Goal: Task Accomplishment & Management: Manage account settings

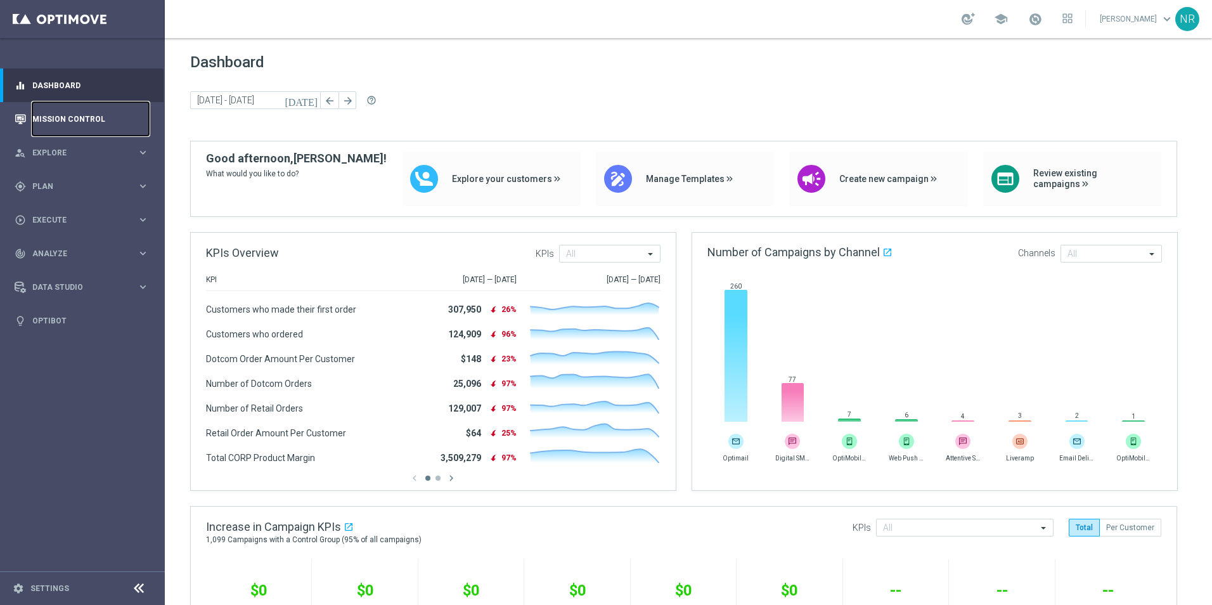
click at [63, 117] on link "Mission Control" at bounding box center [90, 119] width 117 height 34
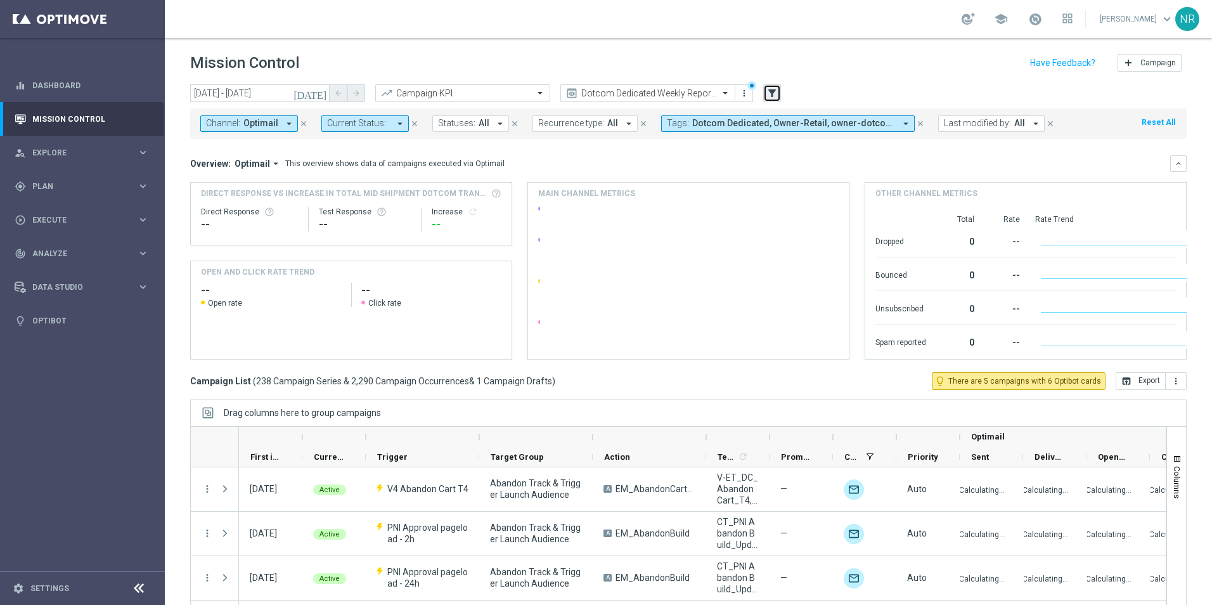
click at [779, 94] on button "filter_alt" at bounding box center [772, 93] width 18 height 18
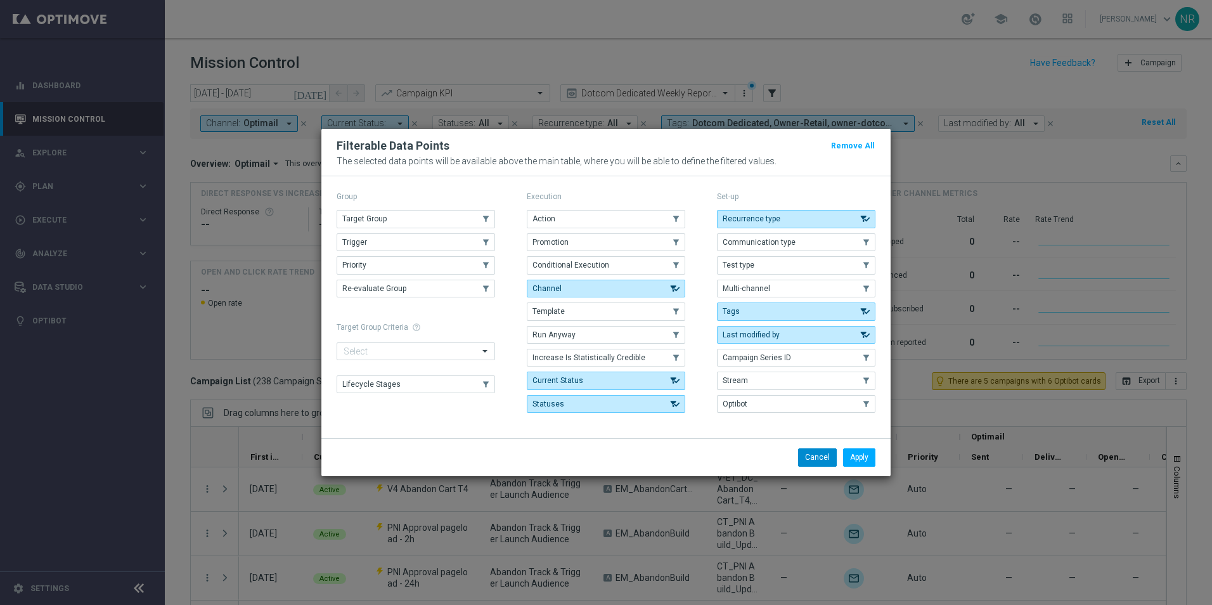
click at [821, 450] on button "Cancel" at bounding box center [817, 457] width 39 height 18
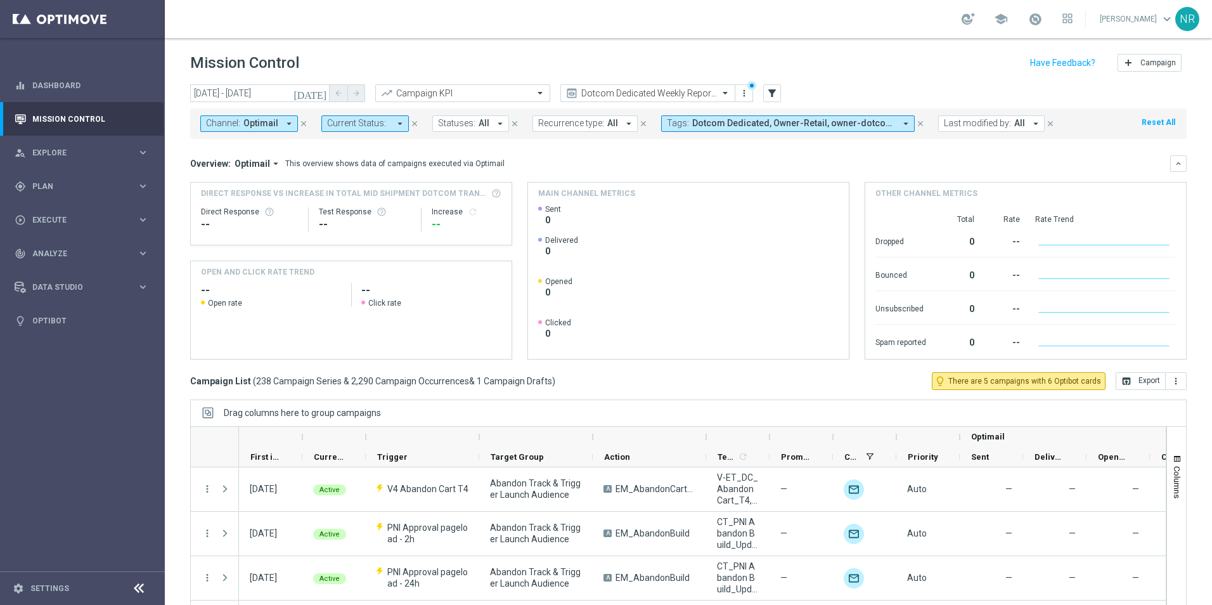
click at [916, 120] on icon "close" at bounding box center [920, 123] width 9 height 9
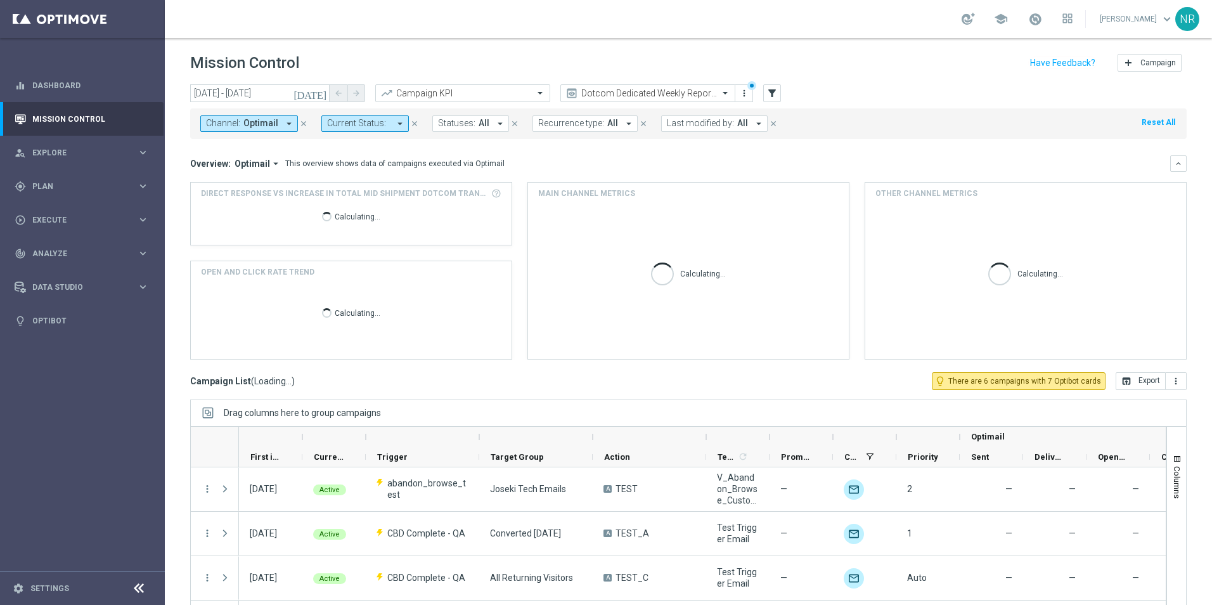
click at [300, 123] on icon "close" at bounding box center [303, 123] width 9 height 9
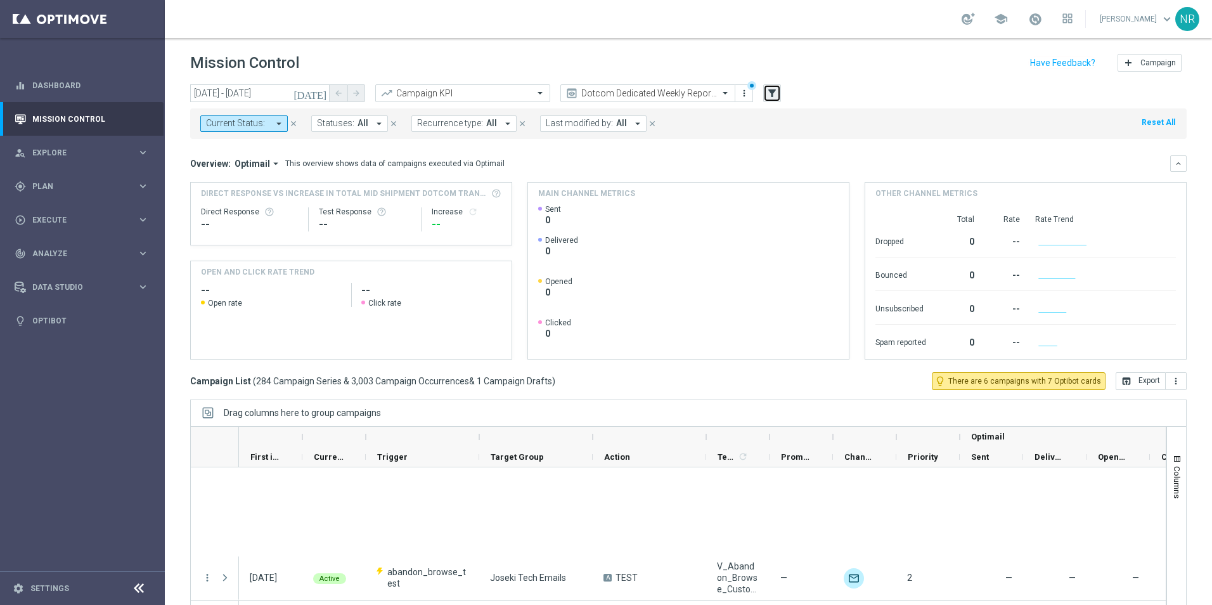
click at [765, 94] on button "filter_alt" at bounding box center [772, 93] width 18 height 18
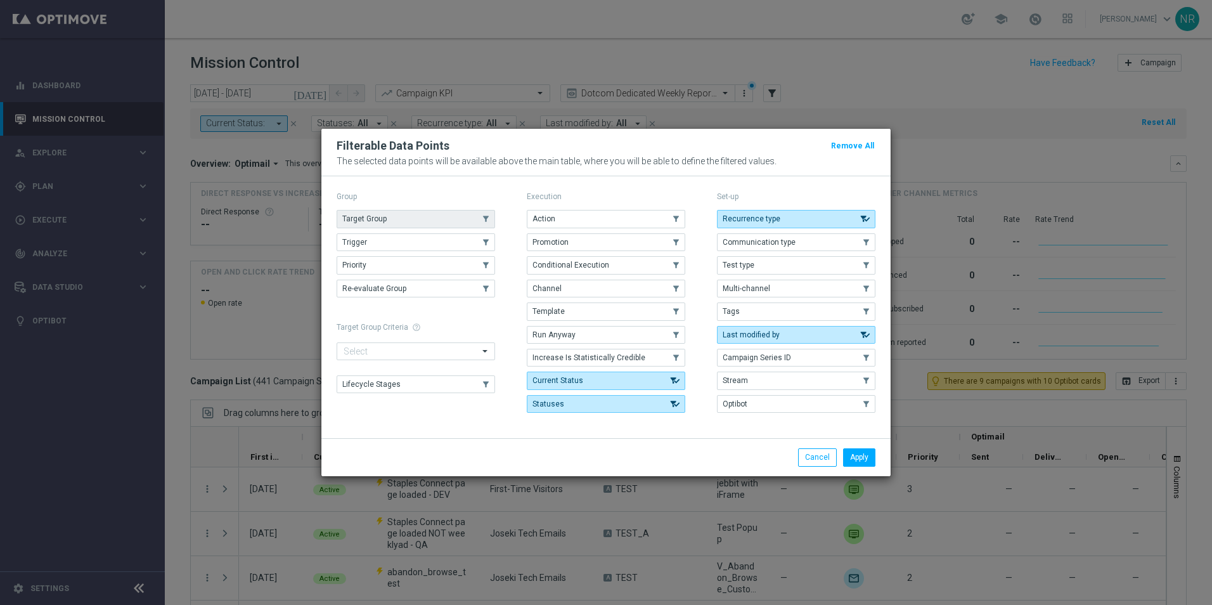
click at [369, 210] on button "Target Group" at bounding box center [416, 219] width 158 height 18
click at [853, 463] on button "Apply" at bounding box center [859, 457] width 32 height 18
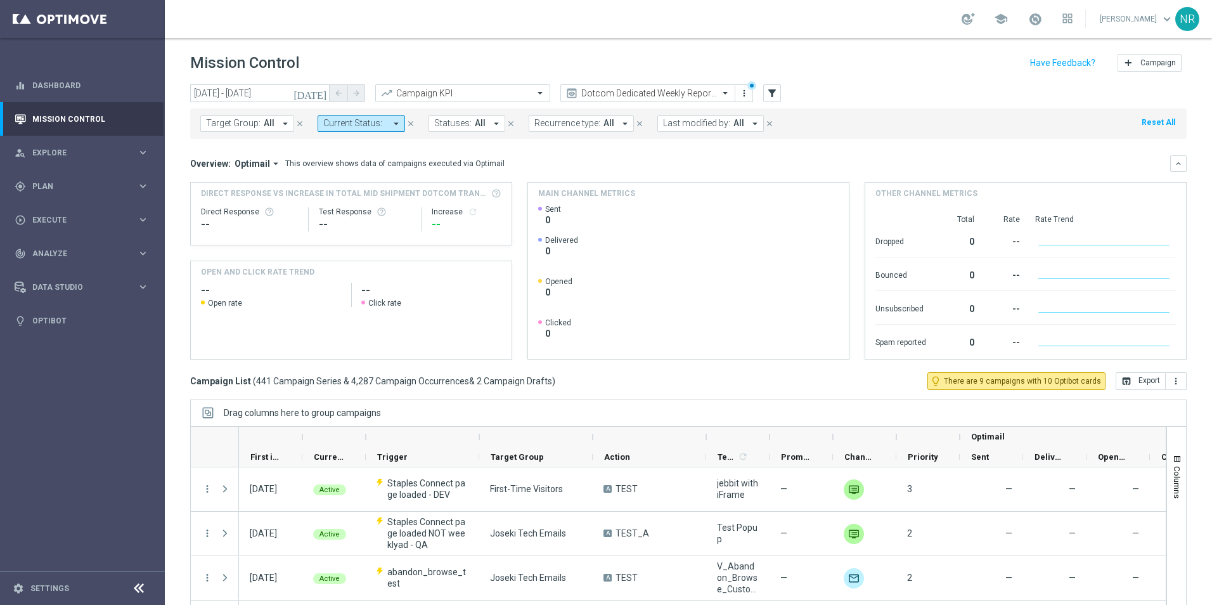
click at [294, 127] on button "close" at bounding box center [299, 124] width 11 height 14
click at [775, 88] on icon "filter_alt" at bounding box center [771, 92] width 11 height 11
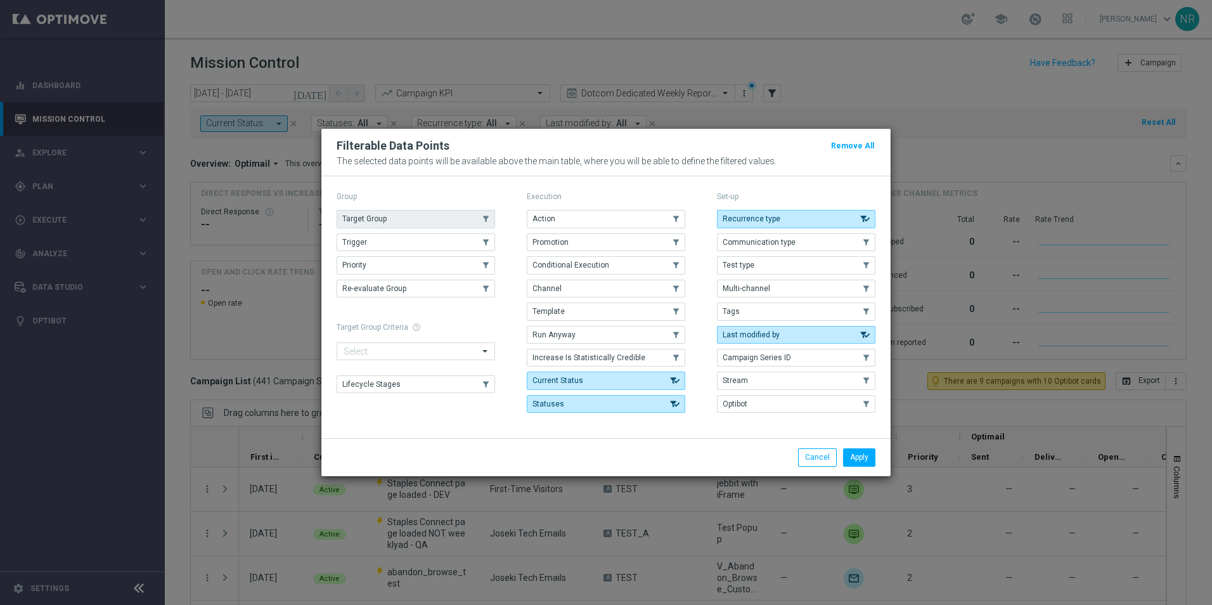
click at [425, 223] on button "Target Group" at bounding box center [416, 219] width 158 height 18
click at [858, 460] on button "Apply" at bounding box center [859, 457] width 32 height 18
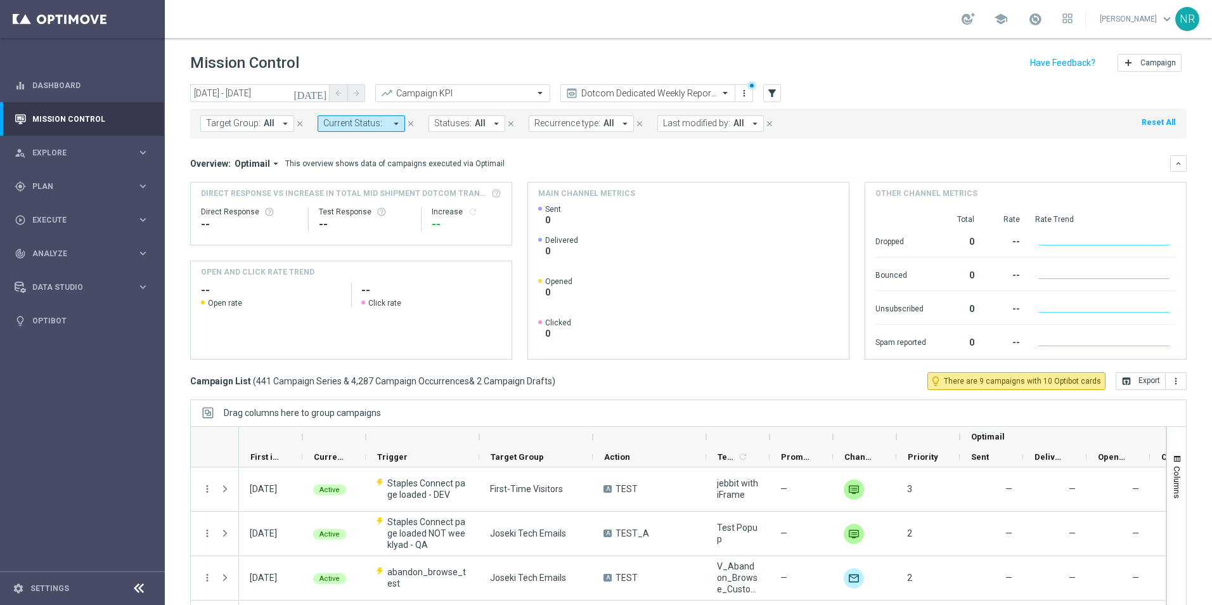
click at [247, 122] on span "Target Group:" at bounding box center [233, 123] width 55 height 11
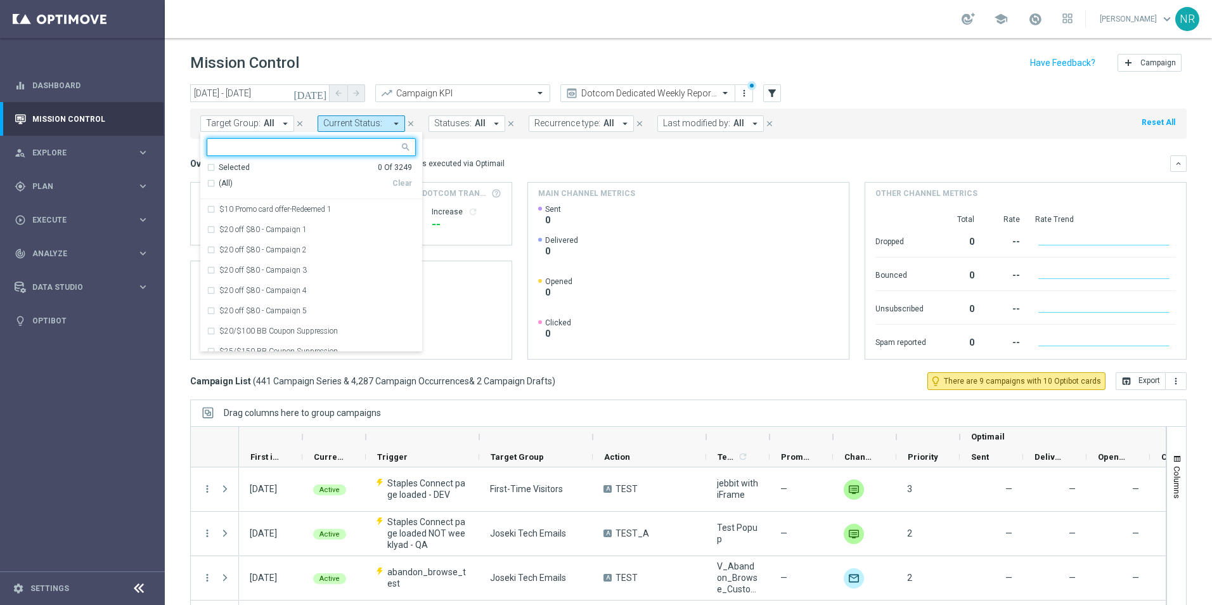
click at [278, 150] on input "text" at bounding box center [307, 147] width 186 height 11
type input "teach"
click at [650, 170] on div "Overview: Optimail arrow_drop_down This overview shows data of campaigns execut…" at bounding box center [688, 163] width 996 height 16
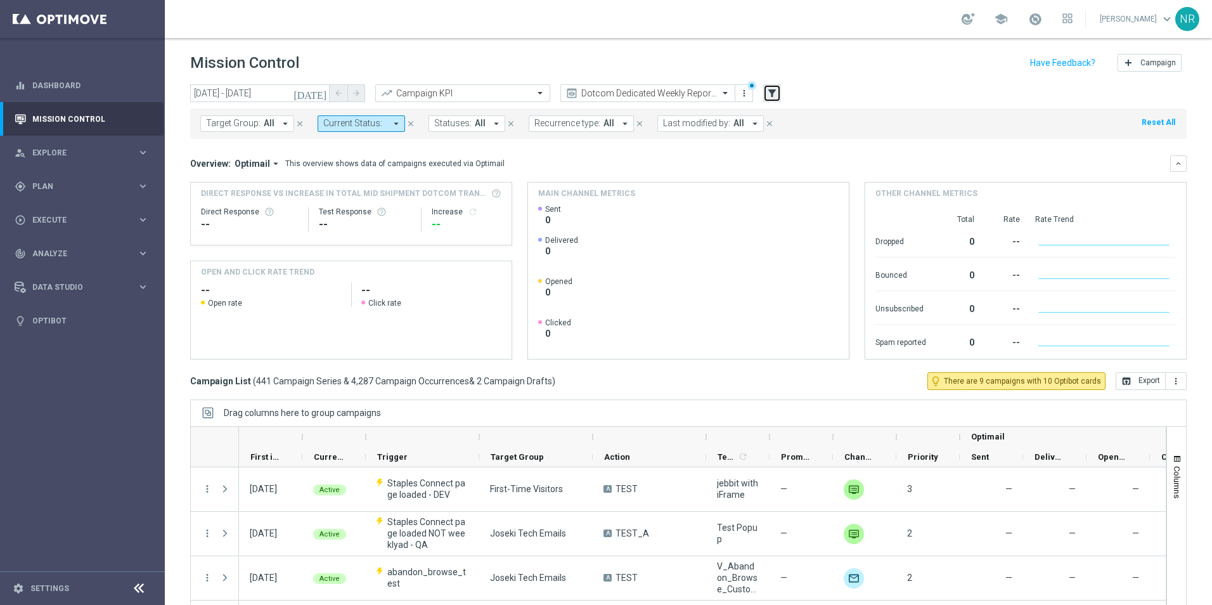
click at [774, 91] on icon "filter_alt" at bounding box center [771, 92] width 11 height 11
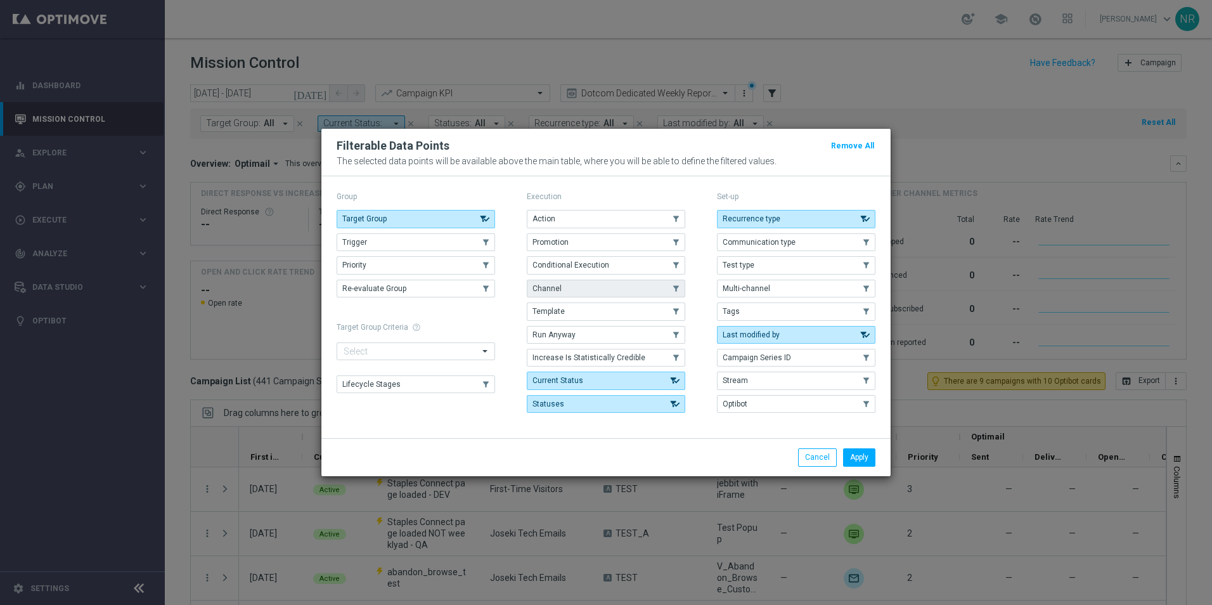
click at [586, 288] on button "Channel" at bounding box center [606, 289] width 158 height 18
click at [868, 458] on button "Apply" at bounding box center [859, 457] width 32 height 18
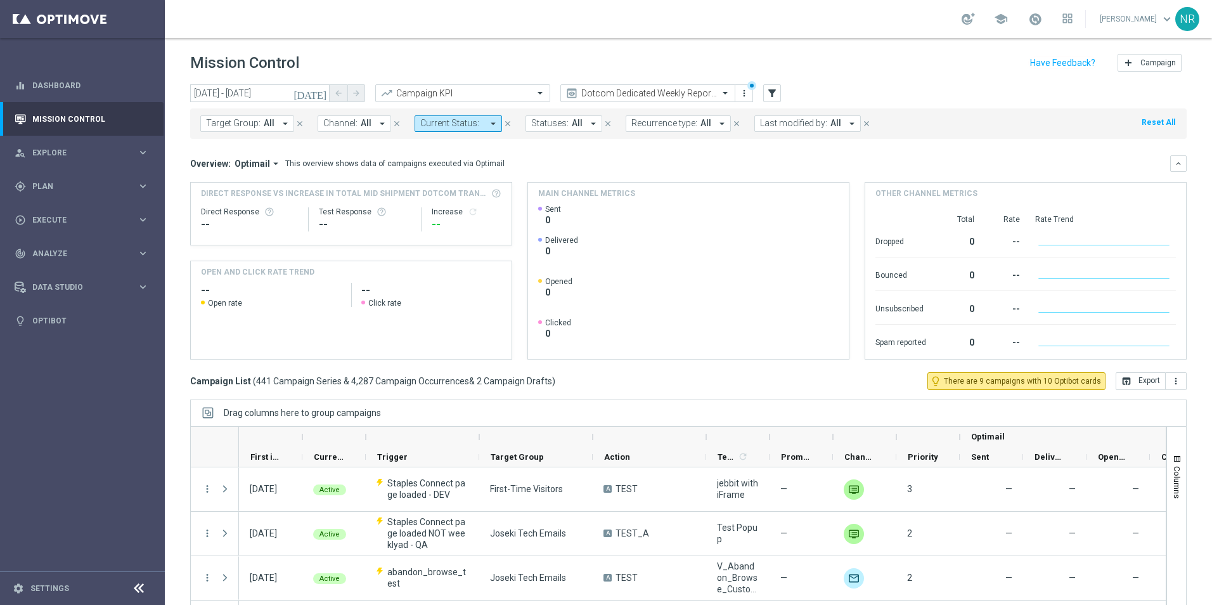
click at [266, 125] on span "All" at bounding box center [269, 123] width 11 height 11
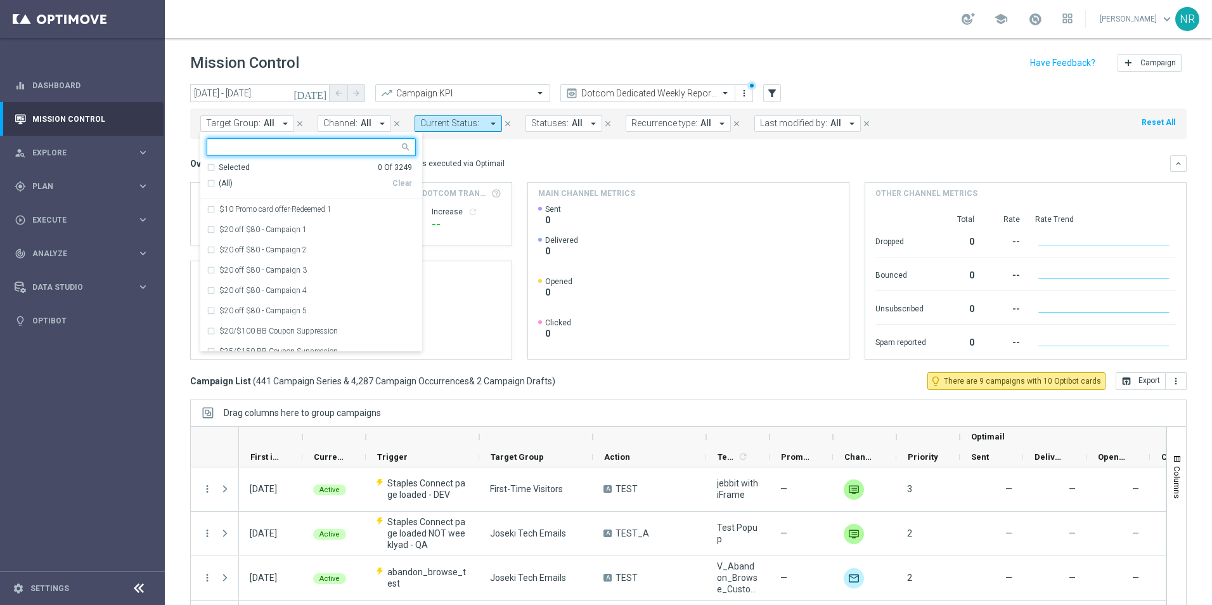
click at [602, 167] on div "Overview: Optimail arrow_drop_down This overview shows data of campaigns execut…" at bounding box center [680, 163] width 980 height 11
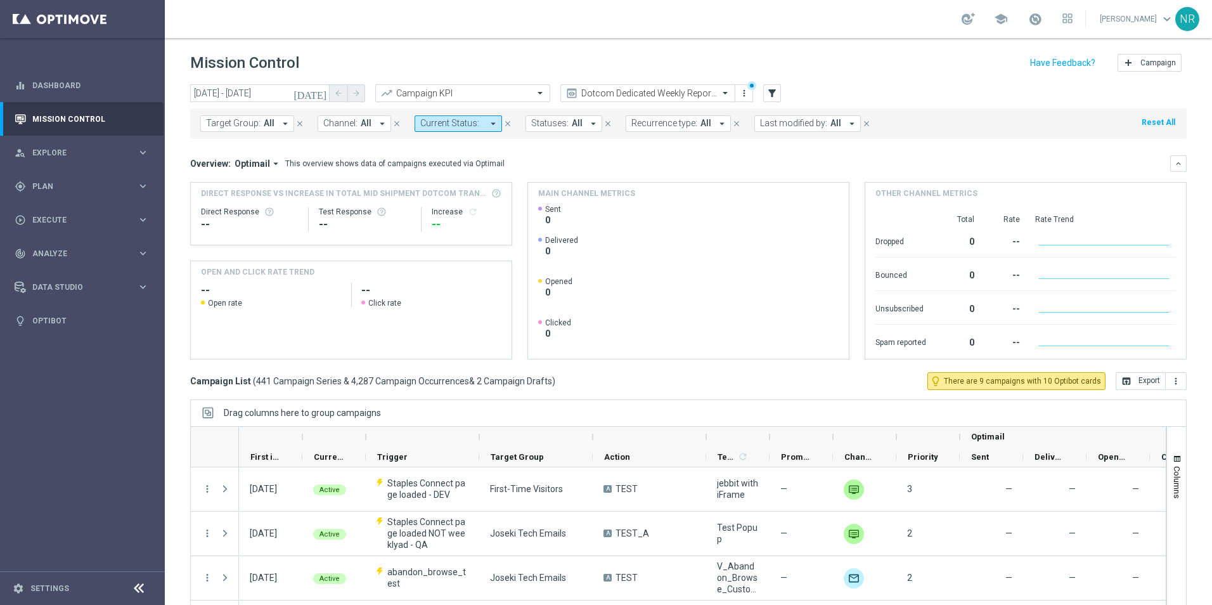
click at [361, 125] on span "All" at bounding box center [366, 123] width 11 height 11
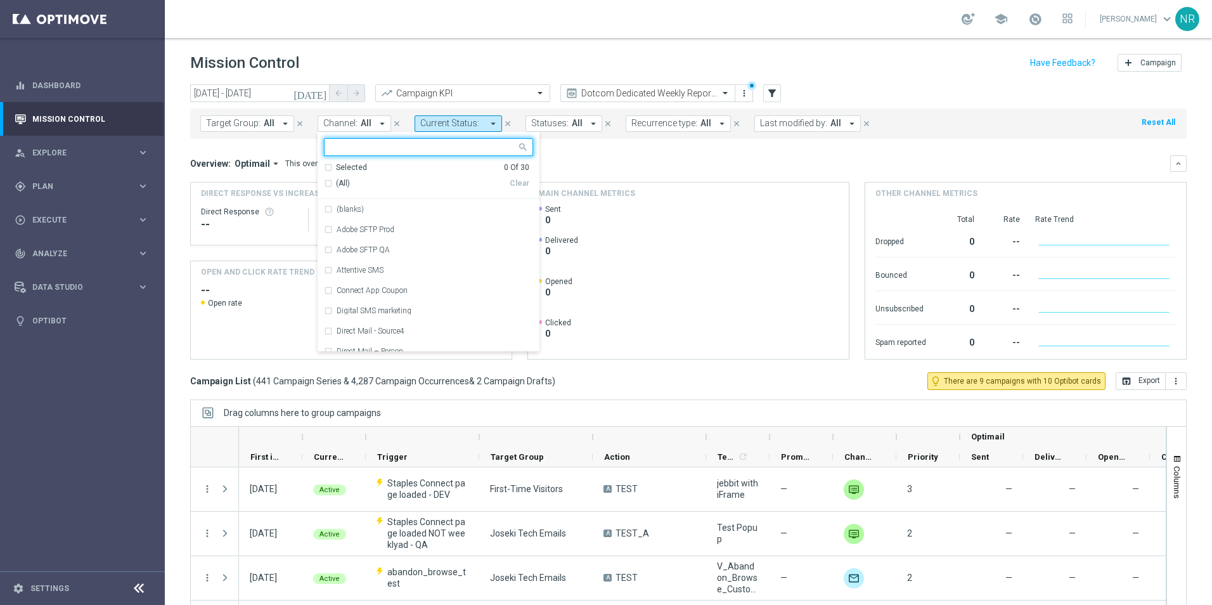
drag, startPoint x: 379, startPoint y: 148, endPoint x: 376, endPoint y: 137, distance: 11.2
click at [380, 148] on input "text" at bounding box center [424, 147] width 186 height 11
type input "teache"
click at [365, 120] on span "All" at bounding box center [366, 123] width 11 height 11
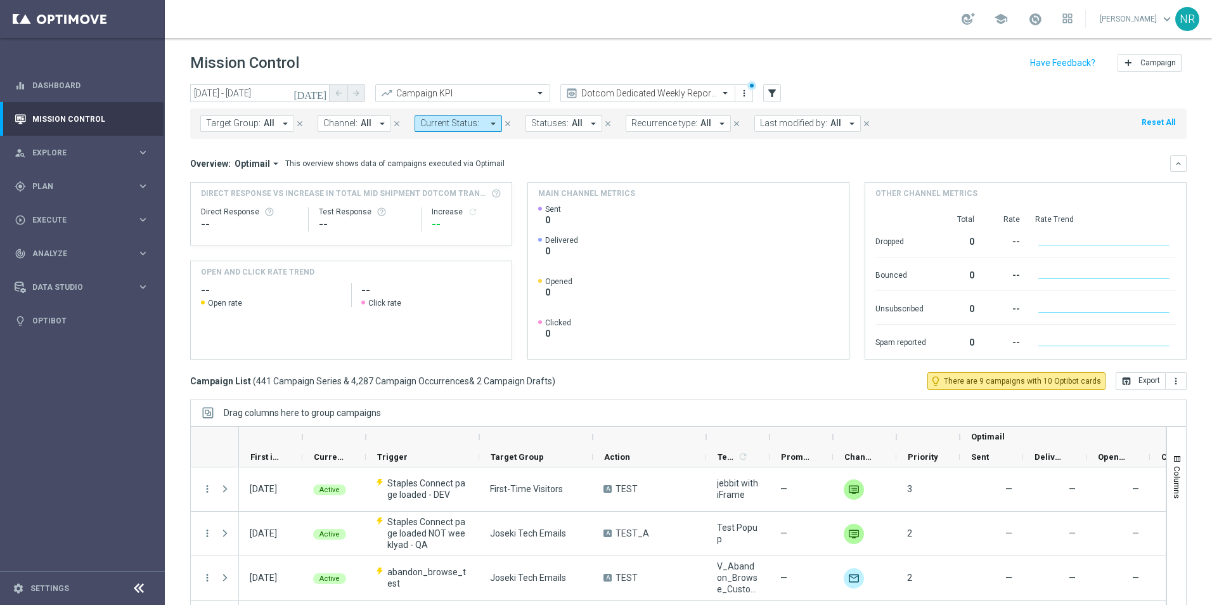
click at [348, 110] on div "Target Group: All arrow_drop_down close Channel: All arrow_drop_down close Curr…" at bounding box center [688, 123] width 996 height 30
click at [355, 118] on button "Channel: All arrow_drop_down" at bounding box center [355, 123] width 74 height 16
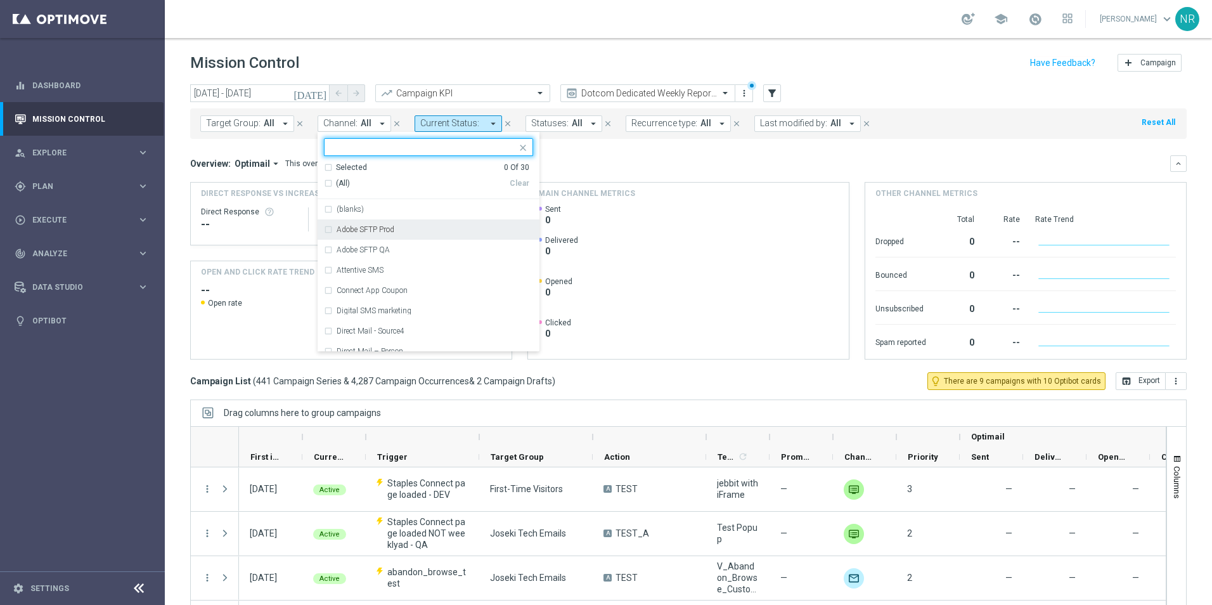
drag, startPoint x: 392, startPoint y: 233, endPoint x: 415, endPoint y: 228, distance: 23.4
click at [393, 233] on label "Adobe SFTP Prod" at bounding box center [366, 230] width 58 height 8
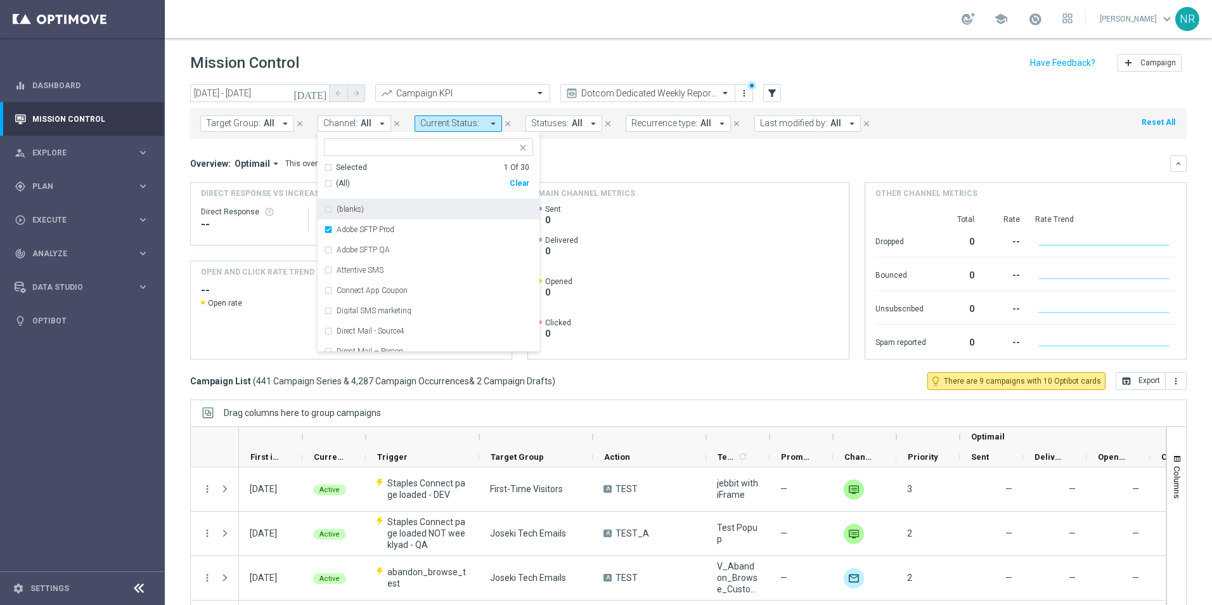
click at [647, 151] on mini-dashboard "Overview: Optimail arrow_drop_down This overview shows data of campaigns execut…" at bounding box center [688, 255] width 996 height 233
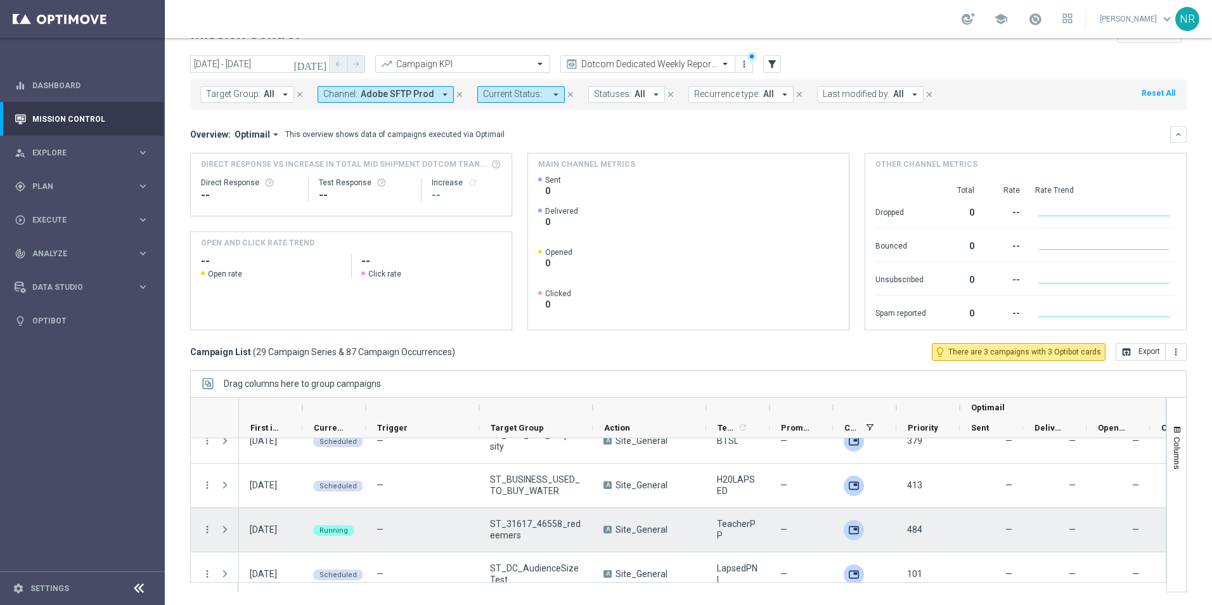
scroll to position [1141, 0]
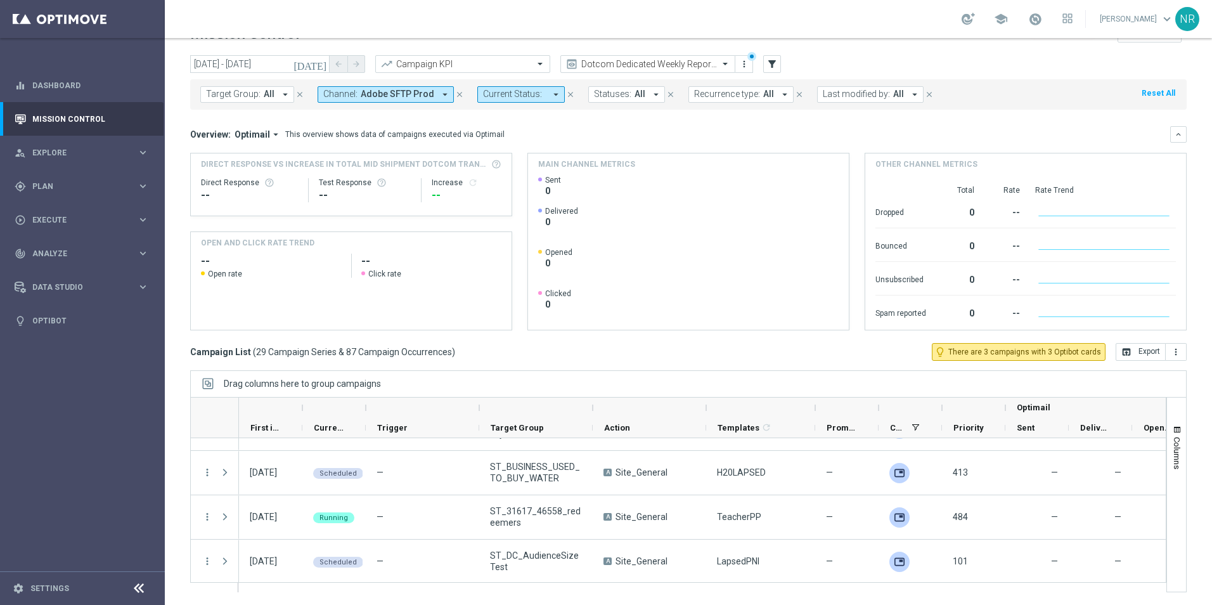
drag, startPoint x: 770, startPoint y: 406, endPoint x: 818, endPoint y: 403, distance: 48.2
click at [818, 403] on div at bounding box center [815, 407] width 5 height 20
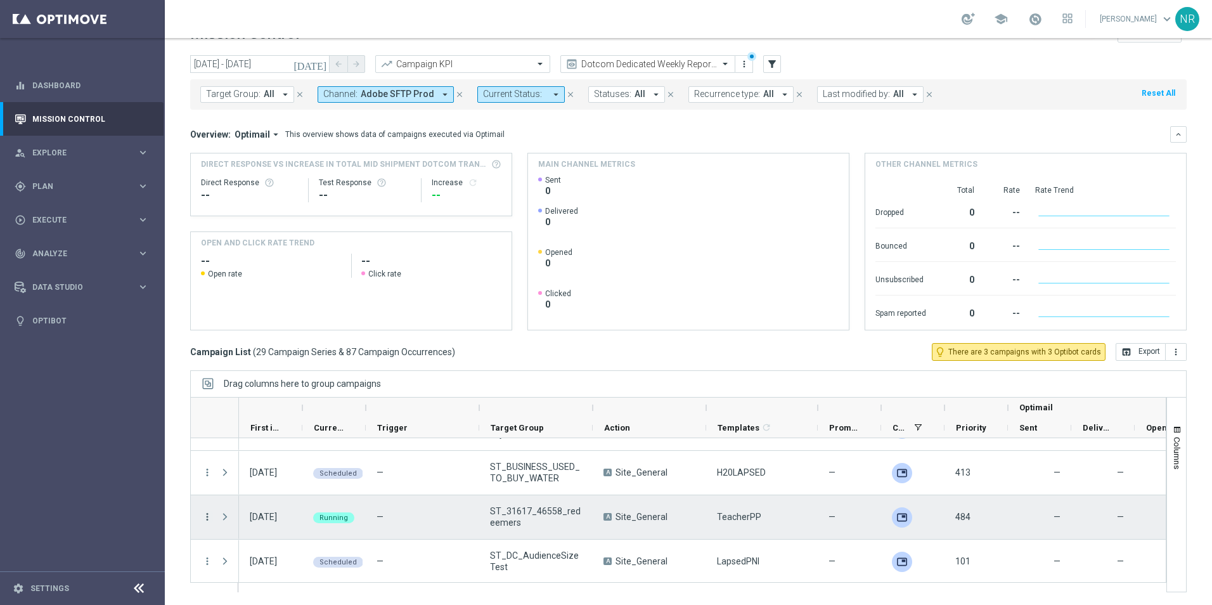
click at [205, 514] on icon "more_vert" at bounding box center [207, 516] width 11 height 11
click at [262, 475] on div "Edit" at bounding box center [291, 478] width 118 height 9
click at [210, 516] on icon "more_vert" at bounding box center [207, 516] width 11 height 11
click at [279, 460] on span "Duplicate and Edit" at bounding box center [264, 460] width 65 height 9
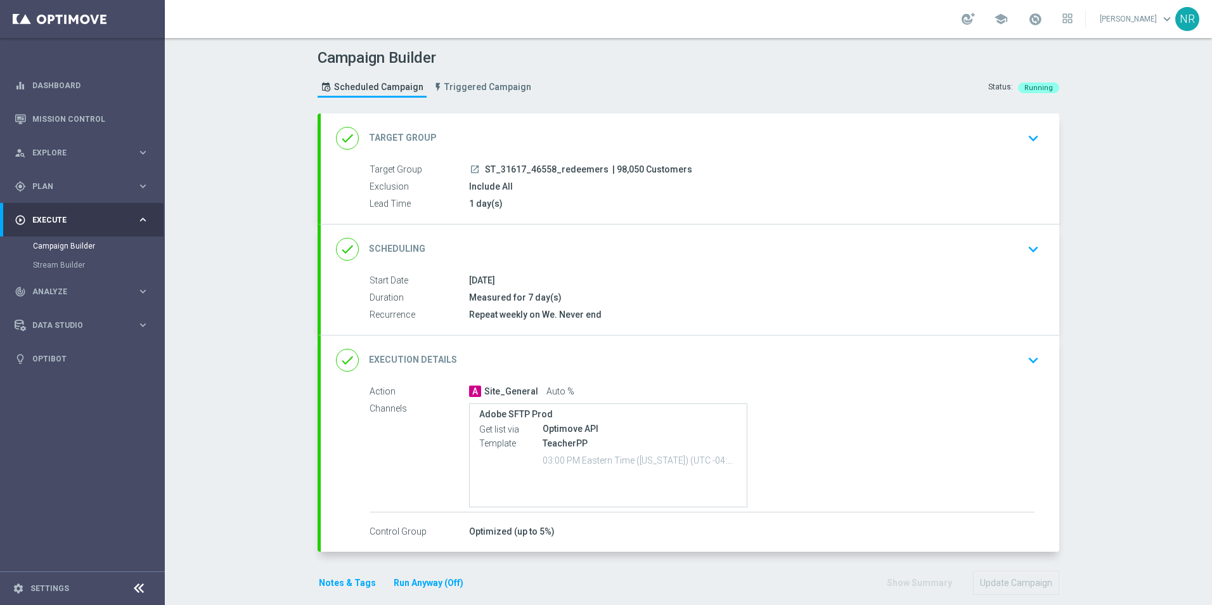
click at [1022, 248] on button "keyboard_arrow_down" at bounding box center [1033, 249] width 22 height 24
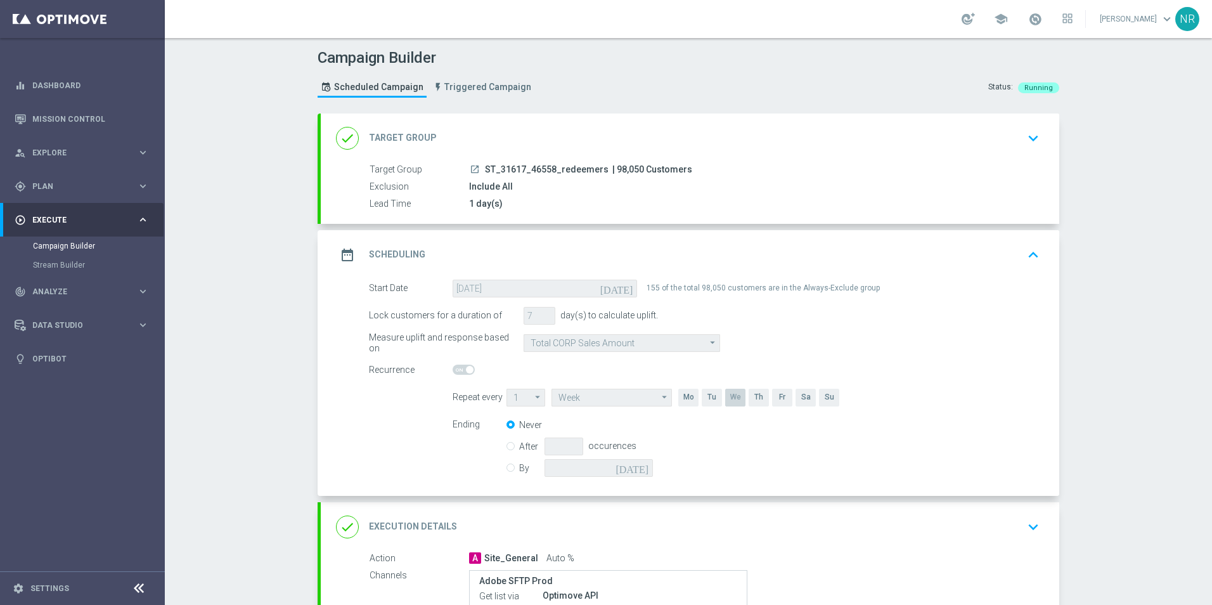
click at [508, 465] on input "By" at bounding box center [510, 465] width 8 height 8
radio input "true"
radio input "false"
click at [636, 468] on icon "[DATE]" at bounding box center [633, 466] width 37 height 14
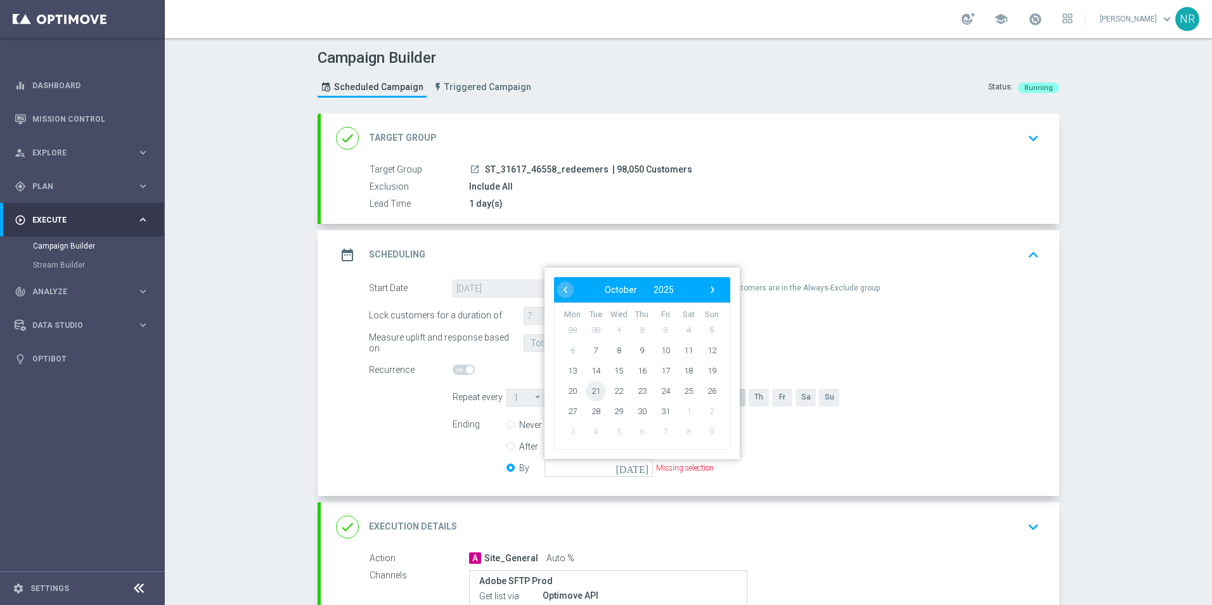
click at [591, 390] on span "21" at bounding box center [596, 390] width 20 height 20
type input "[DATE]"
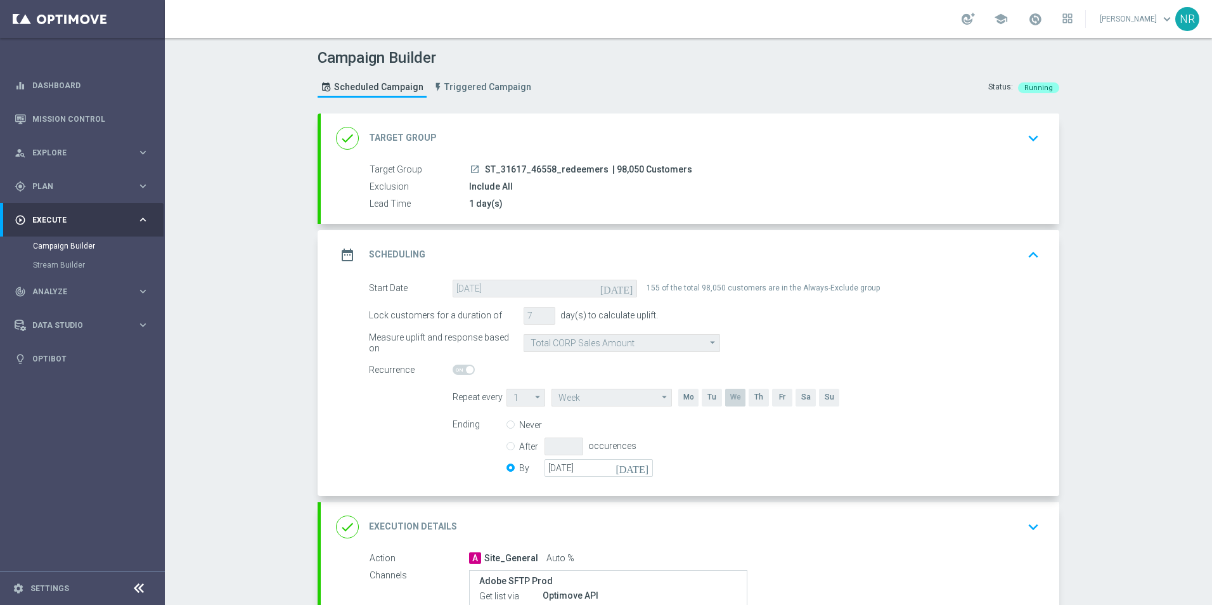
click at [1024, 256] on icon "keyboard_arrow_up" at bounding box center [1033, 254] width 19 height 19
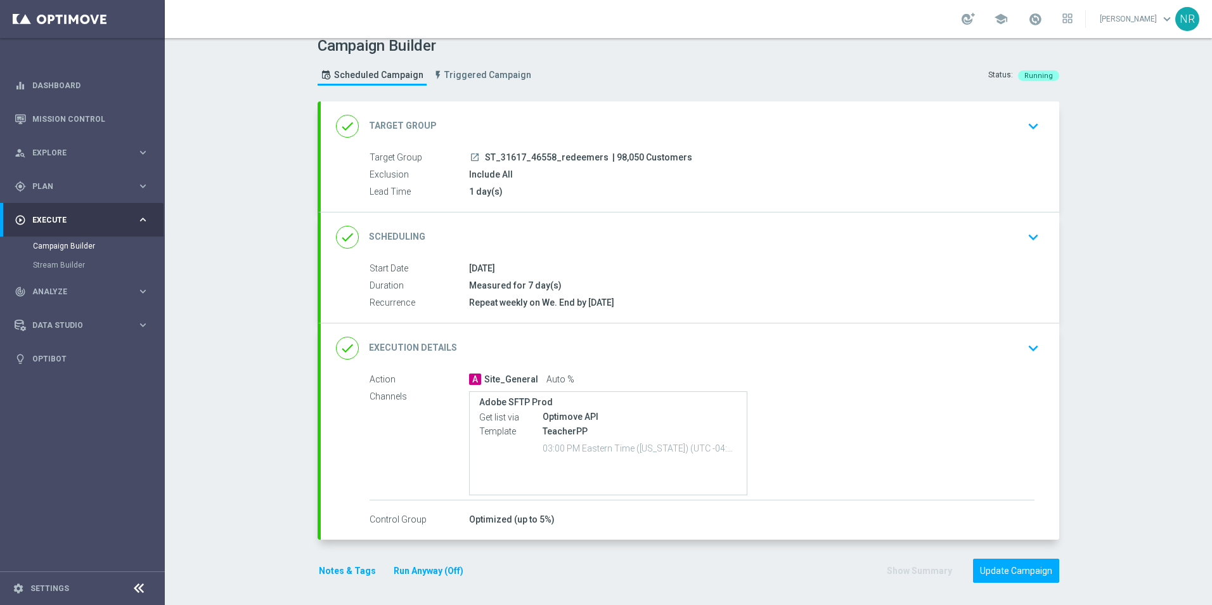
scroll to position [15, 0]
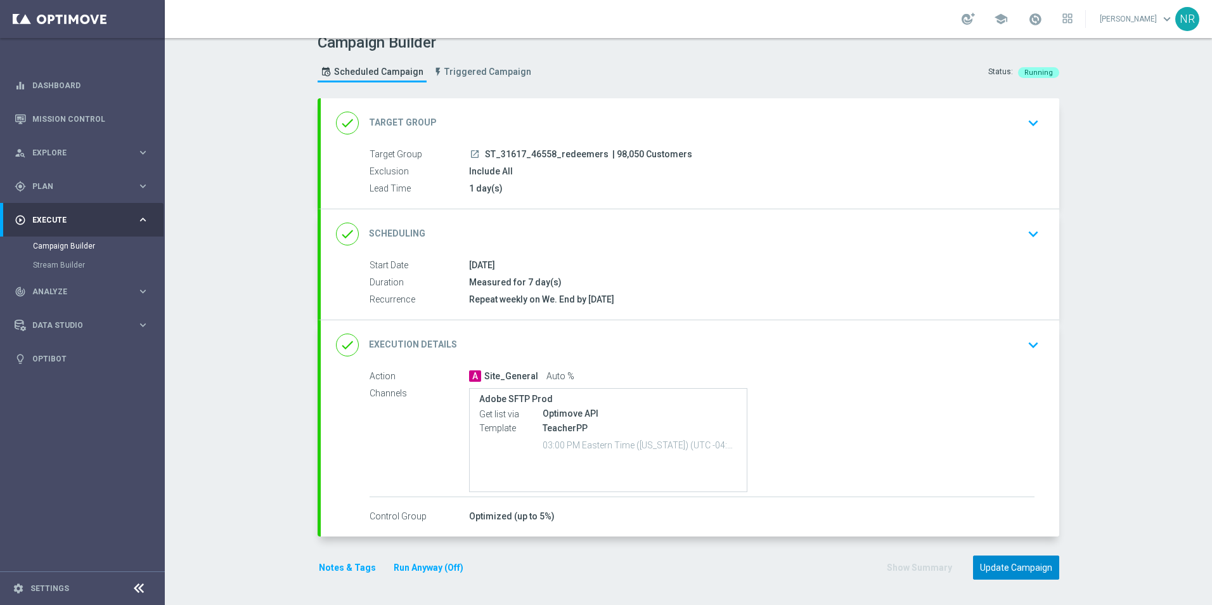
click at [1015, 565] on button "Update Campaign" at bounding box center [1016, 567] width 86 height 25
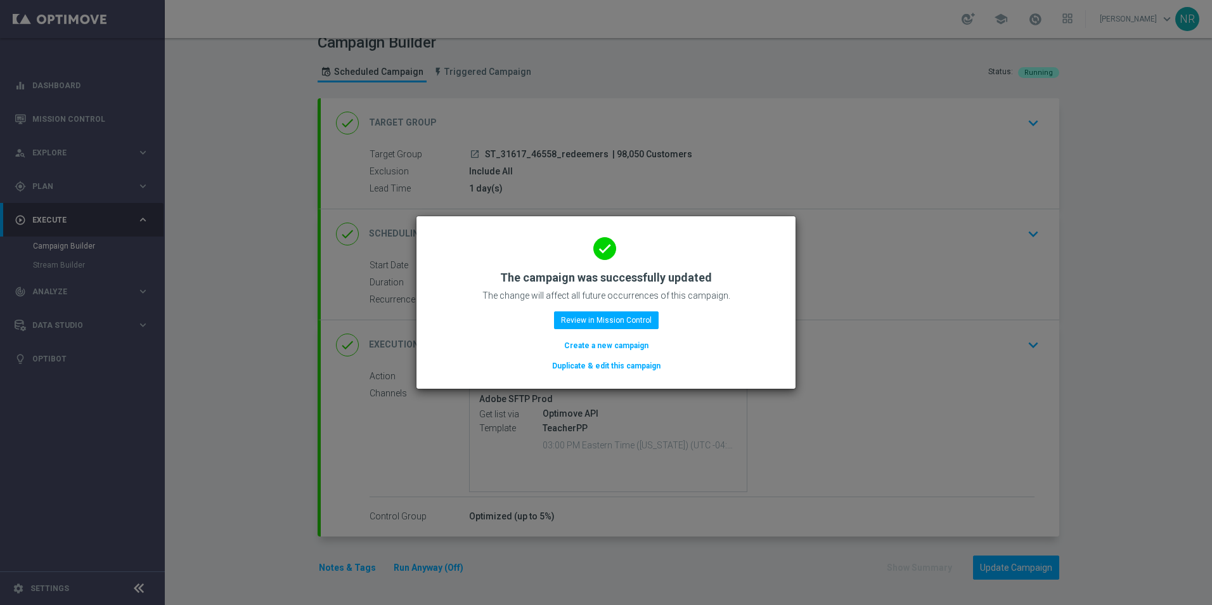
click at [1131, 167] on modal-container "done The campaign was successfully updated The change will affect all future oc…" at bounding box center [606, 302] width 1212 height 605
click at [254, 75] on modal-container "done The campaign was successfully updated The change will affect all future oc…" at bounding box center [606, 302] width 1212 height 605
click at [624, 317] on button "Review in Mission Control" at bounding box center [606, 320] width 105 height 18
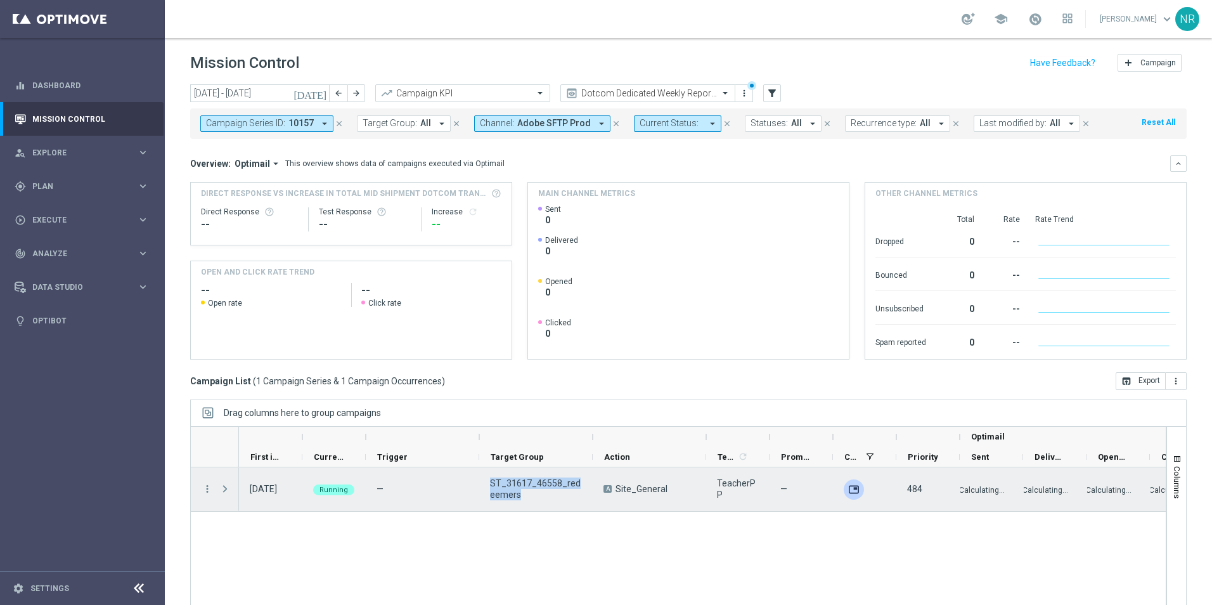
drag, startPoint x: 527, startPoint y: 495, endPoint x: 490, endPoint y: 482, distance: 39.1
click at [490, 482] on span "ST_31617_46558_redeemers" at bounding box center [536, 488] width 92 height 23
drag, startPoint x: 519, startPoint y: 497, endPoint x: 491, endPoint y: 481, distance: 32.1
click at [491, 481] on span "ST_31617_46558_redeemers" at bounding box center [536, 488] width 92 height 23
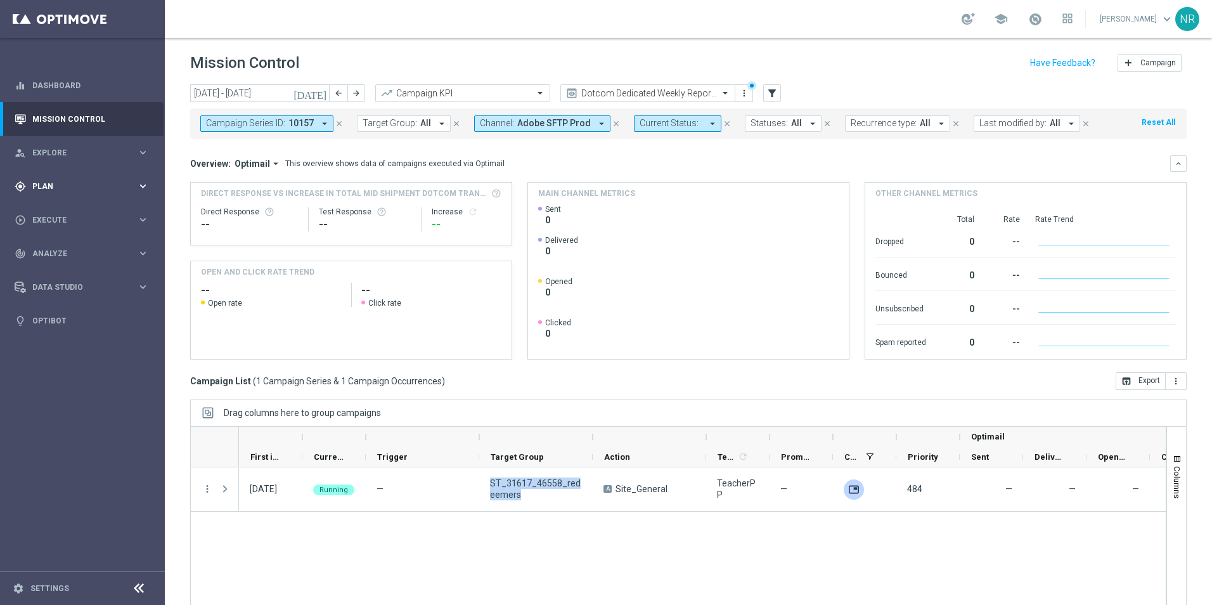
click at [72, 188] on span "Plan" at bounding box center [84, 187] width 105 height 8
click at [75, 216] on link "Target Groups" at bounding box center [82, 212] width 99 height 10
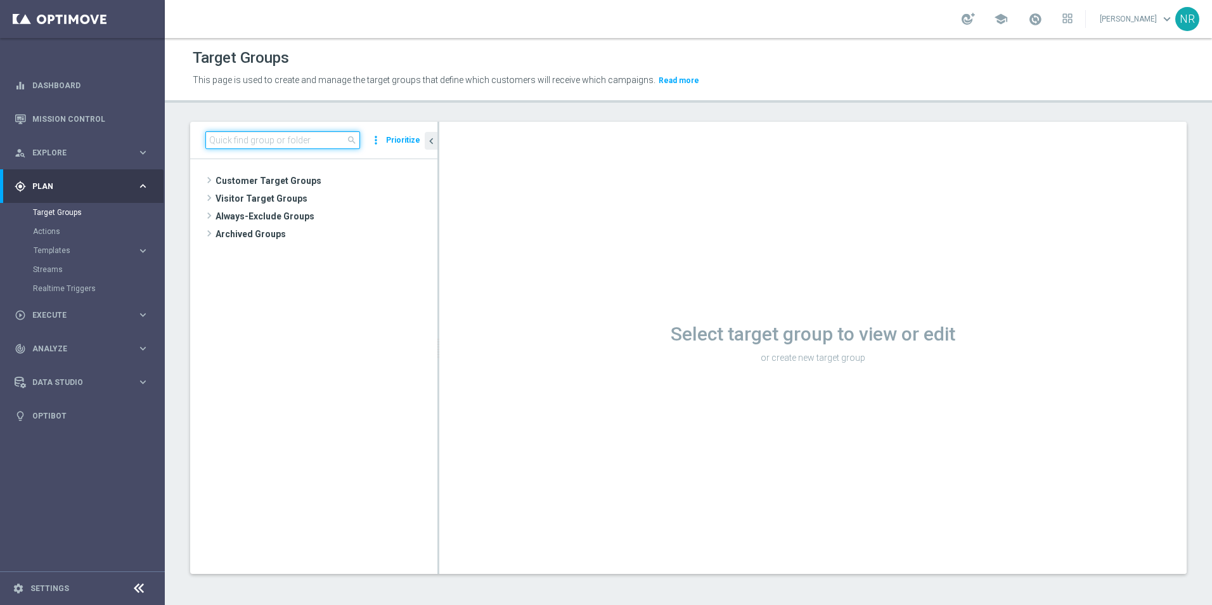
click at [249, 137] on input at bounding box center [282, 140] width 155 height 18
paste input "ST_31617_46558_redeemers"
type input "ST_31617_46558_redeemers"
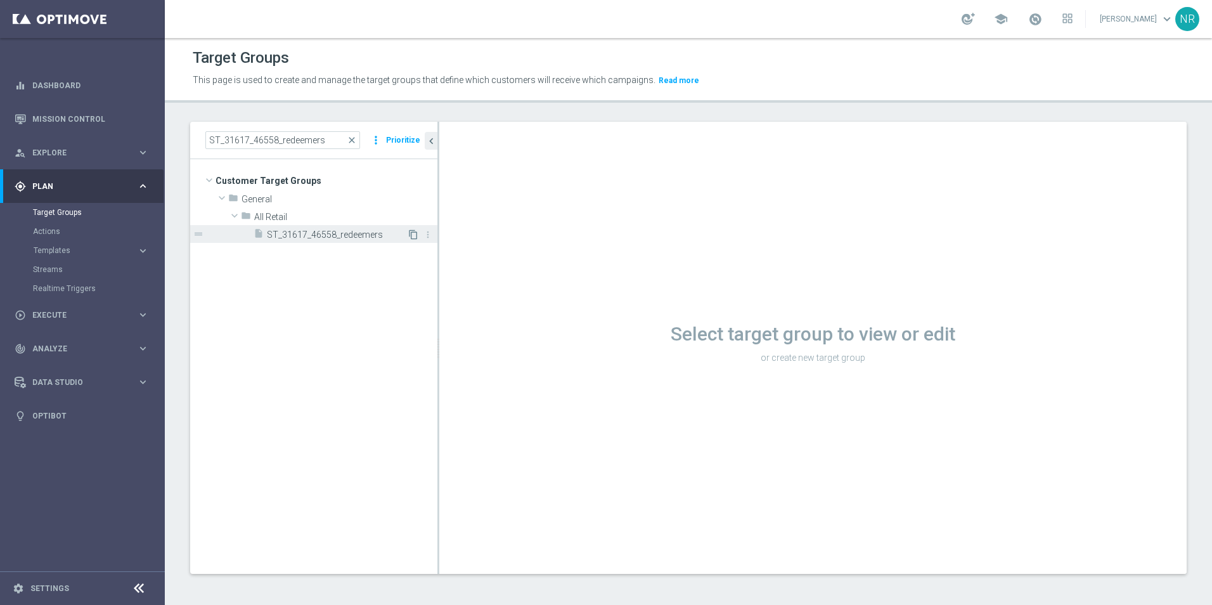
click at [411, 236] on icon "content_copy" at bounding box center [413, 234] width 10 height 10
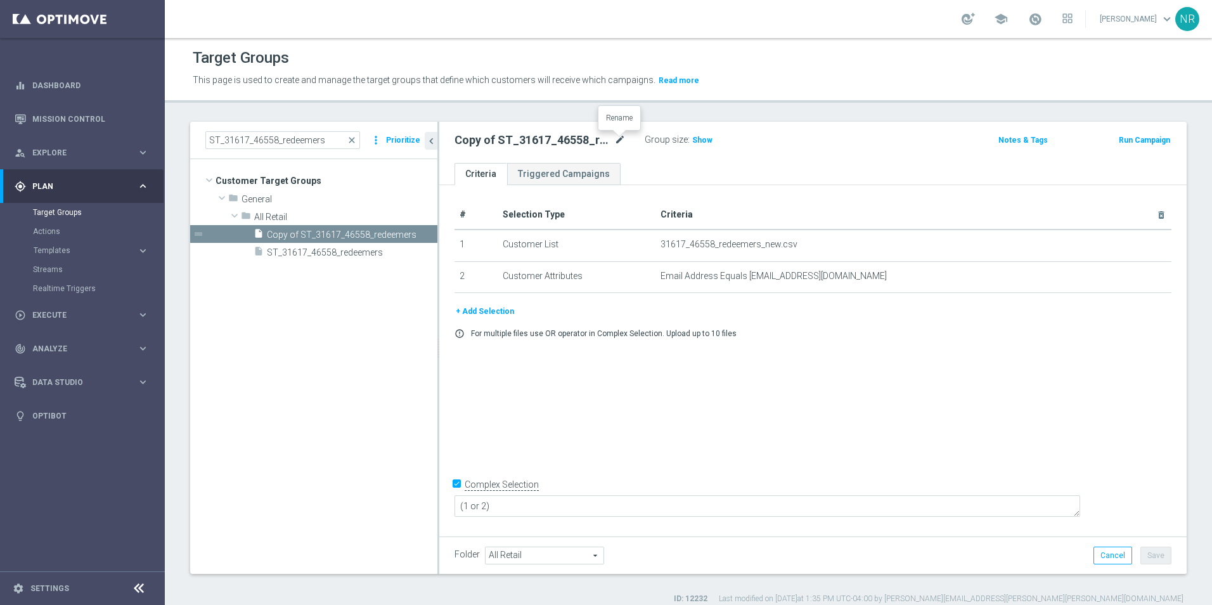
click at [617, 139] on icon "mode_edit" at bounding box center [619, 139] width 11 height 15
click at [603, 138] on input "Copy of ST_31617_46558_redeemers" at bounding box center [539, 141] width 171 height 18
type input "Copy of ST_31617_46558_redeemers_T2"
click at [463, 307] on button "+ Add Selection" at bounding box center [484, 311] width 61 height 14
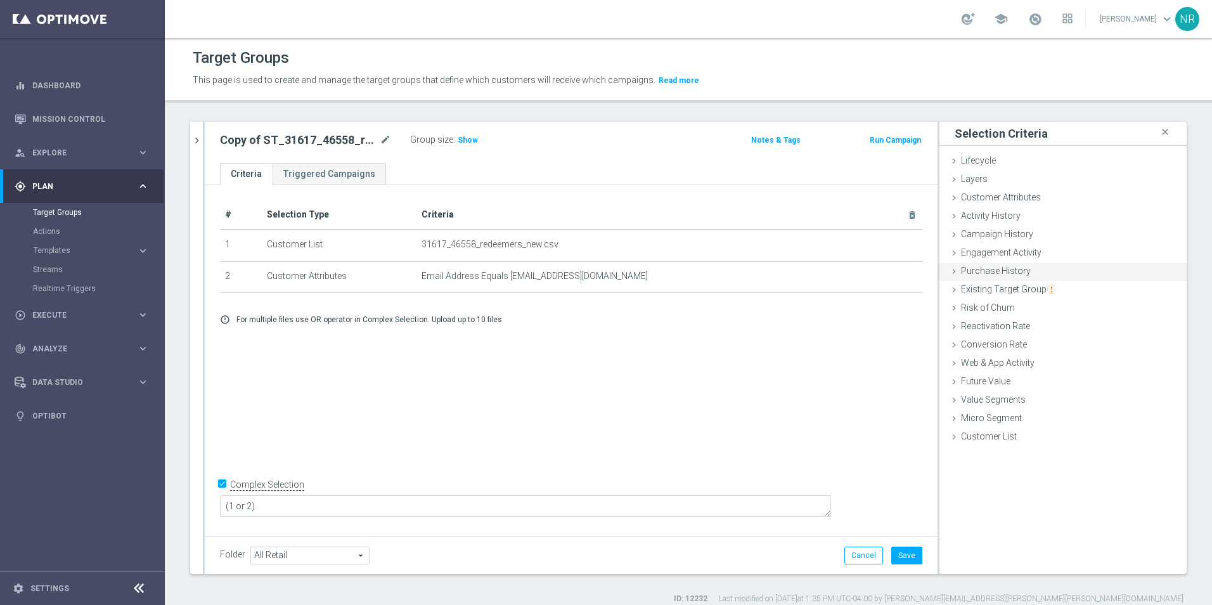
click at [1005, 273] on span "Purchase History" at bounding box center [996, 271] width 70 height 10
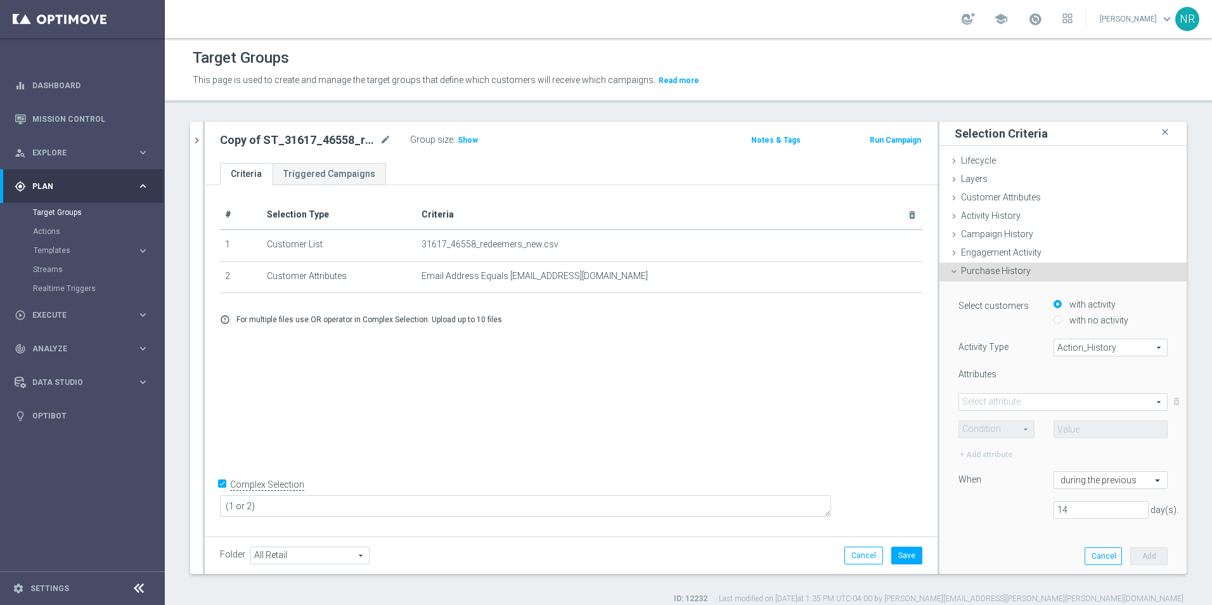
click at [1066, 316] on label "with no activity" at bounding box center [1097, 319] width 62 height 11
click at [1055, 316] on input "with no activity" at bounding box center [1057, 320] width 8 height 8
radio input "true"
click at [1071, 341] on span "Action_History" at bounding box center [1110, 347] width 113 height 16
click at [1075, 377] on label "Omni" at bounding box center [1110, 382] width 113 height 16
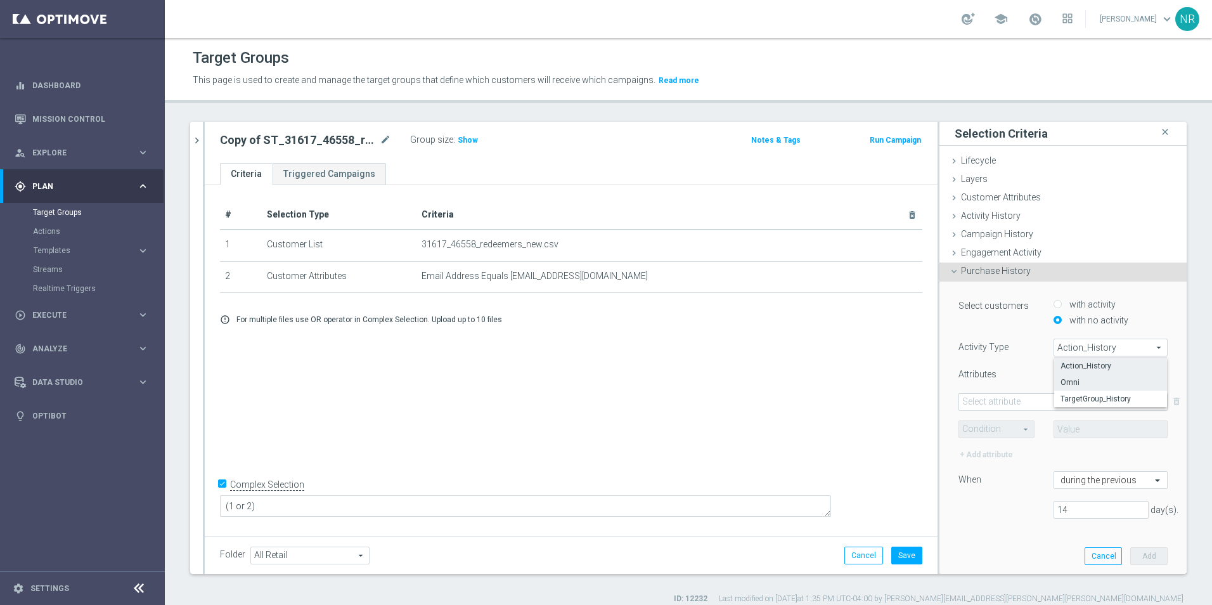
type input "Omni"
click at [1036, 401] on span at bounding box center [1063, 402] width 208 height 16
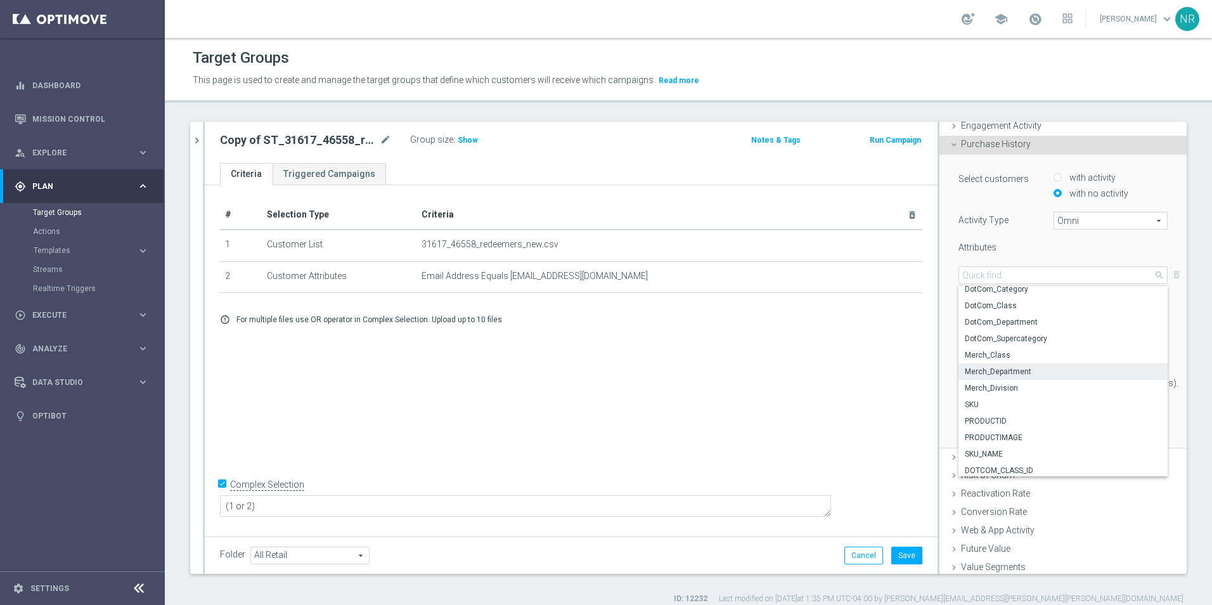
scroll to position [16, 0]
click at [998, 293] on span "BRAND" at bounding box center [1063, 293] width 196 height 10
type input "BRAND"
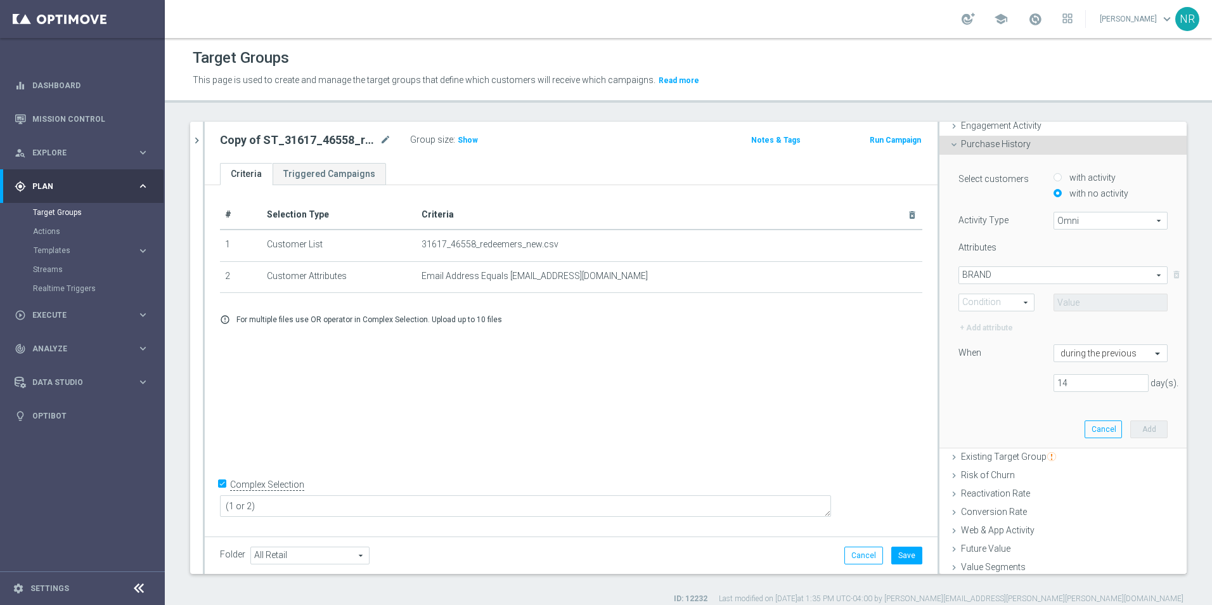
click at [993, 301] on span at bounding box center [996, 302] width 75 height 16
click at [988, 413] on label "One of" at bounding box center [996, 419] width 75 height 16
type input "One of"
click at [1069, 300] on input "text" at bounding box center [1110, 302] width 114 height 18
click at [972, 297] on span "One of" at bounding box center [996, 302] width 75 height 16
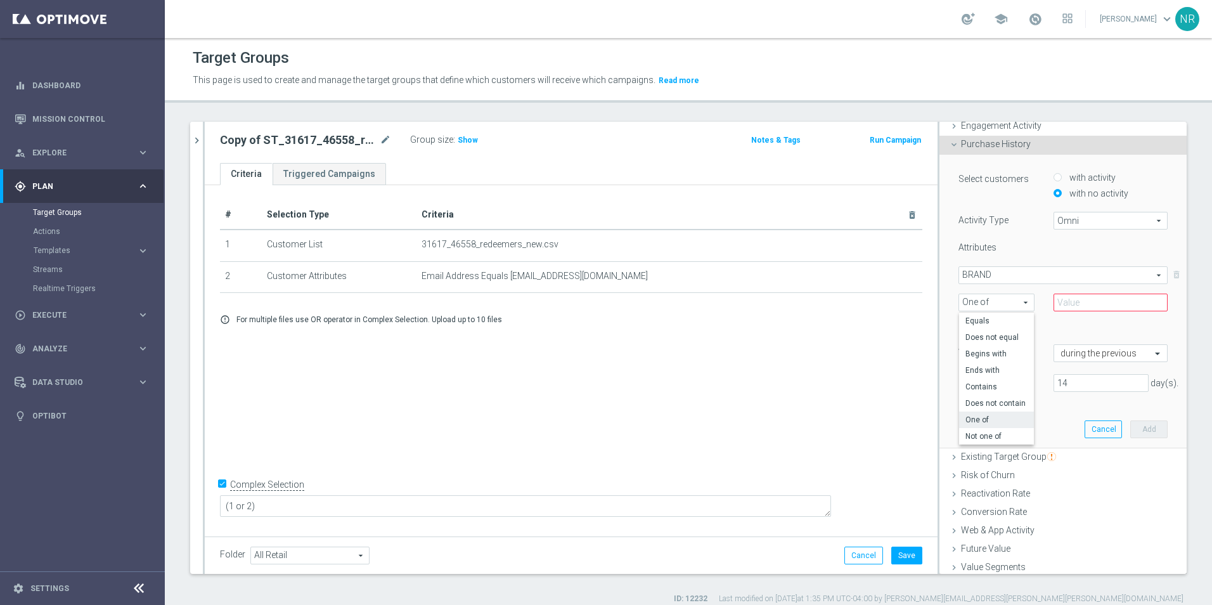
click at [1013, 272] on span "BRAND" at bounding box center [1063, 275] width 208 height 16
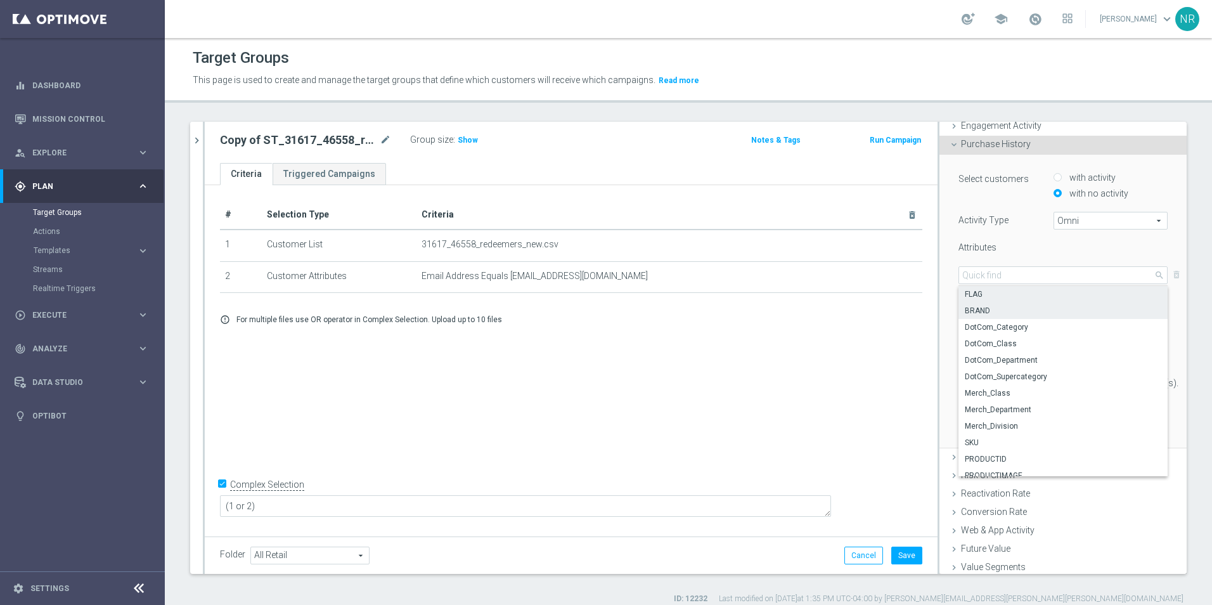
click at [978, 301] on label "FLAG" at bounding box center [1062, 294] width 209 height 16
type input "FLAG"
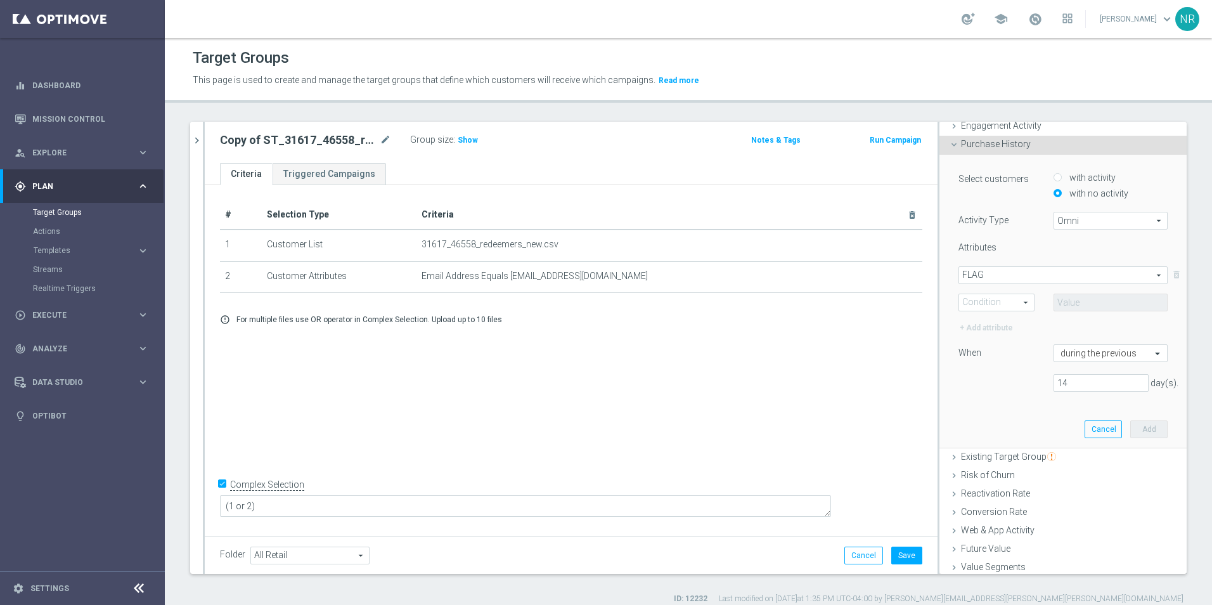
click at [988, 300] on span "One of" at bounding box center [996, 302] width 75 height 16
click at [985, 416] on span "One of" at bounding box center [996, 420] width 62 height 10
type input "One of"
click at [1076, 302] on span at bounding box center [1110, 302] width 113 height 16
click at [1089, 342] on span "DOTCOM" at bounding box center [1119, 338] width 96 height 10
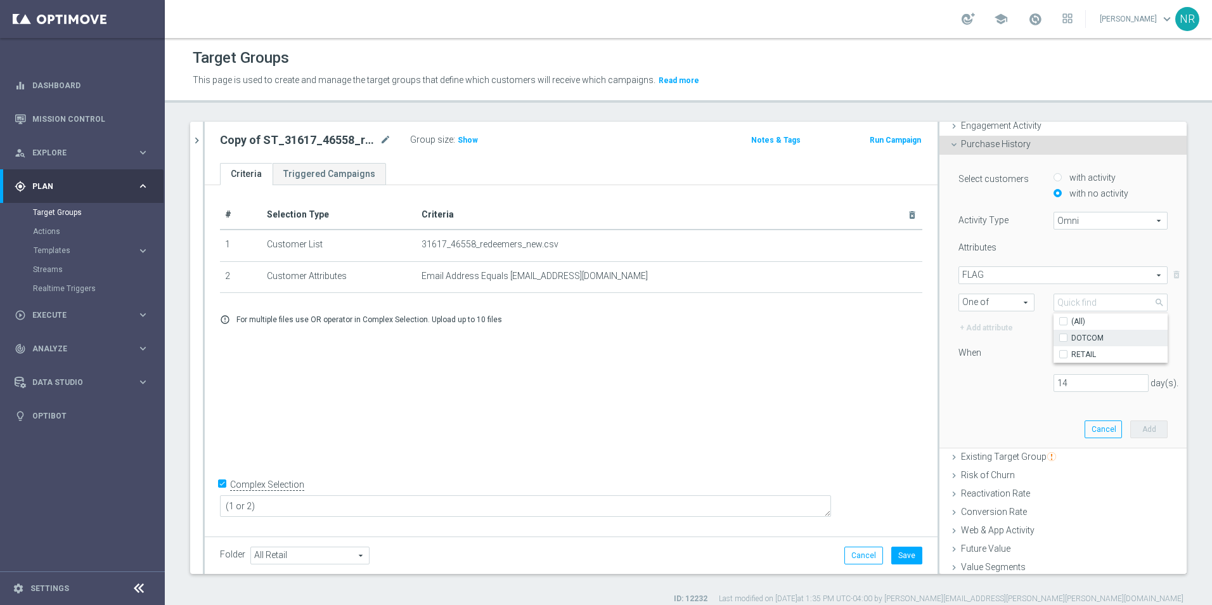
click at [1071, 342] on input "DOTCOM" at bounding box center [1067, 337] width 8 height 8
checkbox input "true"
type input "DOTCOM"
click at [1072, 349] on span "RETAIL" at bounding box center [1119, 354] width 96 height 10
click at [1071, 350] on input "RETAIL" at bounding box center [1067, 354] width 8 height 8
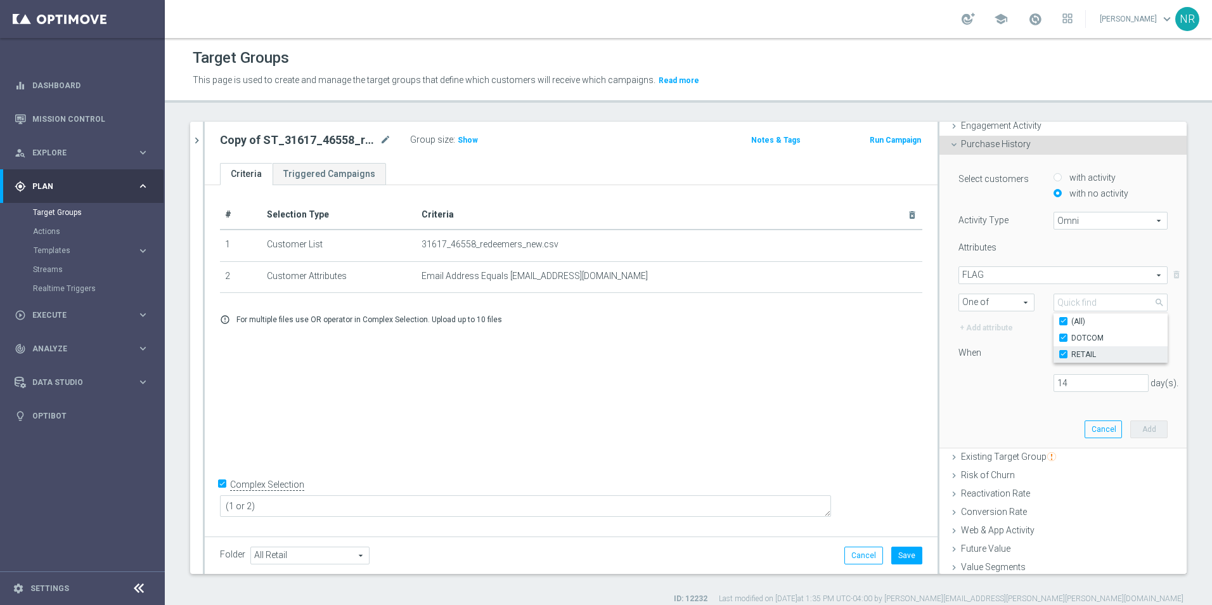
checkbox input "true"
type input "Selected 2 of 2"
checkbox input "true"
click at [988, 371] on div "Select customers with activity with no activity Activity Type Omni Omni arrow_d…" at bounding box center [1062, 286] width 209 height 231
click at [1060, 354] on input "text" at bounding box center [1097, 353] width 75 height 11
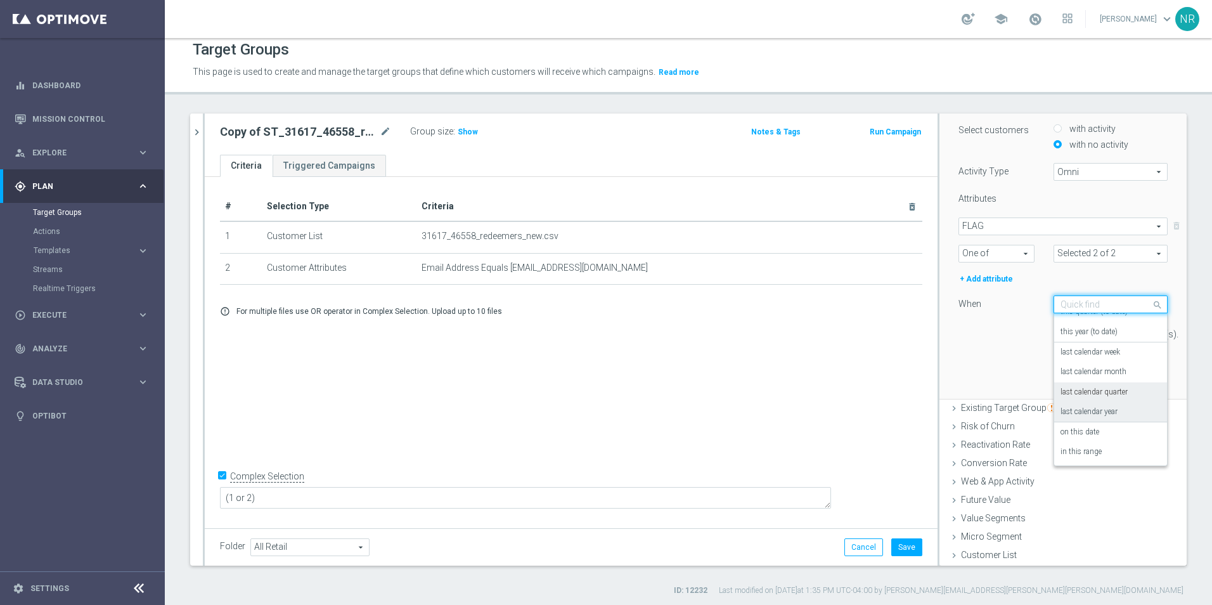
scroll to position [11, 0]
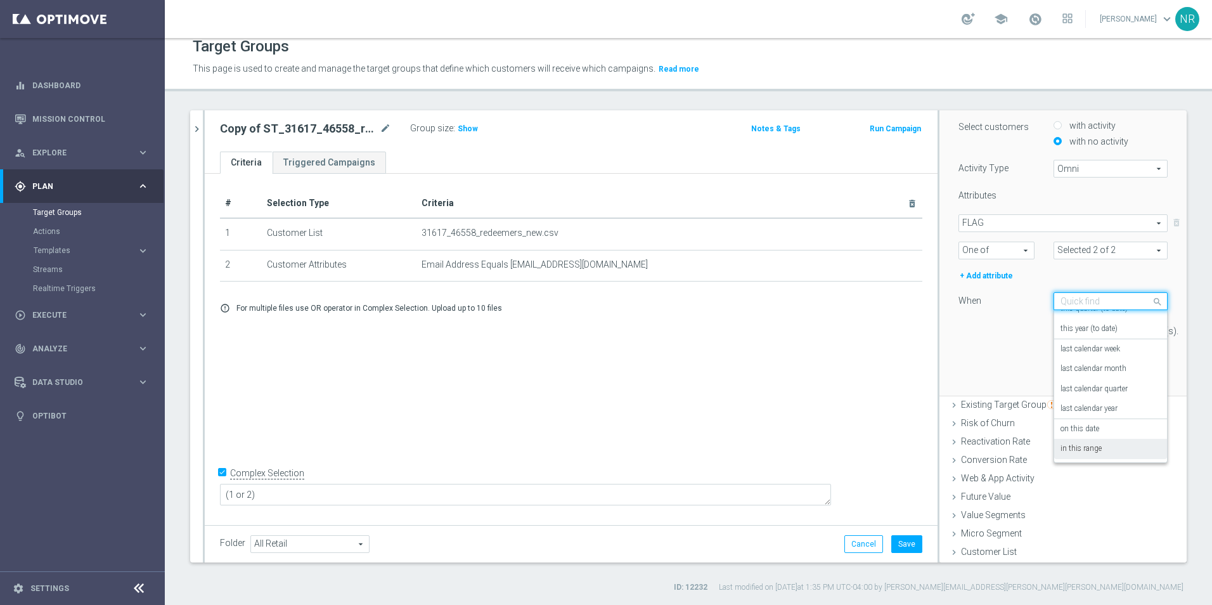
click at [1064, 454] on label "in this range" at bounding box center [1080, 449] width 41 height 10
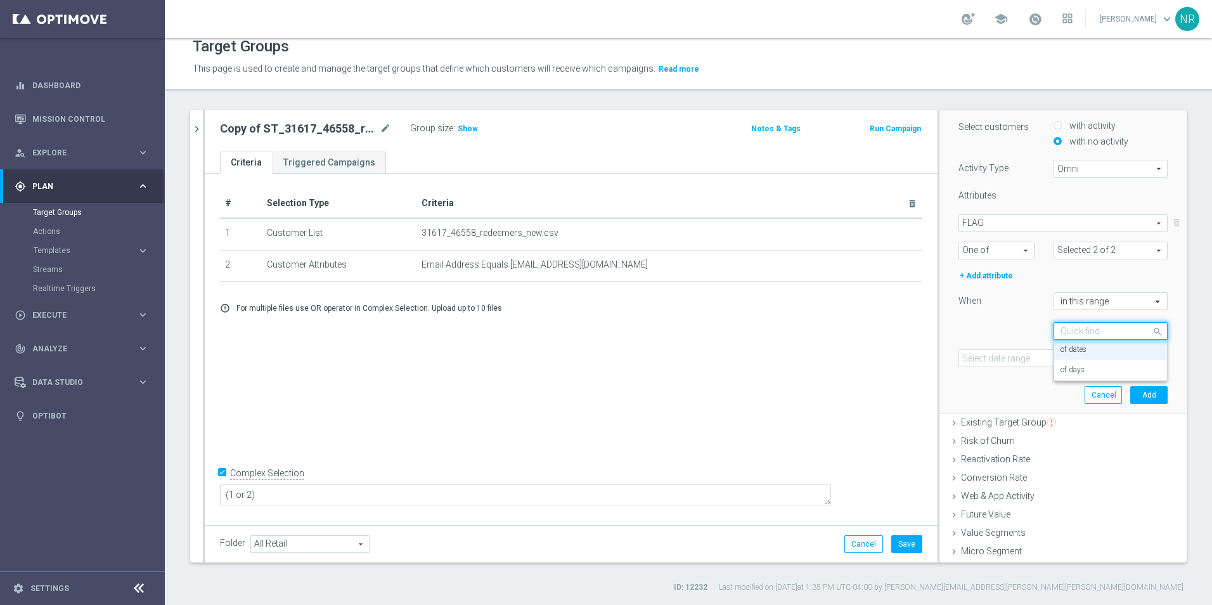
click at [1127, 330] on div at bounding box center [1110, 331] width 113 height 11
click at [980, 339] on div "Quick find of dates of dates of days" at bounding box center [1063, 331] width 228 height 18
click at [1139, 357] on icon "today" at bounding box center [1148, 357] width 34 height 11
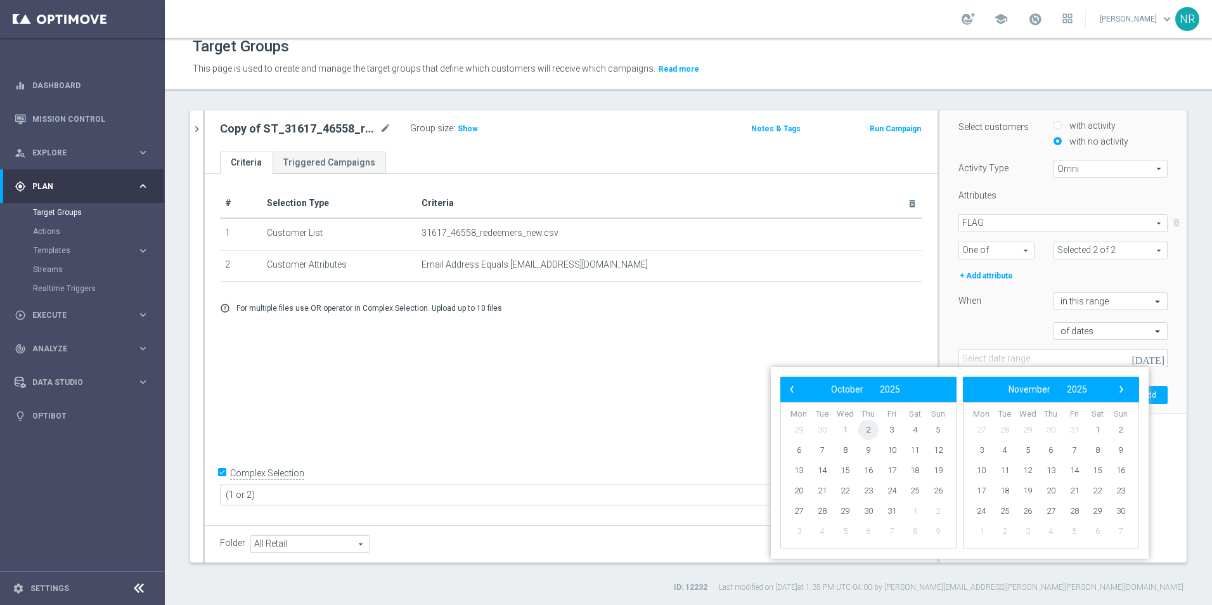
click at [867, 430] on span "2" at bounding box center [868, 430] width 20 height 20
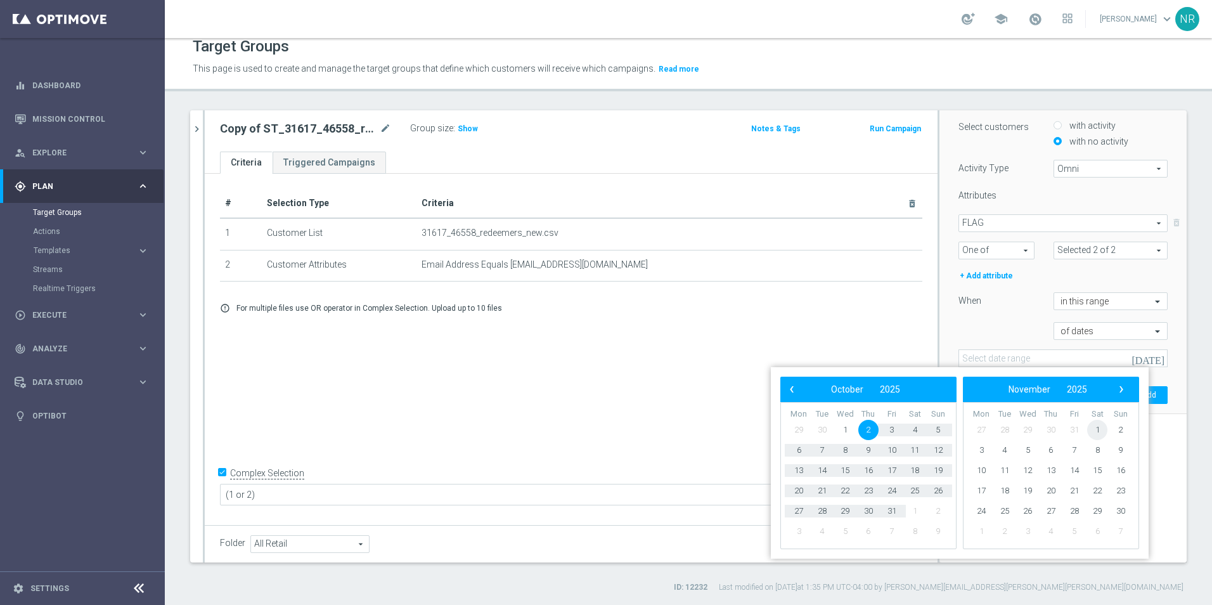
click at [1096, 433] on span "1" at bounding box center [1097, 430] width 20 height 20
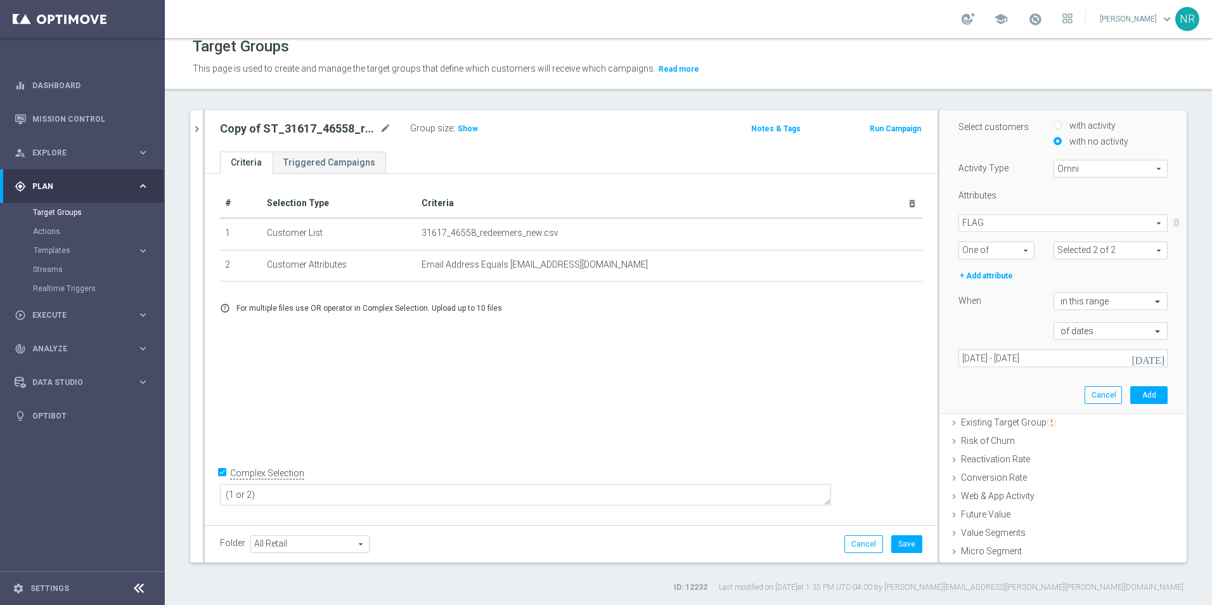
click at [1142, 361] on icon "today" at bounding box center [1148, 357] width 34 height 11
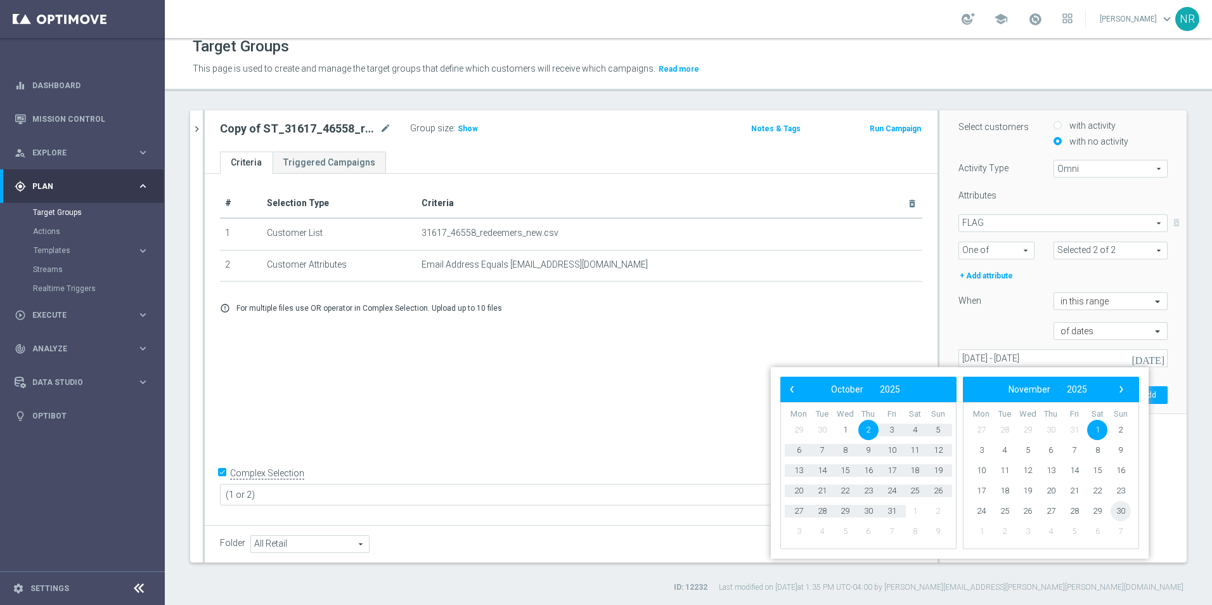
click at [1121, 506] on span "30" at bounding box center [1120, 511] width 20 height 20
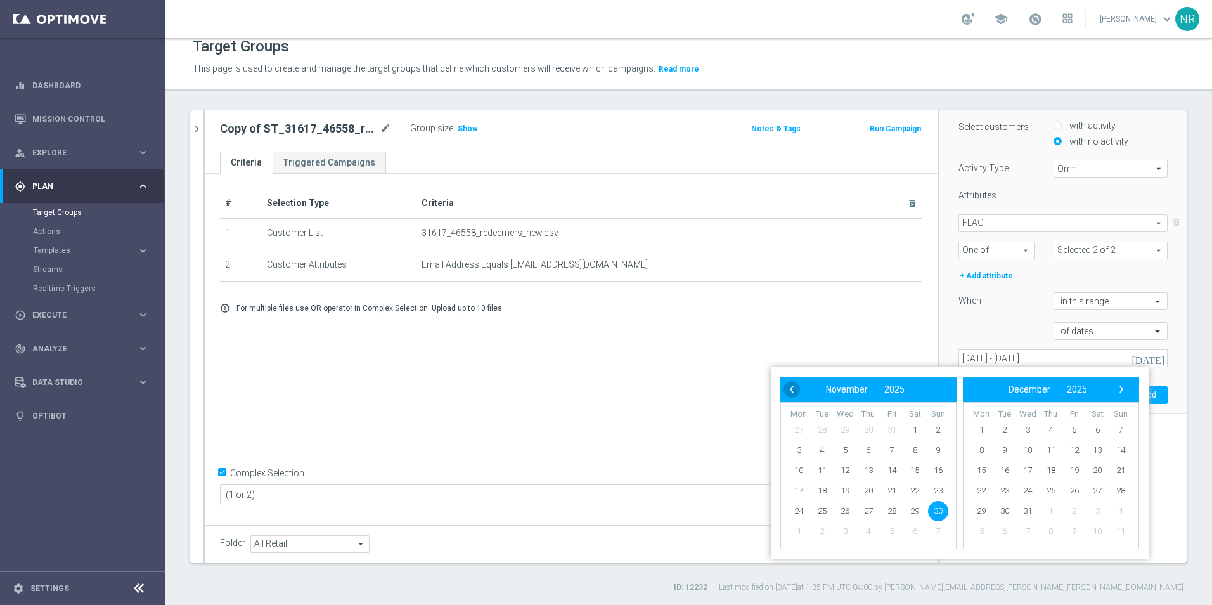
click at [789, 393] on span "‹" at bounding box center [791, 389] width 16 height 16
click at [871, 427] on span "2" at bounding box center [868, 430] width 20 height 20
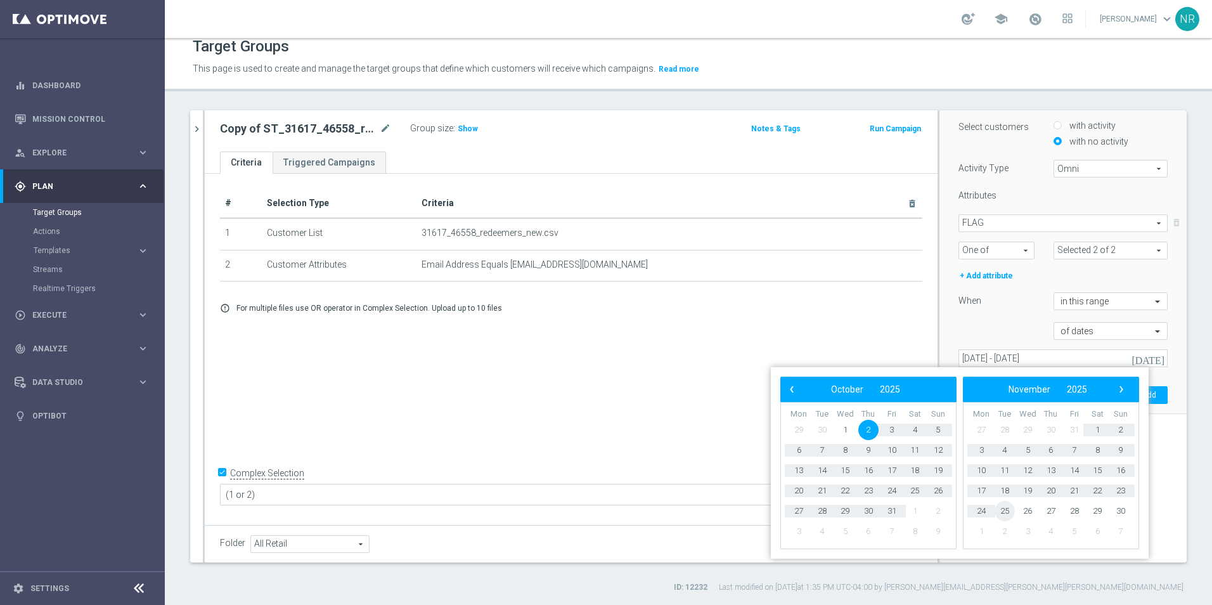
click at [1012, 512] on span "25" at bounding box center [1005, 511] width 20 height 20
type input "02 Oct 2025 - 25 Nov 2025"
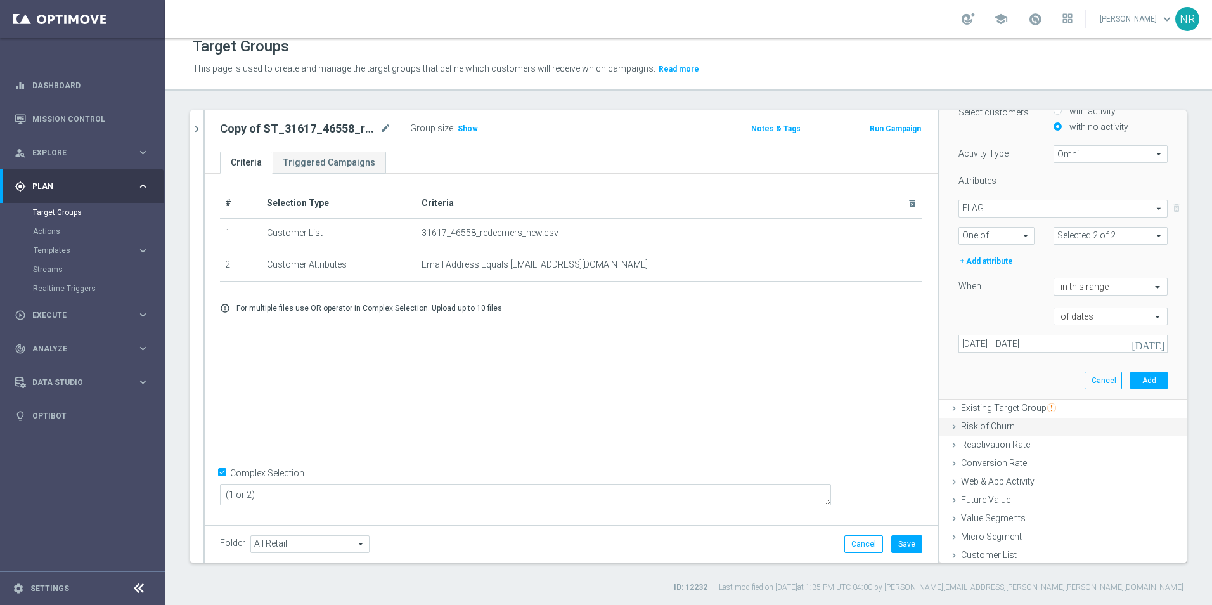
scroll to position [185, 0]
click at [1133, 380] on button "Add" at bounding box center [1148, 377] width 37 height 18
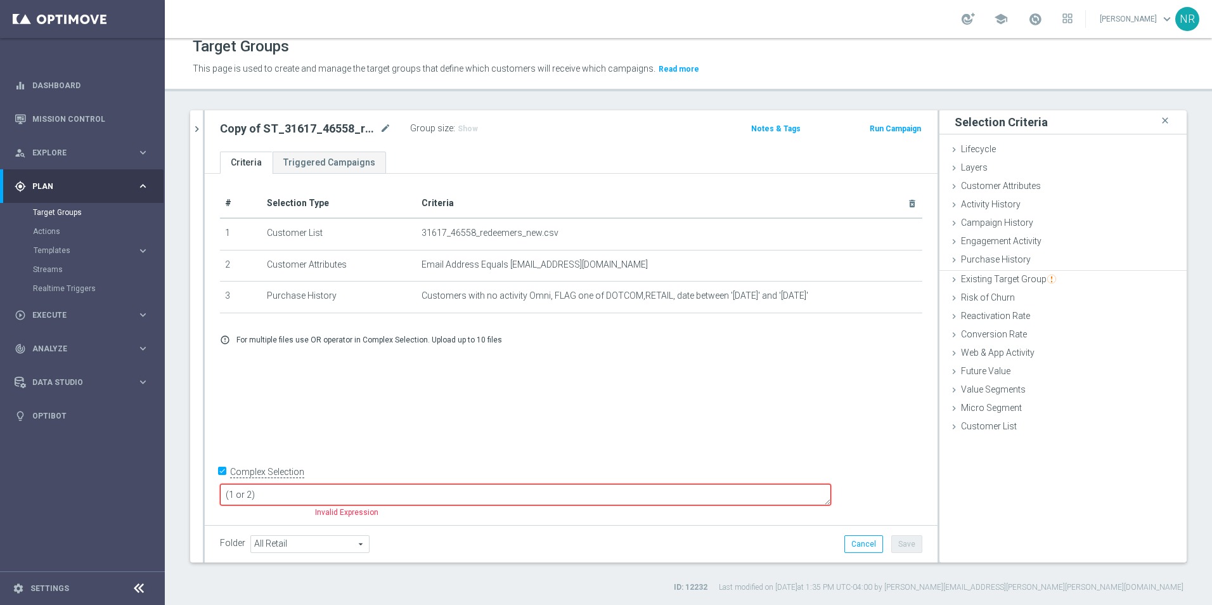
scroll to position [0, 0]
click at [320, 498] on textarea "(1 or 2)" at bounding box center [525, 495] width 611 height 22
click at [328, 496] on textarea "((1 or 2)" at bounding box center [525, 495] width 611 height 22
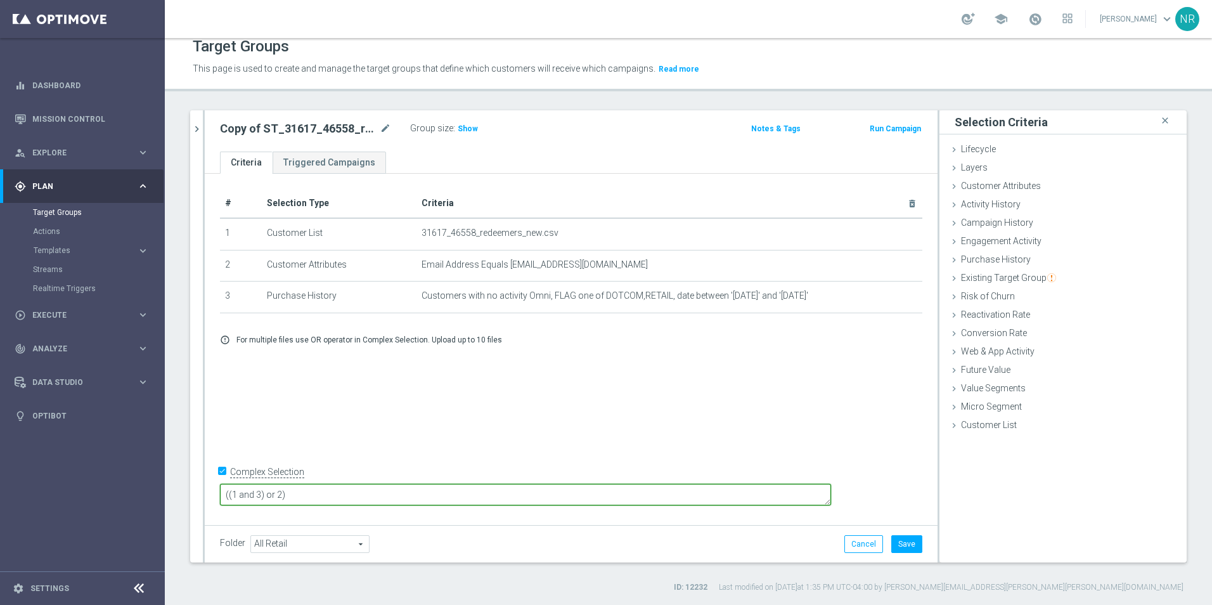
type textarea "((1 and 3) or 2)"
click at [821, 449] on div "# Selection Type Criteria delete_forever 1 Customer List 31617_46558_redeemers_…" at bounding box center [571, 347] width 733 height 347
click at [464, 124] on h3 "Show" at bounding box center [467, 129] width 23 height 14
click at [388, 129] on icon "mode_edit" at bounding box center [385, 128] width 11 height 15
click at [295, 136] on input "Copy of ST_31617_46558_redeemers_T2" at bounding box center [305, 130] width 171 height 18
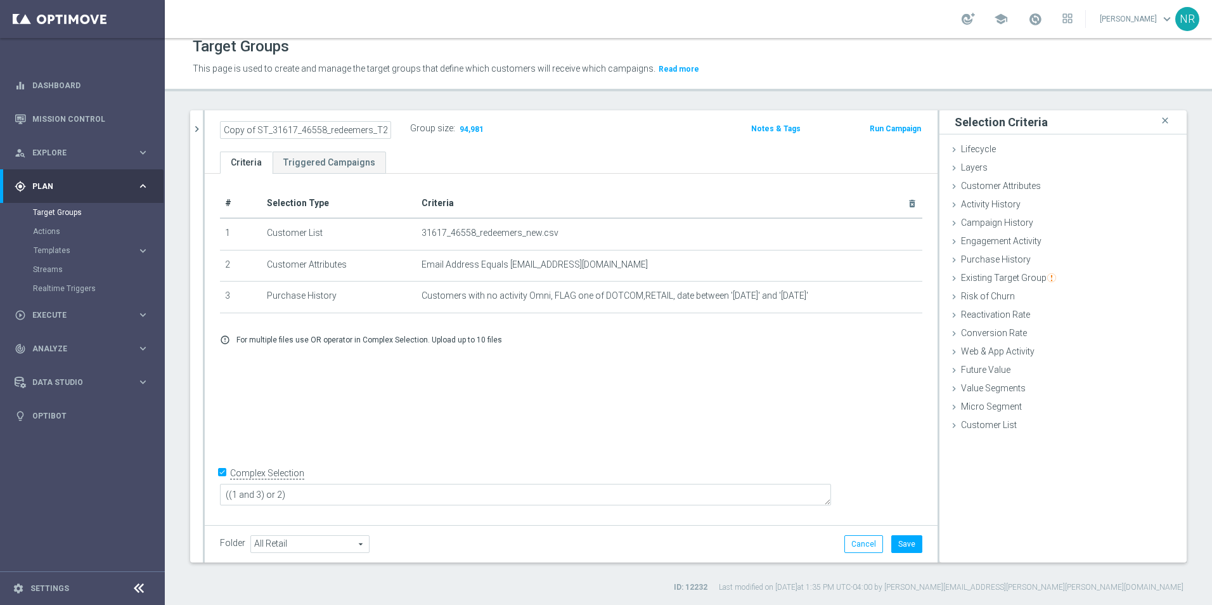
drag, startPoint x: 253, startPoint y: 129, endPoint x: 245, endPoint y: 127, distance: 7.7
click at [245, 127] on input "Copy of ST_31617_46558_redeemers_T2" at bounding box center [305, 130] width 171 height 18
drag, startPoint x: 257, startPoint y: 127, endPoint x: 211, endPoint y: 127, distance: 45.6
click at [211, 127] on div "Copy of ST_31617_46558_redeemers_T2" at bounding box center [305, 130] width 190 height 18
click at [357, 135] on input "ST_31617_46558_redeemers_T2" at bounding box center [305, 130] width 171 height 18
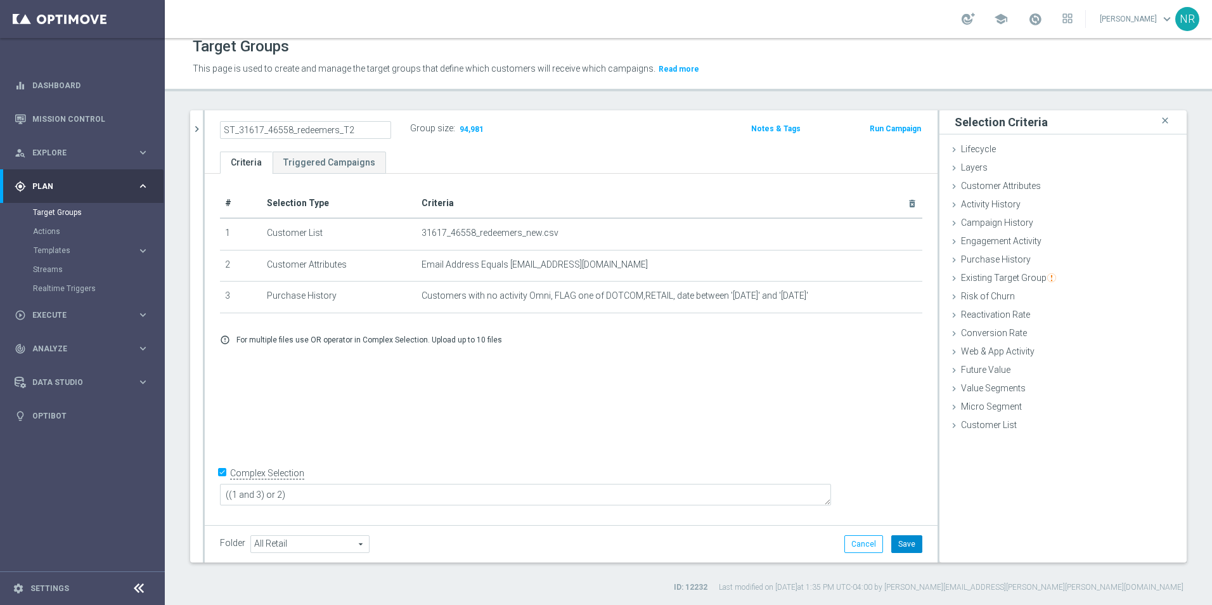
type input "ST_31617_46558_redeemers_T2"
click at [903, 541] on button "Save" at bounding box center [906, 544] width 31 height 18
click at [200, 127] on icon "chevron_right" at bounding box center [197, 129] width 12 height 12
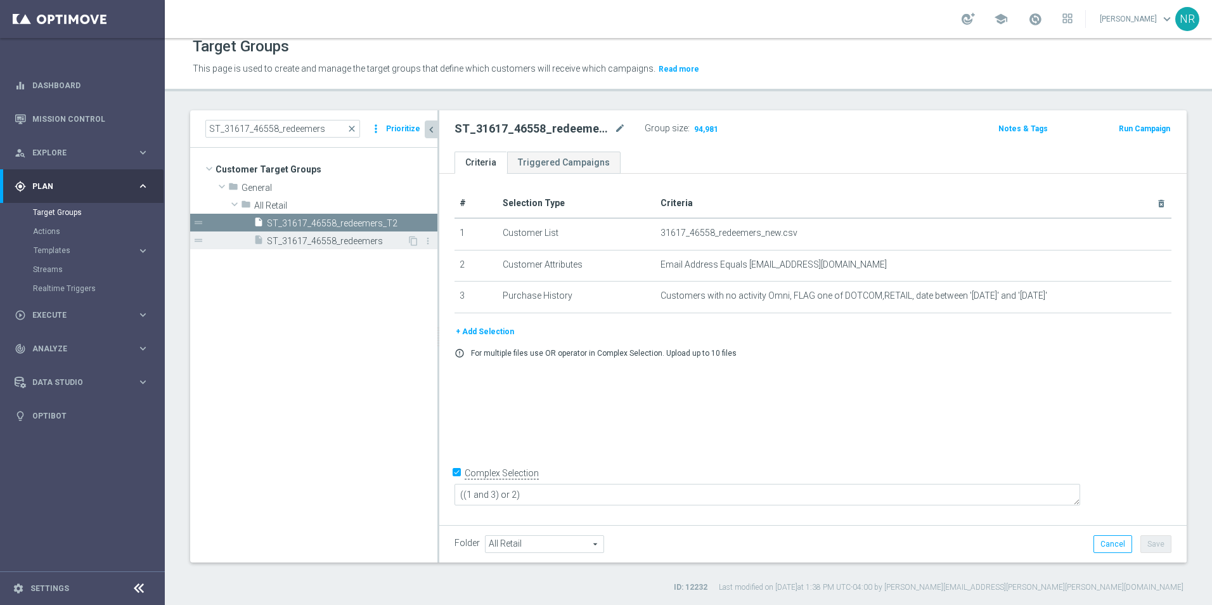
click at [354, 243] on span "ST_31617_46558_redeemers" at bounding box center [337, 241] width 140 height 11
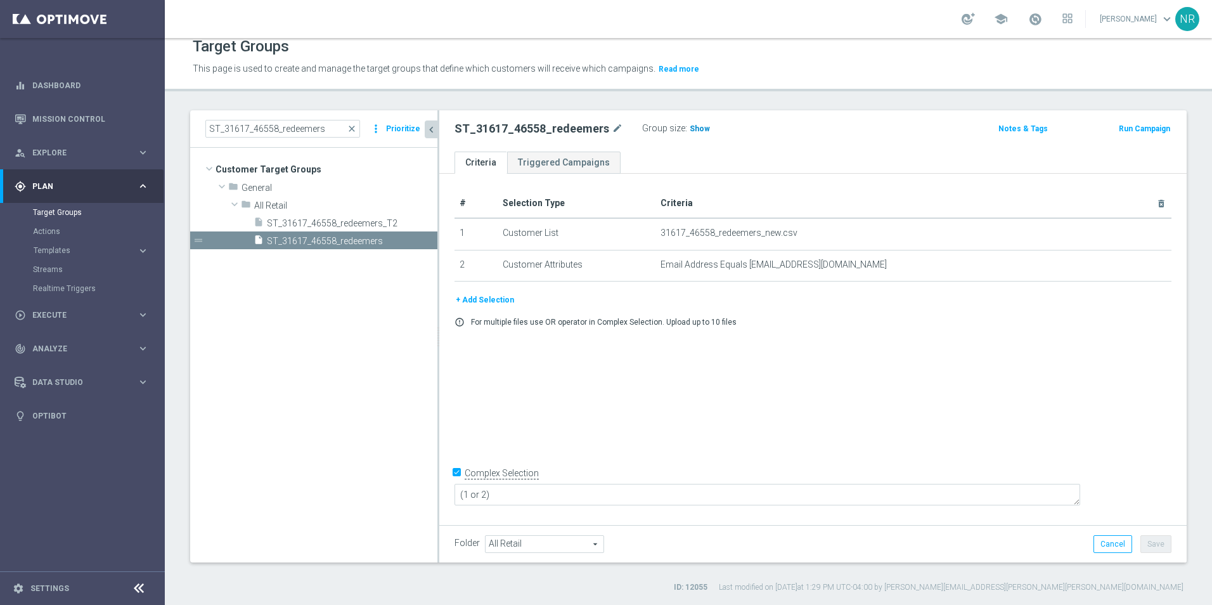
click at [693, 127] on span "Show" at bounding box center [700, 128] width 20 height 9
click at [367, 216] on div "insert_drive_file ST_31617_46558_redeemers_T2" at bounding box center [330, 223] width 153 height 18
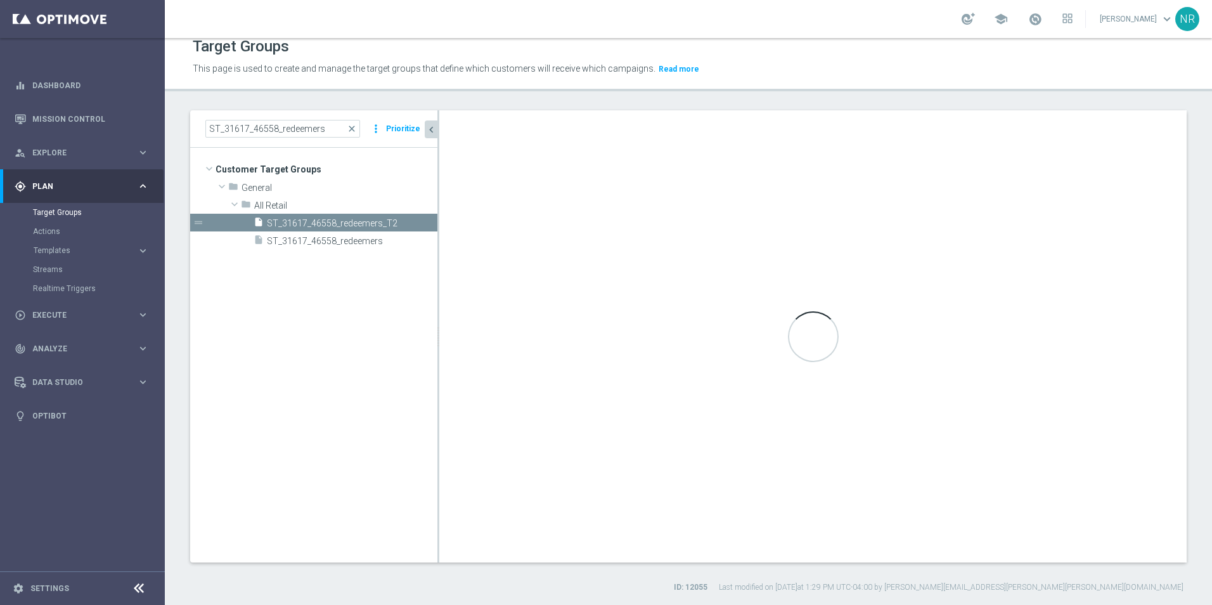
type textarea "((1 and 3) or 2)"
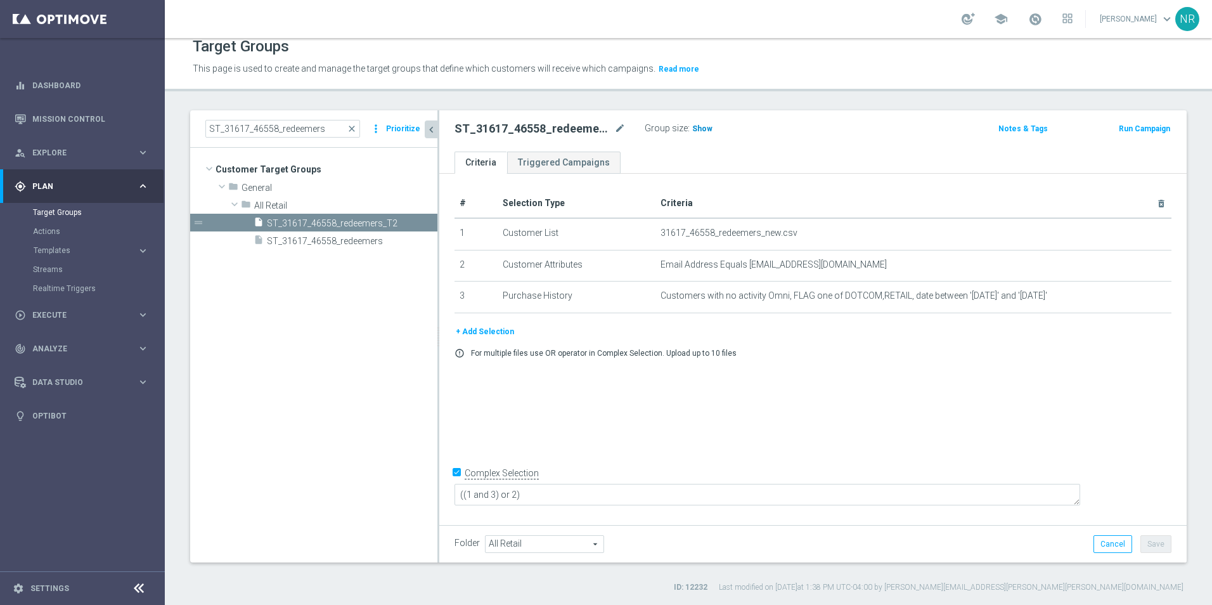
click at [709, 129] on span "Show" at bounding box center [702, 128] width 20 height 9
click at [617, 126] on icon "mode_edit" at bounding box center [619, 128] width 11 height 15
click at [393, 113] on div "ST_31617_46558_redeemers close more_vert Prioritize" at bounding box center [313, 128] width 247 height 37
click at [400, 131] on button "Prioritize" at bounding box center [403, 128] width 38 height 17
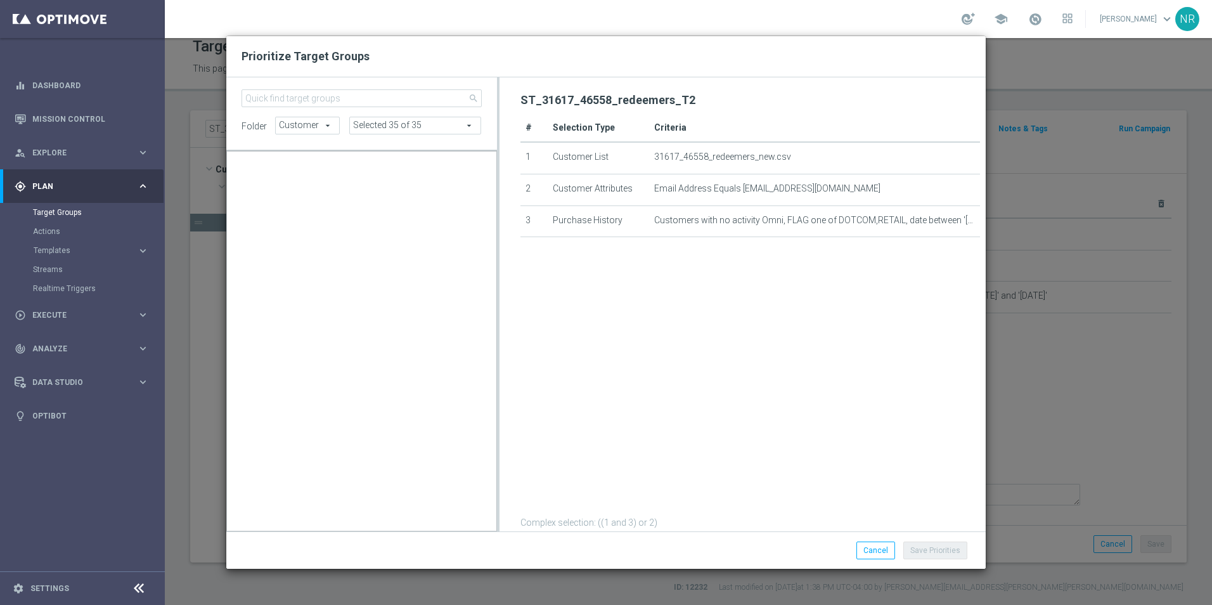
scroll to position [68355, 0]
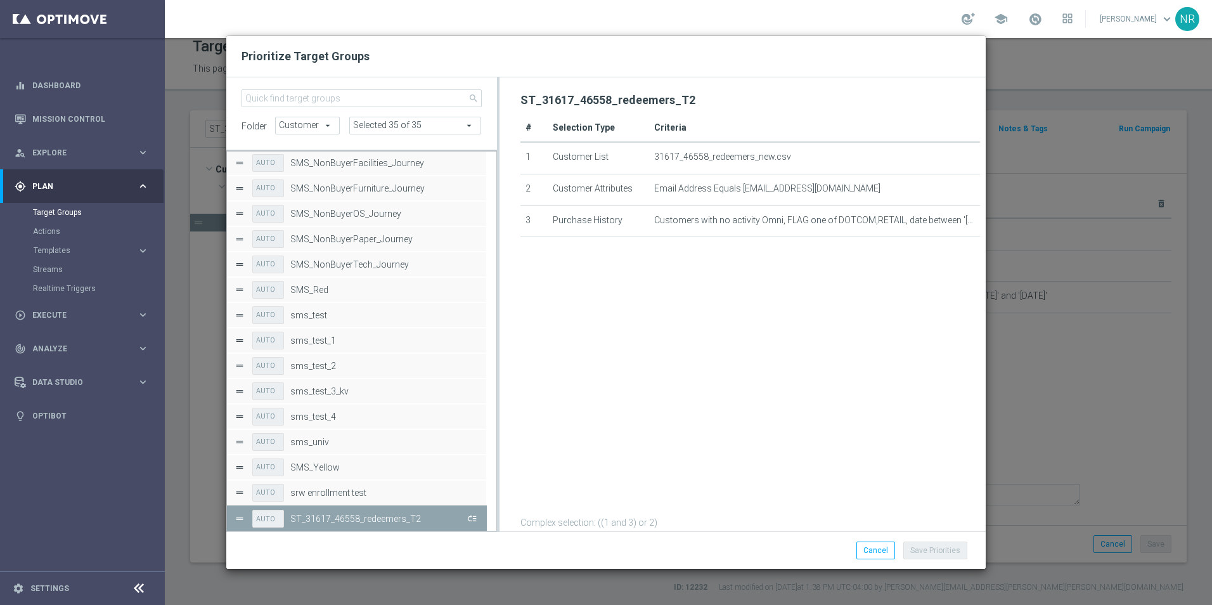
click at [468, 516] on button "Press SPACE to deselect this row." at bounding box center [471, 518] width 13 height 18
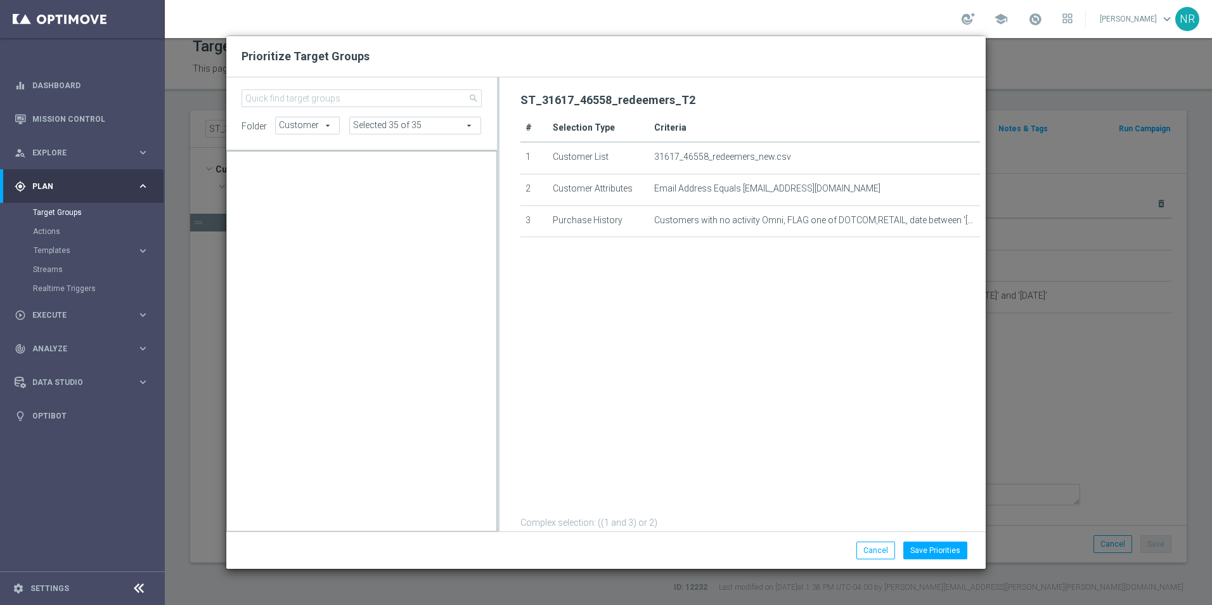
scroll to position [12070, 0]
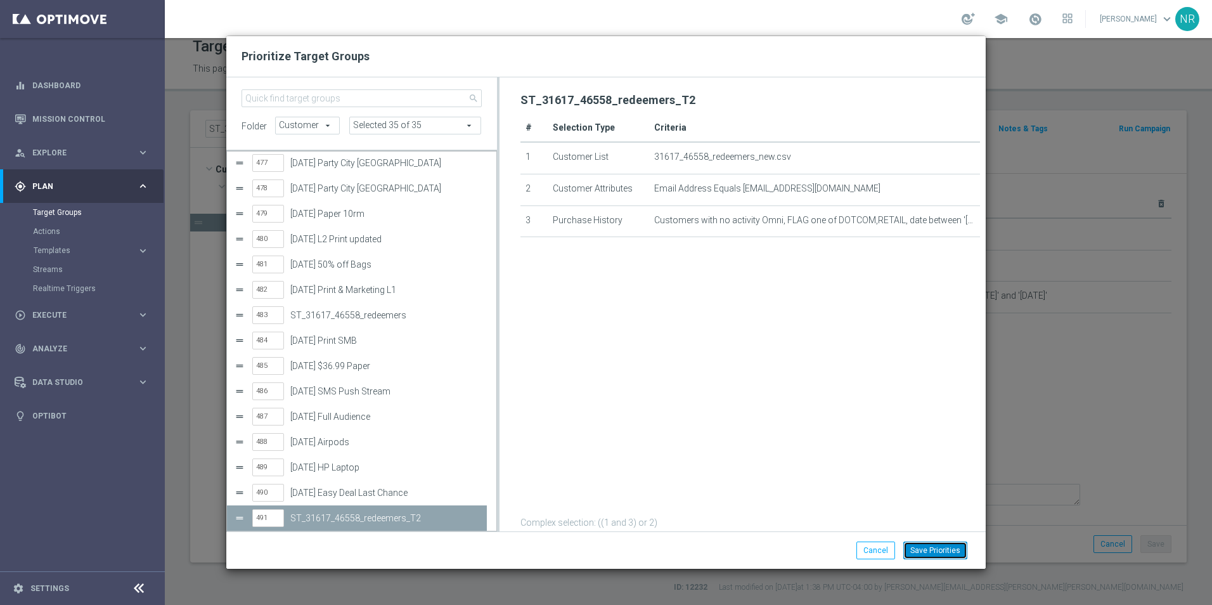
click at [934, 546] on button "Save Priorities" at bounding box center [935, 550] width 64 height 18
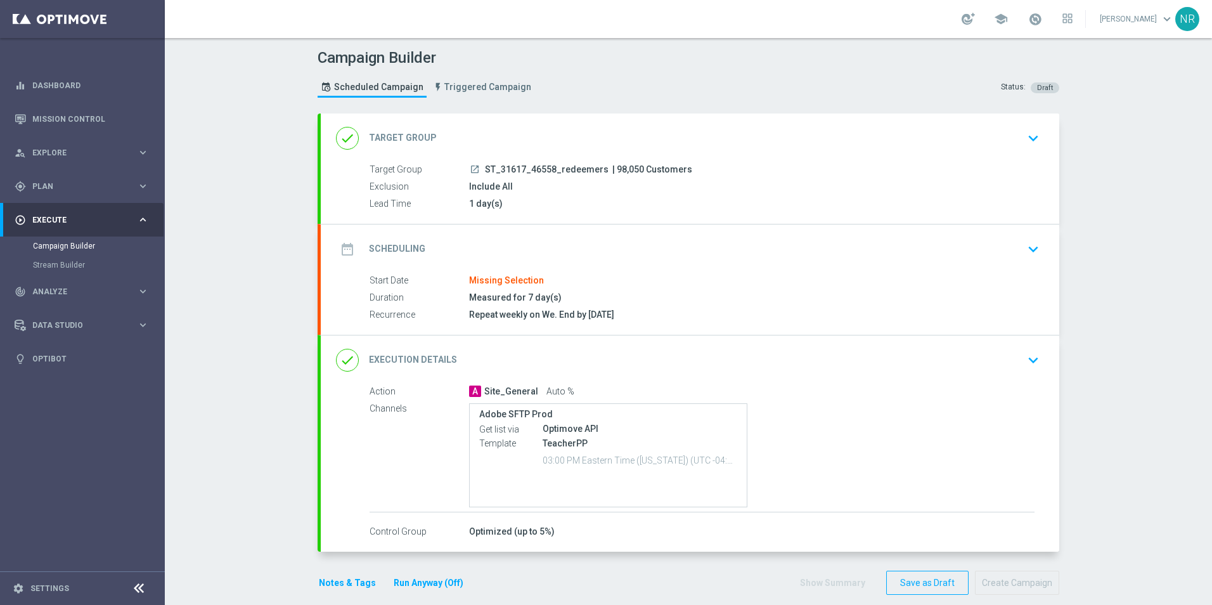
click at [679, 157] on div "done Target Group keyboard_arrow_down" at bounding box center [690, 137] width 738 height 49
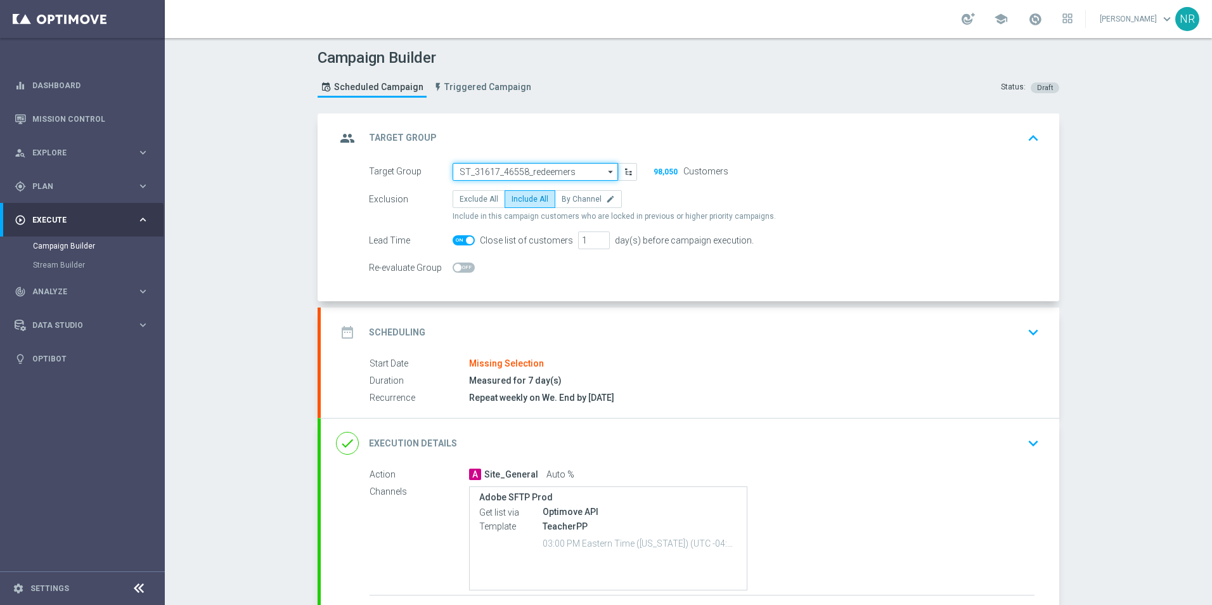
click at [570, 174] on input "ST_31617_46558_redeemers" at bounding box center [535, 172] width 165 height 18
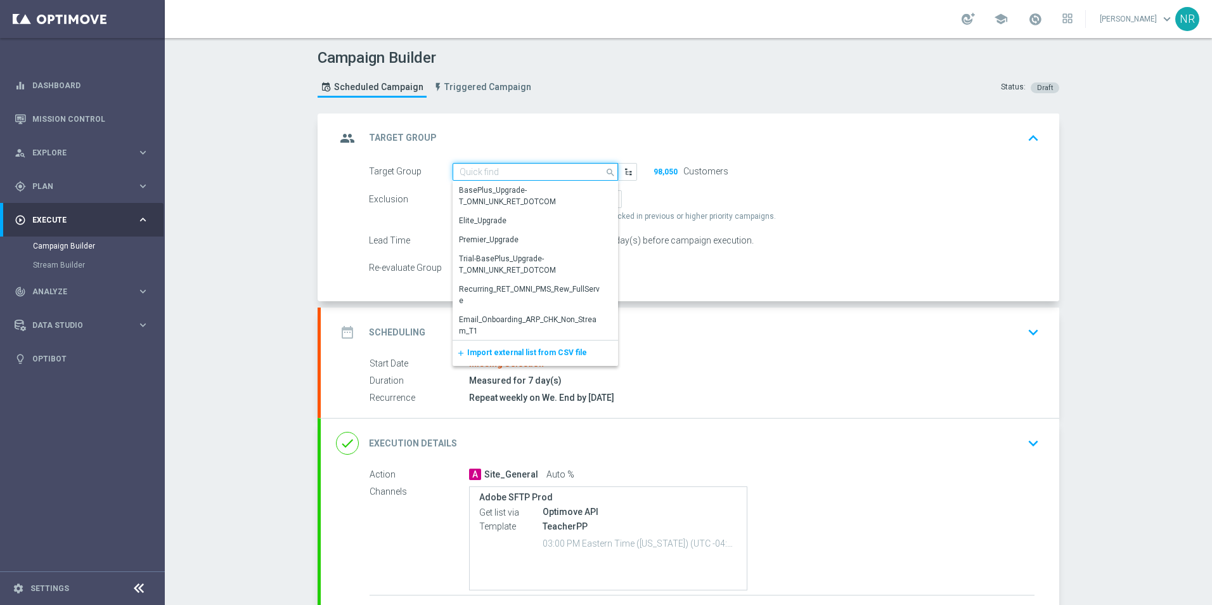
paste input "ST_31617_46558_redeemers_T2"
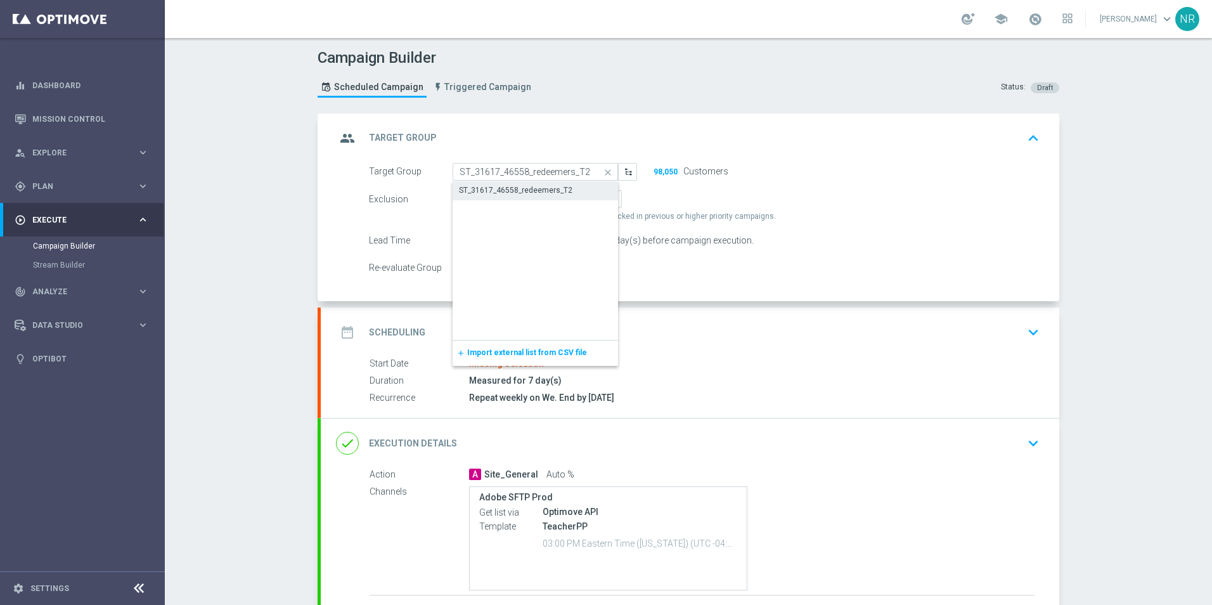
click at [559, 184] on div "ST_31617_46558_redeemers_T2" at bounding box center [515, 189] width 113 height 11
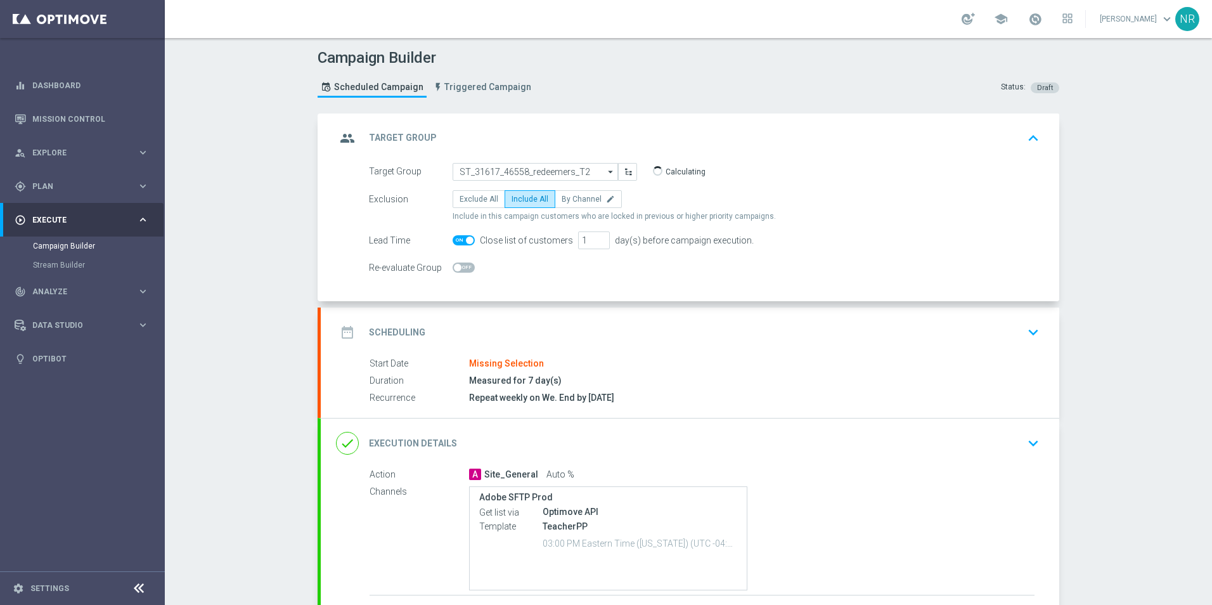
type input "ST_31617_46558_redeemers_T2"
click at [1031, 147] on icon "keyboard_arrow_up" at bounding box center [1033, 138] width 19 height 19
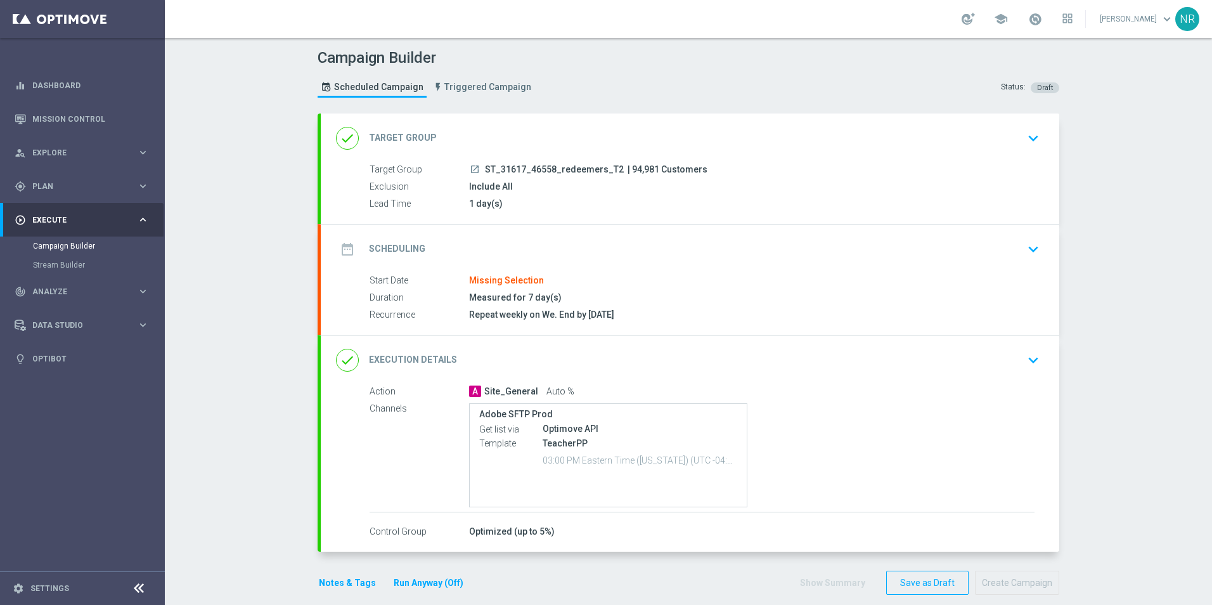
click at [1017, 242] on div "date_range Scheduling keyboard_arrow_down" at bounding box center [690, 249] width 708 height 24
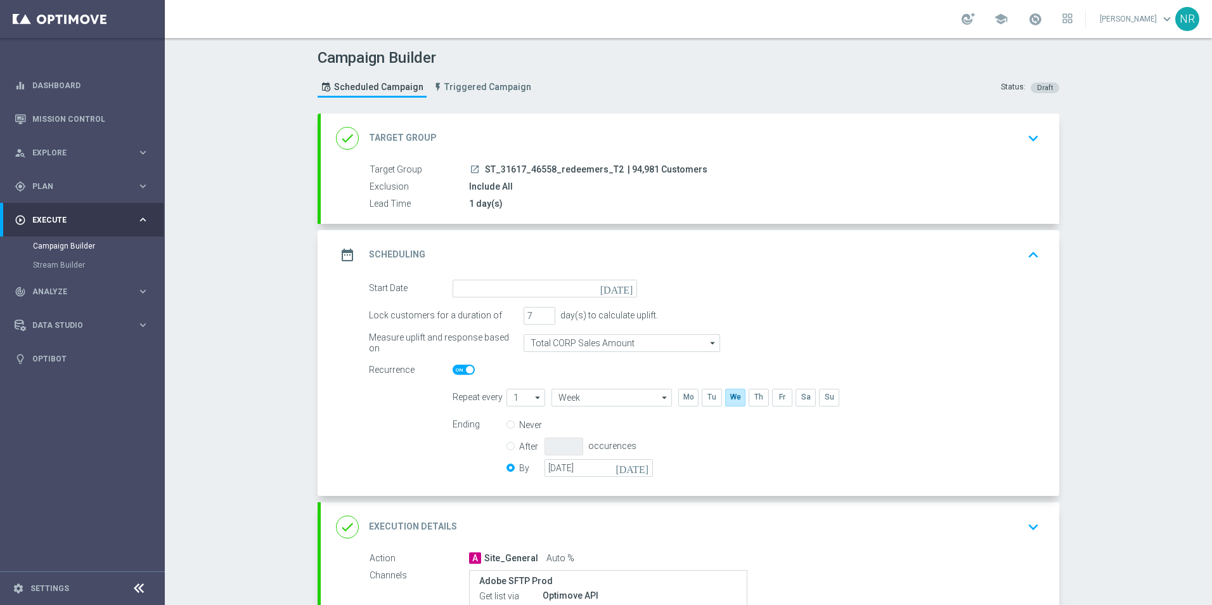
click at [506, 426] on input "Never" at bounding box center [510, 426] width 8 height 8
radio input "true"
radio input "false"
click at [624, 283] on icon "[DATE]" at bounding box center [618, 287] width 37 height 14
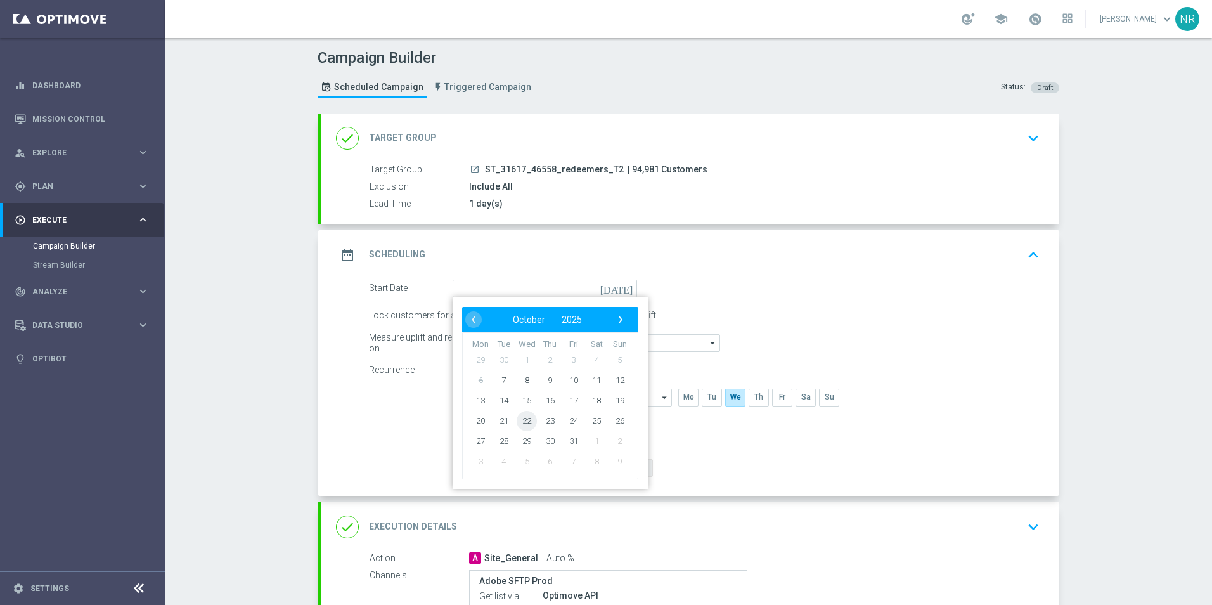
click at [528, 420] on span "22" at bounding box center [527, 420] width 20 height 20
type input "22 Oct 2025"
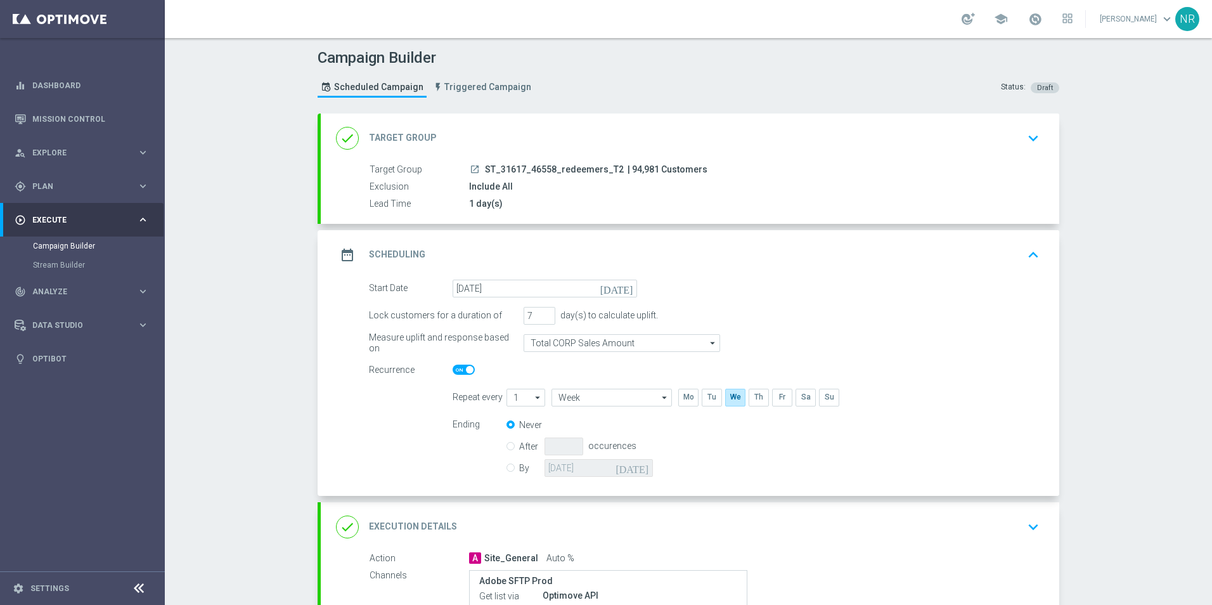
click at [1035, 248] on icon "keyboard_arrow_up" at bounding box center [1033, 254] width 19 height 19
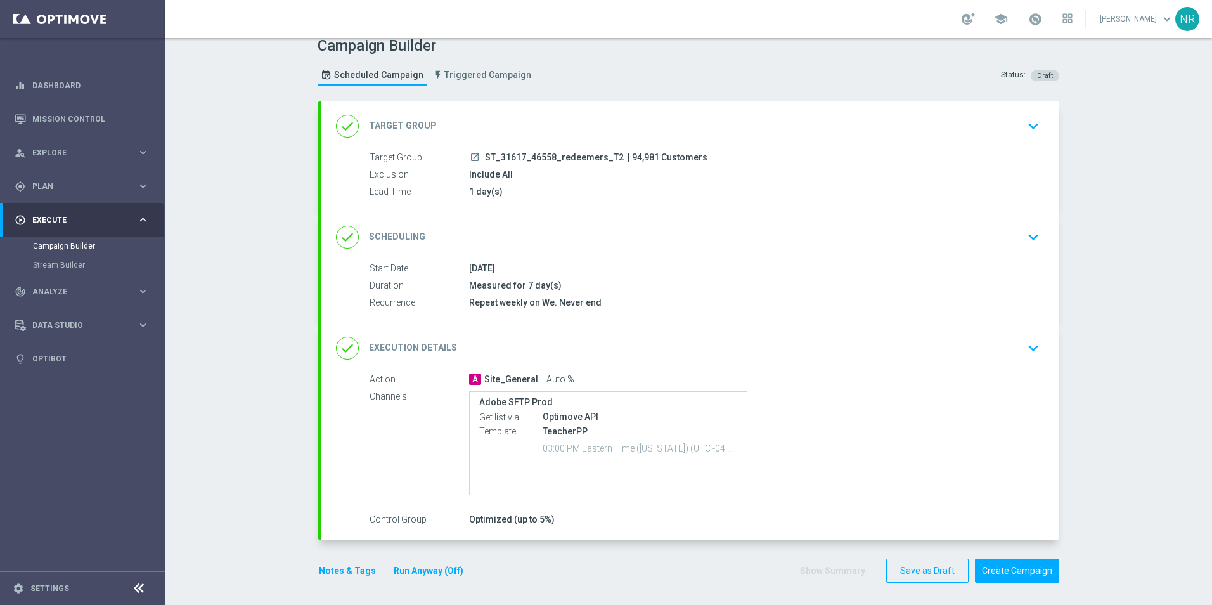
scroll to position [15, 0]
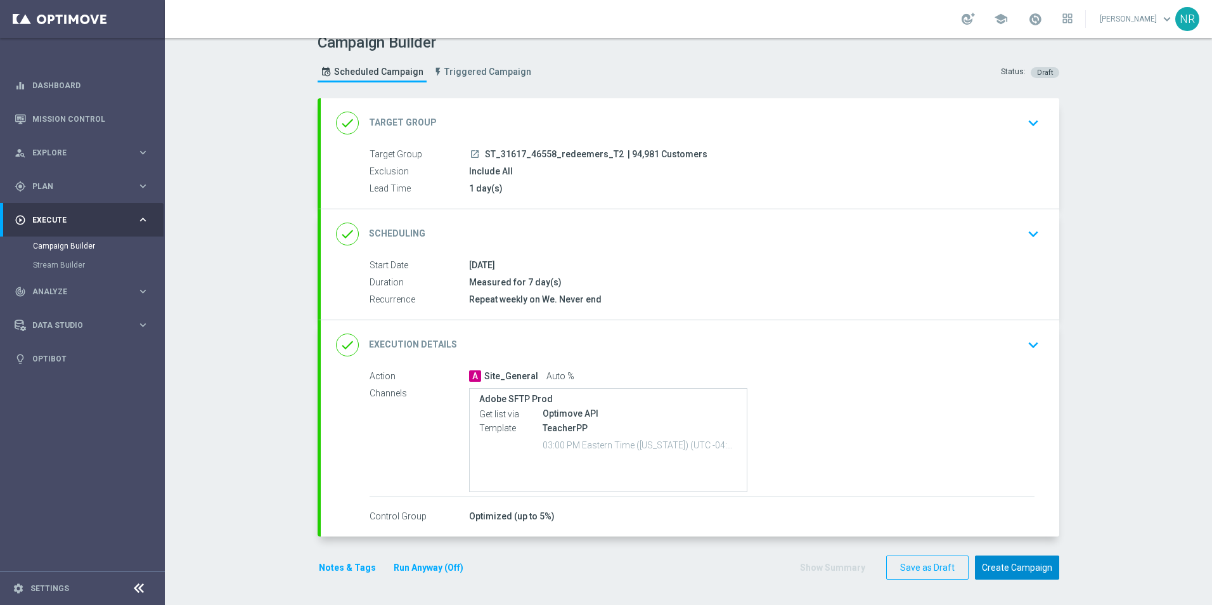
click at [1027, 569] on button "Create Campaign" at bounding box center [1017, 567] width 84 height 25
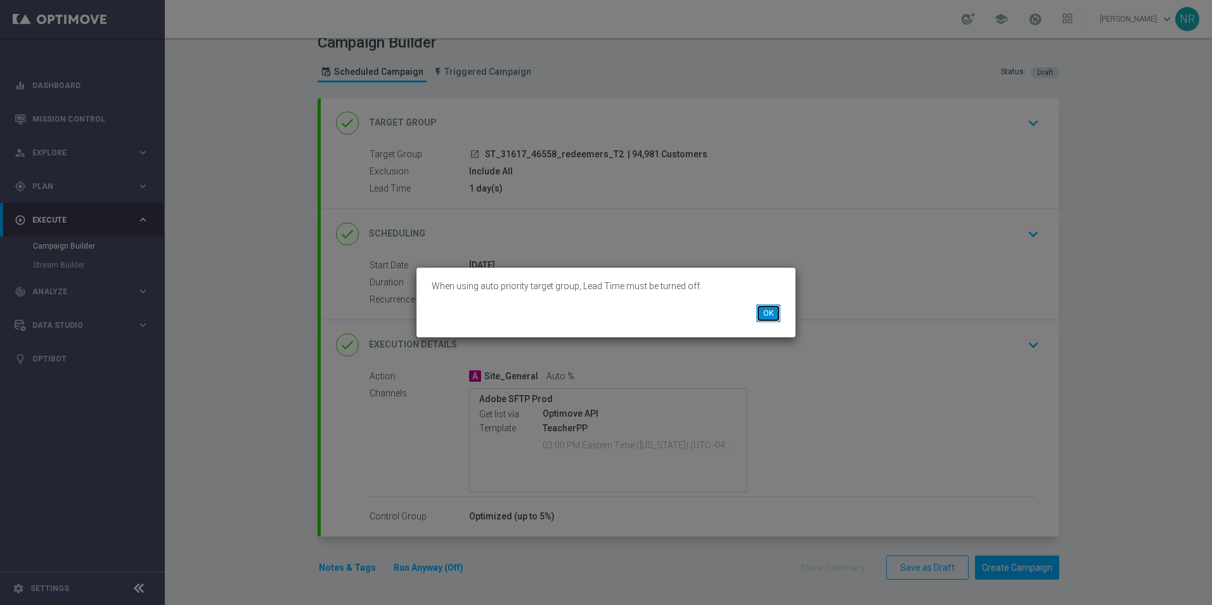
click at [762, 314] on button "OK" at bounding box center [768, 313] width 24 height 18
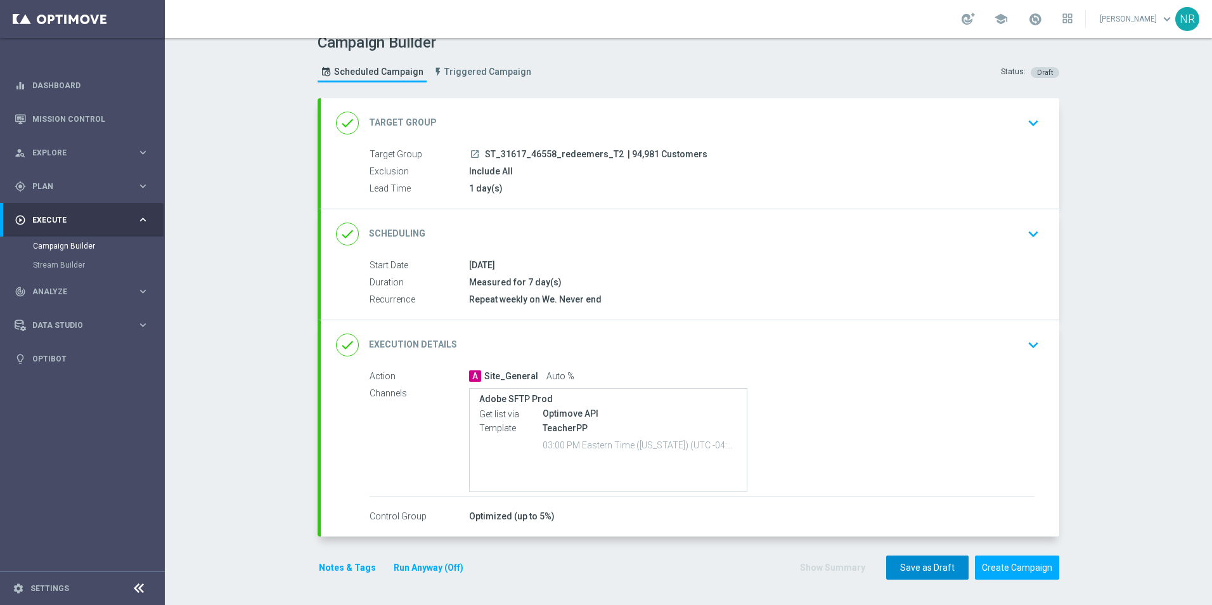
click at [910, 573] on button "Save as Draft" at bounding box center [927, 567] width 82 height 25
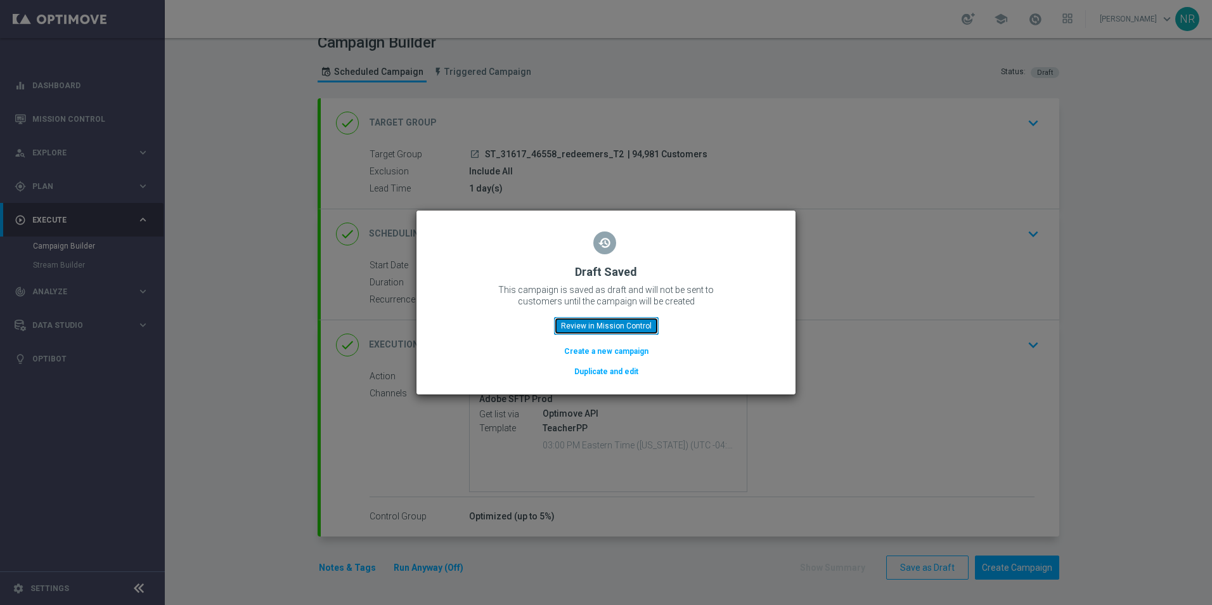
click at [621, 321] on button "Review in Mission Control" at bounding box center [606, 326] width 105 height 18
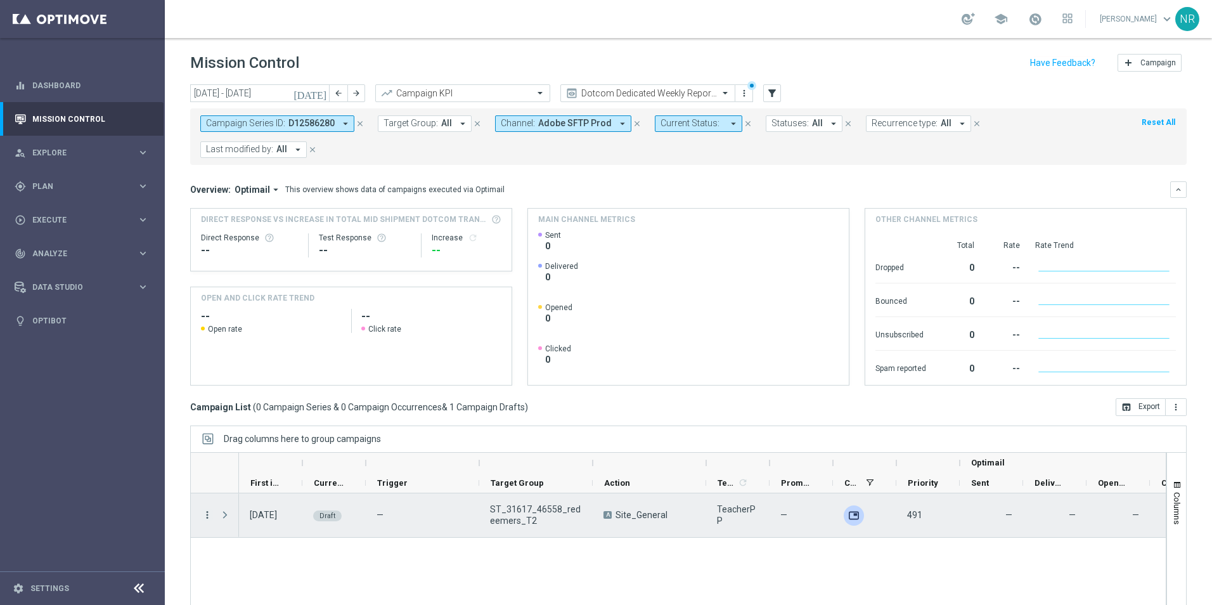
click at [205, 509] on icon "more_vert" at bounding box center [207, 514] width 11 height 11
click at [270, 536] on div "Edit" at bounding box center [291, 537] width 118 height 9
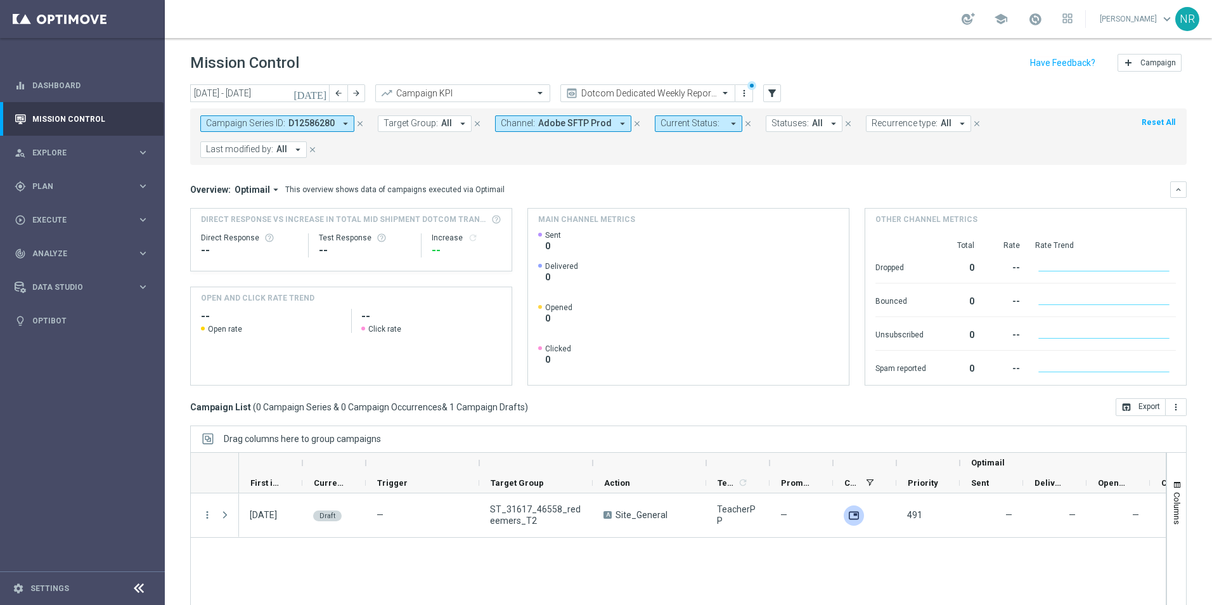
click at [357, 121] on icon "close" at bounding box center [360, 123] width 9 height 9
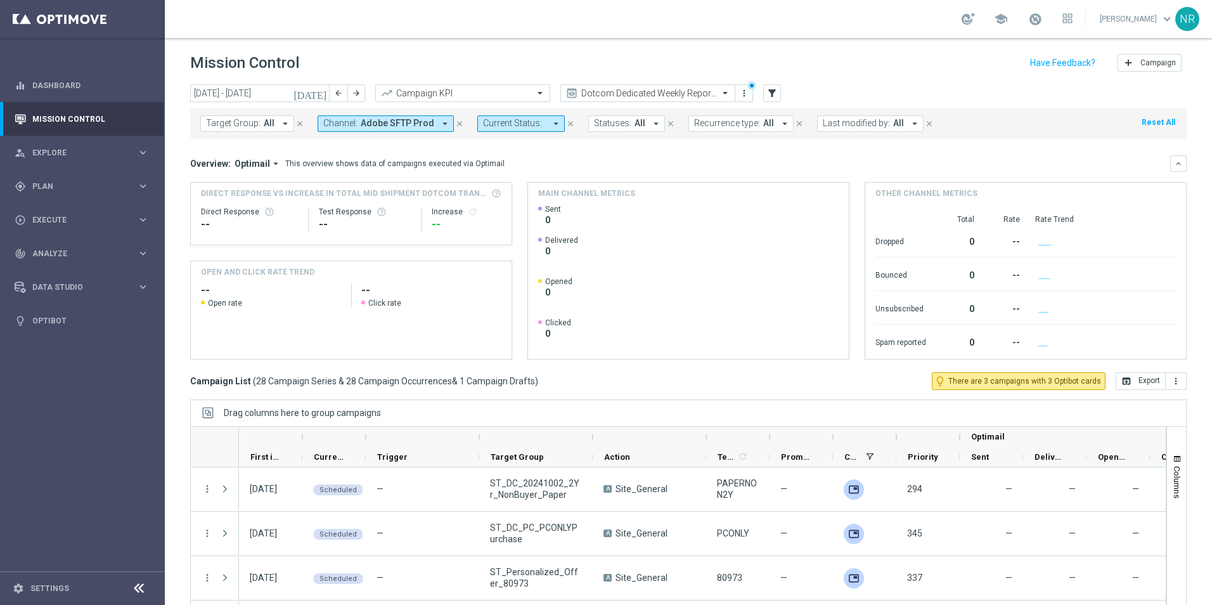
click at [273, 125] on button "Target Group: All arrow_drop_down" at bounding box center [247, 123] width 94 height 16
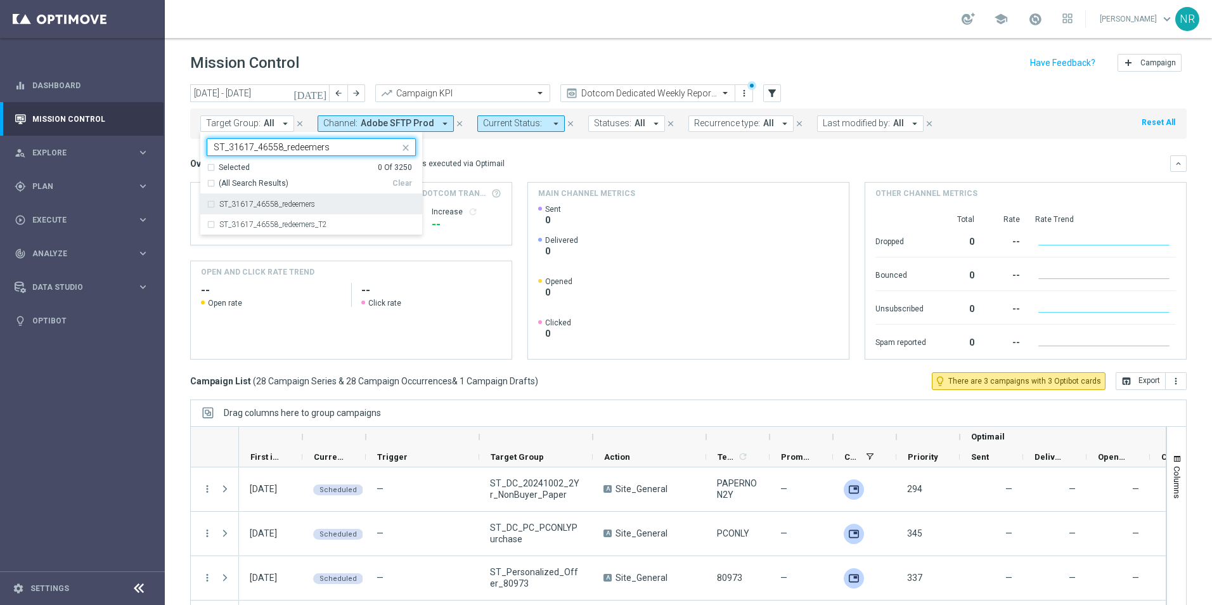
click at [299, 199] on div "ST_31617_46558_redeemers" at bounding box center [311, 204] width 209 height 20
type input "ST_31617_46558_redeemers"
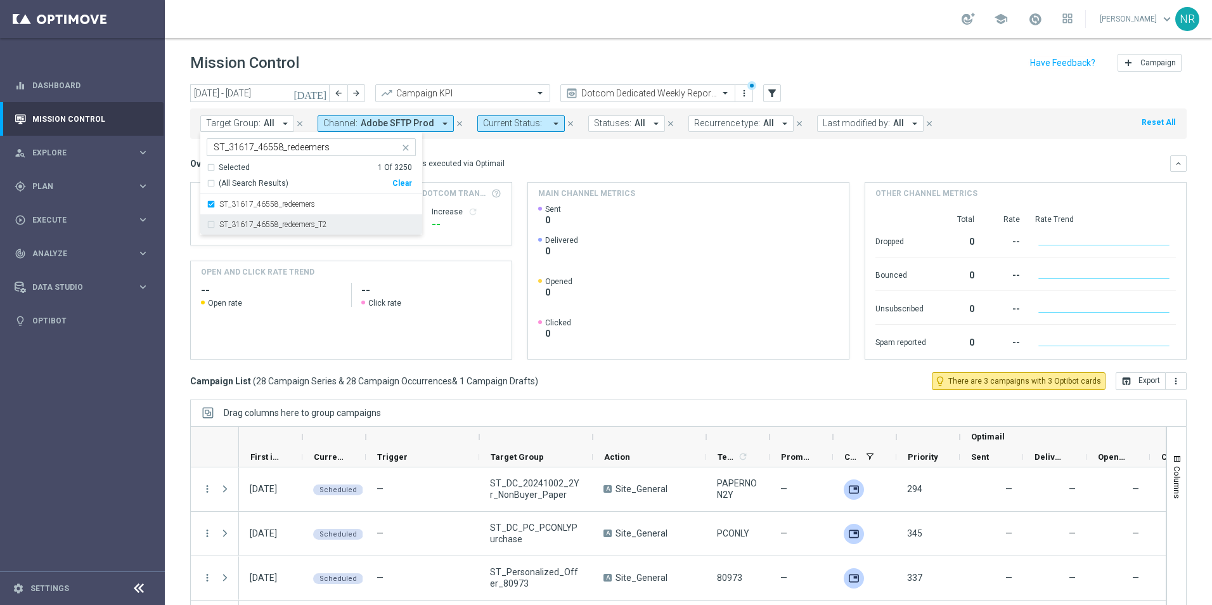
click at [290, 221] on label "ST_31617_46558_redeemers_T2" at bounding box center [273, 225] width 108 height 8
click at [529, 167] on div "Overview: Optimail arrow_drop_down This overview shows data of campaigns execut…" at bounding box center [680, 163] width 980 height 11
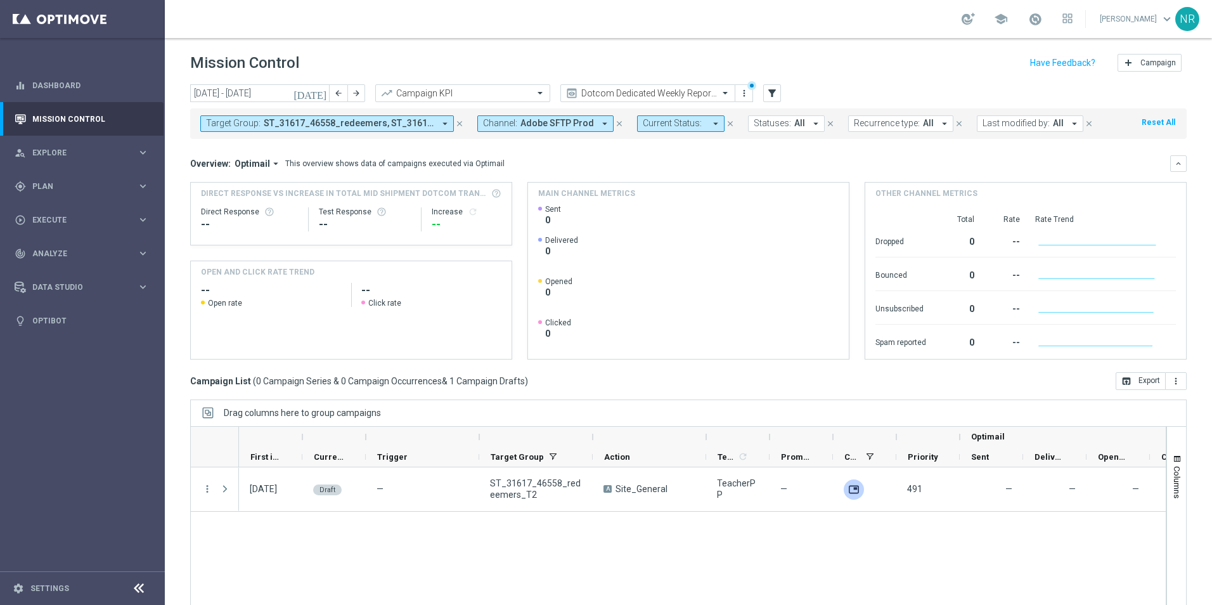
click at [320, 93] on icon "[DATE]" at bounding box center [310, 92] width 34 height 11
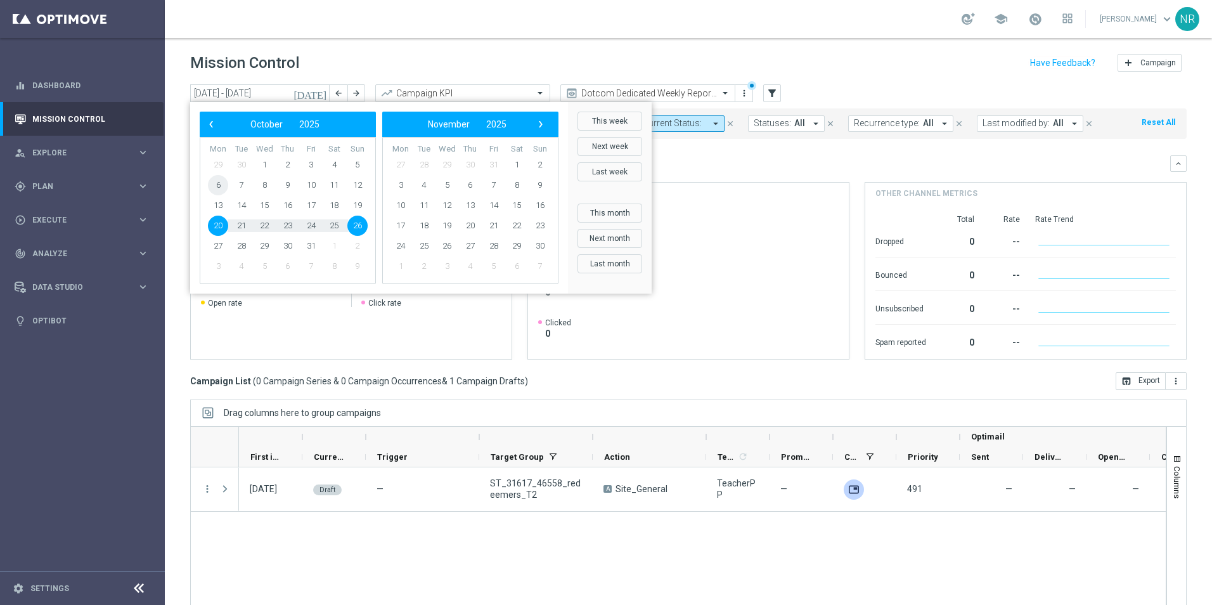
click at [220, 191] on span "6" at bounding box center [218, 185] width 20 height 20
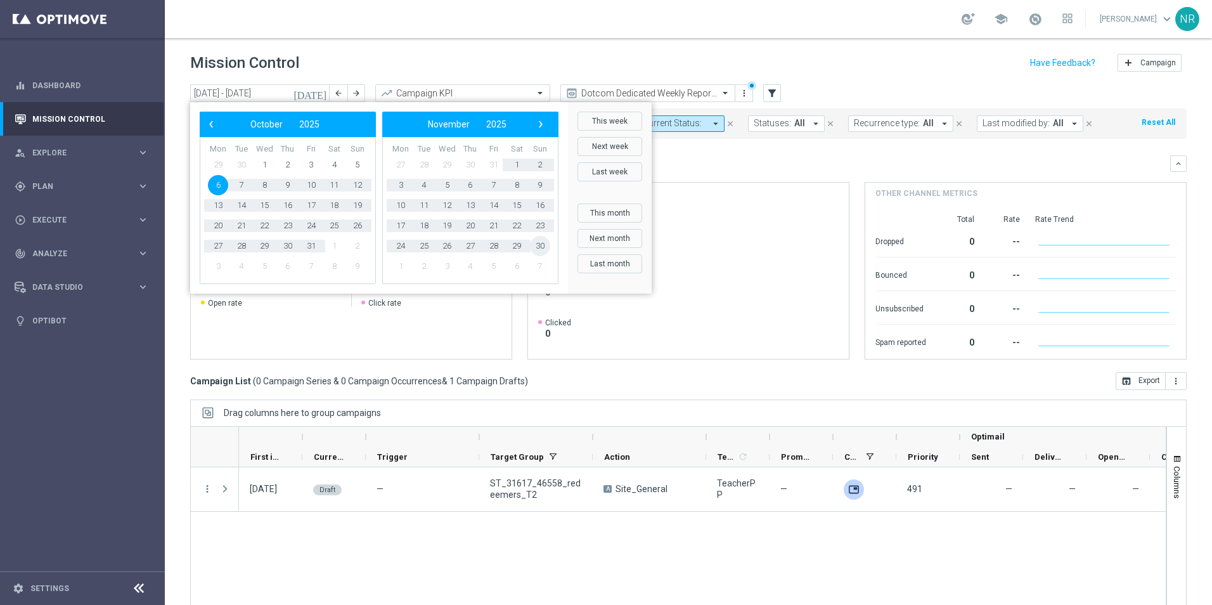
click at [540, 250] on span "30" at bounding box center [540, 246] width 20 height 20
type input "06 Oct 2025 - 30 Nov 2025"
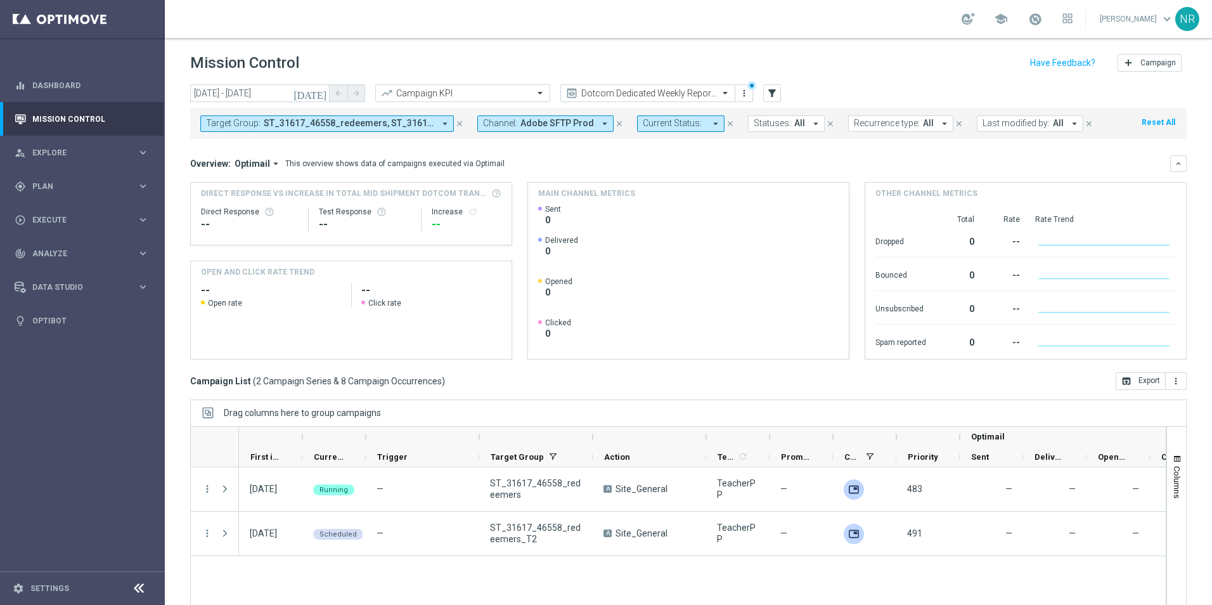
click at [673, 413] on div "Drag columns here to group campaigns" at bounding box center [688, 412] width 996 height 27
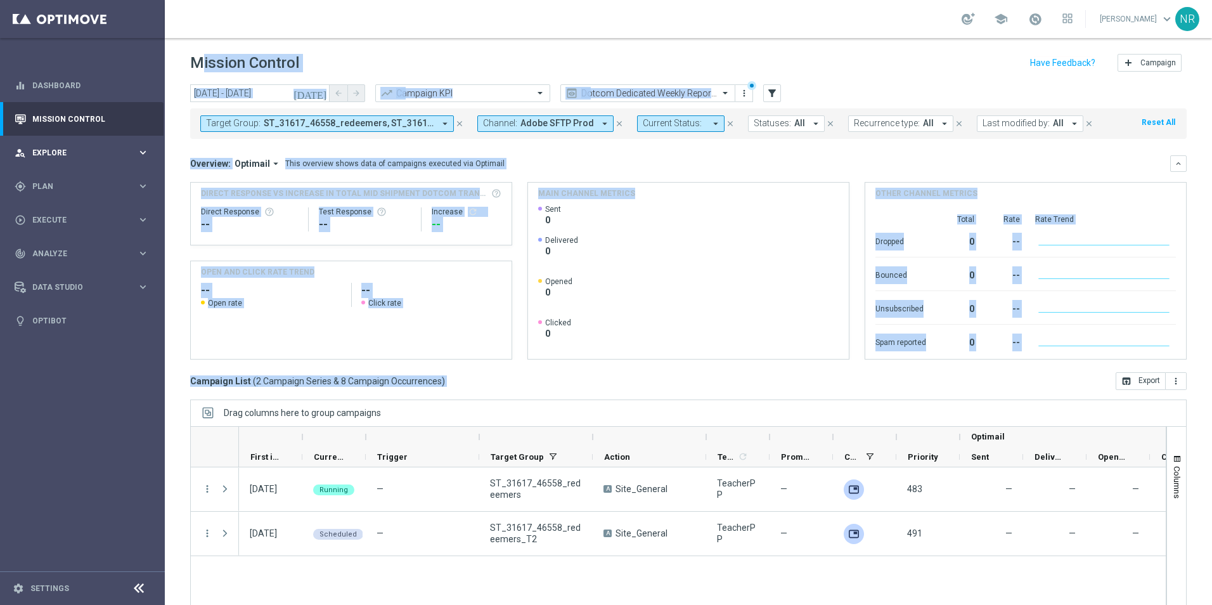
drag, startPoint x: 936, startPoint y: 390, endPoint x: 142, endPoint y: 164, distance: 825.8
click at [142, 164] on main "equalizer Dashboard Mission Control" at bounding box center [606, 302] width 1212 height 605
click at [638, 165] on div "Overview: Optimail arrow_drop_down This overview shows data of campaigns execut…" at bounding box center [680, 163] width 980 height 11
click at [398, 160] on div "This overview shows data of campaigns executed via Optimail" at bounding box center [394, 163] width 219 height 11
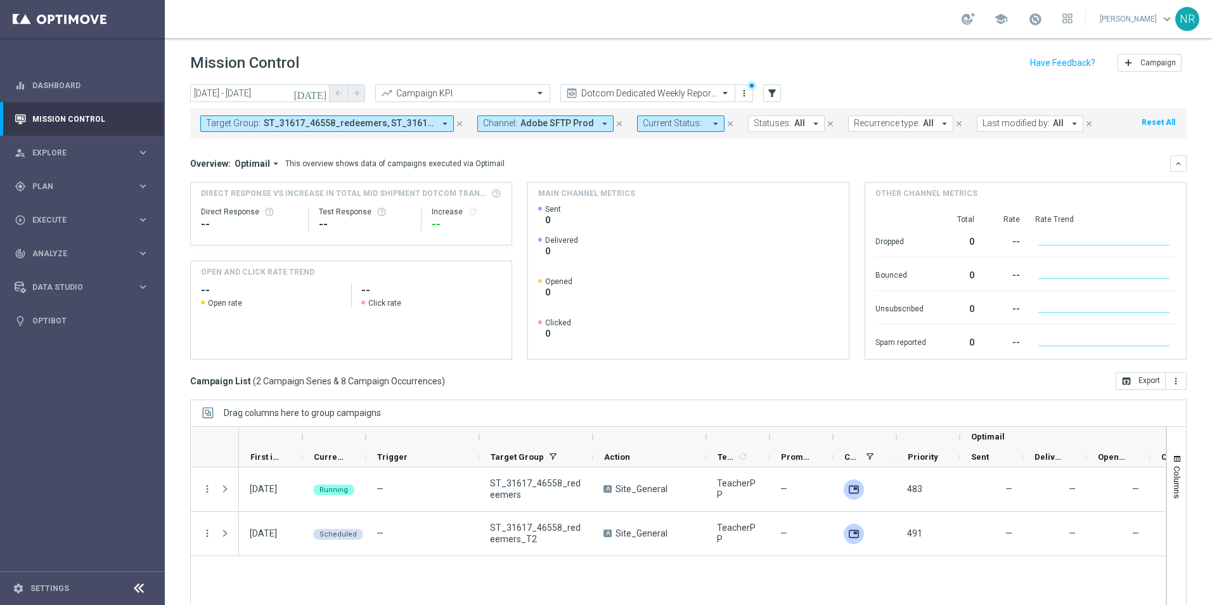
click at [356, 121] on span "ST_31617_46558_redeemers, ST_31617_46558_redeemers_T2" at bounding box center [349, 123] width 171 height 11
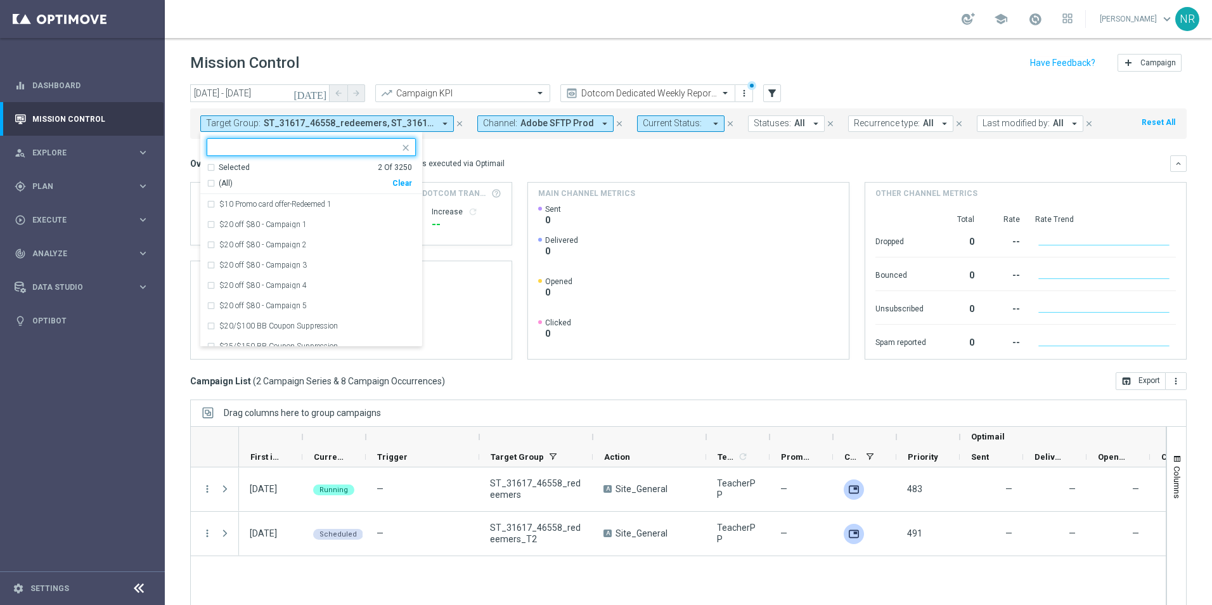
click at [399, 178] on div "(All) Clear" at bounding box center [309, 181] width 205 height 16
click at [0, 0] on div "Clear" at bounding box center [0, 0] width 0 height 0
click at [327, 156] on ng-select "Selected 0 Of 3250 (All) Clear $10 Promo card offer-Redeemed 1 $20 off $80 - Ca…" at bounding box center [311, 242] width 222 height 209
click at [320, 146] on input "text" at bounding box center [307, 147] width 186 height 11
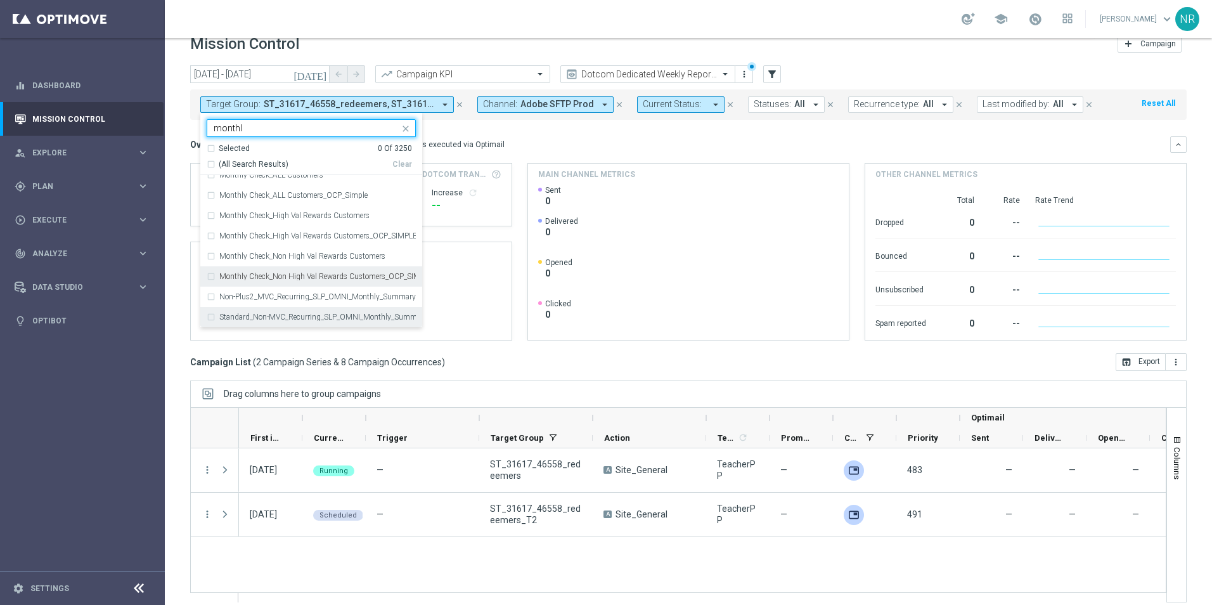
scroll to position [29, 0]
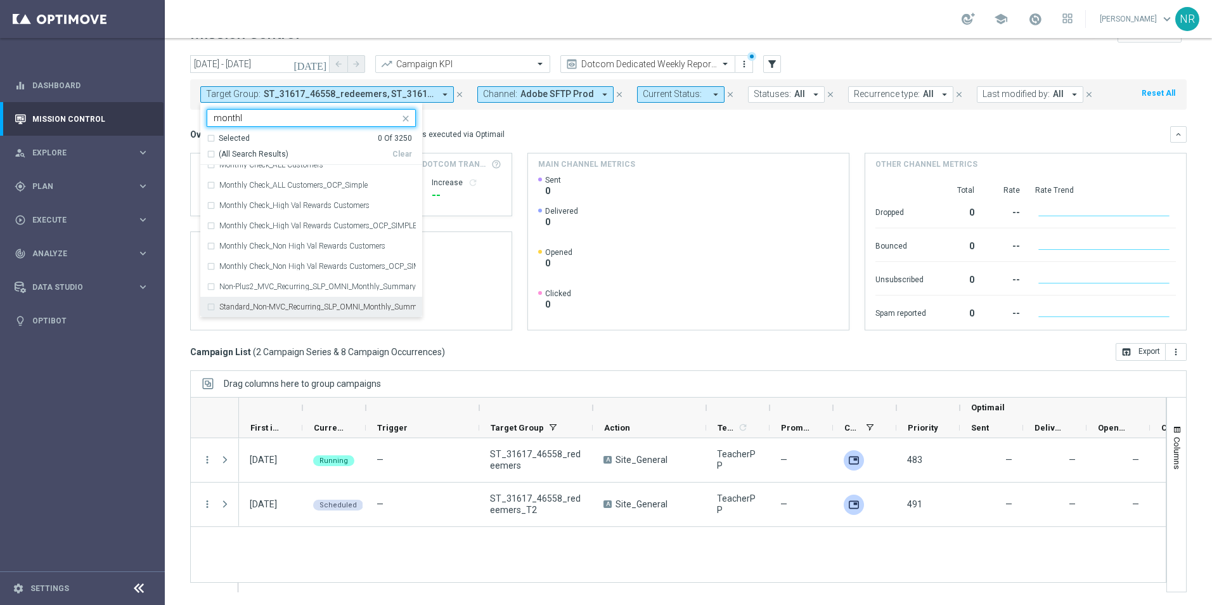
click at [299, 303] on label "Standard_Non-MVC_Recurring_SLP_OMNI_Monthly_Summary" at bounding box center [317, 307] width 196 height 8
type input "monthl"
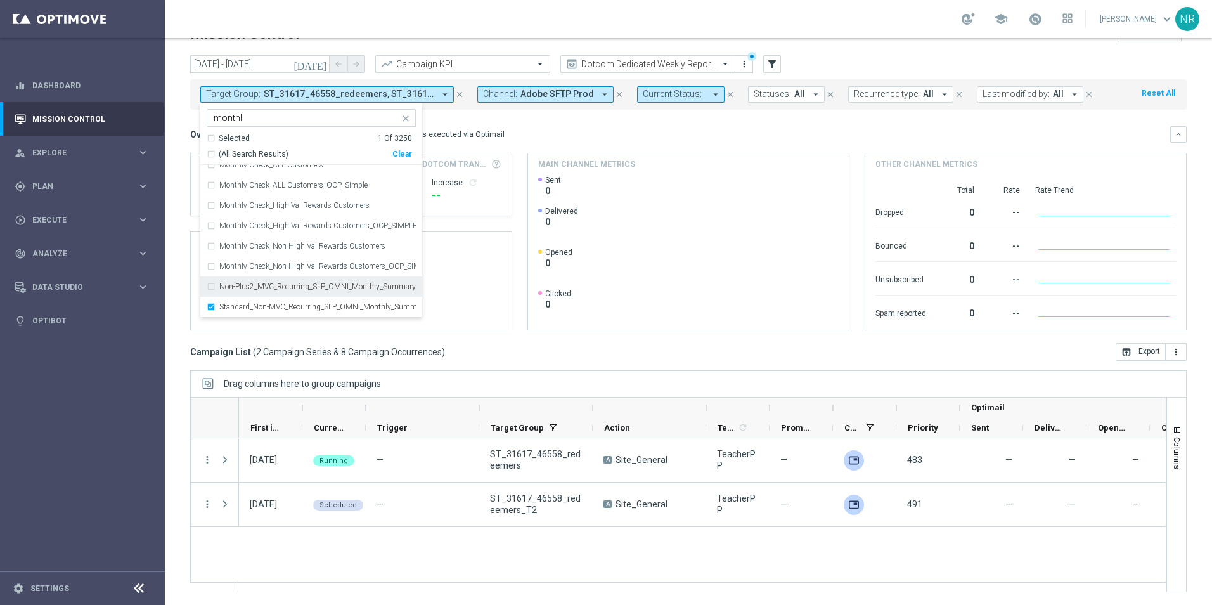
click at [299, 293] on div "Non-Plus2_MVC_Recurring_SLP_OMNI_Monthly_Summary" at bounding box center [311, 286] width 209 height 20
click at [628, 143] on div "Overview: Optimail arrow_drop_down This overview shows data of campaigns execut…" at bounding box center [688, 228] width 996 height 204
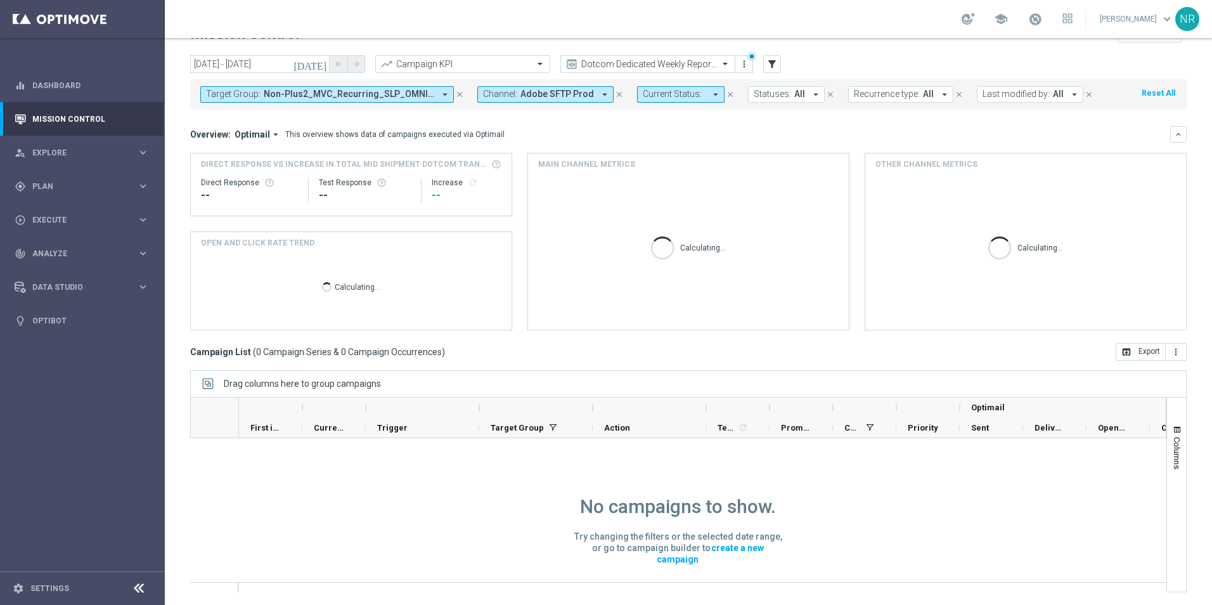
click at [323, 65] on icon "today" at bounding box center [310, 63] width 34 height 11
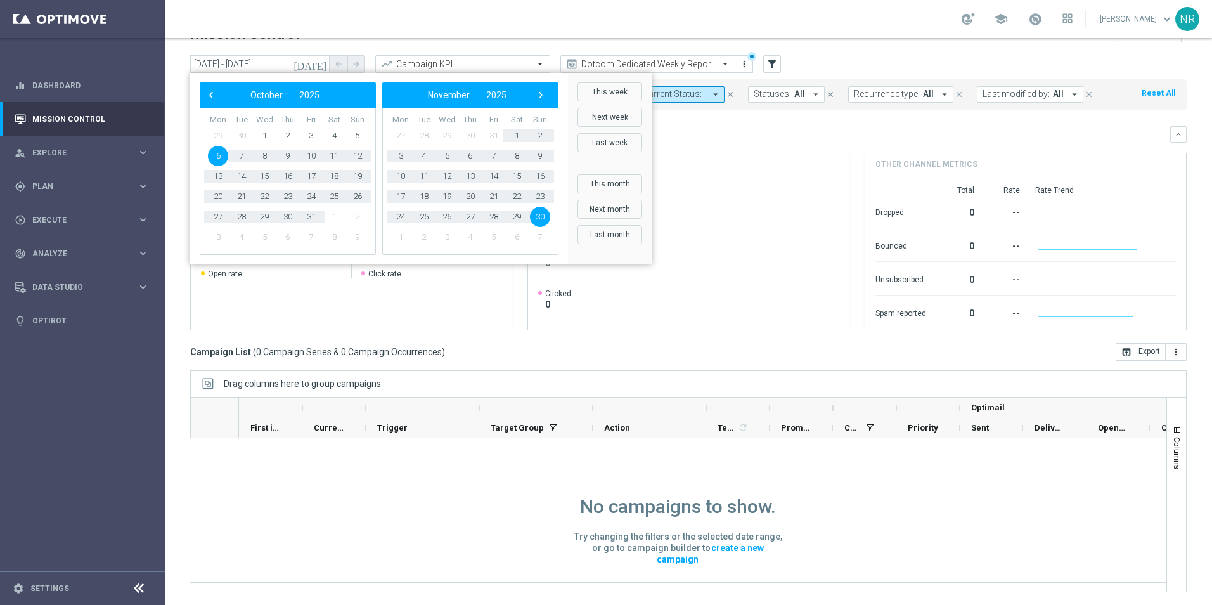
click at [826, 131] on div "Overview: Optimail arrow_drop_down This overview shows data of campaigns execut…" at bounding box center [680, 134] width 980 height 11
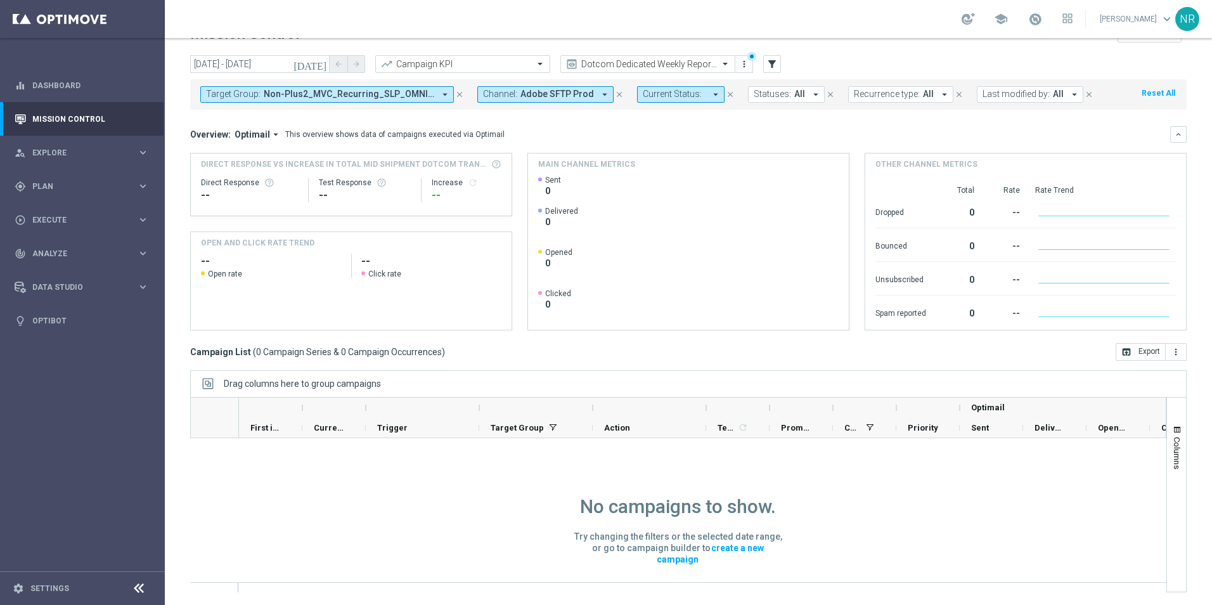
click at [615, 91] on icon "close" at bounding box center [619, 94] width 9 height 9
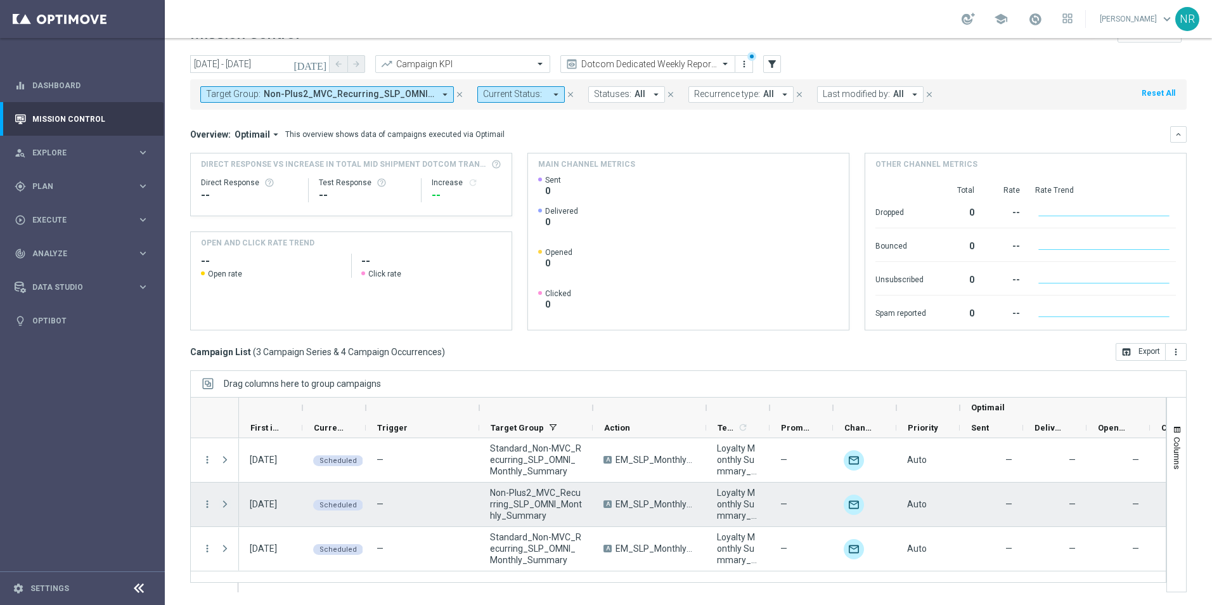
click at [227, 499] on span at bounding box center [224, 504] width 11 height 10
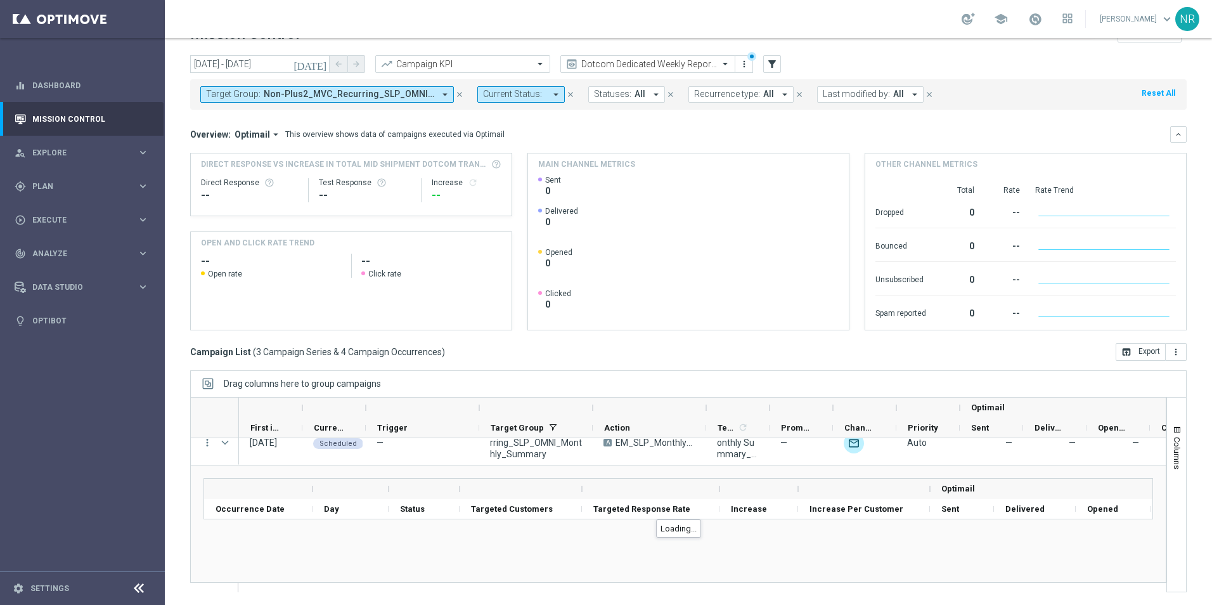
scroll to position [0, 0]
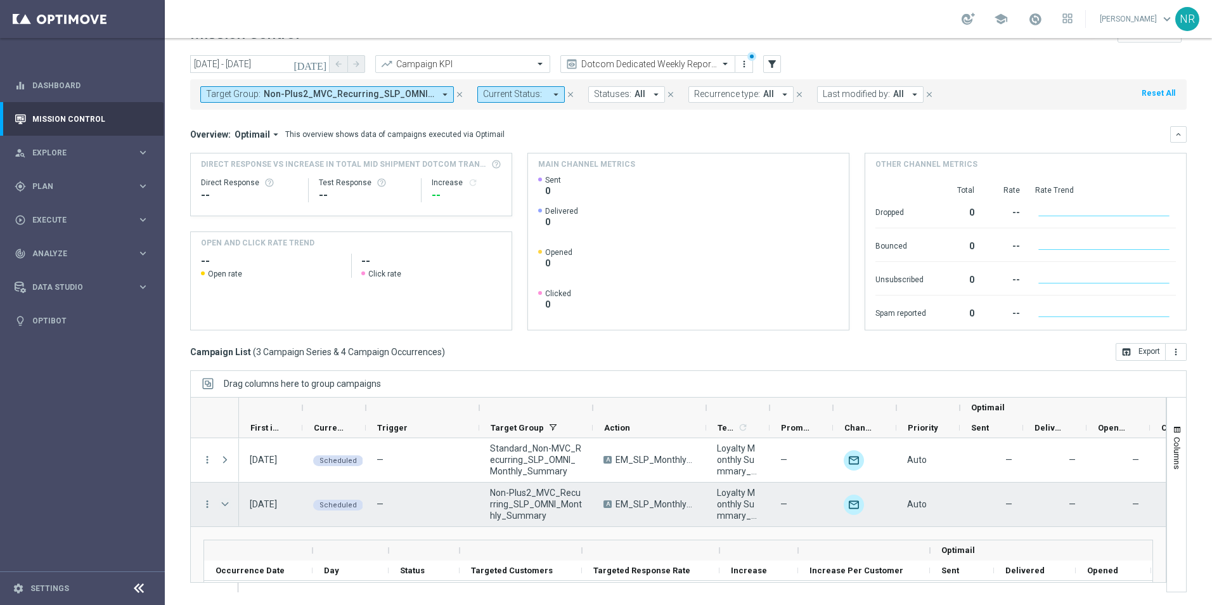
click at [226, 508] on span at bounding box center [224, 504] width 11 height 10
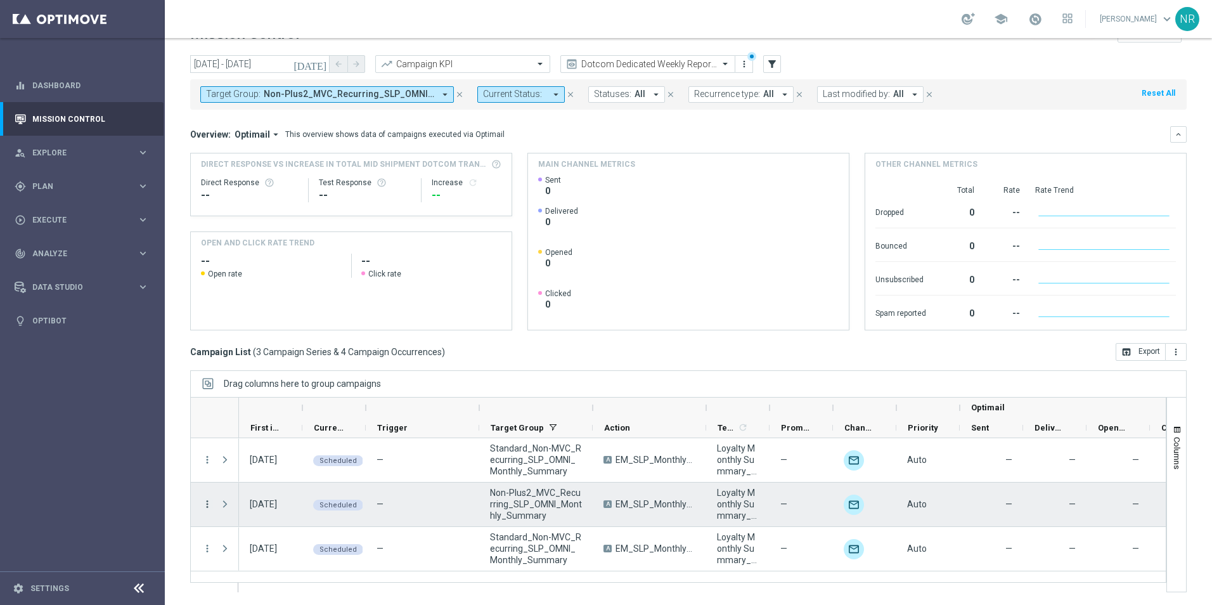
click at [209, 507] on icon "more_vert" at bounding box center [207, 503] width 11 height 11
click at [268, 363] on div "show_chart Campaign Metrics" at bounding box center [284, 372] width 143 height 18
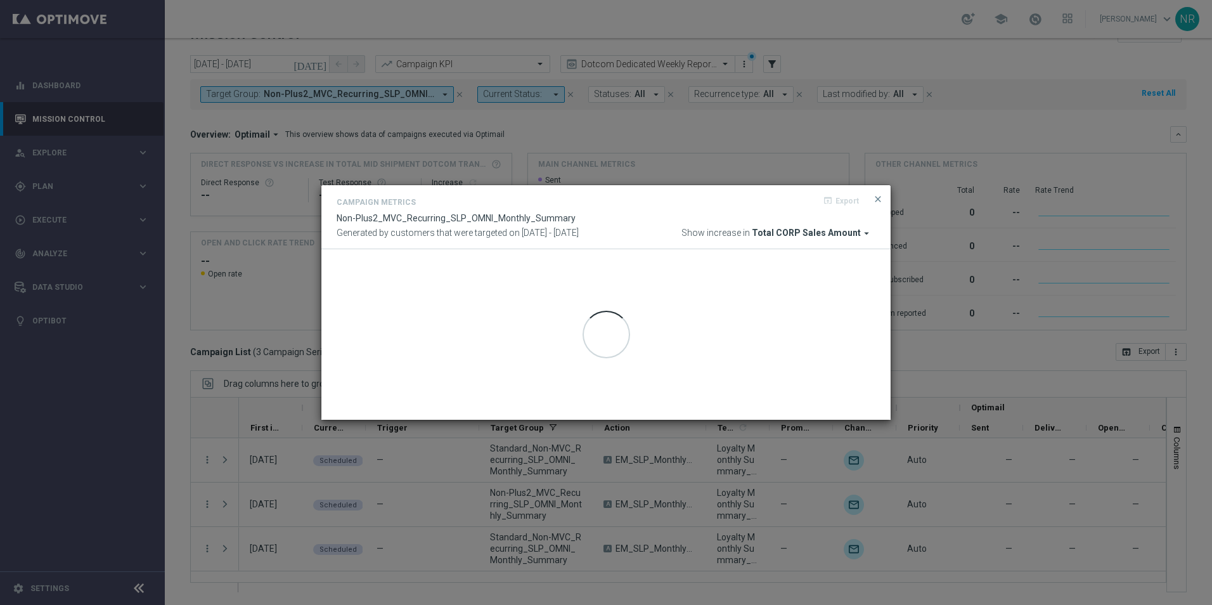
click at [268, 363] on modal-container "Campaign Metrics open_in_browser Export Non-Plus2_MVC_Recurring_SLP_OMNI_Monthl…" at bounding box center [606, 302] width 1212 height 605
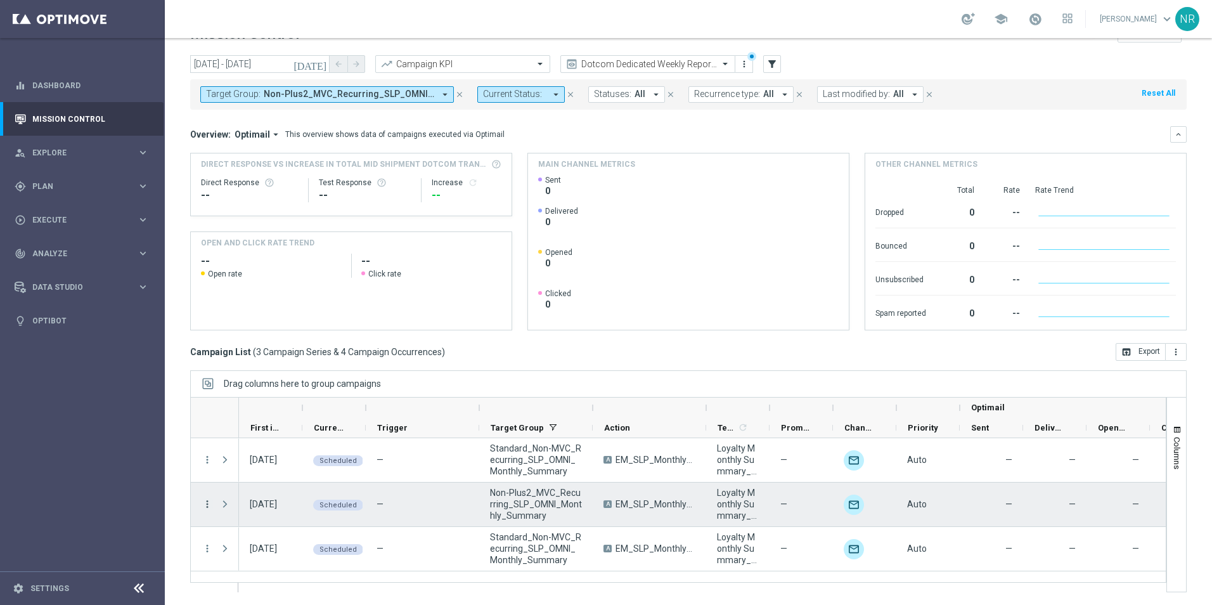
click at [205, 501] on icon "more_vert" at bounding box center [207, 503] width 11 height 11
click at [264, 352] on span "Campaign Details" at bounding box center [264, 353] width 64 height 9
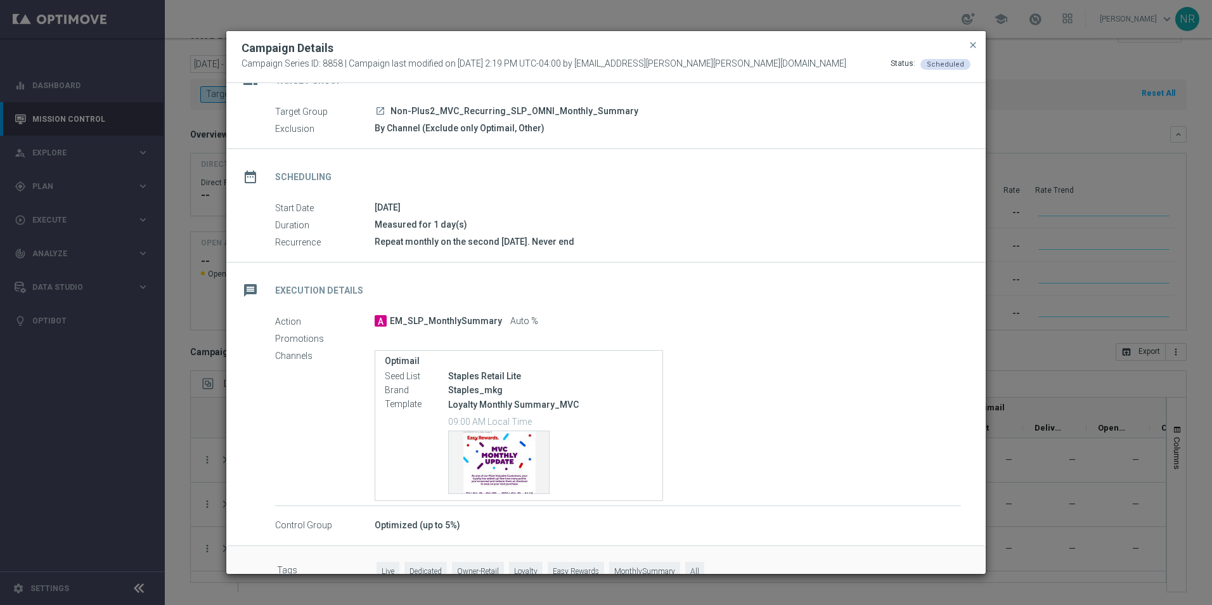
scroll to position [56, 0]
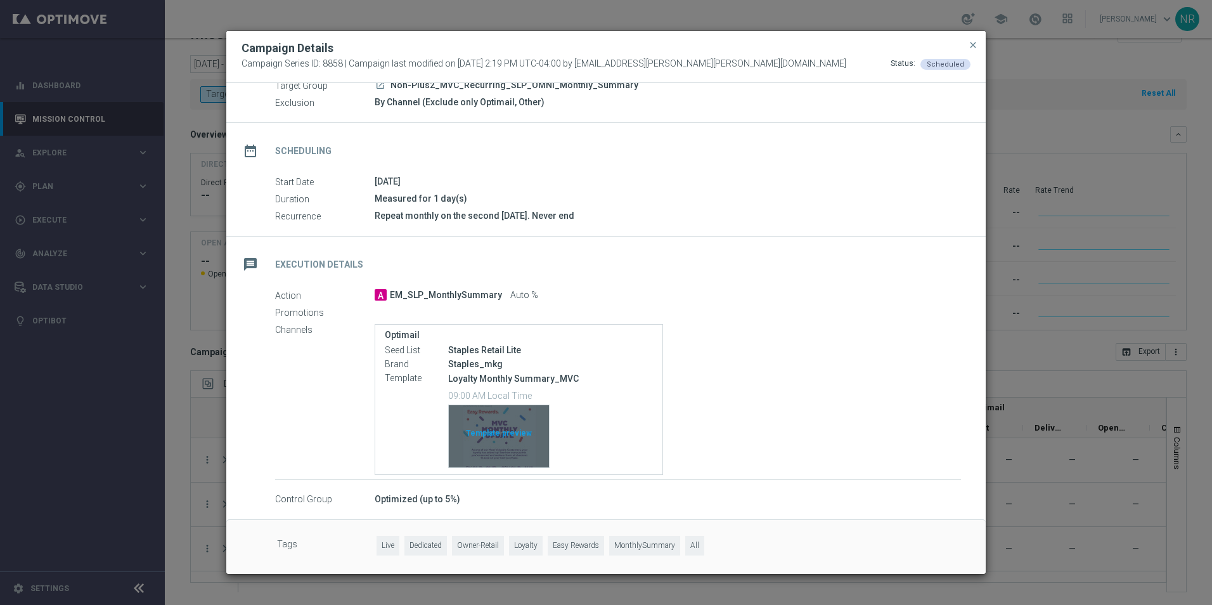
click at [518, 446] on div "Template preview" at bounding box center [499, 436] width 100 height 62
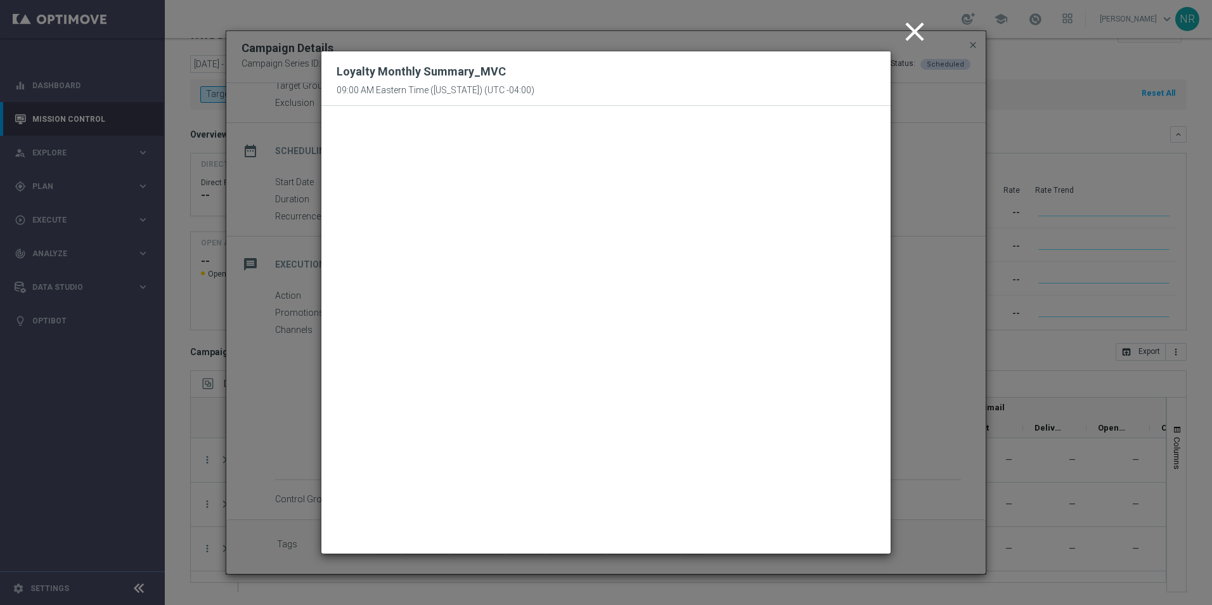
click at [903, 22] on icon "close" at bounding box center [915, 32] width 32 height 32
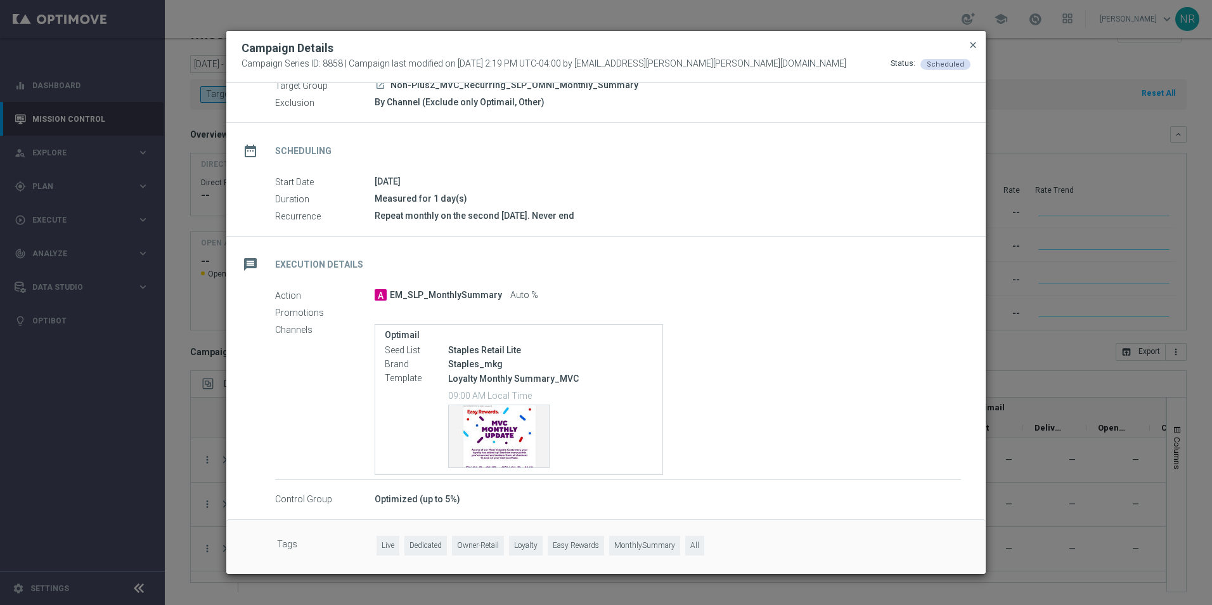
click at [969, 44] on span "close" at bounding box center [973, 45] width 10 height 10
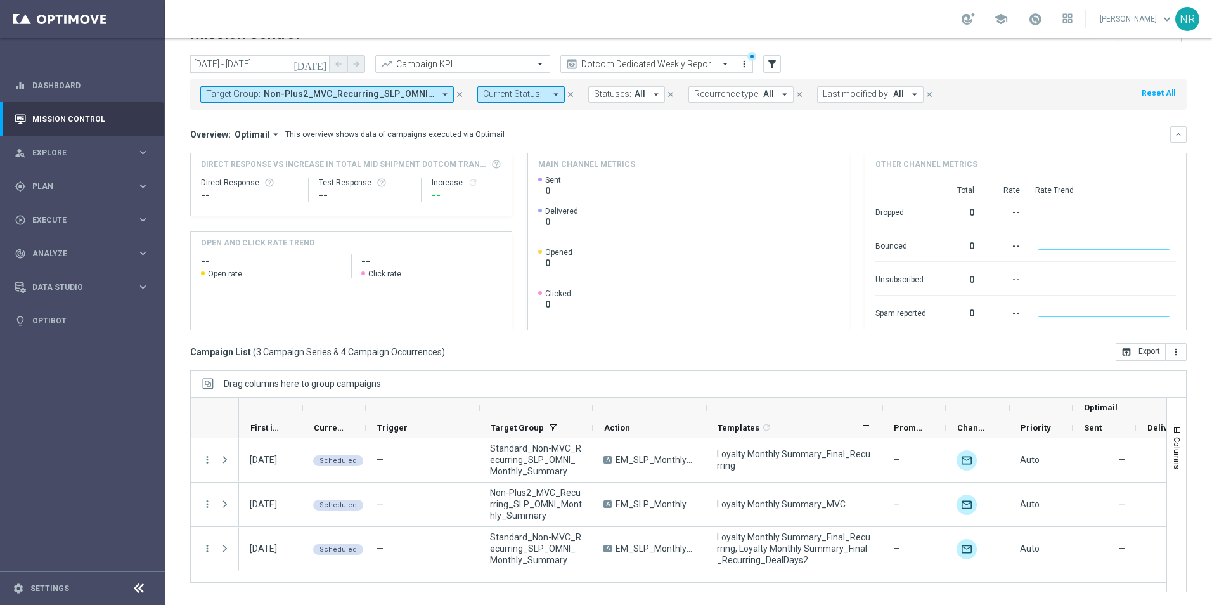
drag, startPoint x: 769, startPoint y: 406, endPoint x: 882, endPoint y: 418, distance: 113.4
click at [882, 418] on div "Optimail First in Range" at bounding box center [847, 417] width 1217 height 41
click at [453, 94] on button "Target Group: Non-Plus2_MVC_Recurring_SLP_OMNI_Monthly_Summary, Standard_Non-MV…" at bounding box center [327, 94] width 254 height 16
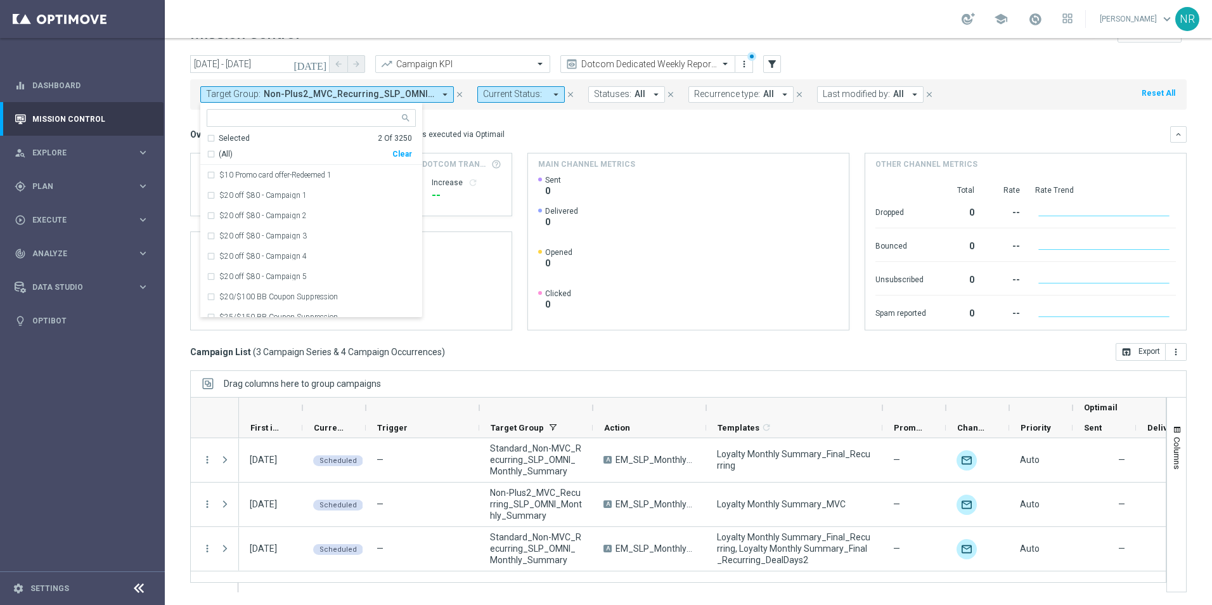
click at [455, 98] on icon "close" at bounding box center [459, 94] width 9 height 9
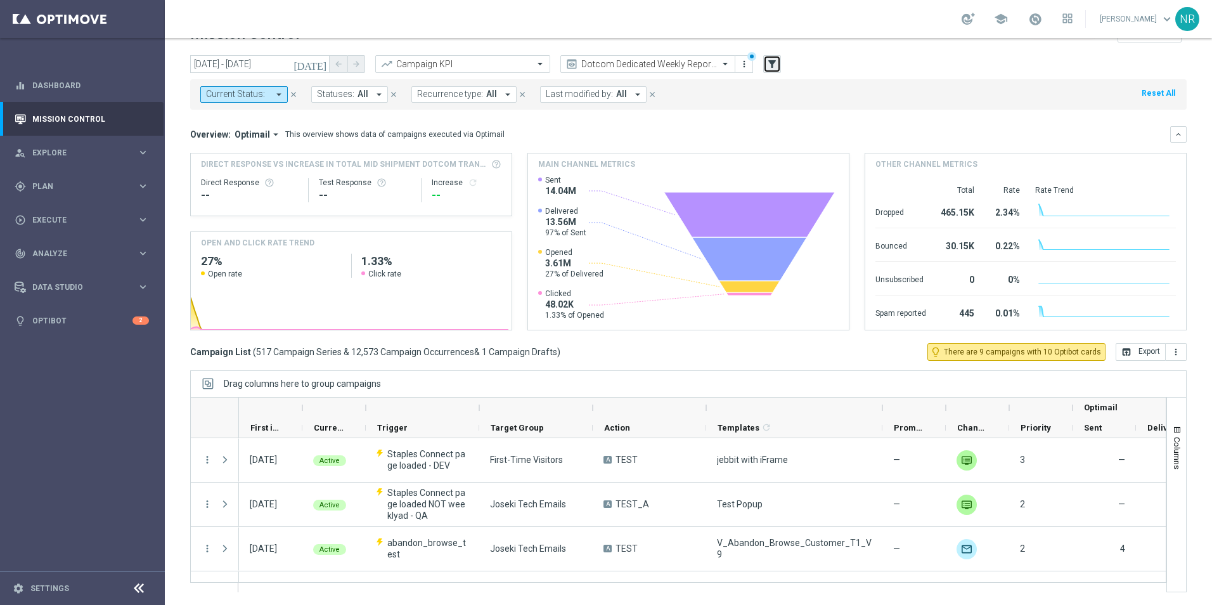
click at [776, 69] on icon "filter_alt" at bounding box center [771, 63] width 11 height 11
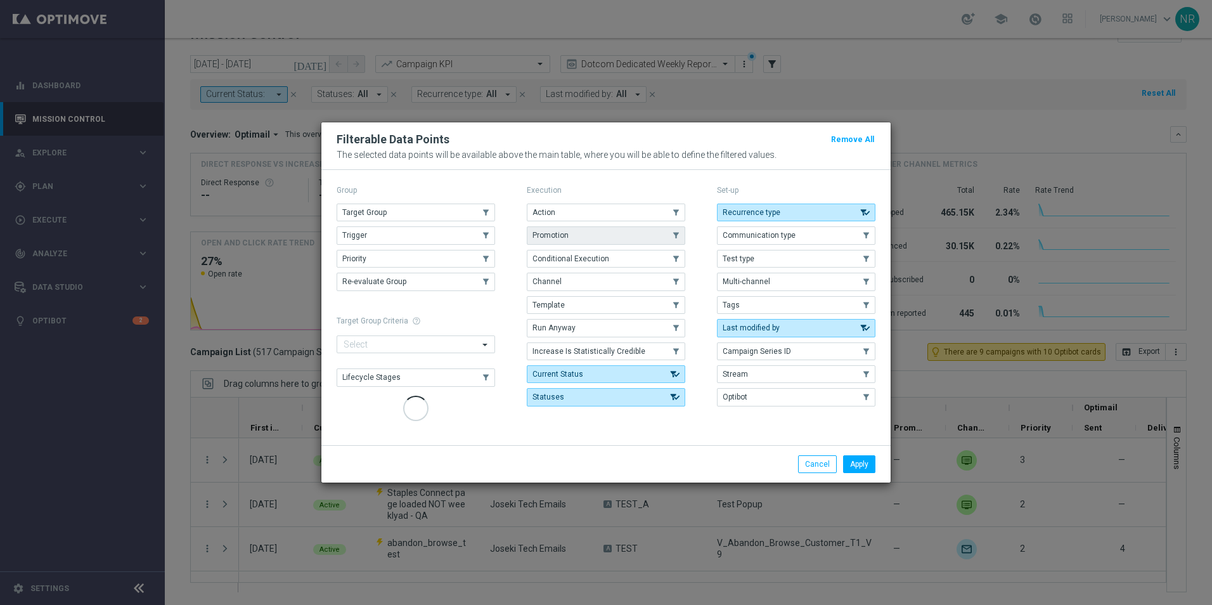
click at [383, 215] on span "Target Group" at bounding box center [364, 212] width 44 height 9
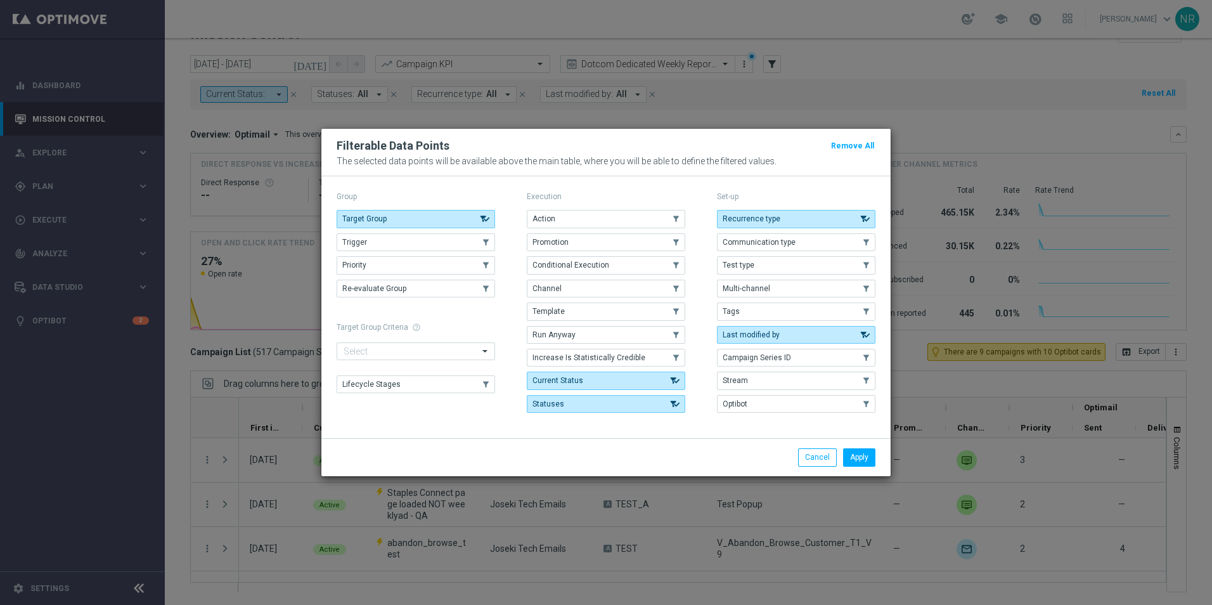
click at [859, 469] on div "Apply Cancel" at bounding box center [605, 456] width 569 height 37
click at [858, 461] on button "Apply" at bounding box center [859, 457] width 32 height 18
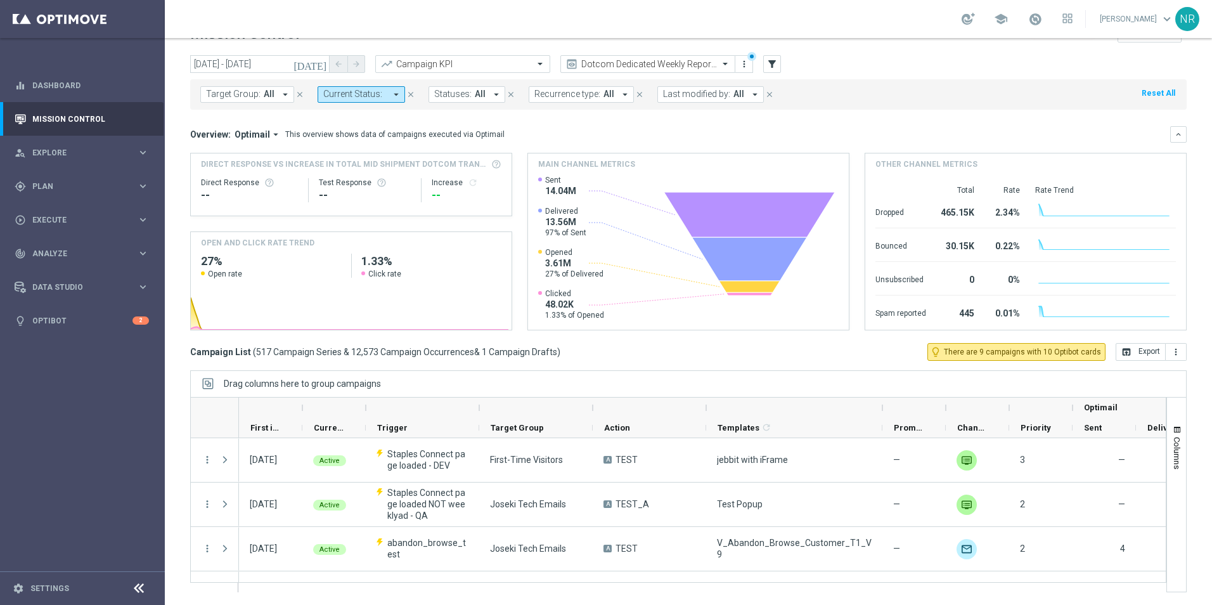
click at [262, 82] on div "Target Group: All arrow_drop_down close Current Status: arrow_drop_down close S…" at bounding box center [688, 94] width 996 height 30
click at [255, 96] on span "Target Group:" at bounding box center [233, 94] width 55 height 11
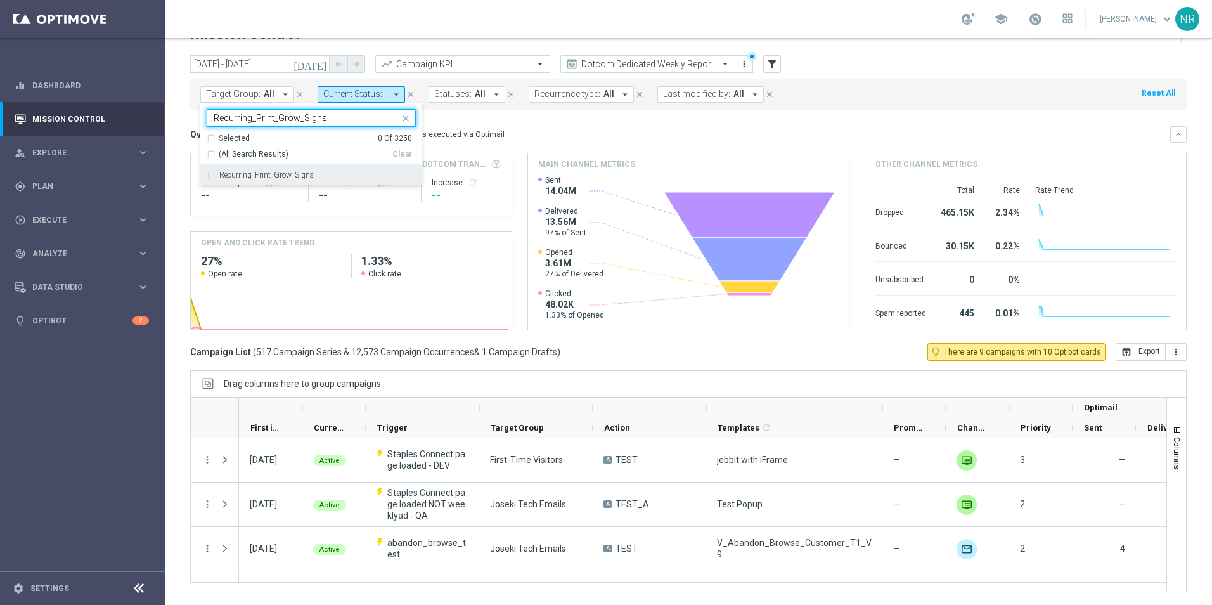
click at [287, 176] on label "Recurring_Print_Grow_Signs" at bounding box center [266, 175] width 94 height 8
type input "Recurring_Print_Grow_Signs"
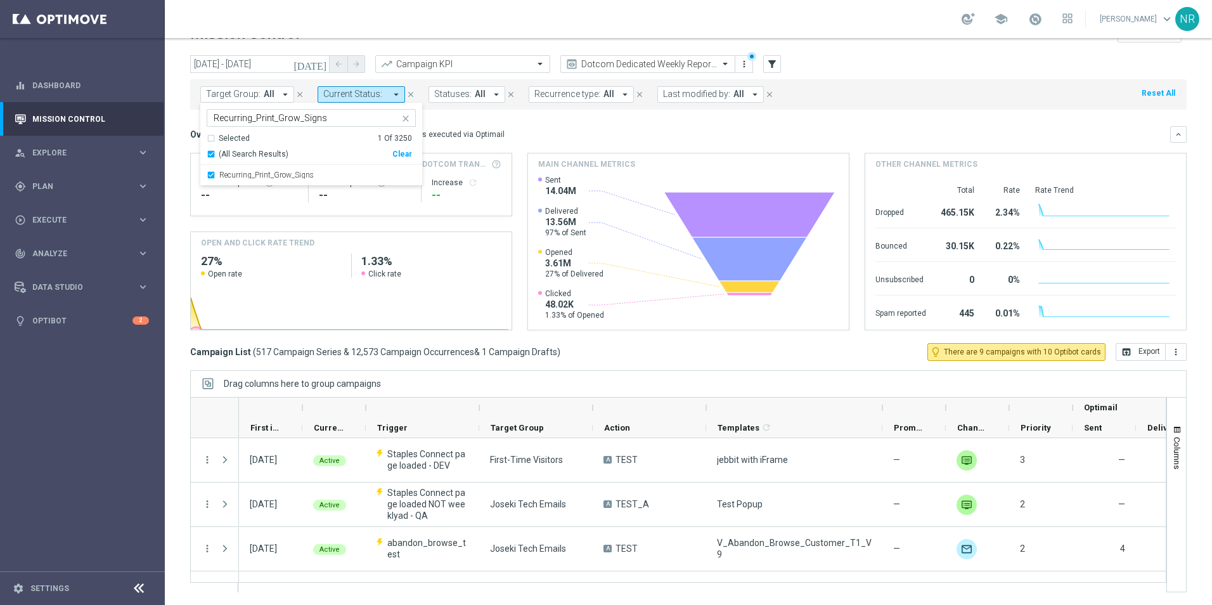
click at [553, 120] on mini-dashboard "Overview: Optimail arrow_drop_down This overview shows data of campaigns execut…" at bounding box center [688, 226] width 996 height 233
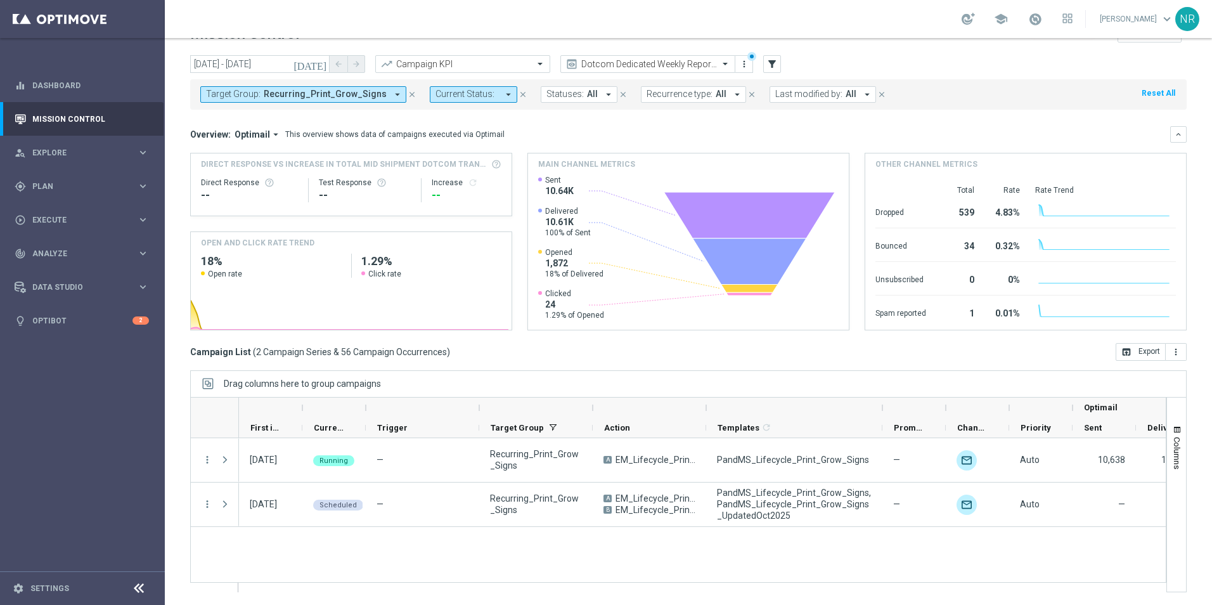
click at [285, 98] on span "Recurring_Print_Grow_Signs" at bounding box center [325, 94] width 123 height 11
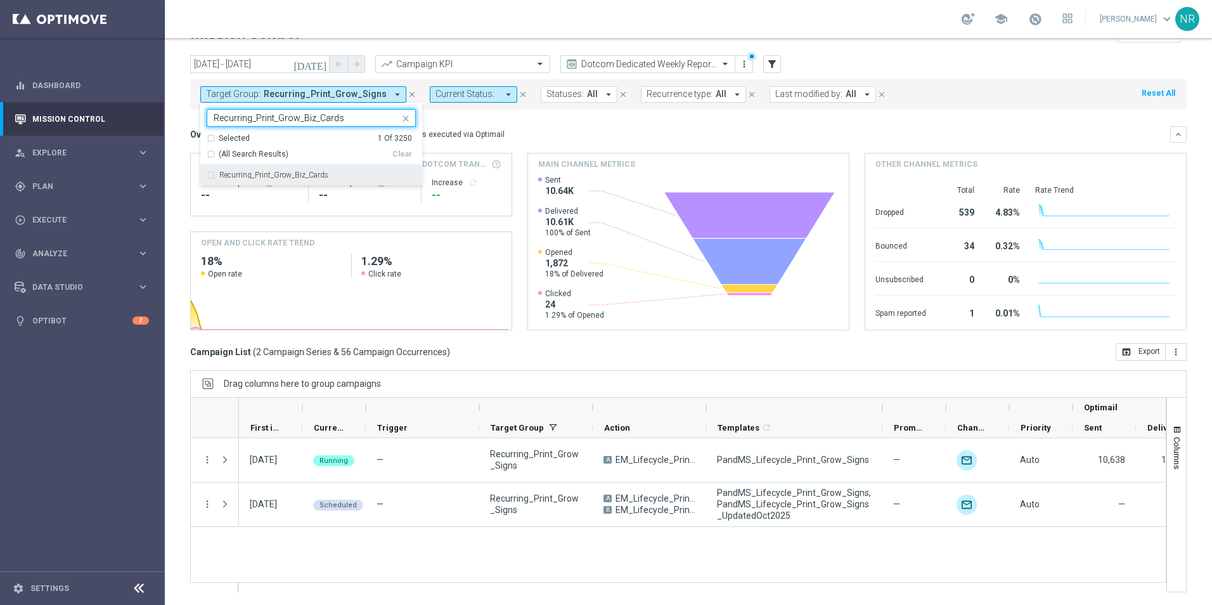
click at [314, 174] on label "Recurring_Print_Grow_Biz_Cards" at bounding box center [273, 175] width 109 height 8
type input "Recurring_Print_Grow_Biz_Cards"
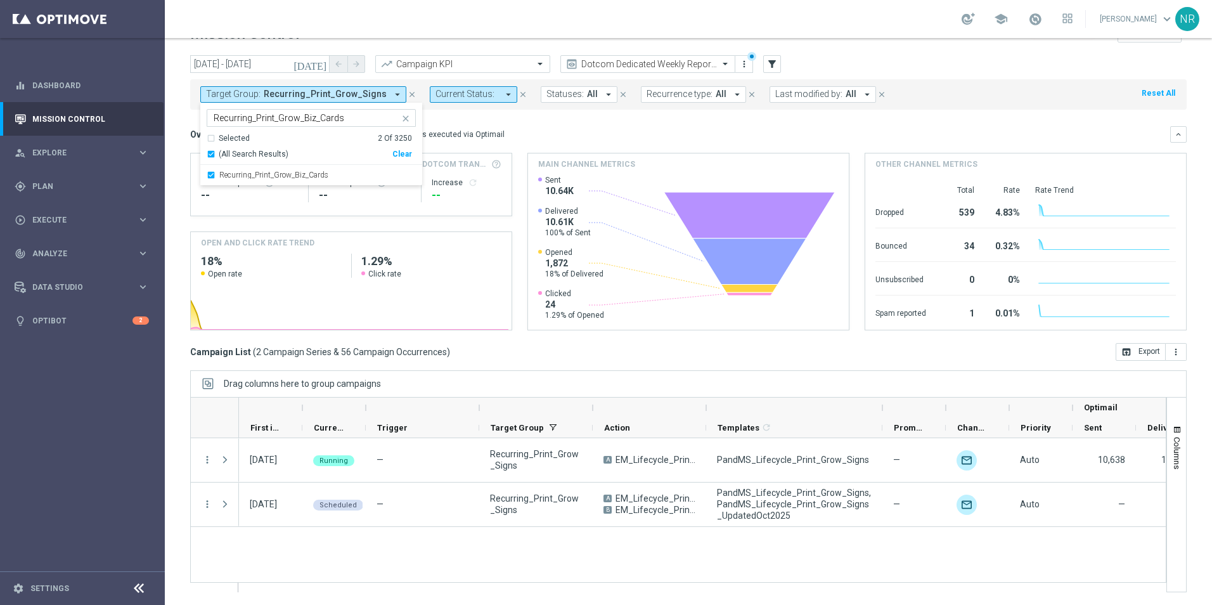
click at [634, 132] on div "Overview: Optimail arrow_drop_down This overview shows data of campaigns execut…" at bounding box center [680, 134] width 980 height 11
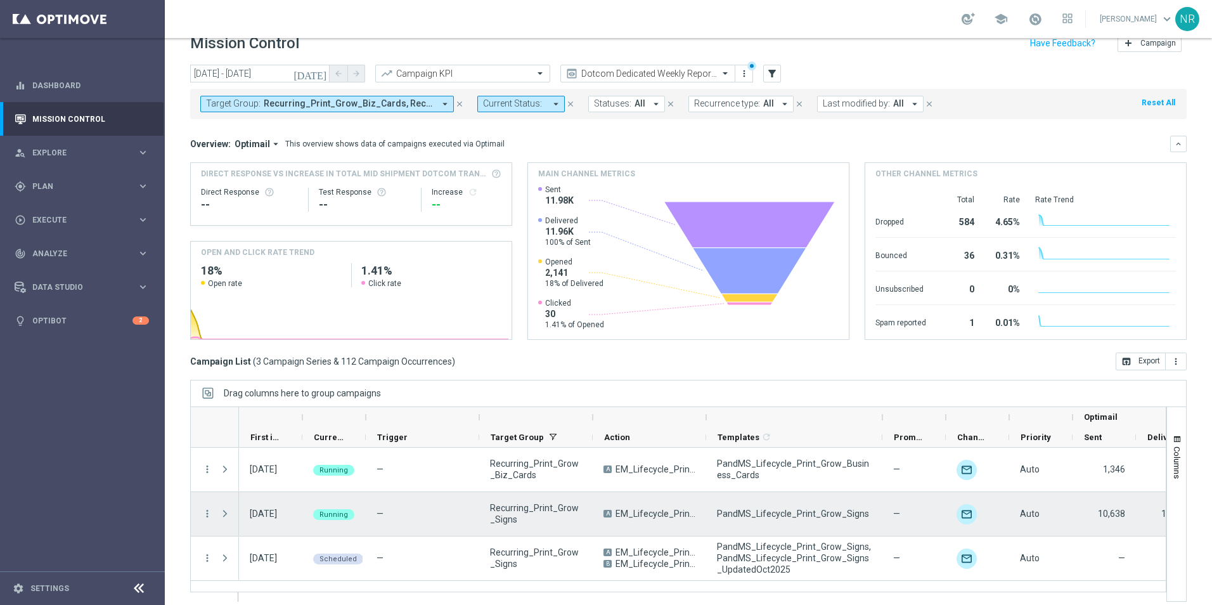
scroll to position [29, 0]
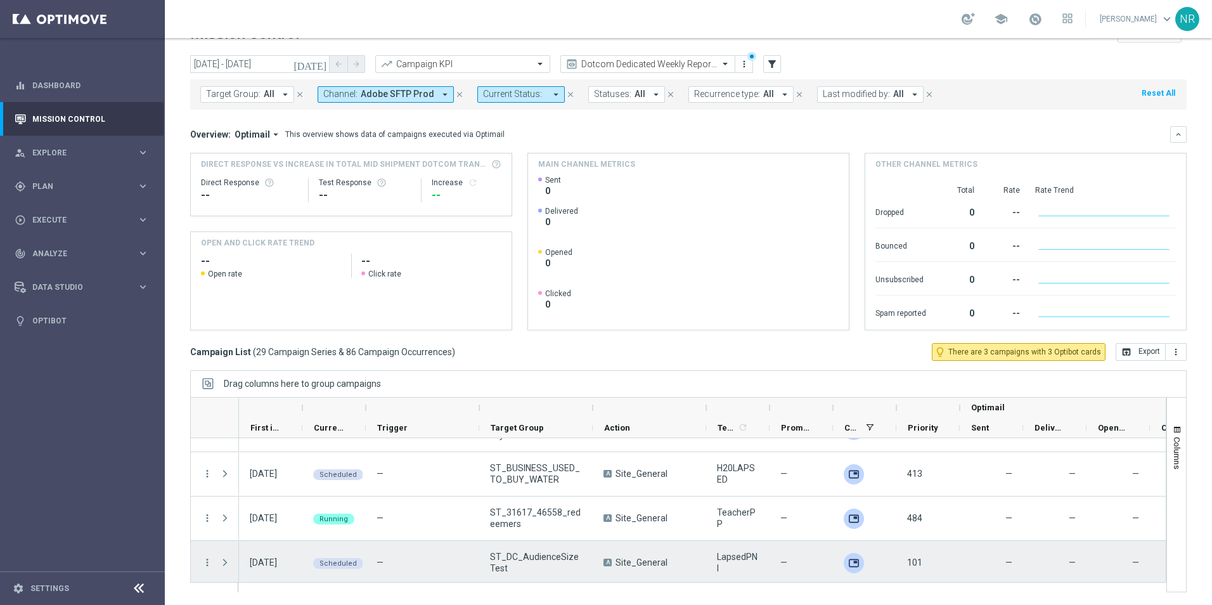
scroll to position [1141, 0]
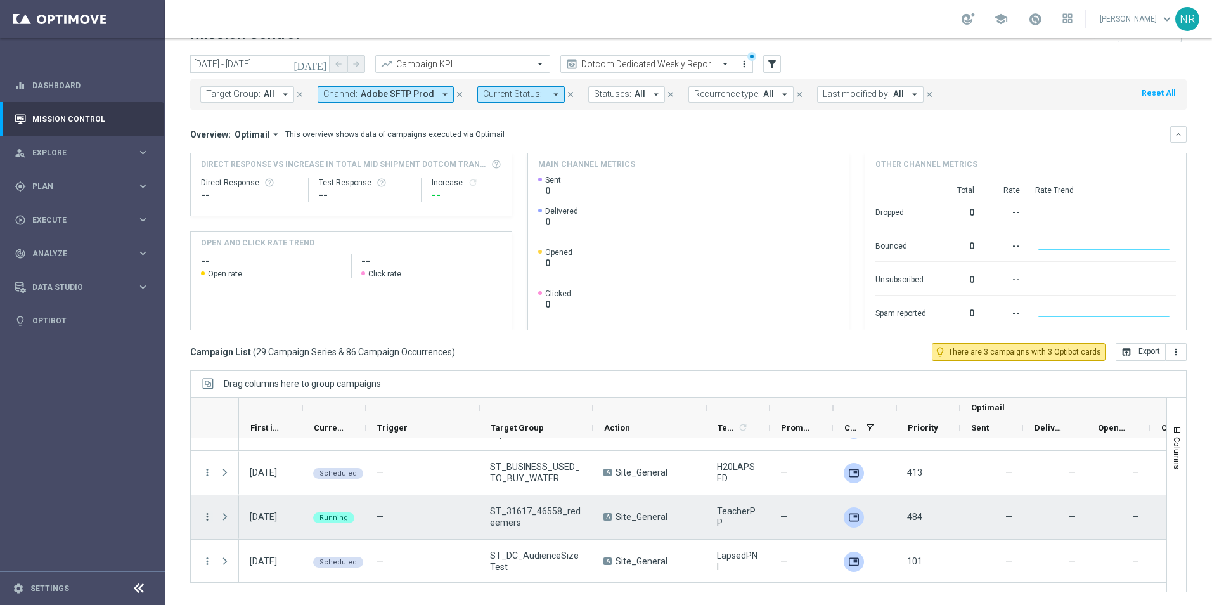
click at [207, 512] on icon "more_vert" at bounding box center [207, 516] width 11 height 11
click at [270, 361] on div "list Campaign Details" at bounding box center [284, 367] width 143 height 18
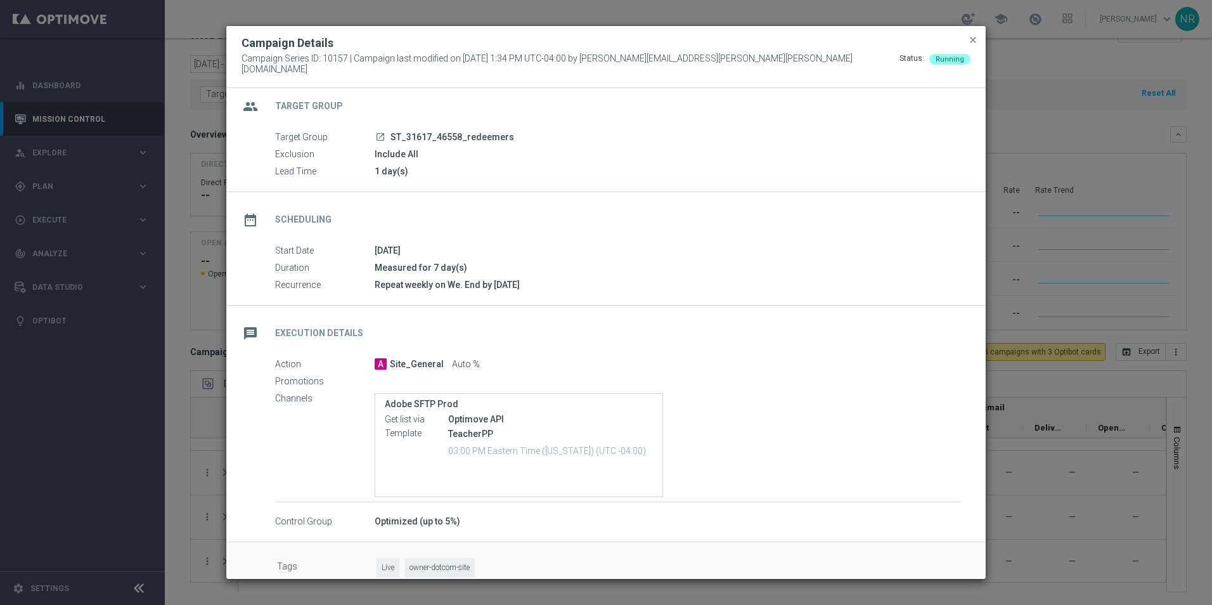
scroll to position [0, 0]
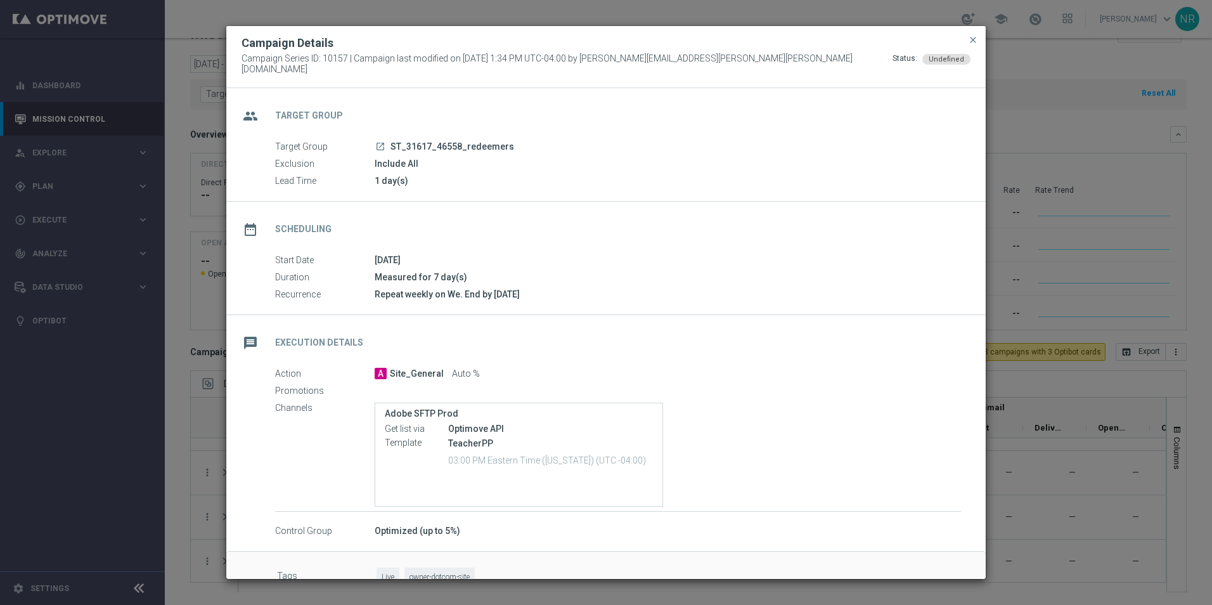
drag, startPoint x: 515, startPoint y: 139, endPoint x: 390, endPoint y: 144, distance: 124.3
click at [390, 144] on div "launch ST_31617_46558_redeemers" at bounding box center [668, 146] width 586 height 13
copy span "ST_31617_46558_redeemers"
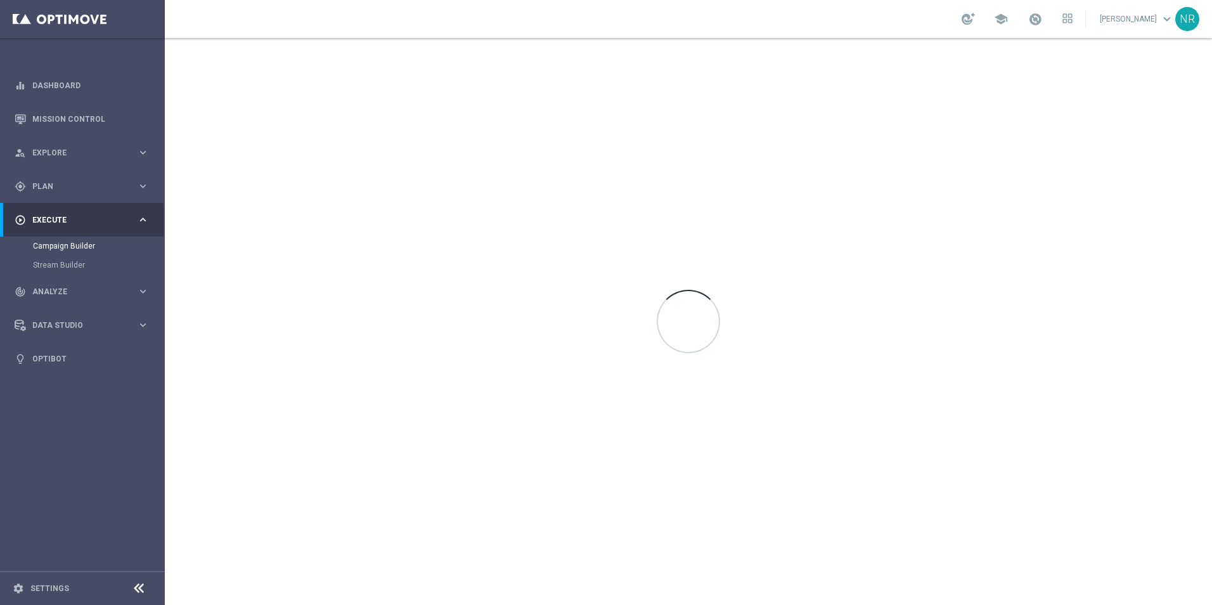
drag, startPoint x: 336, startPoint y: 133, endPoint x: 290, endPoint y: 195, distance: 77.5
drag, startPoint x: 290, startPoint y: 195, endPoint x: 1051, endPoint y: 90, distance: 768.5
click at [1051, 90] on div at bounding box center [688, 321] width 1047 height 567
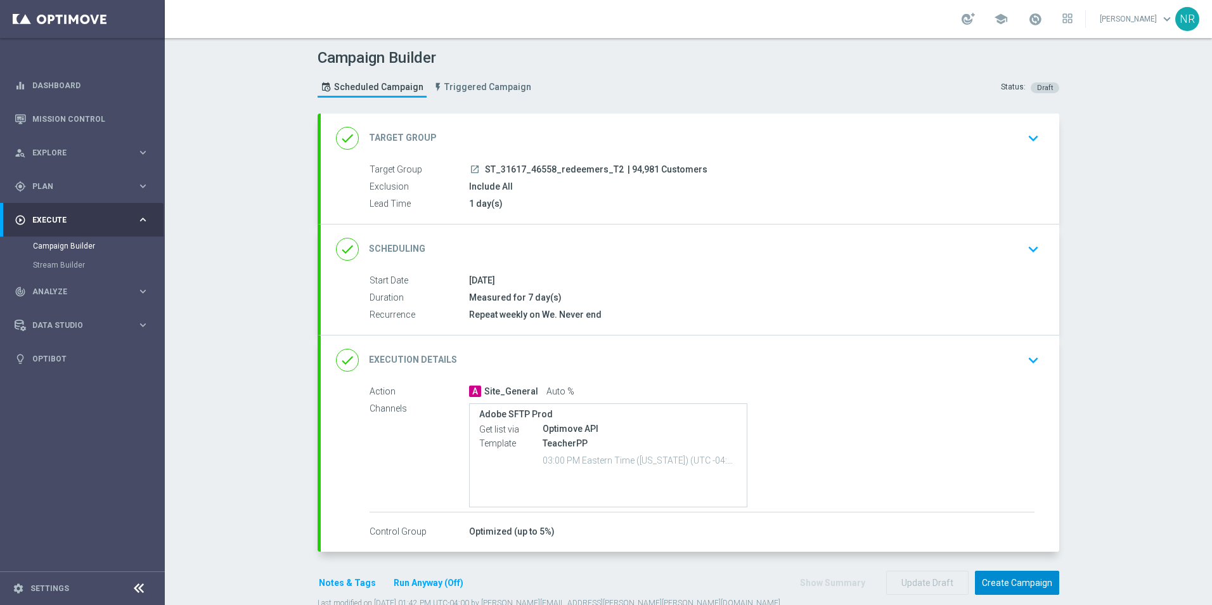
click at [1034, 588] on button "Create Campaign" at bounding box center [1017, 582] width 84 height 25
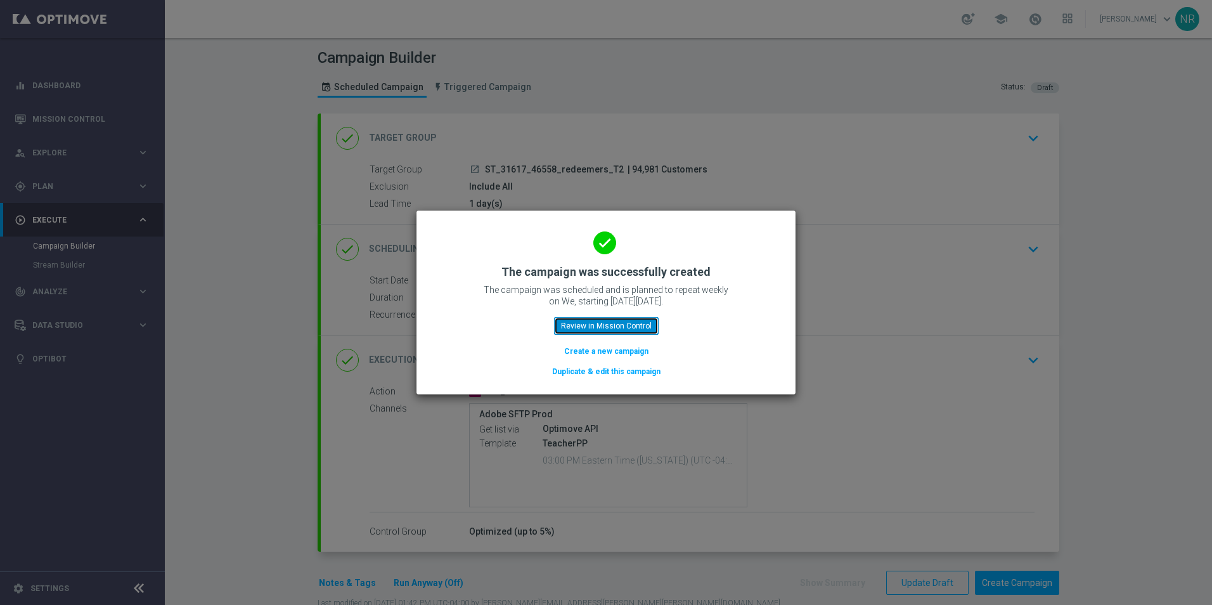
click at [641, 328] on button "Review in Mission Control" at bounding box center [606, 326] width 105 height 18
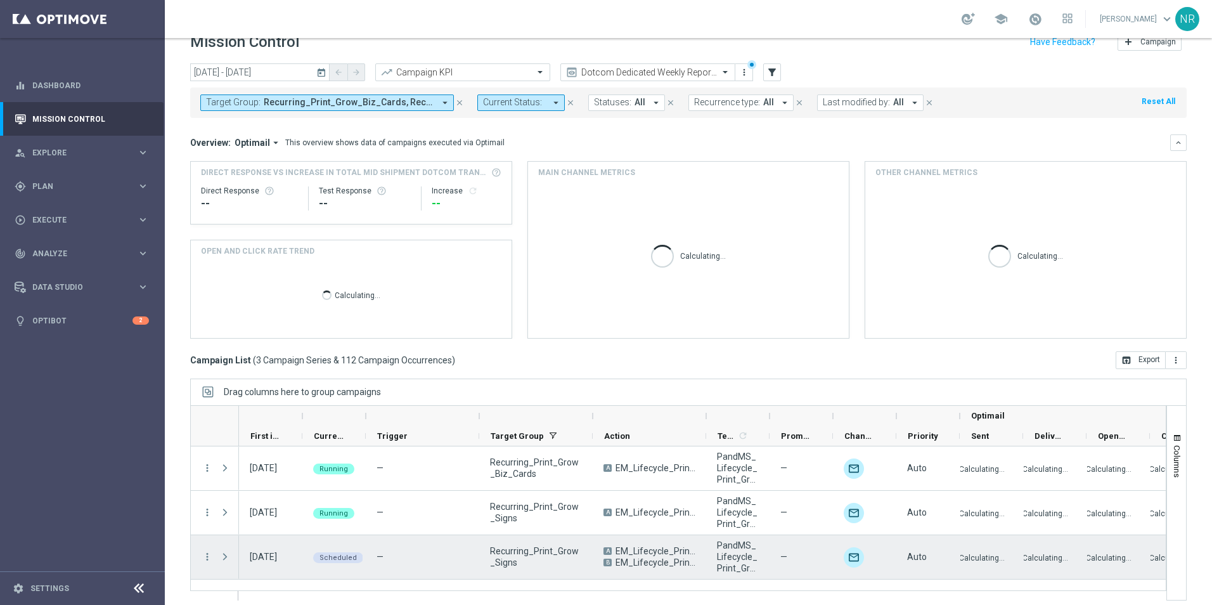
scroll to position [29, 0]
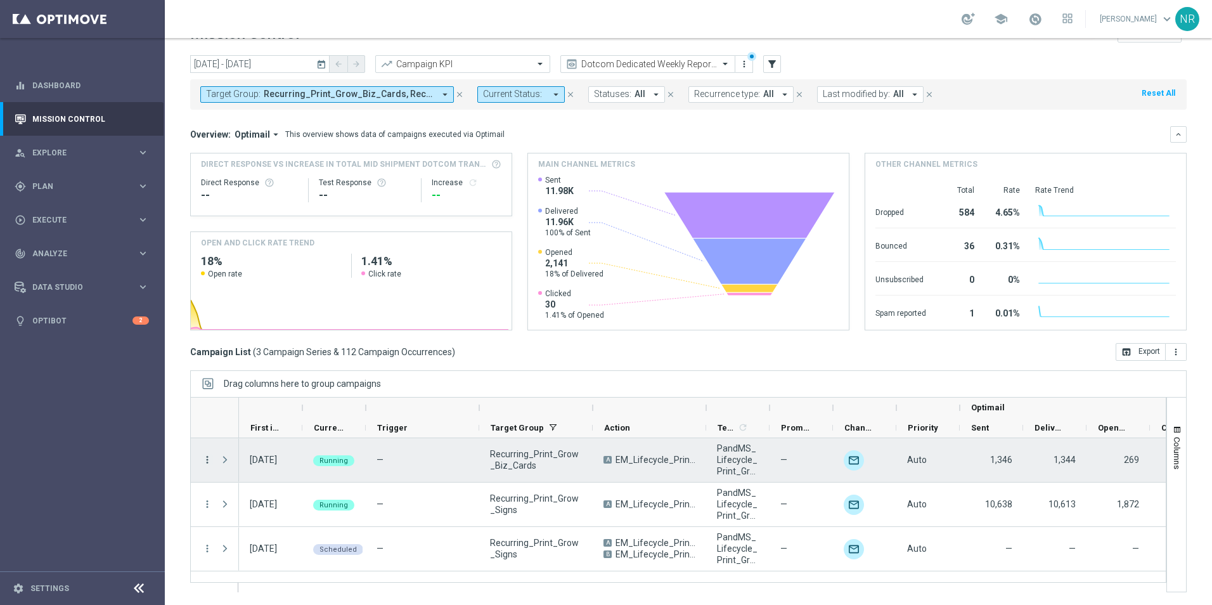
click at [209, 460] on icon "more_vert" at bounding box center [207, 459] width 11 height 11
click at [278, 315] on div "list Campaign Details" at bounding box center [284, 310] width 143 height 18
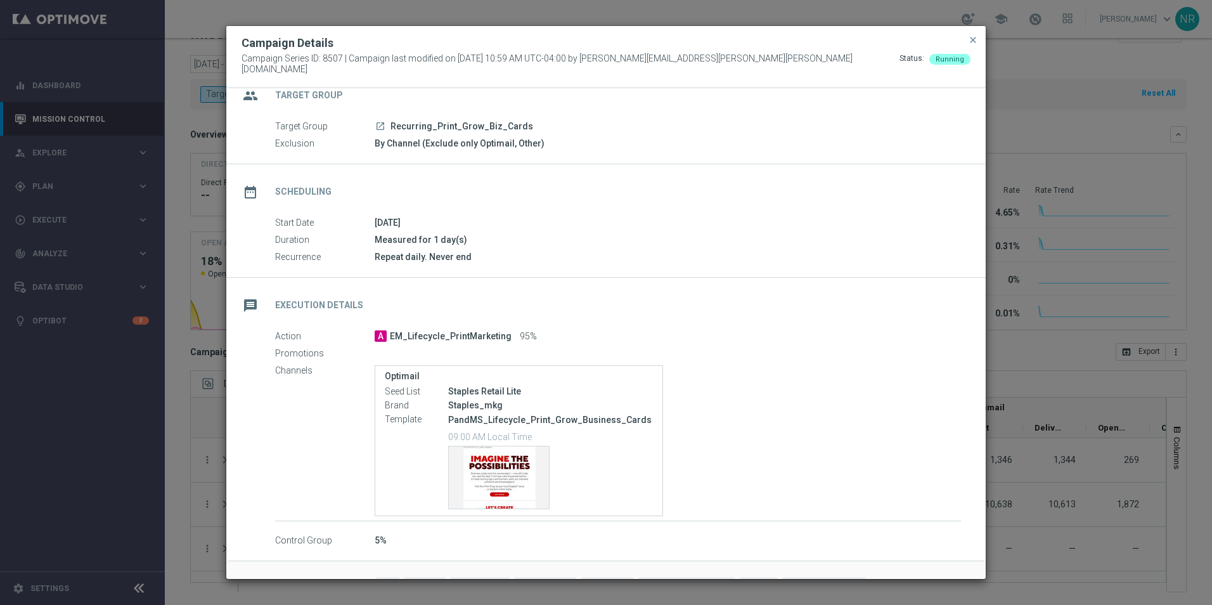
scroll to position [0, 0]
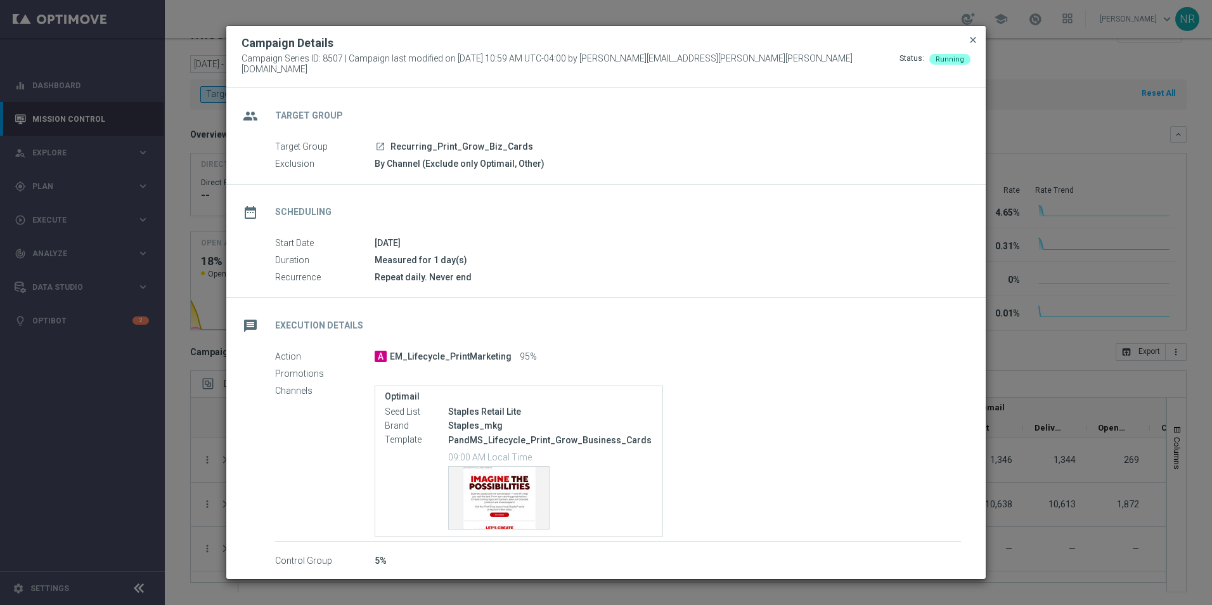
click at [969, 41] on span "close" at bounding box center [973, 40] width 10 height 10
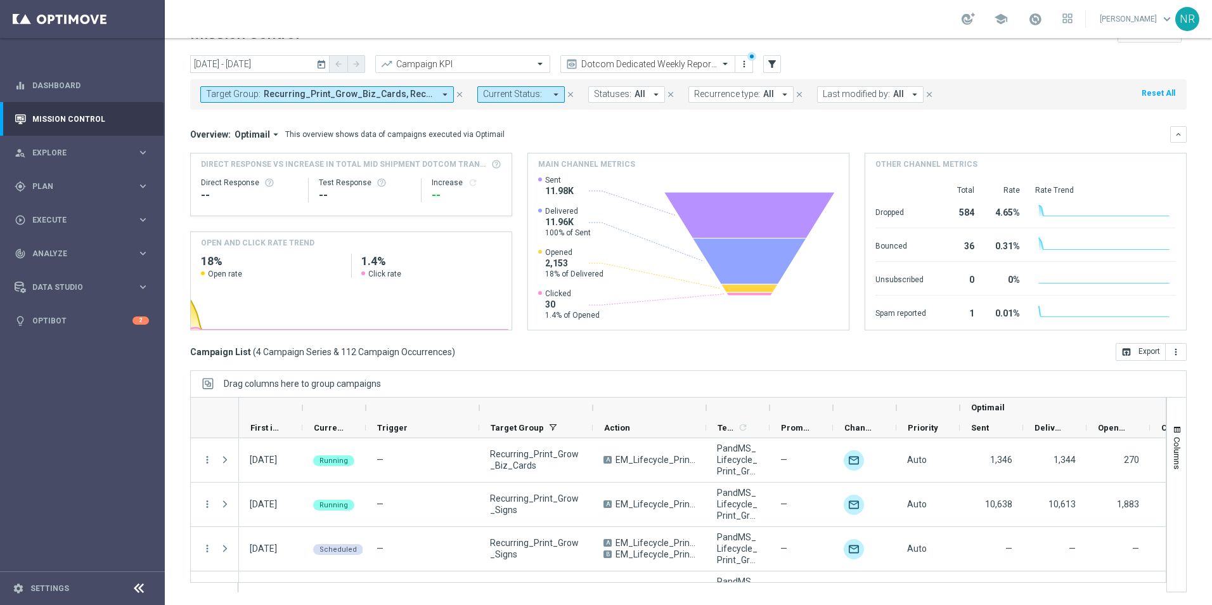
click at [438, 96] on button "Target Group: Recurring_Print_Grow_Biz_Cards, Recurring_Print_Grow_Signs arrow_…" at bounding box center [327, 94] width 254 height 16
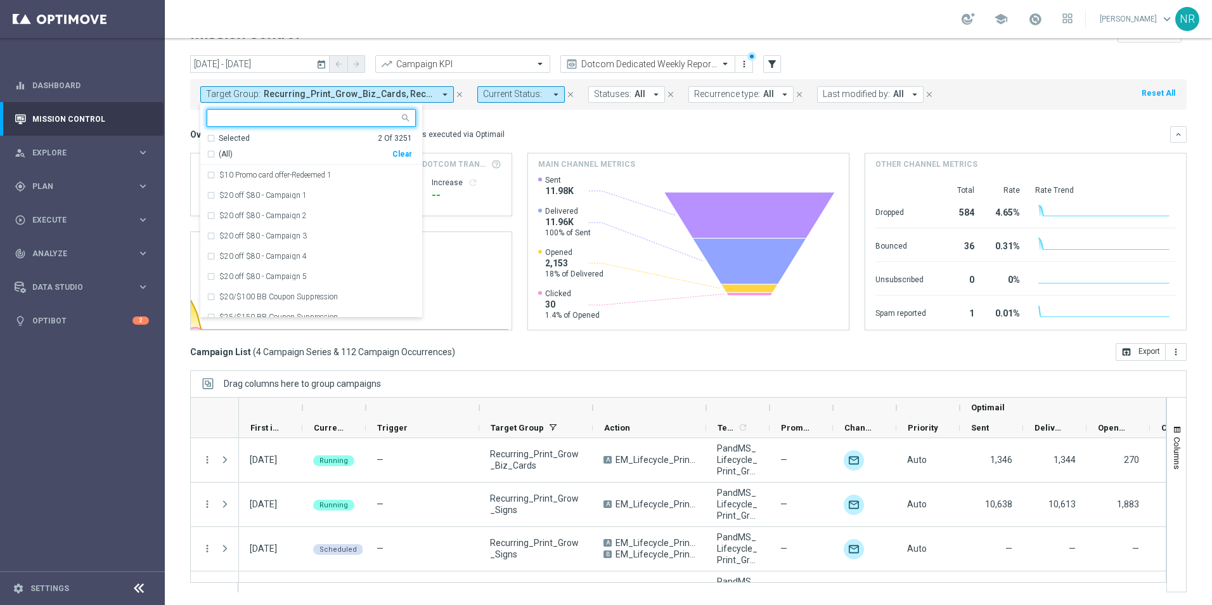
click at [281, 120] on input "text" at bounding box center [307, 118] width 186 height 11
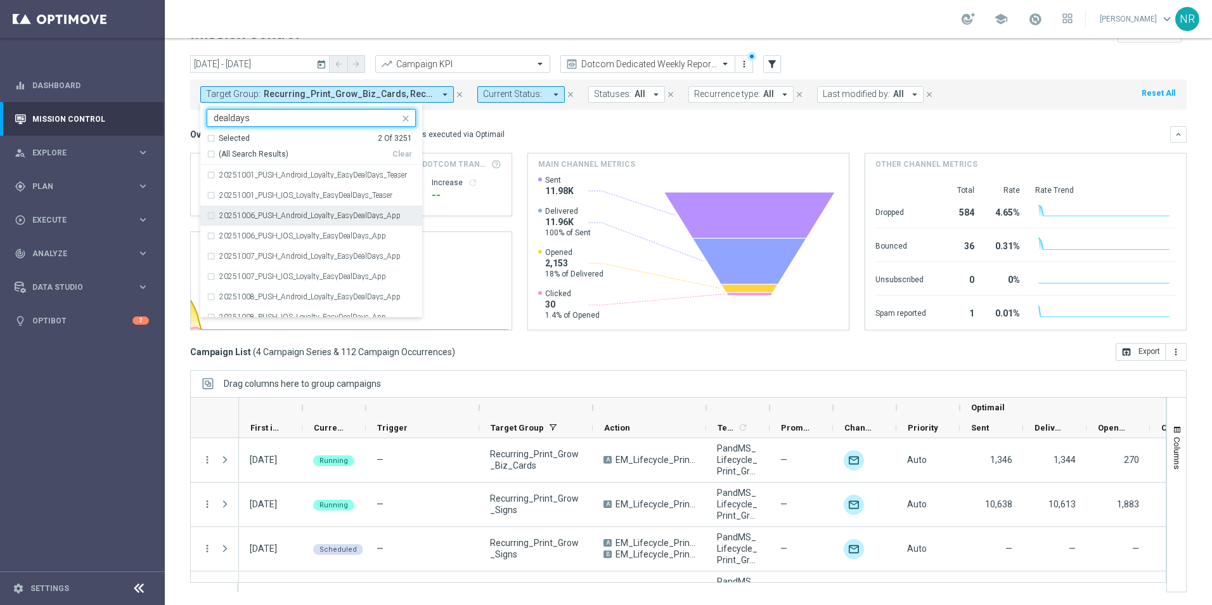
type input "dealdays"
click at [726, 145] on div "Overview: Optimail arrow_drop_down This overview shows data of campaigns execut…" at bounding box center [688, 228] width 996 height 204
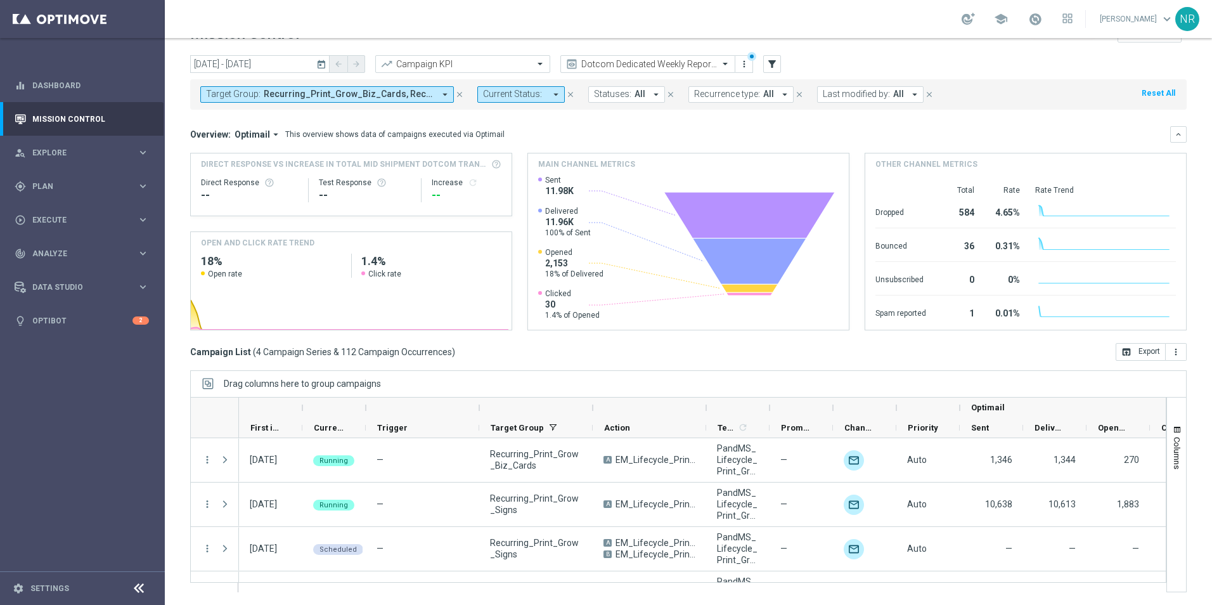
click at [1171, 68] on div "today 06 Oct 2025 - 30 Nov 2025 arrow_back arrow_forward Campaign KPI trending_…" at bounding box center [688, 64] width 996 height 19
click at [419, 91] on span "Recurring_Print_Grow_Biz_Cards, Recurring_Print_Grow_Signs" at bounding box center [349, 94] width 171 height 11
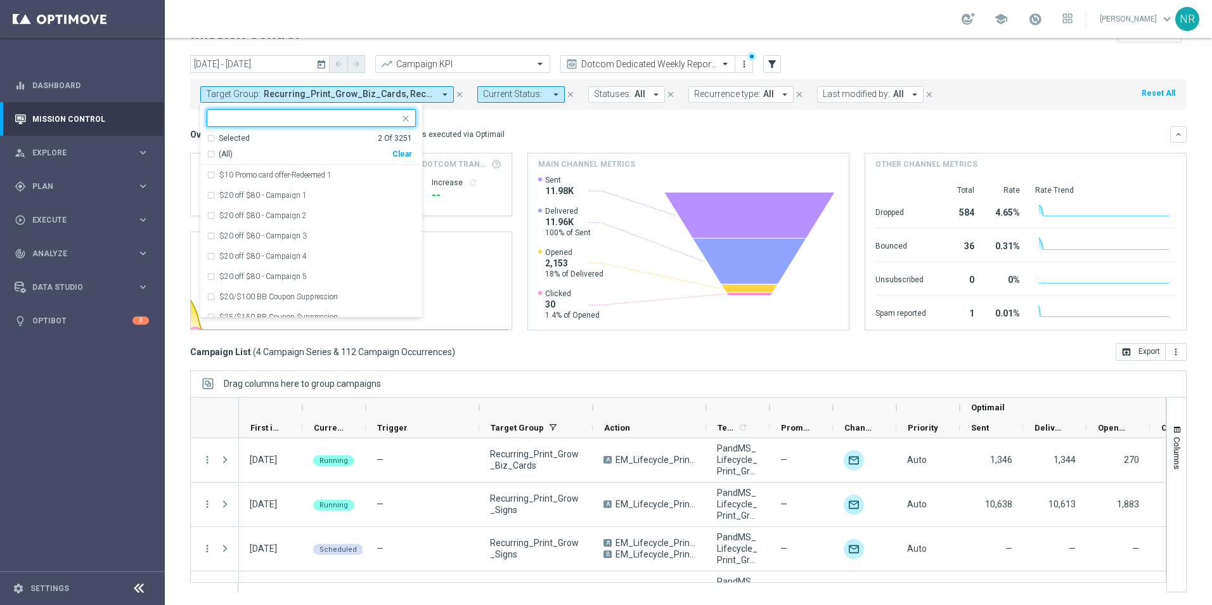
click at [0, 0] on div "Clear" at bounding box center [0, 0] width 0 height 0
click at [289, 117] on input "text" at bounding box center [307, 118] width 186 height 11
paste input "ED_OMNI_1006_Easy_Deal_Day"
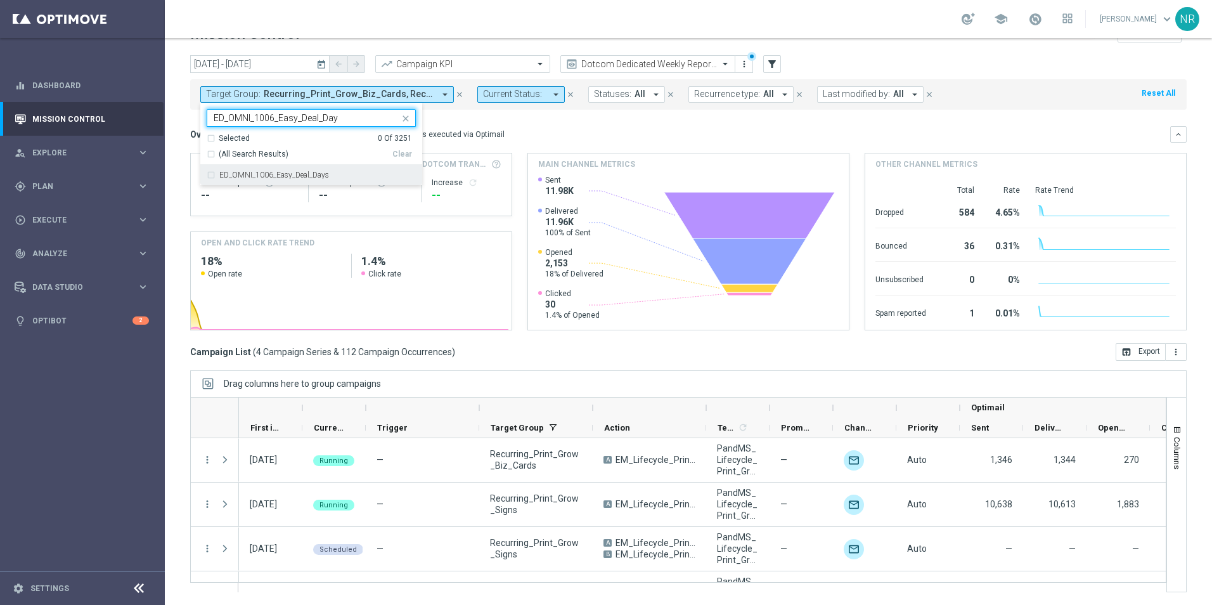
click at [289, 166] on div "ED_OMNI_1006_Easy_Deal_Days" at bounding box center [311, 175] width 209 height 20
type input "ED_OMNI_1006_Easy_Deal_Day"
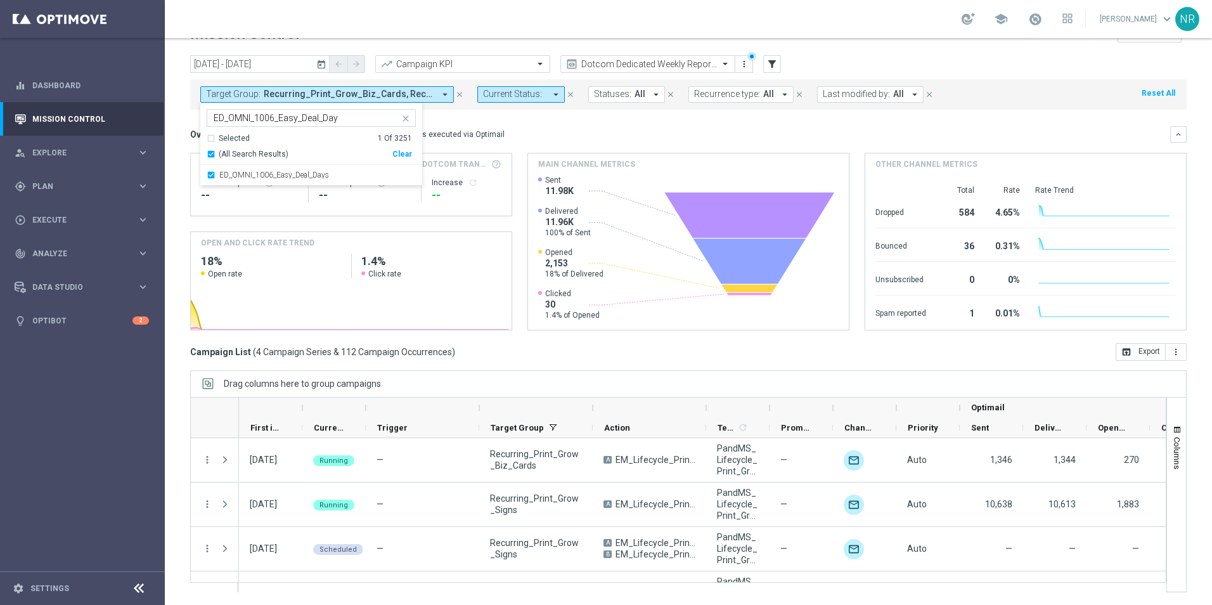
click at [580, 131] on div "Overview: Optimail arrow_drop_down This overview shows data of campaigns execut…" at bounding box center [680, 134] width 980 height 11
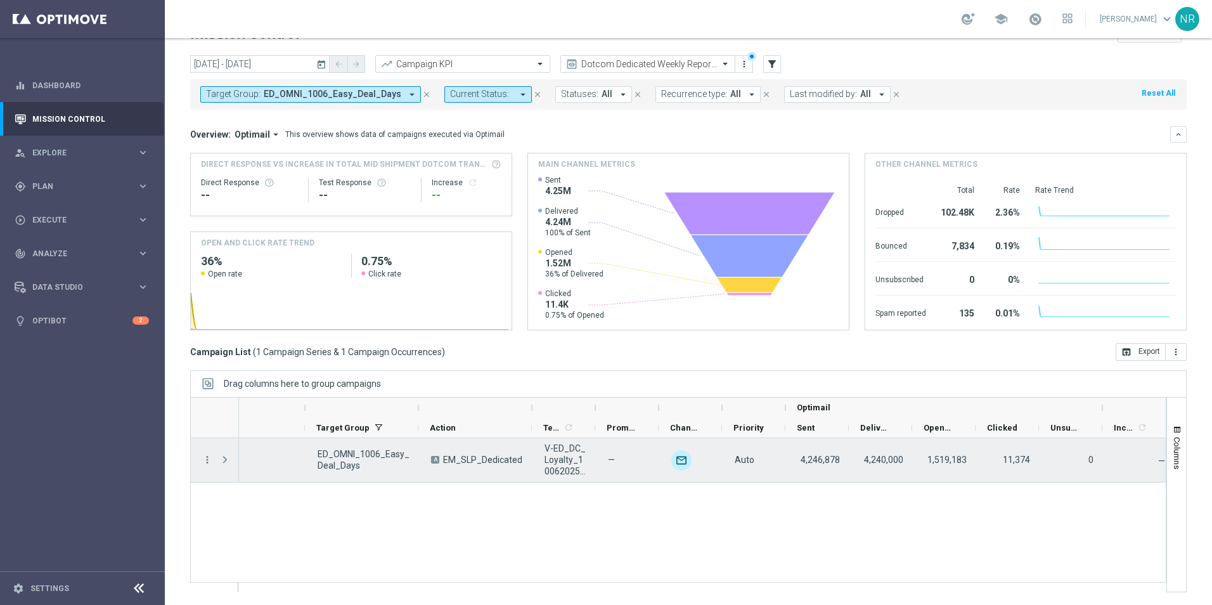
scroll to position [0, 186]
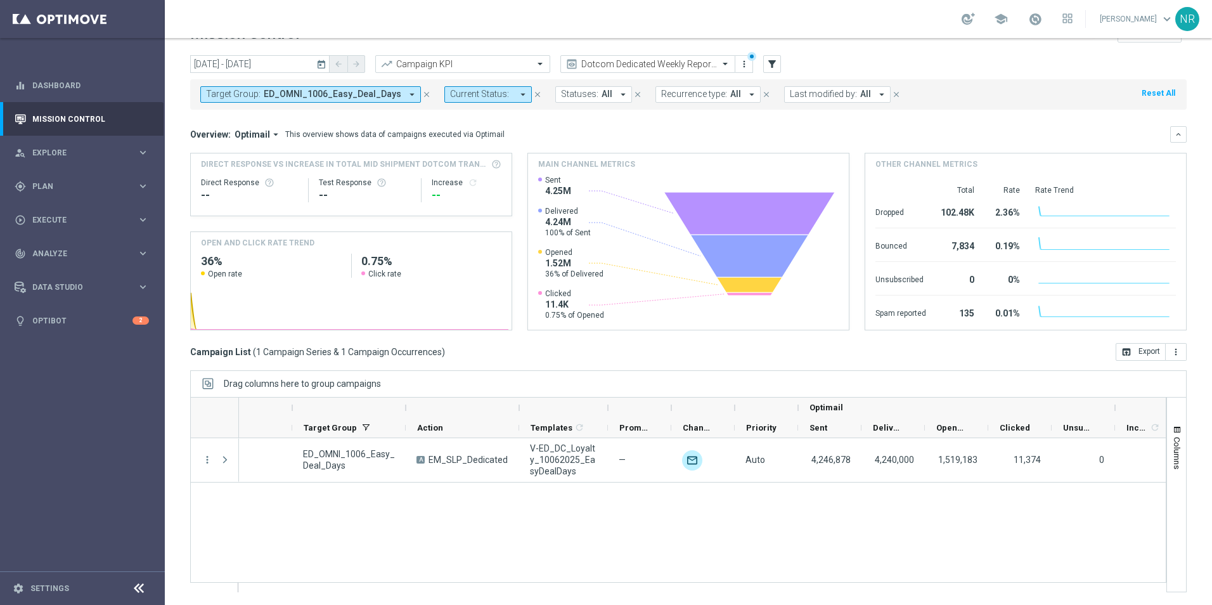
drag, startPoint x: 584, startPoint y: 408, endPoint x: 610, endPoint y: 408, distance: 25.4
click at [610, 408] on div at bounding box center [607, 407] width 5 height 20
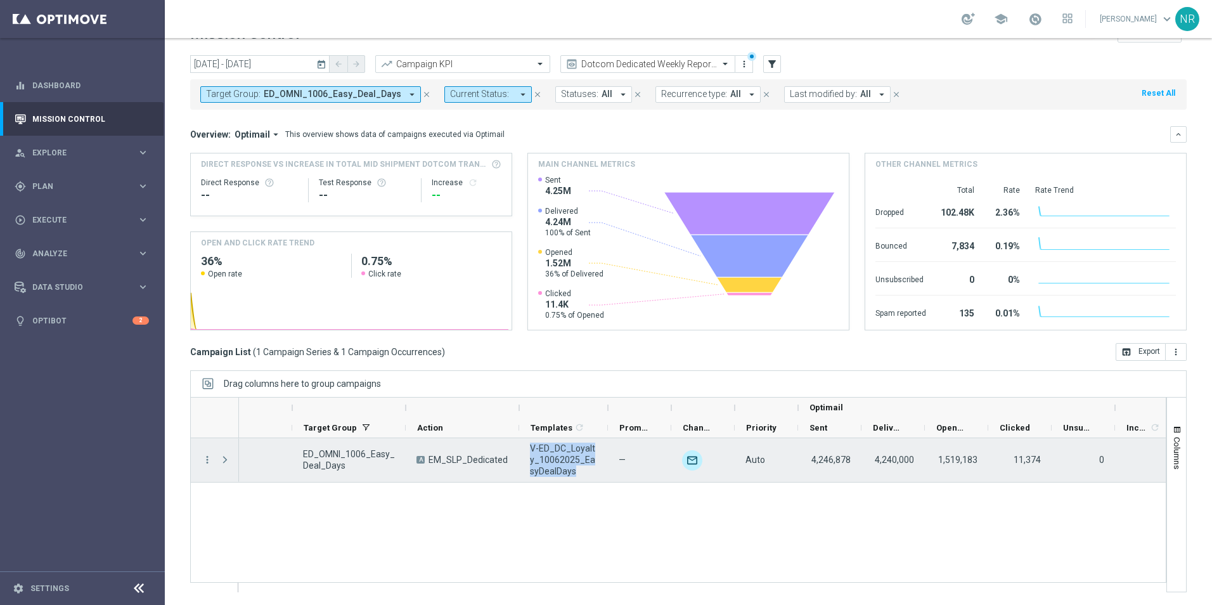
drag, startPoint x: 567, startPoint y: 473, endPoint x: 525, endPoint y: 446, distance: 50.3
click at [525, 446] on div "V-ED_DC_Loyalty_10062025_EasyDealDays" at bounding box center [563, 460] width 89 height 44
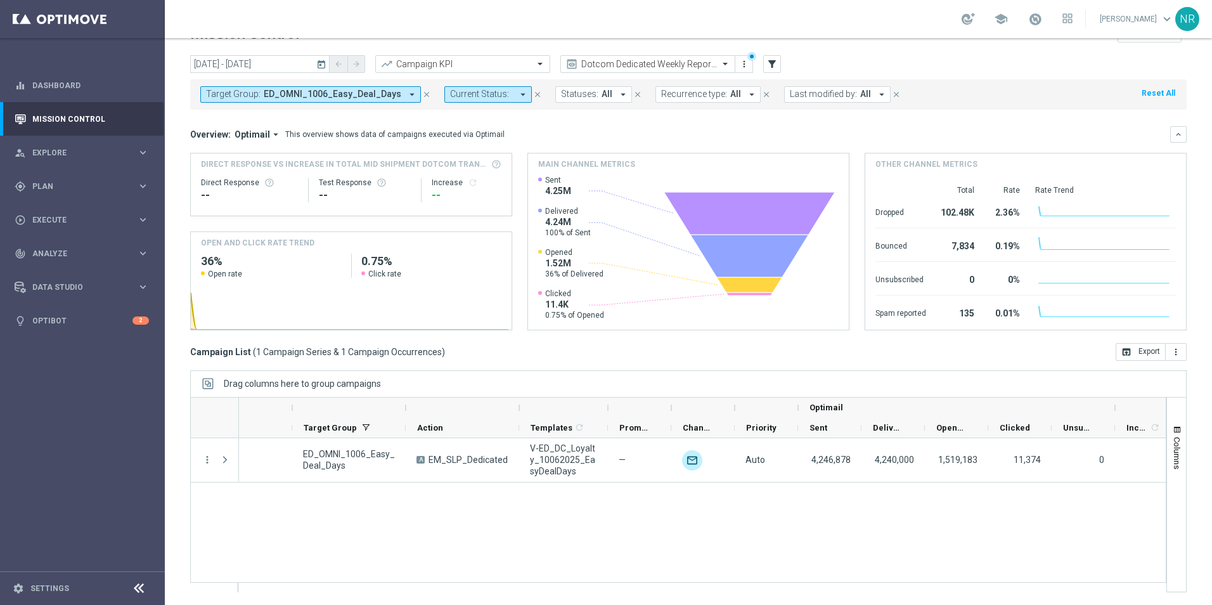
drag, startPoint x: 525, startPoint y: 446, endPoint x: 522, endPoint y: 345, distance: 100.2
click at [522, 345] on div "Campaign List ( 1 Campaign Series & 1 Campaign Occurrences ) open_in_browser Ex…" at bounding box center [688, 352] width 996 height 18
drag, startPoint x: 505, startPoint y: 327, endPoint x: 813, endPoint y: 380, distance: 312.0
click at [813, 380] on div "Drag columns here to group campaigns" at bounding box center [688, 383] width 996 height 27
click at [323, 96] on span "ED_OMNI_1006_Easy_Deal_Days" at bounding box center [333, 94] width 138 height 11
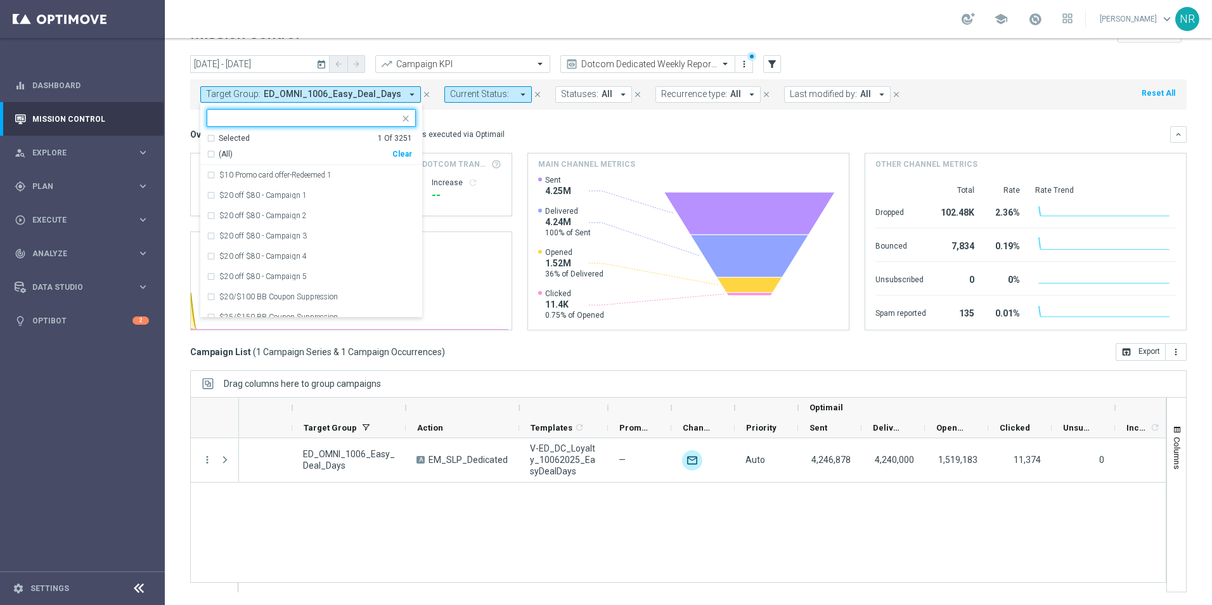
click at [0, 0] on div "Clear" at bounding box center [0, 0] width 0 height 0
drag, startPoint x: 281, startPoint y: 119, endPoint x: 272, endPoint y: 115, distance: 9.7
click at [272, 115] on input "text" at bounding box center [307, 118] width 186 height 11
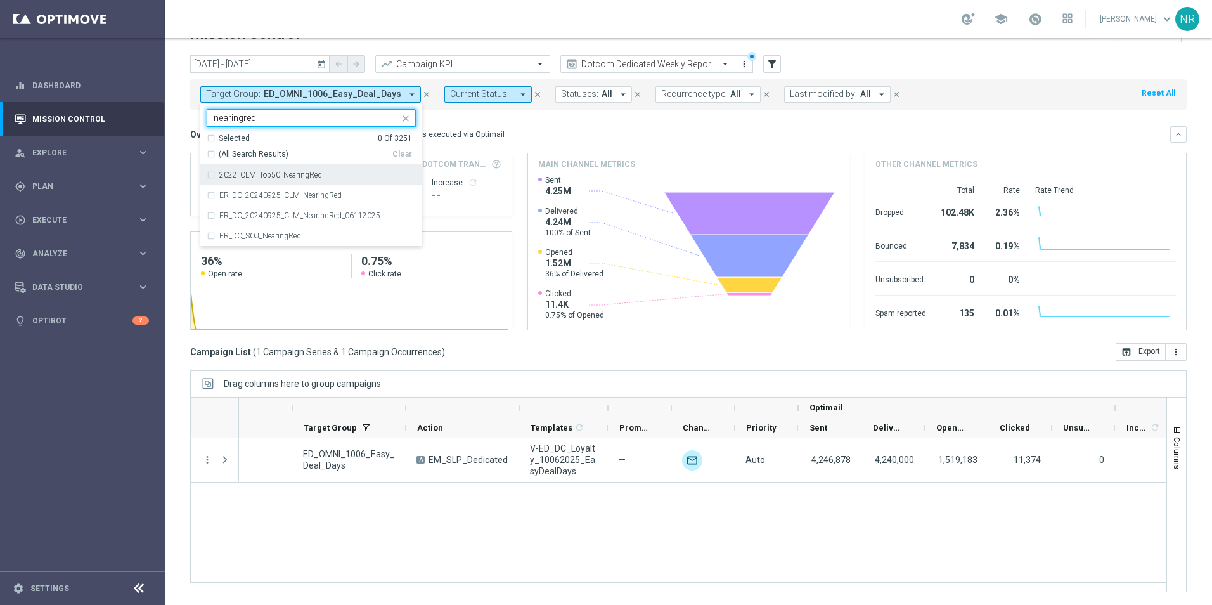
click at [240, 151] on span "(All Search Results)" at bounding box center [254, 154] width 70 height 11
type input "nearingred"
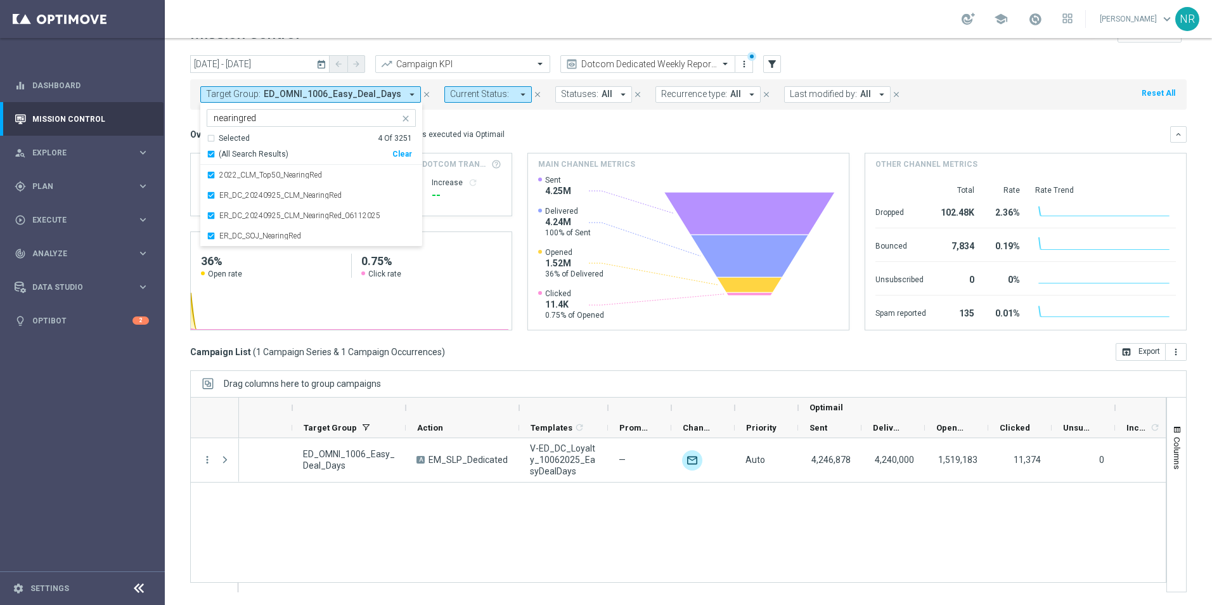
click at [558, 123] on mini-dashboard "Overview: Optimail arrow_drop_down This overview shows data of campaigns execut…" at bounding box center [688, 226] width 996 height 233
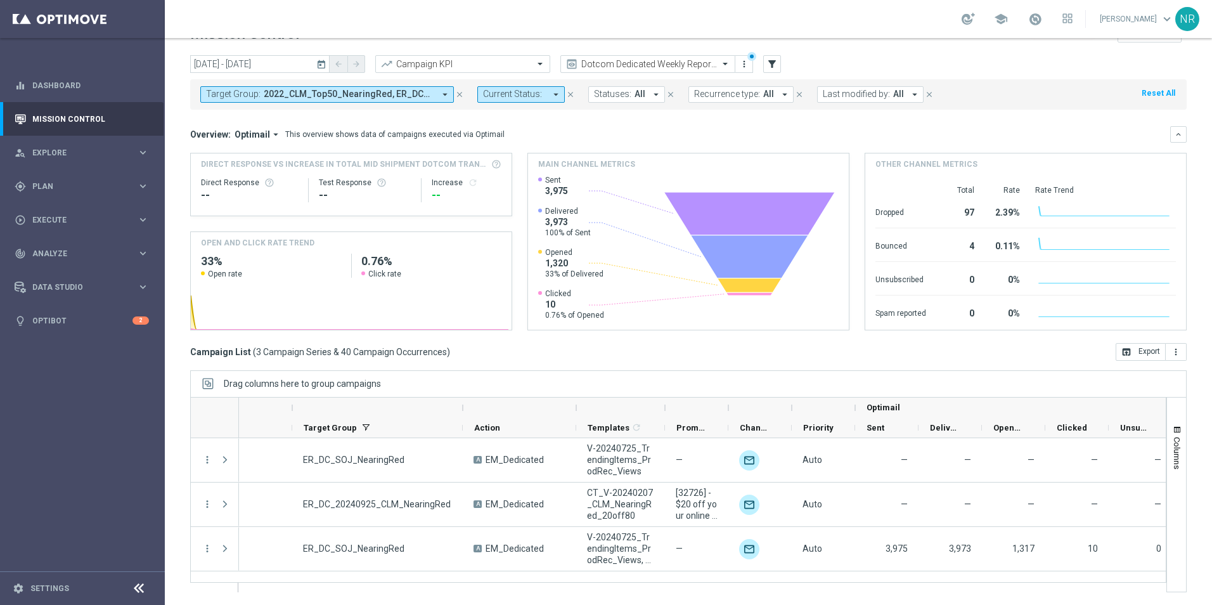
drag, startPoint x: 407, startPoint y: 409, endPoint x: 464, endPoint y: 411, distance: 57.1
click at [464, 411] on div at bounding box center [462, 407] width 5 height 20
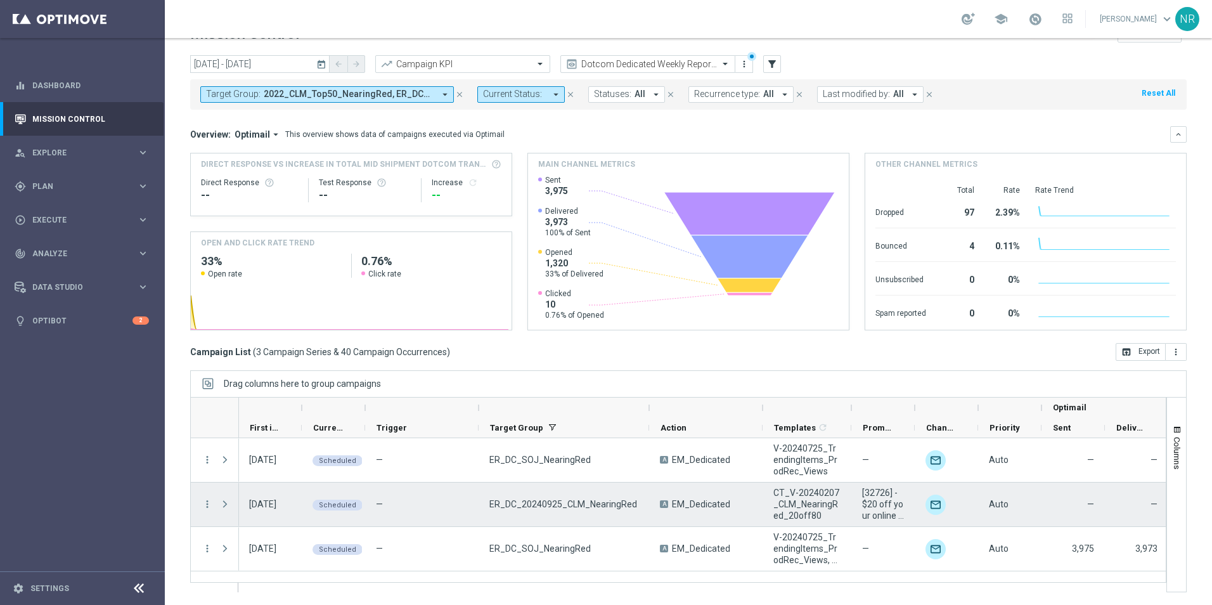
scroll to position [0, 0]
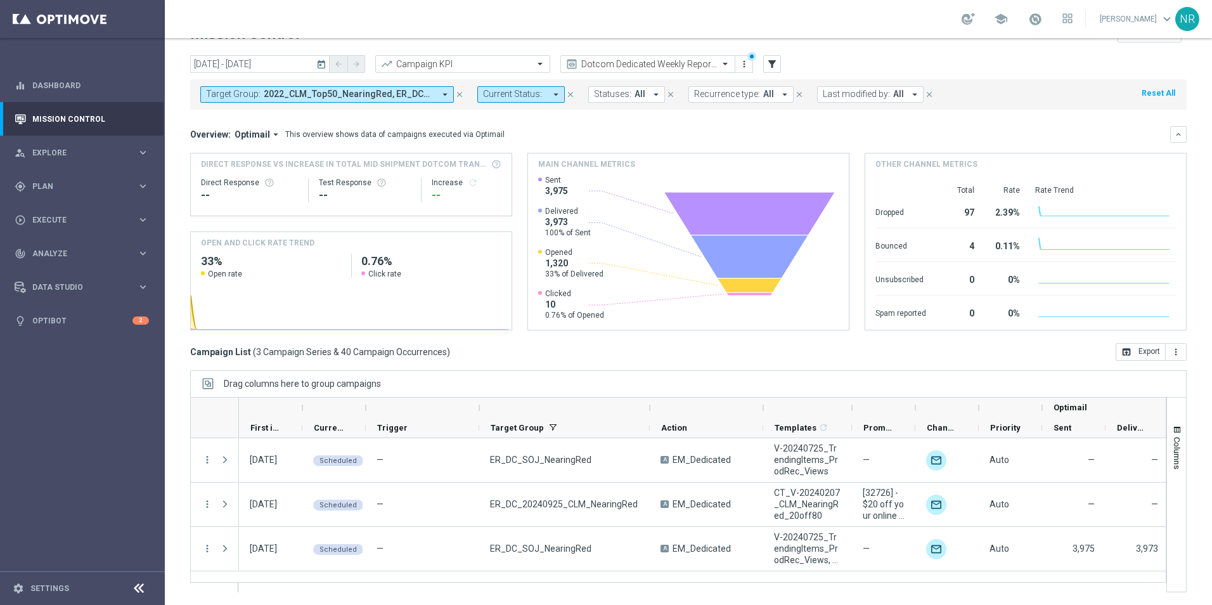
drag, startPoint x: 854, startPoint y: 404, endPoint x: 877, endPoint y: 404, distance: 22.2
click at [877, 404] on div at bounding box center [883, 407] width 63 height 20
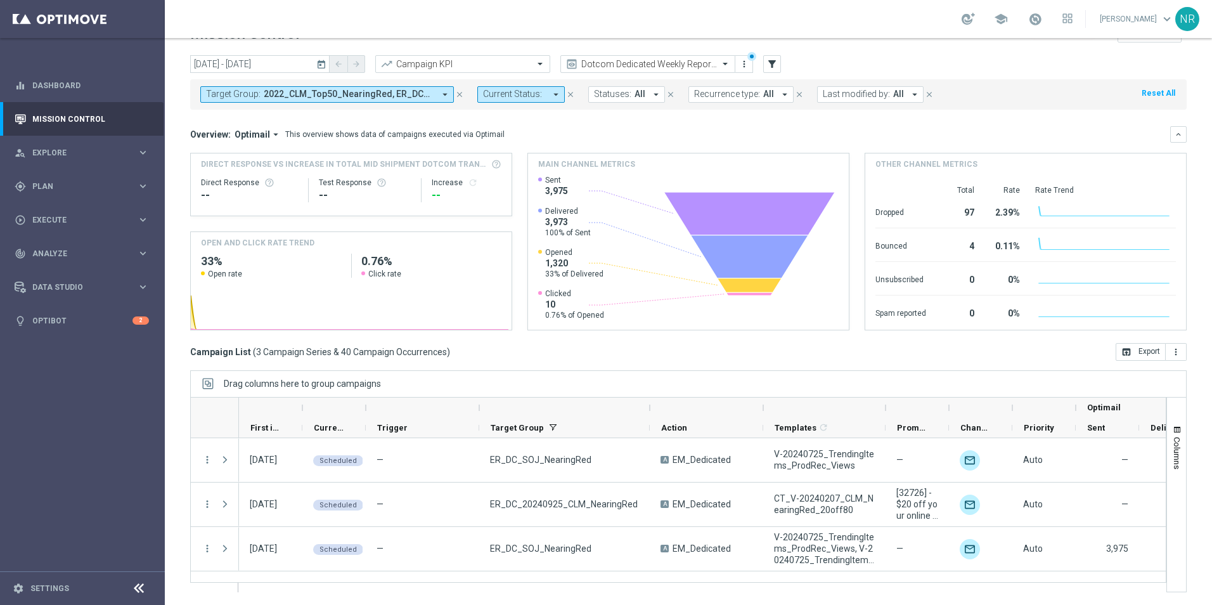
drag, startPoint x: 853, startPoint y: 409, endPoint x: 885, endPoint y: 413, distance: 32.5
click at [885, 413] on div at bounding box center [885, 407] width 5 height 20
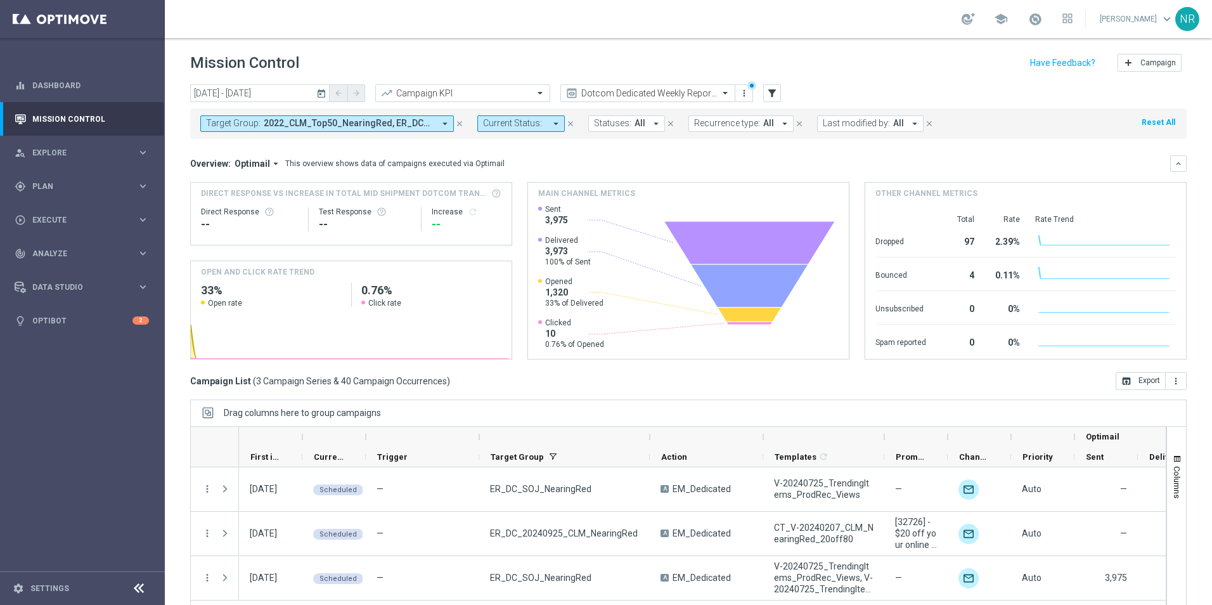
click at [600, 387] on div "Campaign List ( 3 Campaign Series & 40 Campaign Occurrences ) open_in_browser E…" at bounding box center [688, 381] width 996 height 18
click at [350, 114] on div "Target Group: 2022_CLM_Top50_NearingRed, ER_DC_20240925_CLM_NearingRed, ER_DC_2…" at bounding box center [688, 123] width 996 height 30
click at [356, 123] on span "2022_CLM_Top50_NearingRed, ER_DC_20240925_CLM_NearingRed, ER_DC_20240925_CLM_Ne…" at bounding box center [349, 123] width 171 height 11
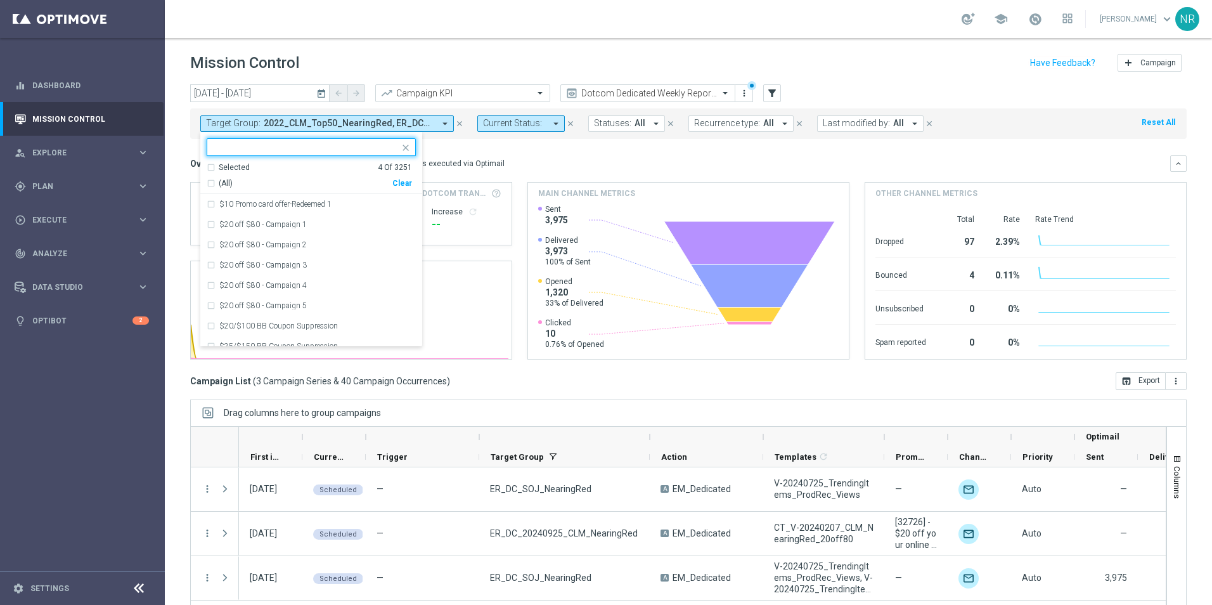
click at [409, 178] on div "(All) Clear" at bounding box center [309, 181] width 205 height 16
click at [402, 189] on div "Selected 4 Of 3251 (All) Clear" at bounding box center [311, 178] width 222 height 32
click at [0, 0] on div "Clear" at bounding box center [0, 0] width 0 height 0
click at [291, 146] on input "text" at bounding box center [307, 147] width 186 height 11
paste input "ER_OMNI_Lifecycle_Reactivation_15off60_V1,"
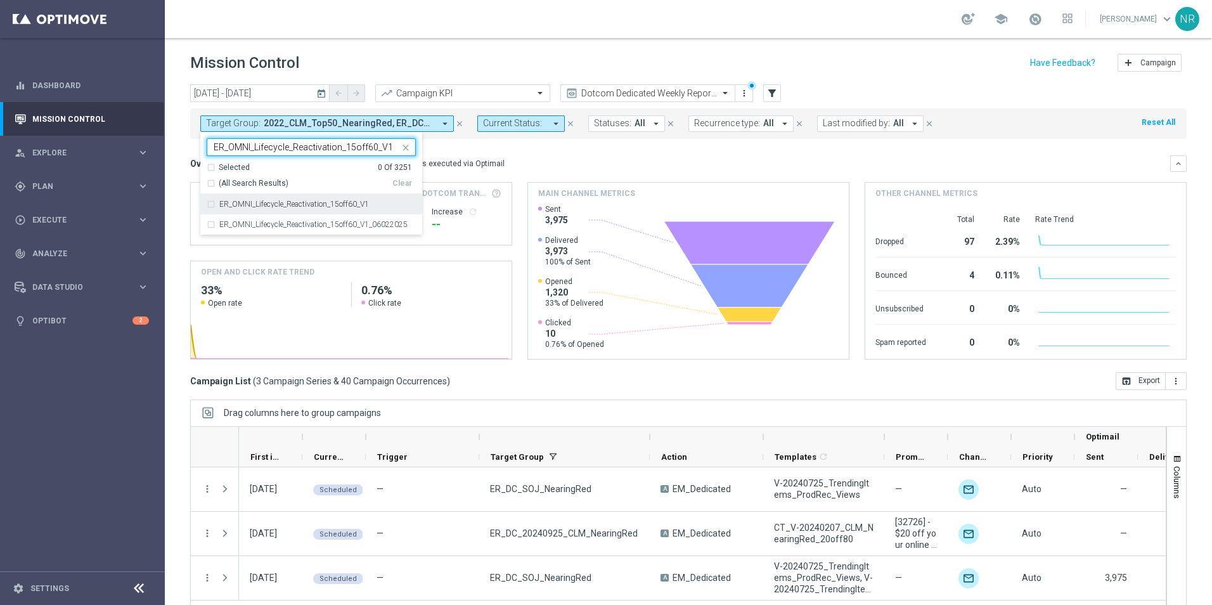
click at [356, 204] on label "ER_OMNI_Lifecycle_Reactivation_15off60_V1" at bounding box center [294, 204] width 150 height 8
type input "ER_OMNI_Lifecycle_Reactivation_15off60_V1"
drag, startPoint x: 390, startPoint y: 146, endPoint x: 193, endPoint y: 139, distance: 197.2
click at [193, 139] on div "today 06 Oct 2025 - 30 Nov 2025 arrow_back arrow_forward Campaign KPI trending_…" at bounding box center [688, 338] width 1047 height 509
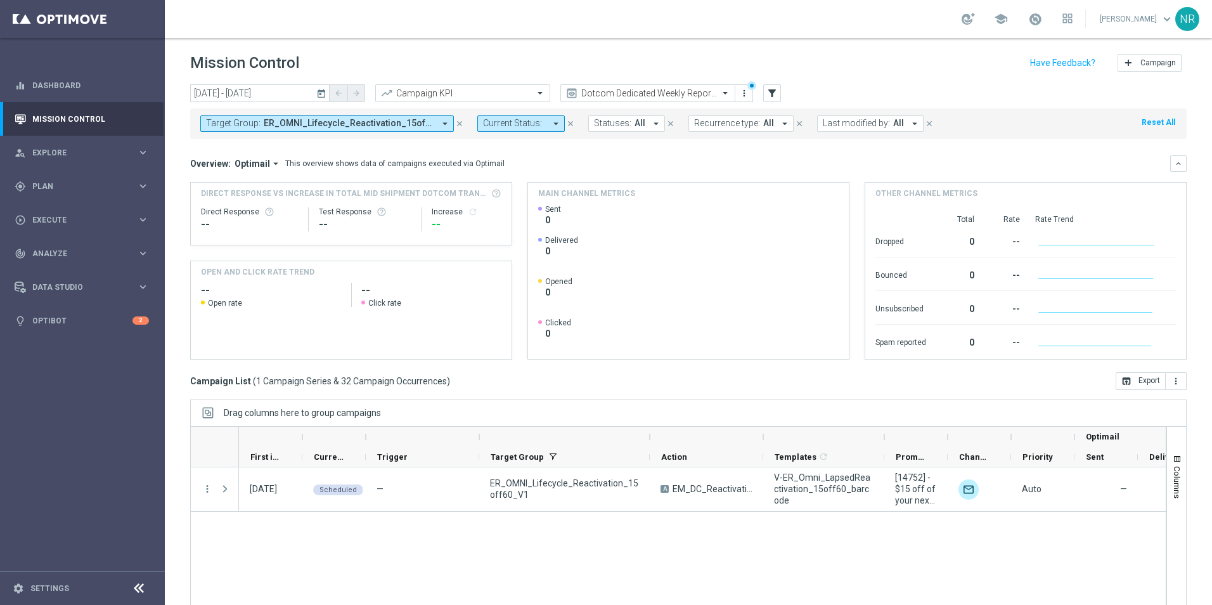
click at [280, 129] on span "ER_OMNI_Lifecycle_Reactivation_15off60_V1" at bounding box center [349, 123] width 171 height 11
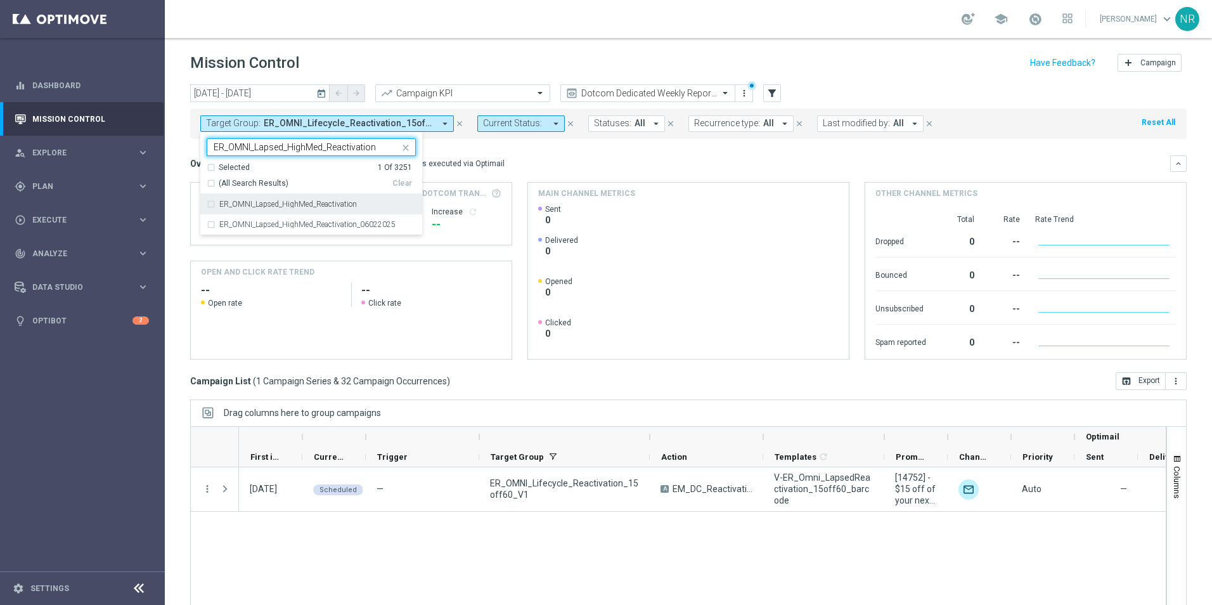
click at [361, 210] on div "ER_OMNI_Lapsed_HighMed_Reactivation" at bounding box center [311, 204] width 209 height 20
type input "ER_OMNI_Lapsed_HighMed_Reactivation"
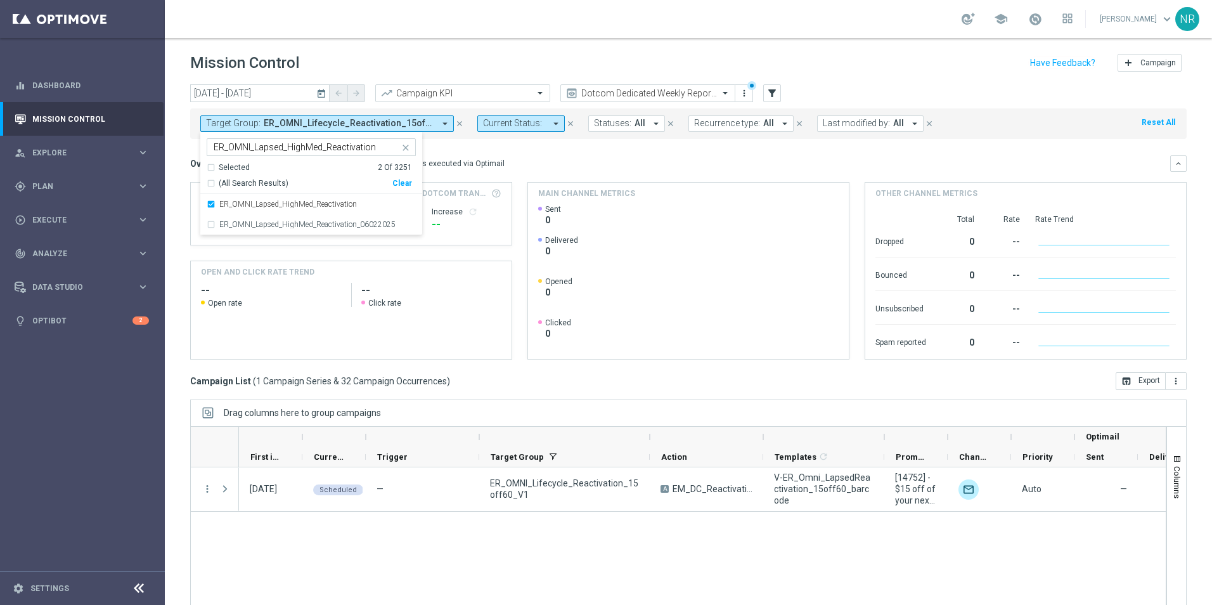
click at [604, 170] on div "Overview: Optimail arrow_drop_down This overview shows data of campaigns execut…" at bounding box center [688, 163] width 996 height 16
click at [363, 126] on span "ER_OMNI_Lapsed_HighMed_Reactivation, ER_OMNI_Lifecycle_Reactivation_15off60_V1" at bounding box center [349, 123] width 171 height 11
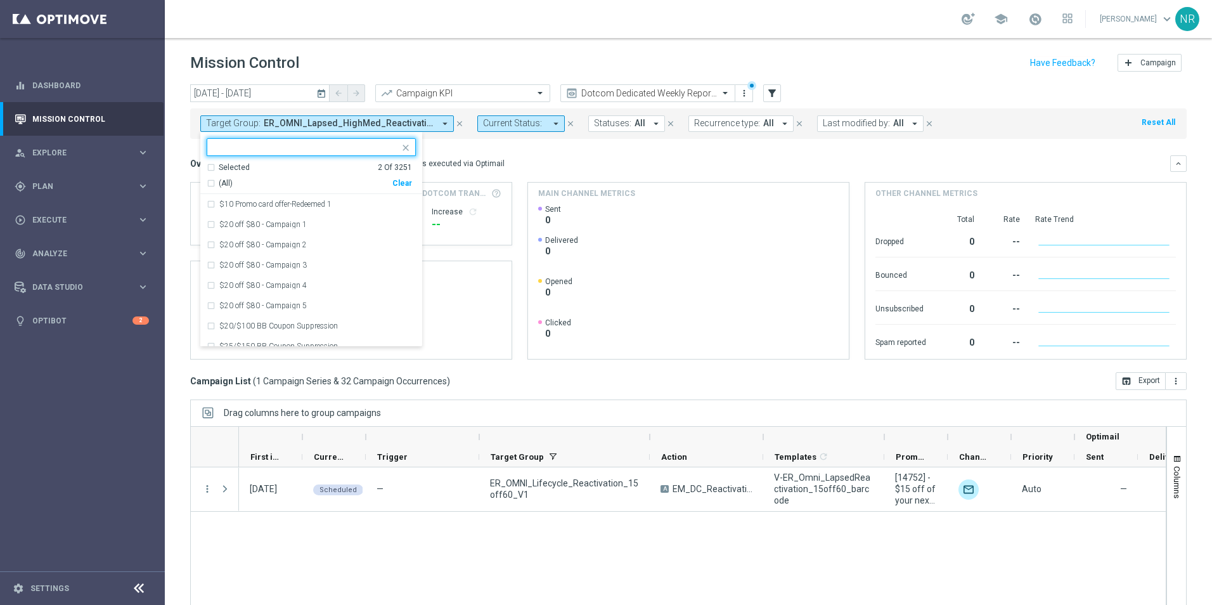
click at [229, 167] on div "Selected" at bounding box center [234, 167] width 31 height 11
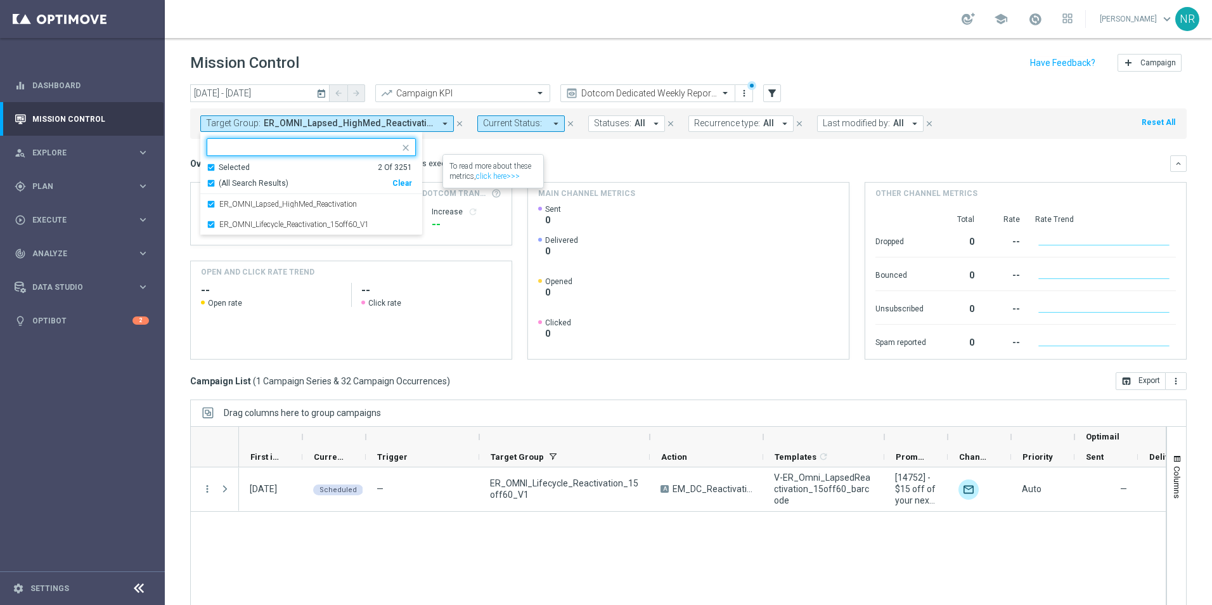
click at [285, 151] on input "text" at bounding box center [307, 147] width 186 height 11
click at [240, 168] on div "Selected" at bounding box center [234, 167] width 31 height 11
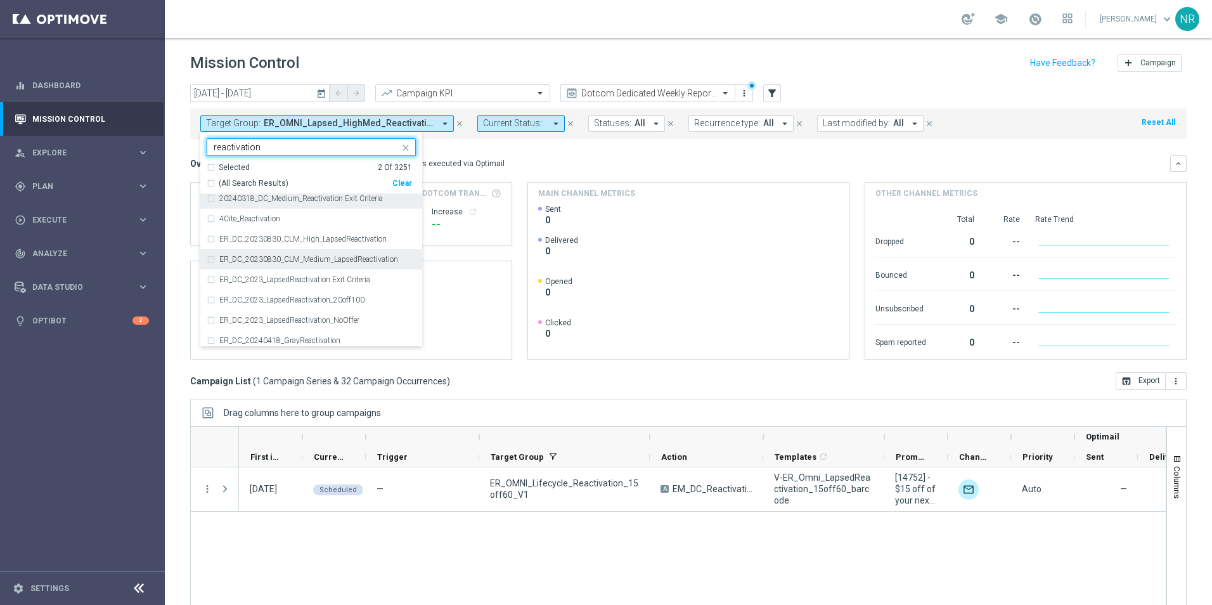
scroll to position [127, 0]
click at [221, 183] on span "(All Search Results)" at bounding box center [254, 183] width 70 height 11
type input "reactivation"
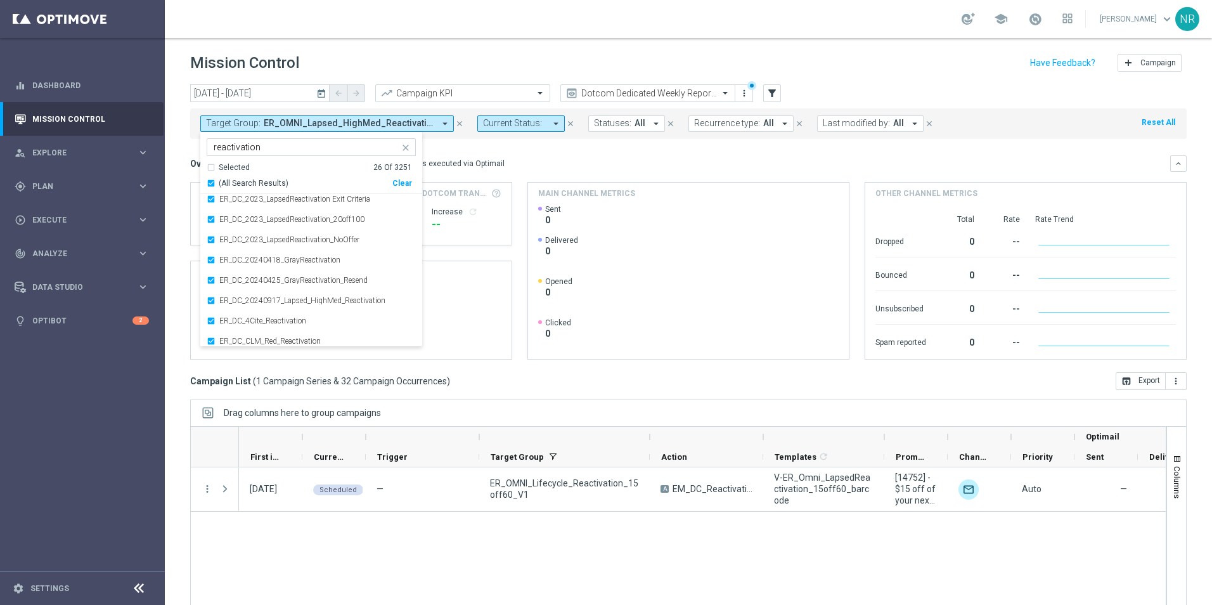
click at [598, 165] on div "Overview: Optimail arrow_drop_down This overview shows data of campaigns execut…" at bounding box center [680, 163] width 980 height 11
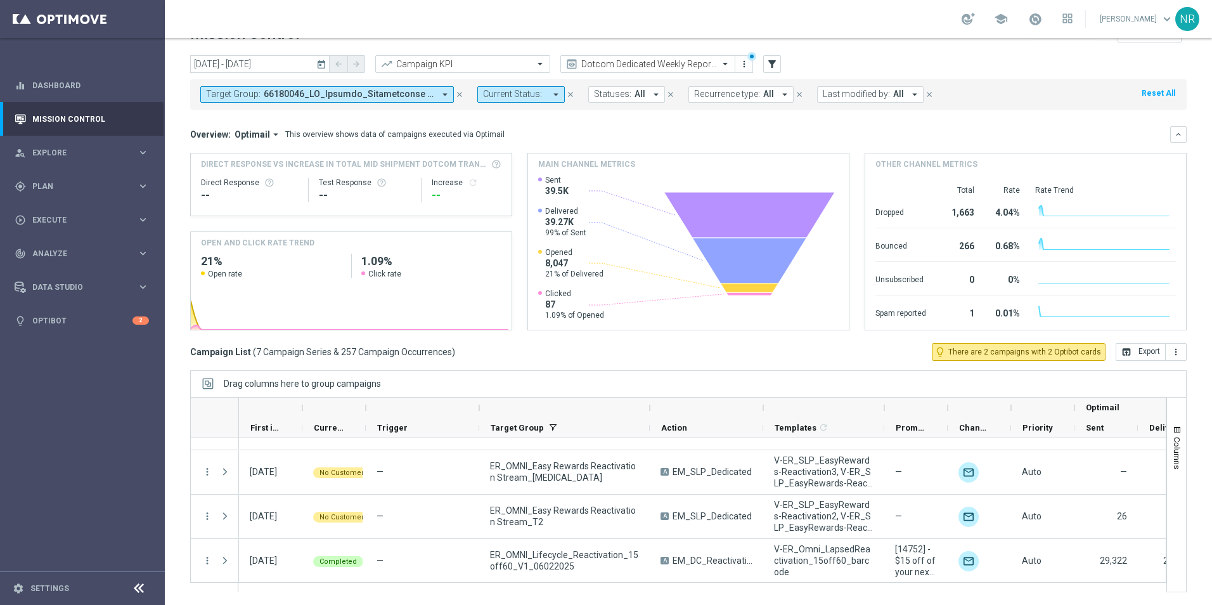
scroll to position [167, 0]
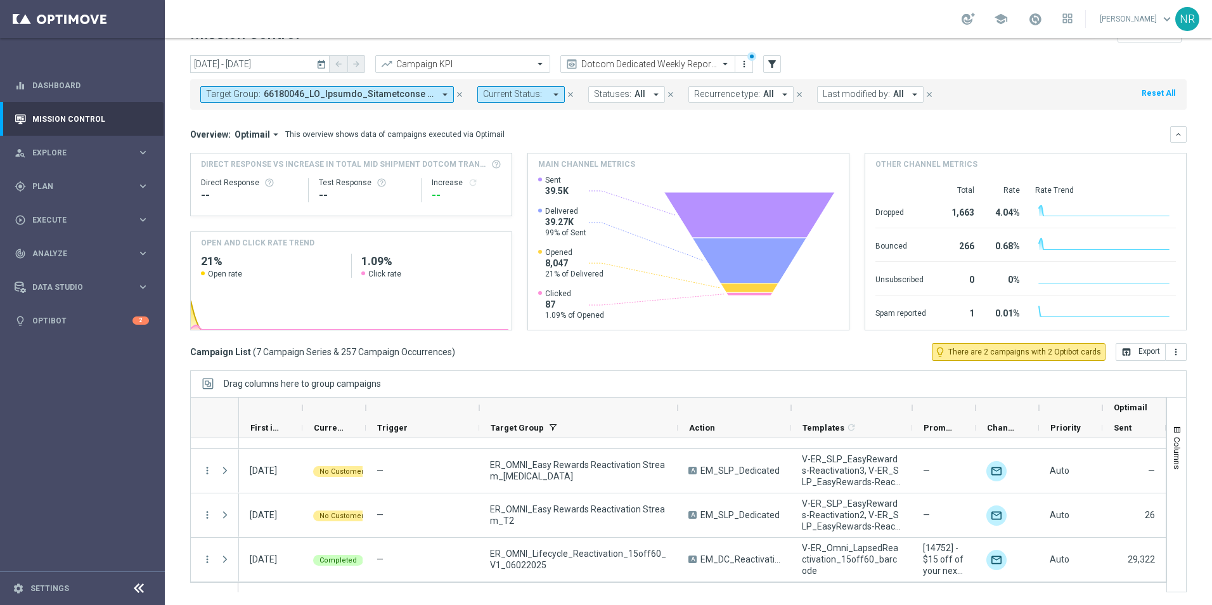
drag, startPoint x: 648, startPoint y: 408, endPoint x: 676, endPoint y: 409, distance: 27.9
click at [676, 409] on div at bounding box center [677, 407] width 5 height 20
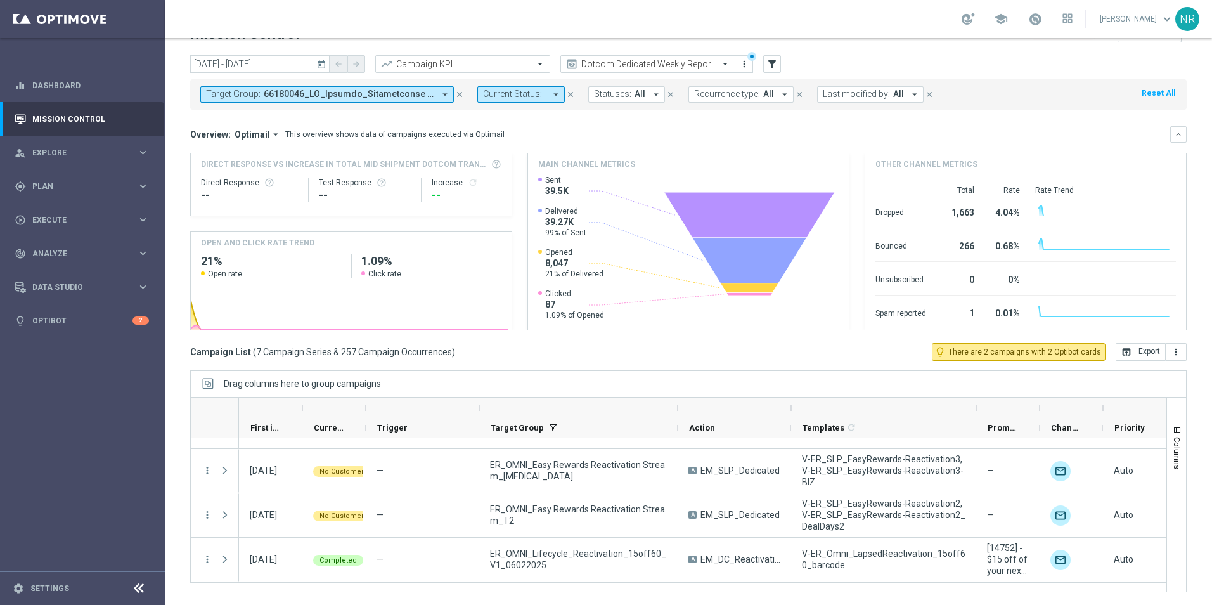
drag, startPoint x: 910, startPoint y: 409, endPoint x: 974, endPoint y: 406, distance: 64.1
click at [974, 406] on div at bounding box center [976, 407] width 5 height 20
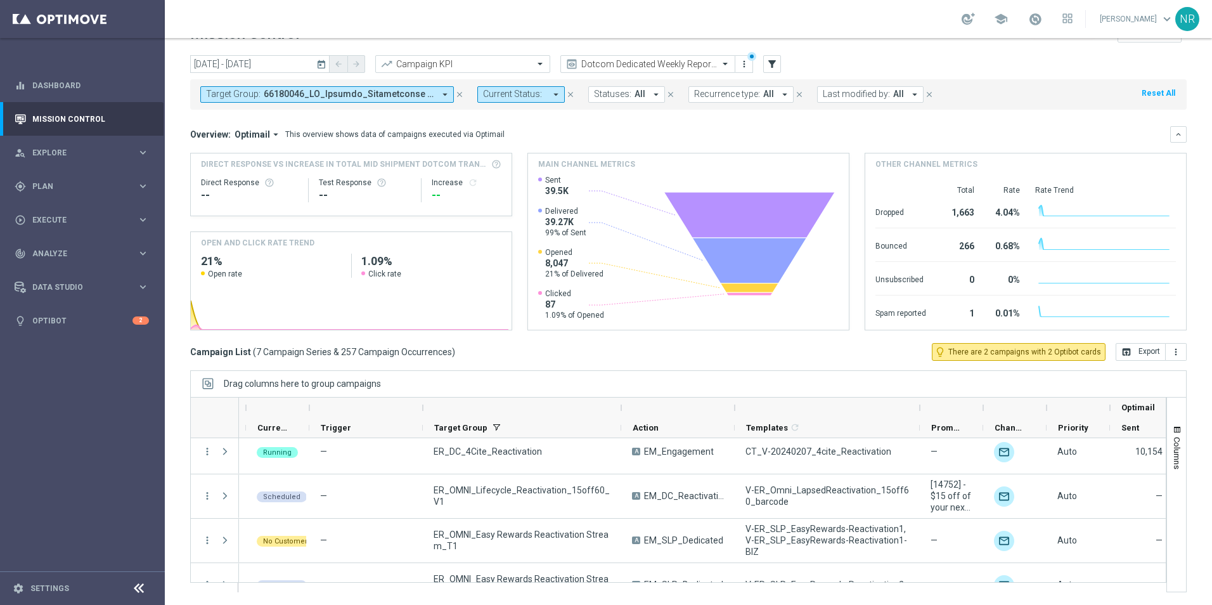
scroll to position [0, 0]
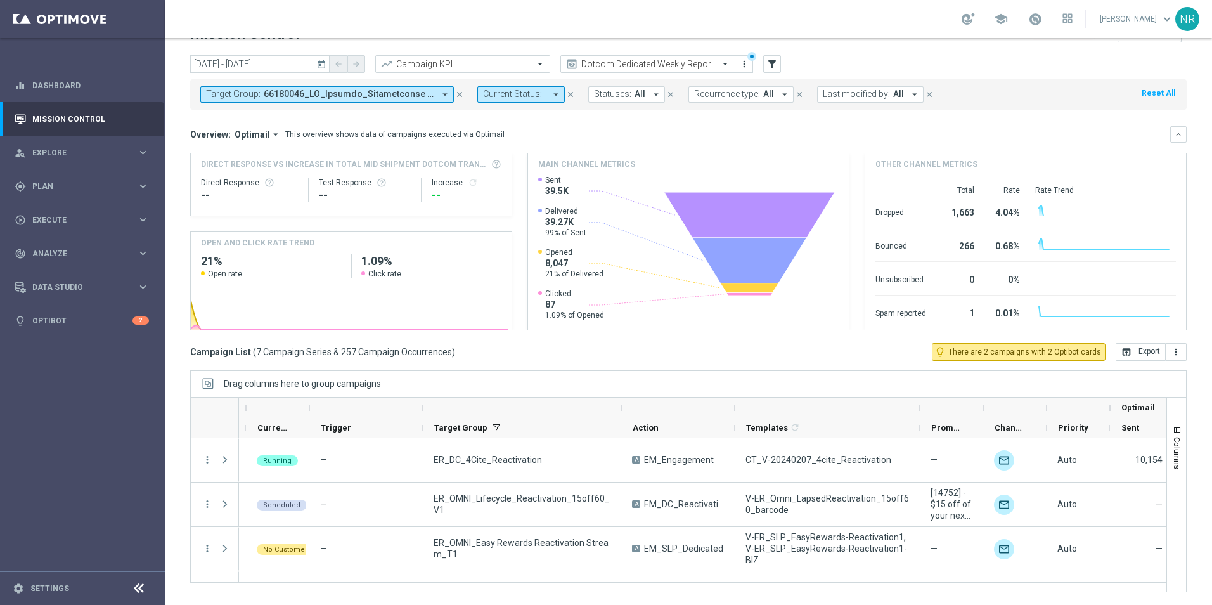
click at [323, 66] on icon "today" at bounding box center [321, 63] width 11 height 11
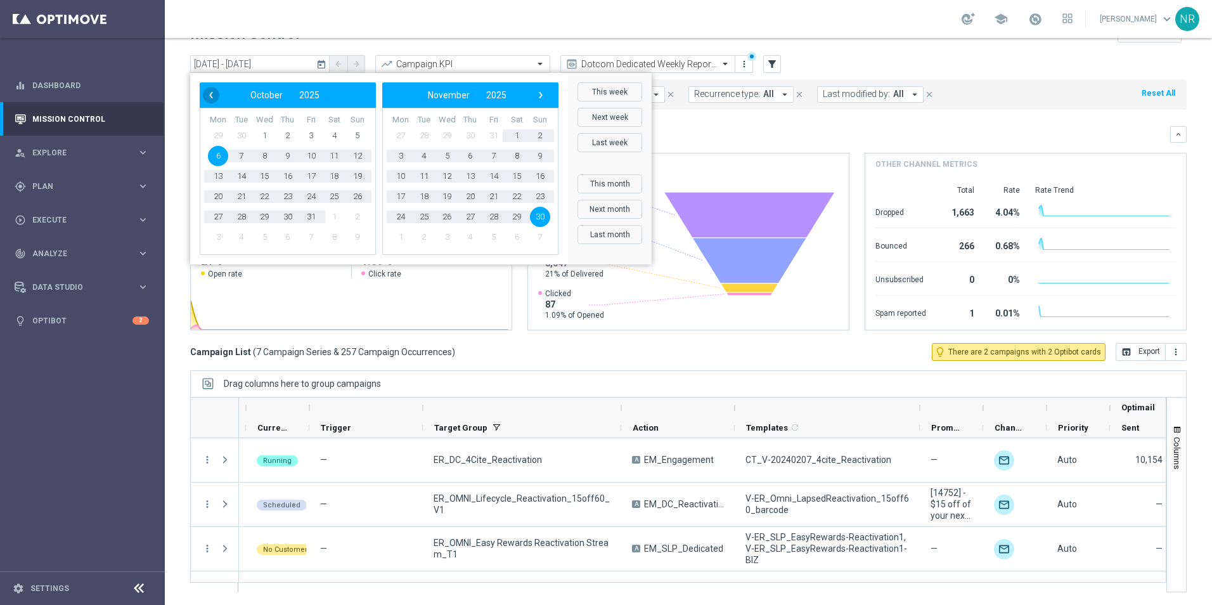
click at [217, 96] on span "‹" at bounding box center [211, 95] width 16 height 16
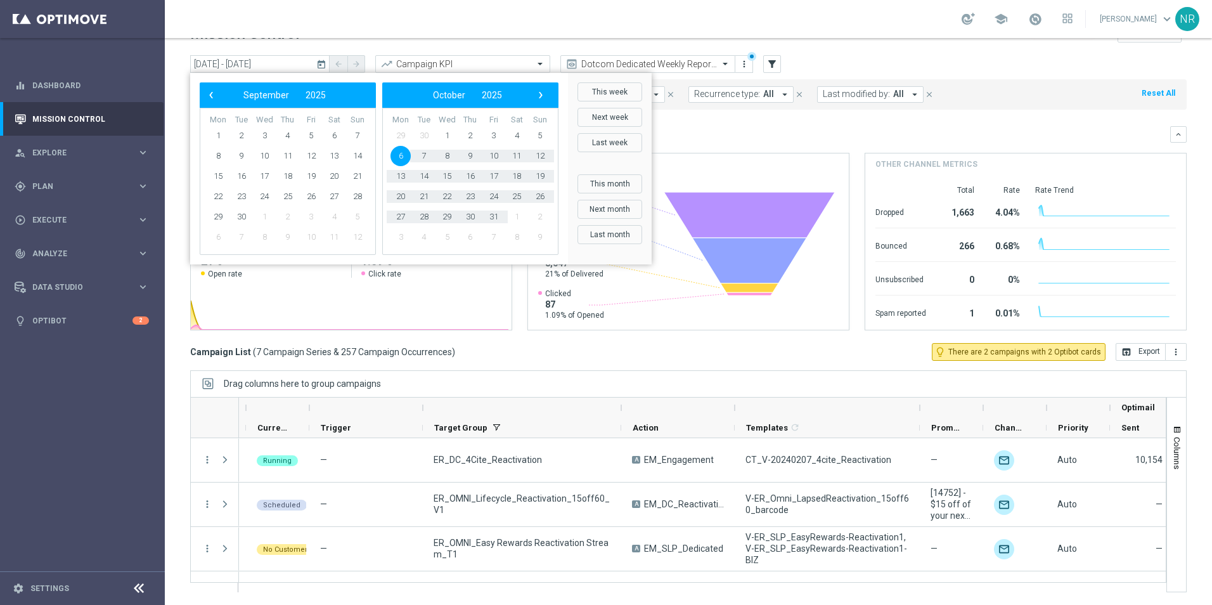
click at [217, 96] on span "‹" at bounding box center [211, 95] width 16 height 16
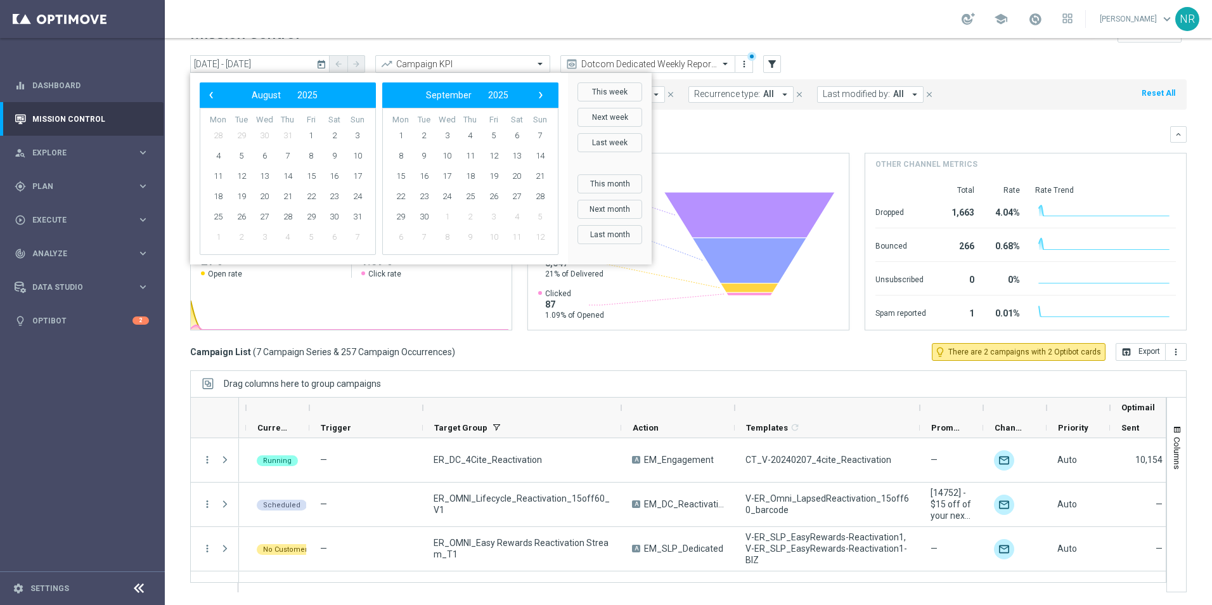
click at [217, 96] on span "‹" at bounding box center [211, 95] width 16 height 16
click at [238, 133] on span "1" at bounding box center [241, 136] width 20 height 20
click at [536, 95] on span "›" at bounding box center [540, 95] width 16 height 16
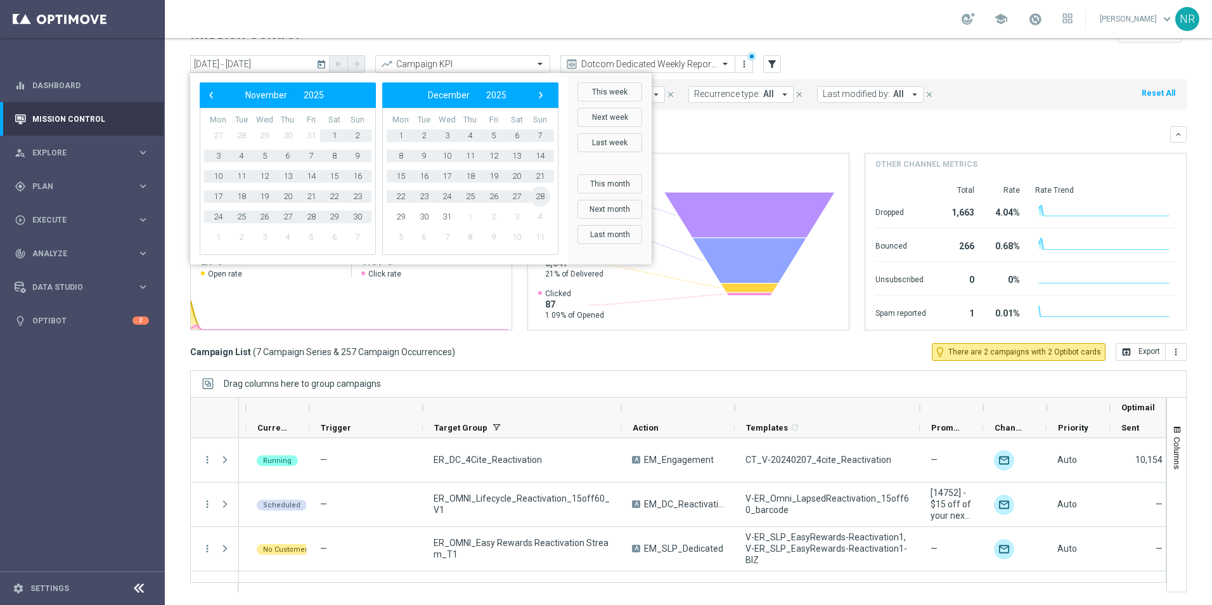
click at [539, 199] on span "28" at bounding box center [540, 196] width 20 height 20
type input "01 Jul 2025 - 28 Dec 2025"
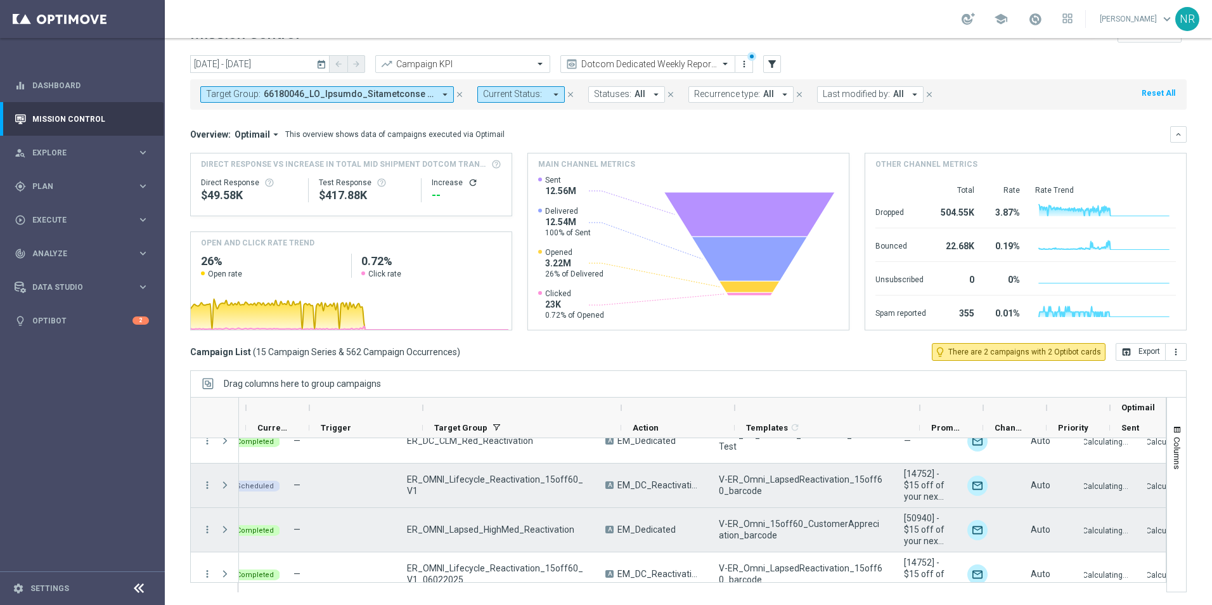
scroll to position [0, 83]
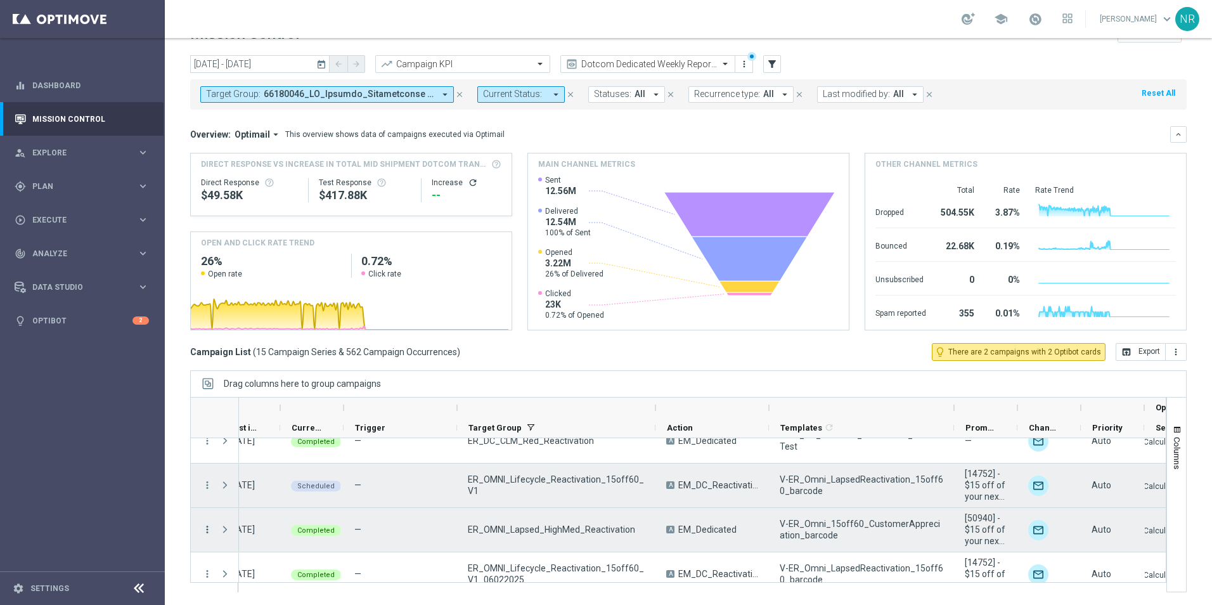
click at [207, 525] on icon "more_vert" at bounding box center [207, 529] width 11 height 11
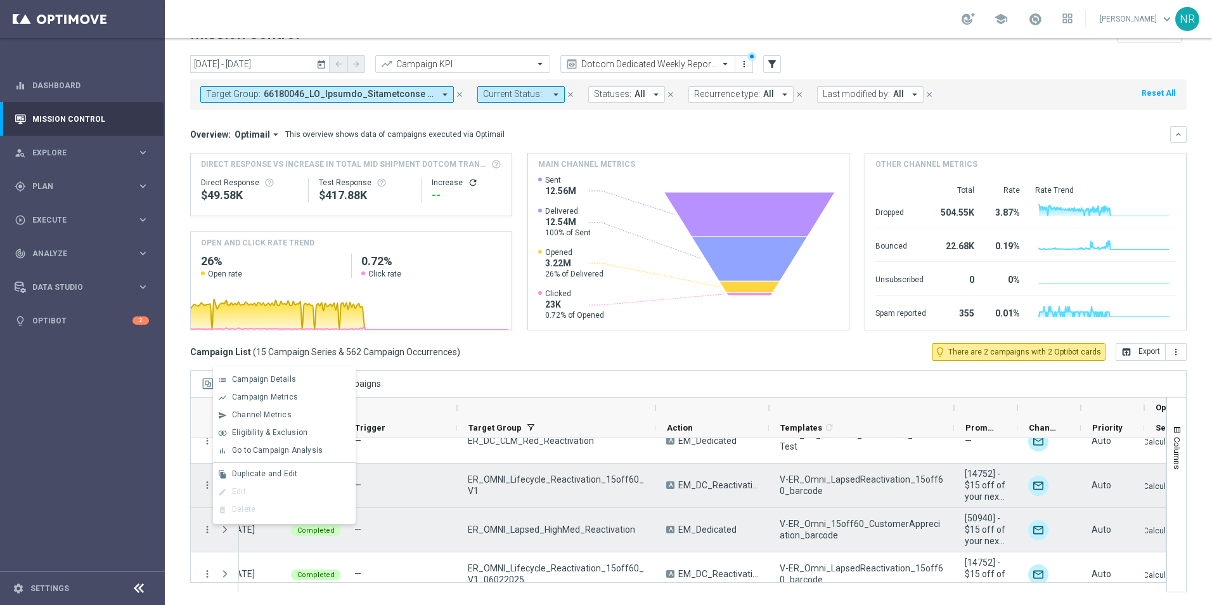
click at [496, 536] on div "ER_OMNI_Lapsed_HighMed_Reactivation" at bounding box center [556, 530] width 198 height 44
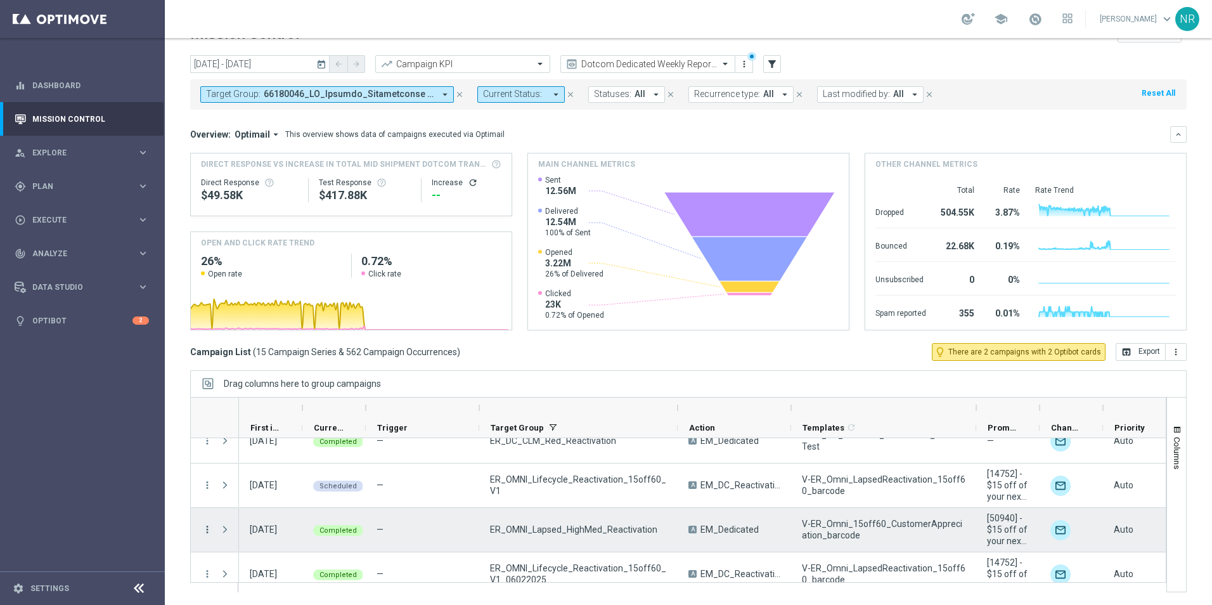
click at [205, 528] on icon "more_vert" at bounding box center [207, 529] width 11 height 11
click at [236, 380] on span "Campaign Details" at bounding box center [264, 379] width 64 height 9
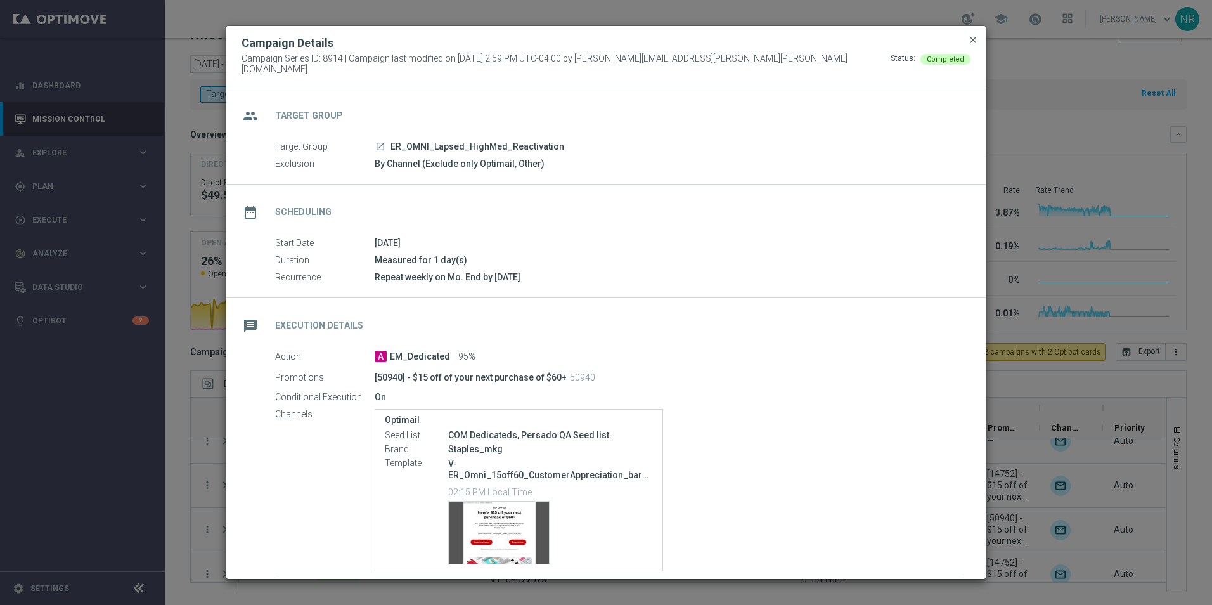
click at [971, 41] on span "close" at bounding box center [973, 40] width 10 height 10
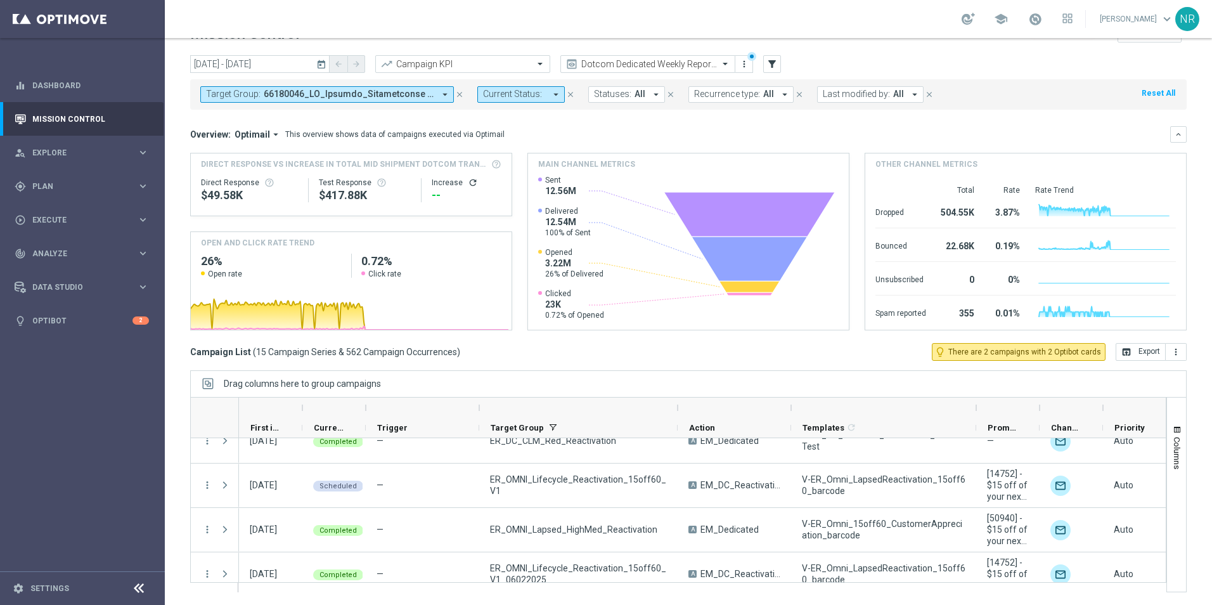
click at [389, 94] on span at bounding box center [349, 94] width 171 height 11
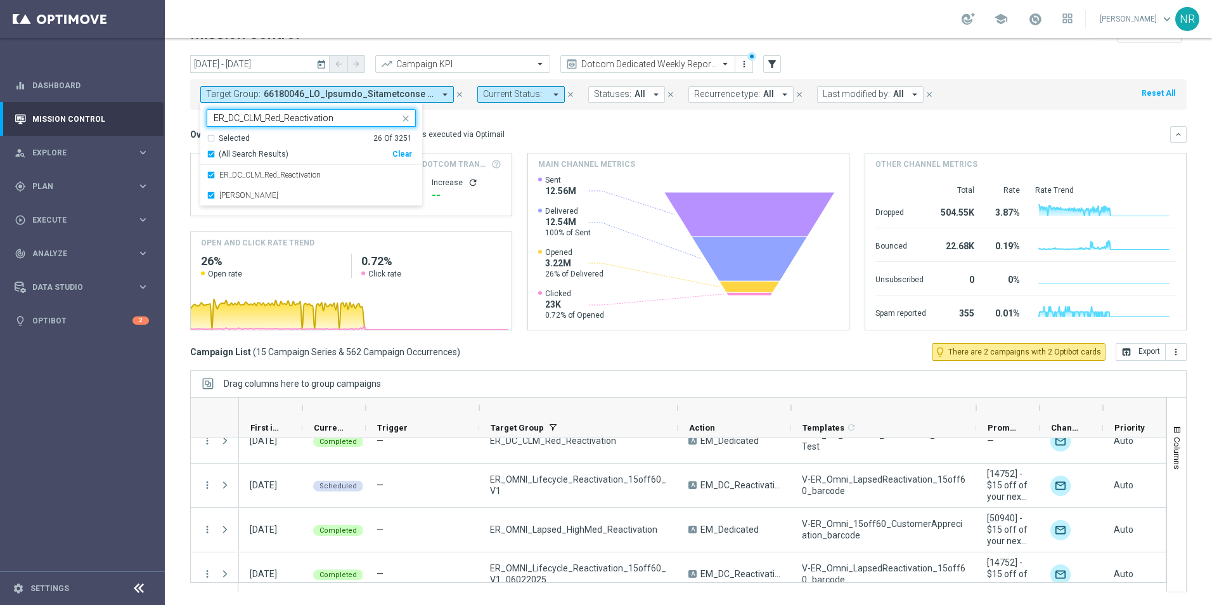
click at [0, 0] on div "Clear" at bounding box center [0, 0] width 0 height 0
type input "ER_DC_CLM_Red_Reactivation"
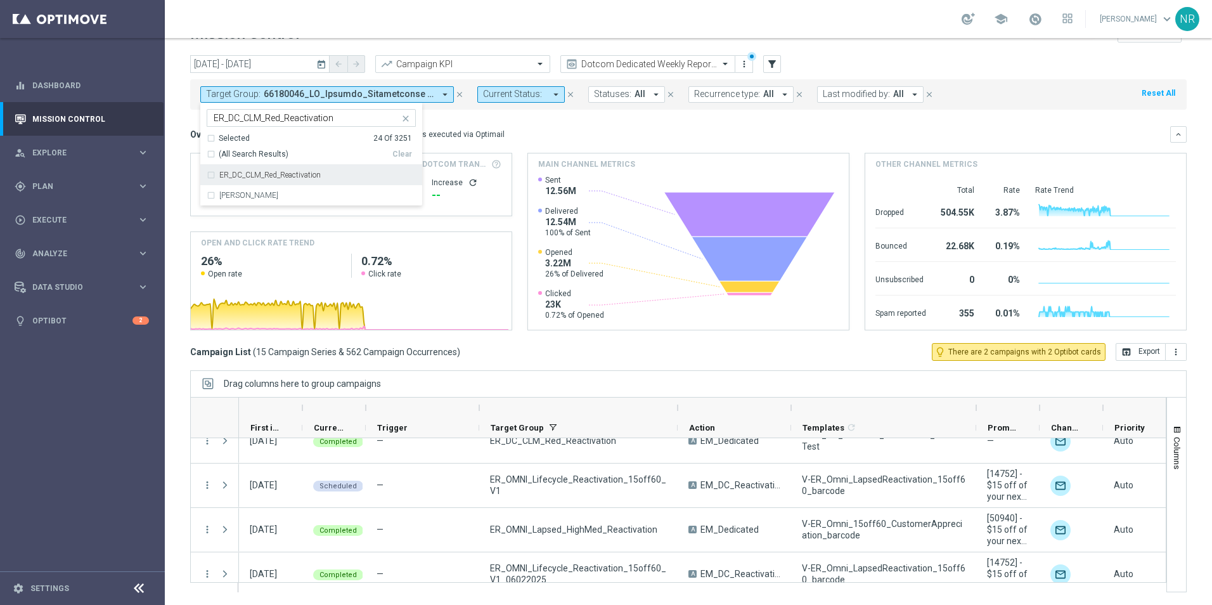
click at [406, 117] on icon "close" at bounding box center [406, 118] width 10 height 10
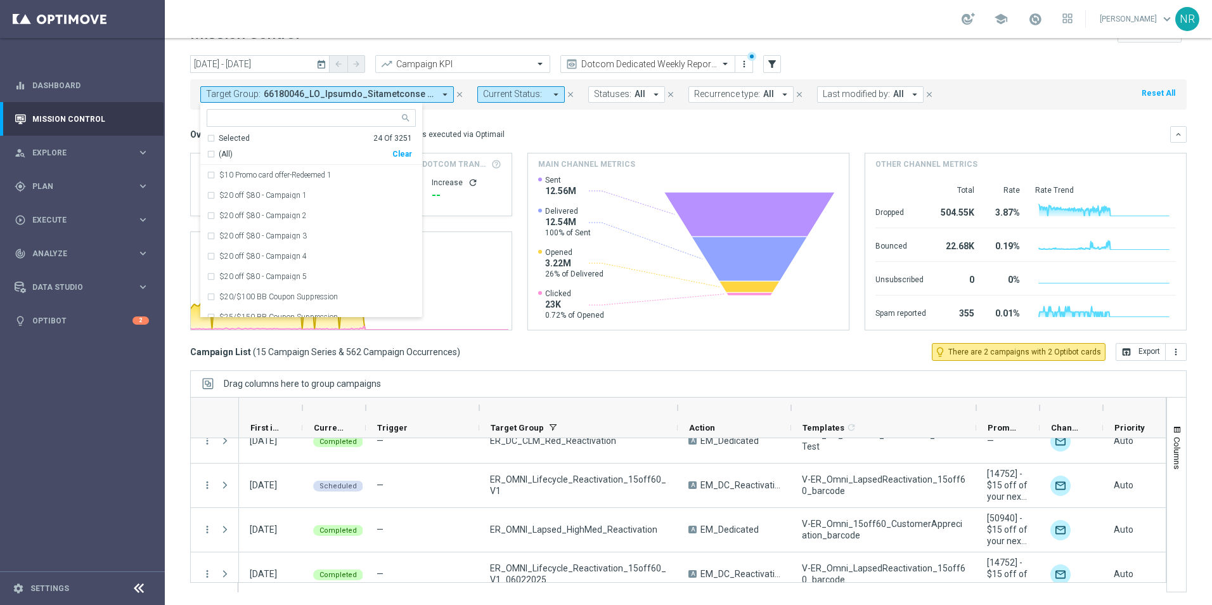
click at [0, 0] on div "Clear" at bounding box center [0, 0] width 0 height 0
click at [335, 123] on input "text" at bounding box center [307, 118] width 186 height 11
paste input "ER_DC_CLM_Red_Reactivation"
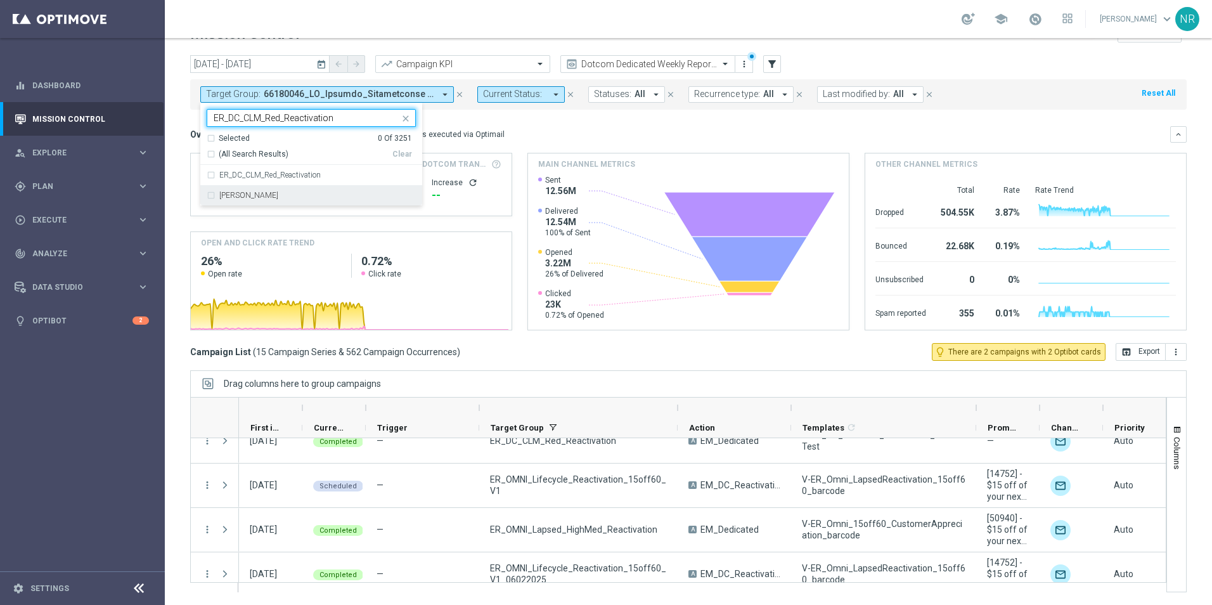
click at [322, 203] on div "Johnny_Practice_ER_DC_CLM_Red_Reactivation" at bounding box center [311, 195] width 209 height 20
click at [318, 190] on div "Johnny_Practice_ER_DC_CLM_Red_Reactivation" at bounding box center [311, 195] width 209 height 20
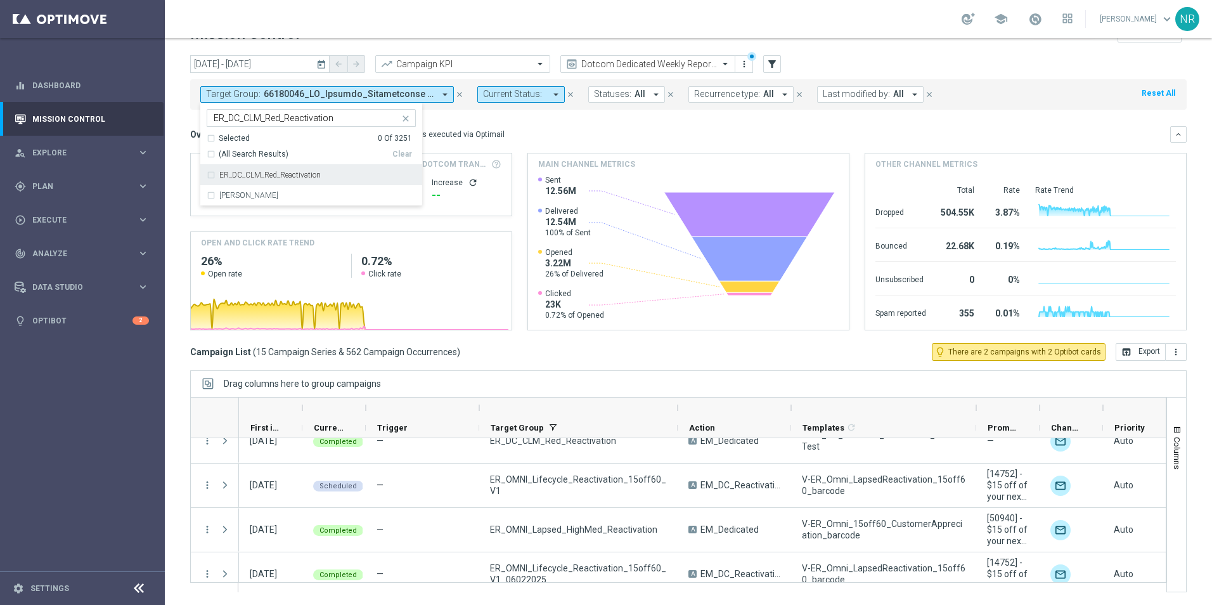
click at [302, 172] on label "ER_DC_CLM_Red_Reactivation" at bounding box center [269, 175] width 101 height 8
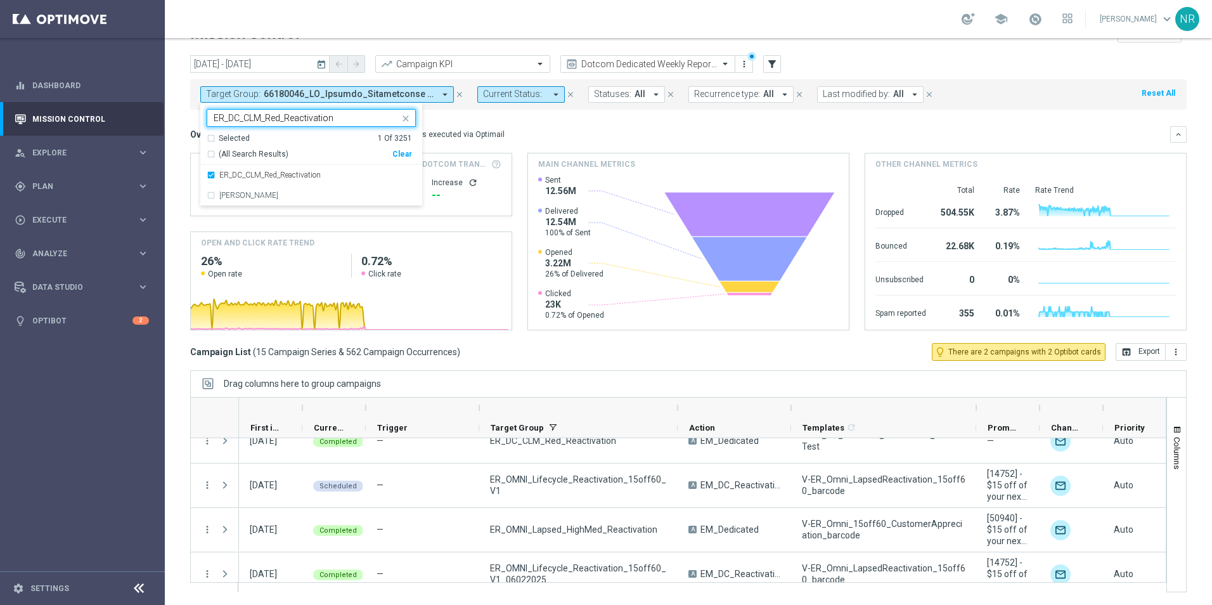
drag, startPoint x: 342, startPoint y: 114, endPoint x: 210, endPoint y: 114, distance: 131.8
click at [210, 114] on div "ER_DC_CLM_Red_Reactivation ER_DC_CLM_Red_Reactivation" at bounding box center [303, 118] width 192 height 16
paste input "OMNI_Lifecycle_Reactivation_15off60_V1"
click at [354, 181] on div "ER_OMNI_Lifecycle_Reactivation_15off60_V1" at bounding box center [311, 175] width 209 height 20
type input "ER_OMNI_Lifecycle_Reactivation_15off60_V1"
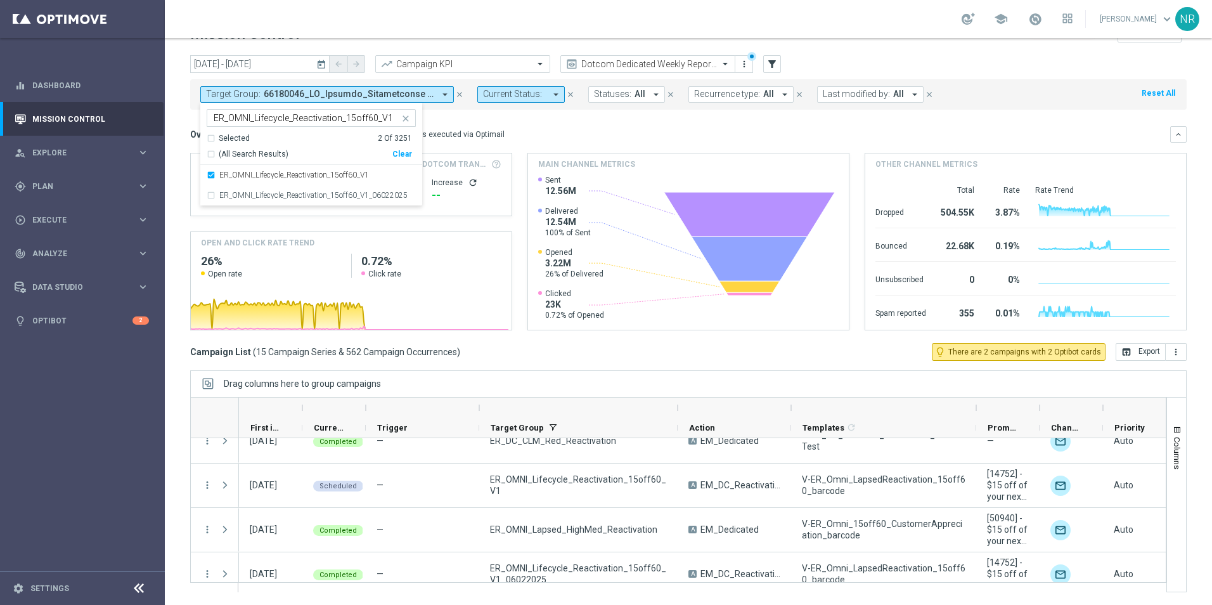
click at [408, 120] on icon "close" at bounding box center [406, 118] width 10 height 10
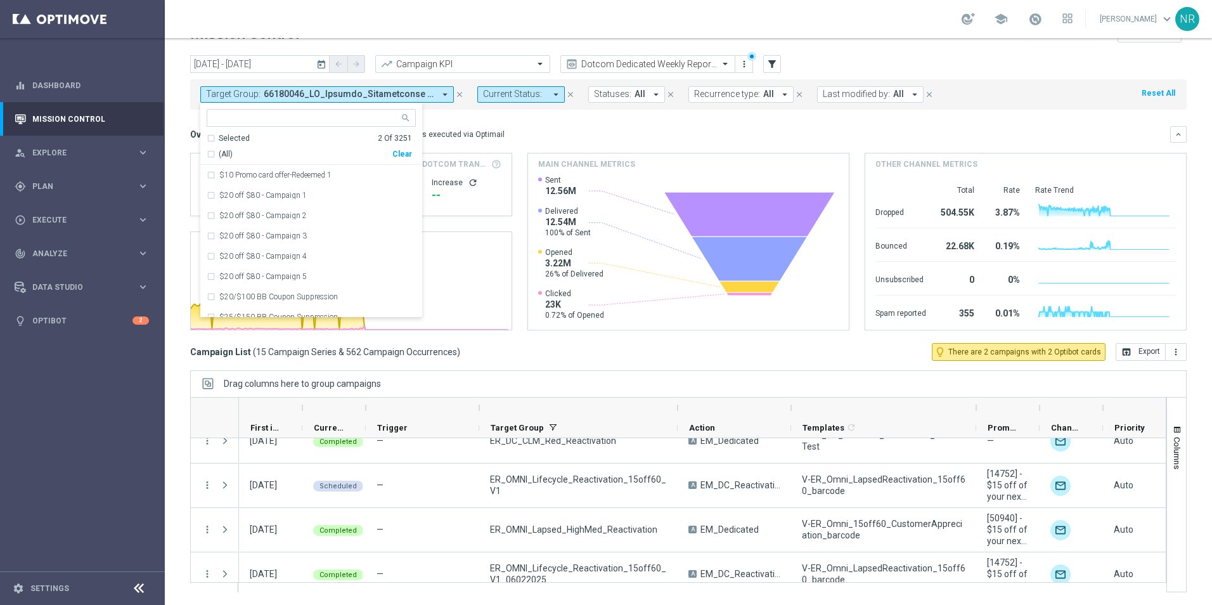
click at [335, 126] on div at bounding box center [306, 119] width 188 height 13
paste input "ER_DC_CLM_Red_Reactivation"
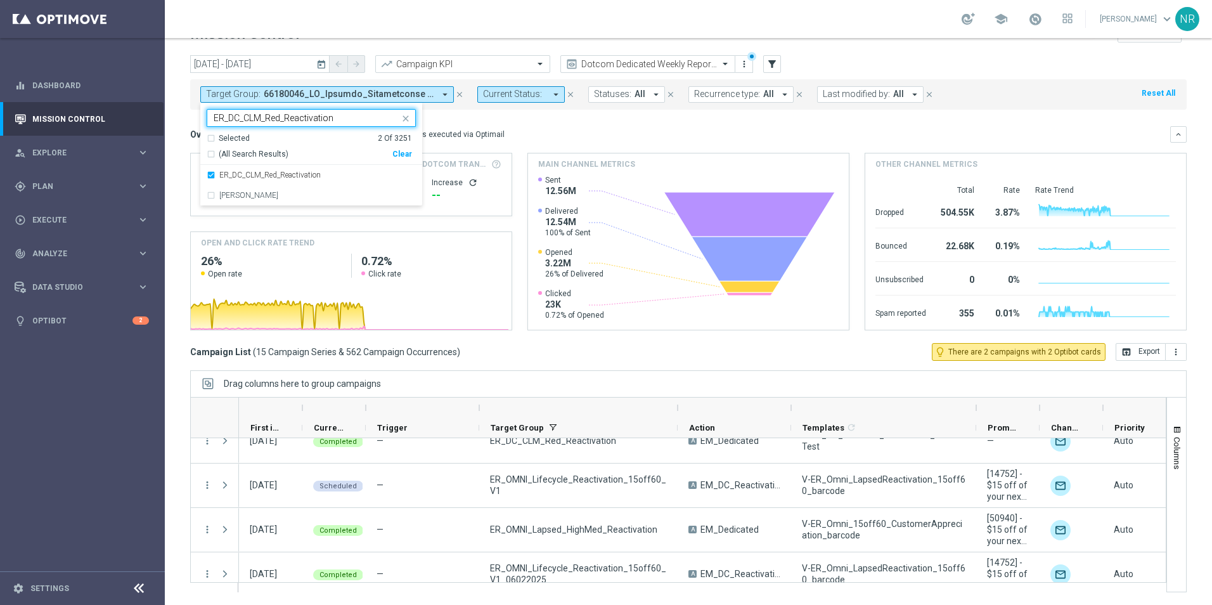
type input "ER_DC_CLM_Red_Reactivation"
drag, startPoint x: 342, startPoint y: 118, endPoint x: 199, endPoint y: 118, distance: 143.2
click at [199, 118] on div "today 01 Jul 2025 - 28 Dec 2025 arrow_back arrow_forward Campaign KPI trending_…" at bounding box center [688, 309] width 1047 height 509
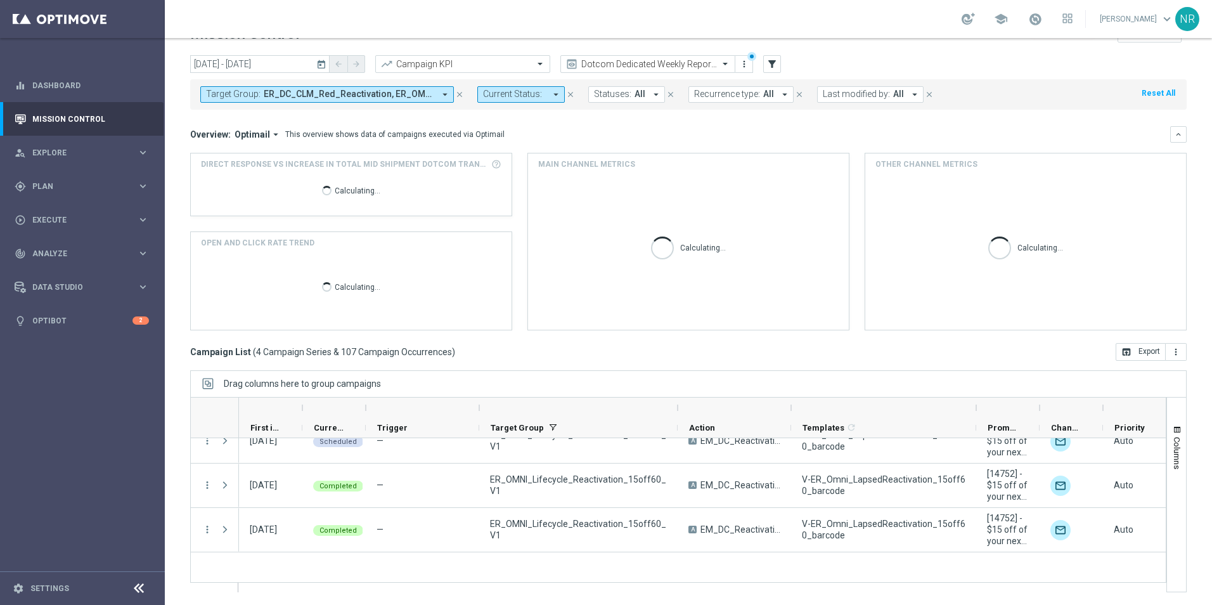
scroll to position [34, 0]
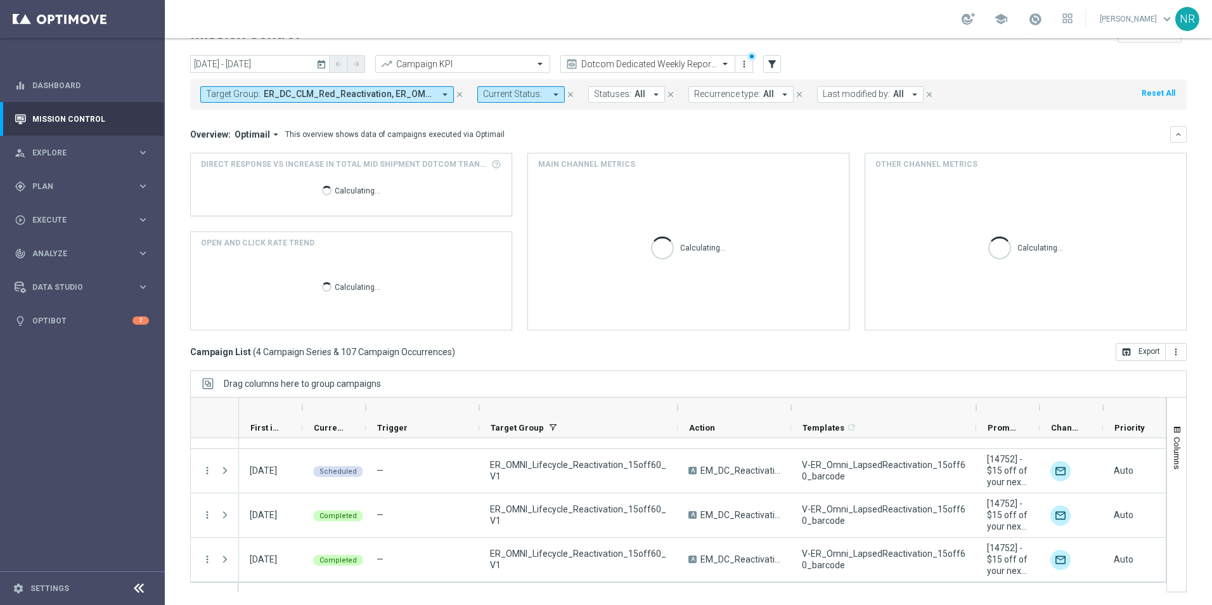
click at [359, 96] on span "ER_DC_CLM_Red_Reactivation, ER_OMNI_Lifecycle_Reactivation_15off60_V1" at bounding box center [349, 94] width 171 height 11
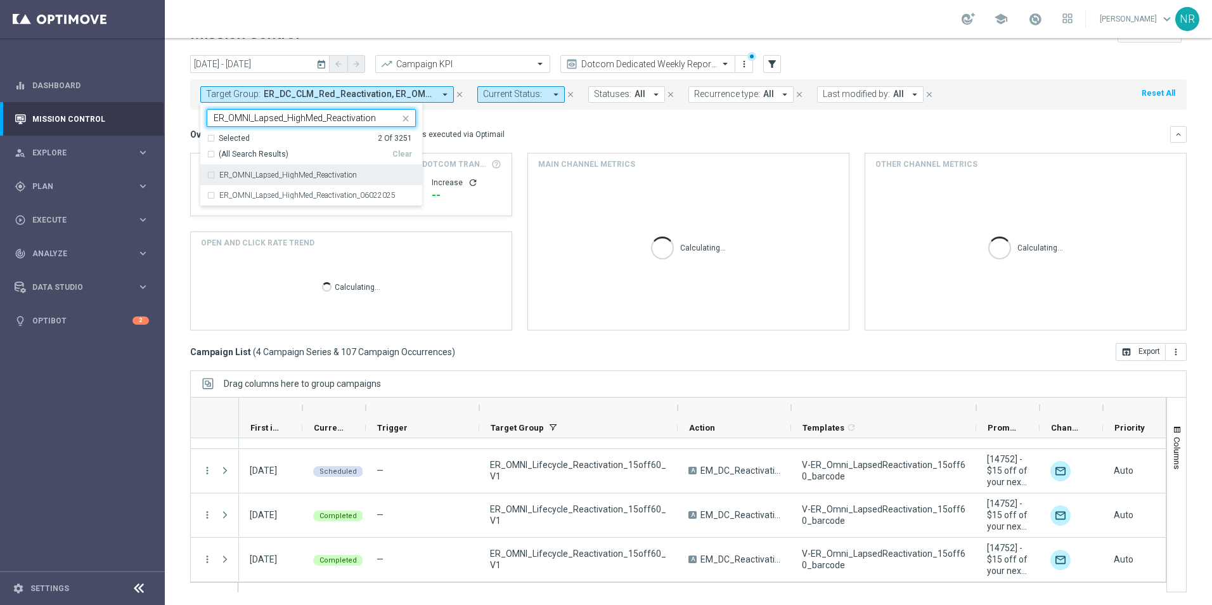
click at [311, 168] on div "ER_OMNI_Lapsed_HighMed_Reactivation" at bounding box center [311, 175] width 209 height 20
type input "ER_OMNI_Lapsed_HighMed_Reactivation"
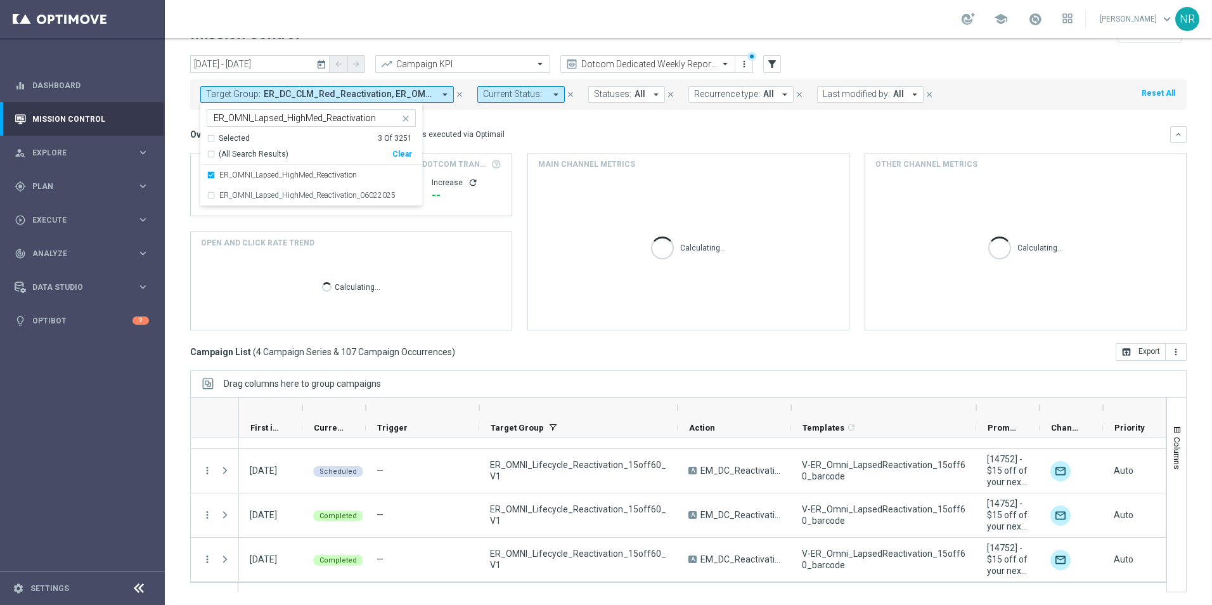
click at [664, 134] on div "Overview: Optimail arrow_drop_down This overview shows data of campaigns execut…" at bounding box center [680, 134] width 980 height 11
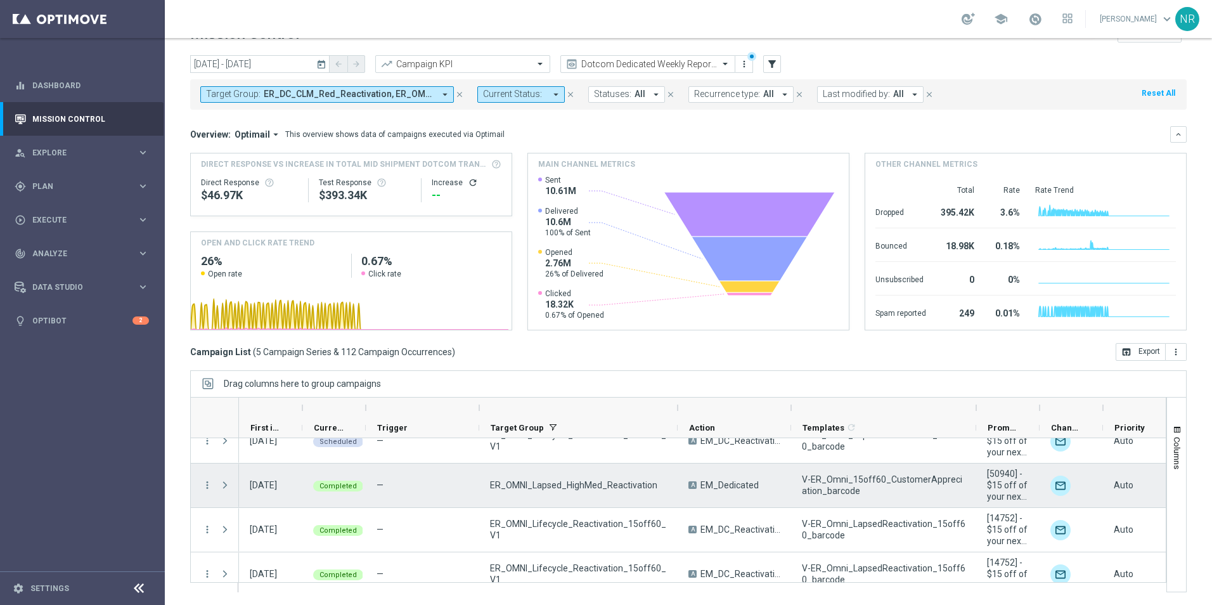
scroll to position [0, 0]
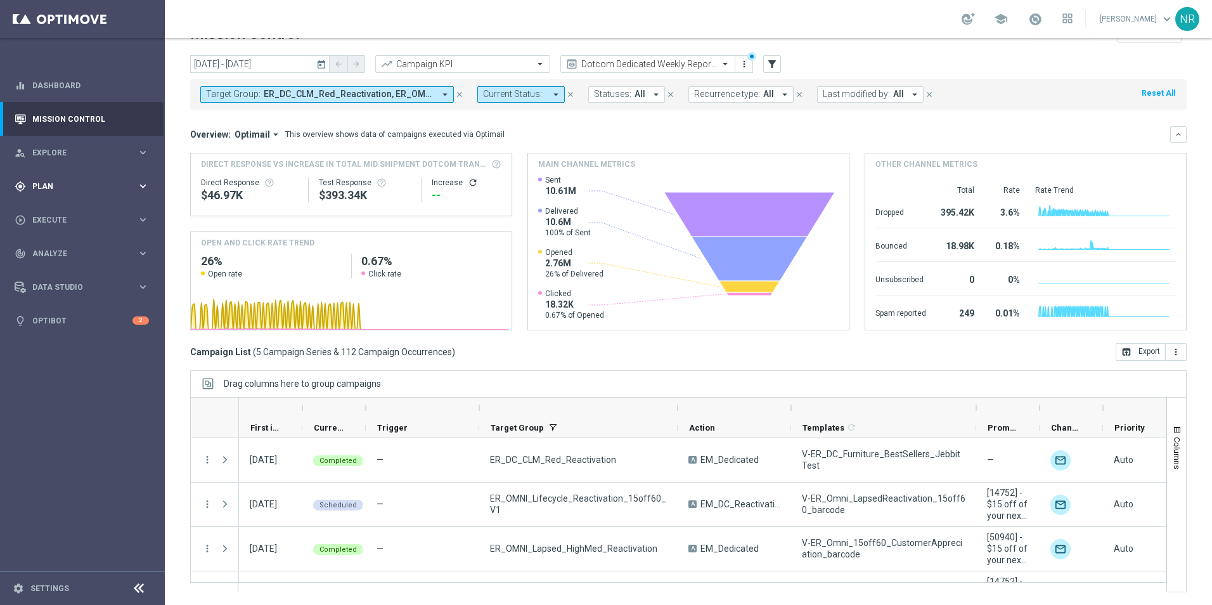
click at [60, 190] on span "Plan" at bounding box center [84, 187] width 105 height 8
click at [64, 214] on link "Target Groups" at bounding box center [82, 212] width 99 height 10
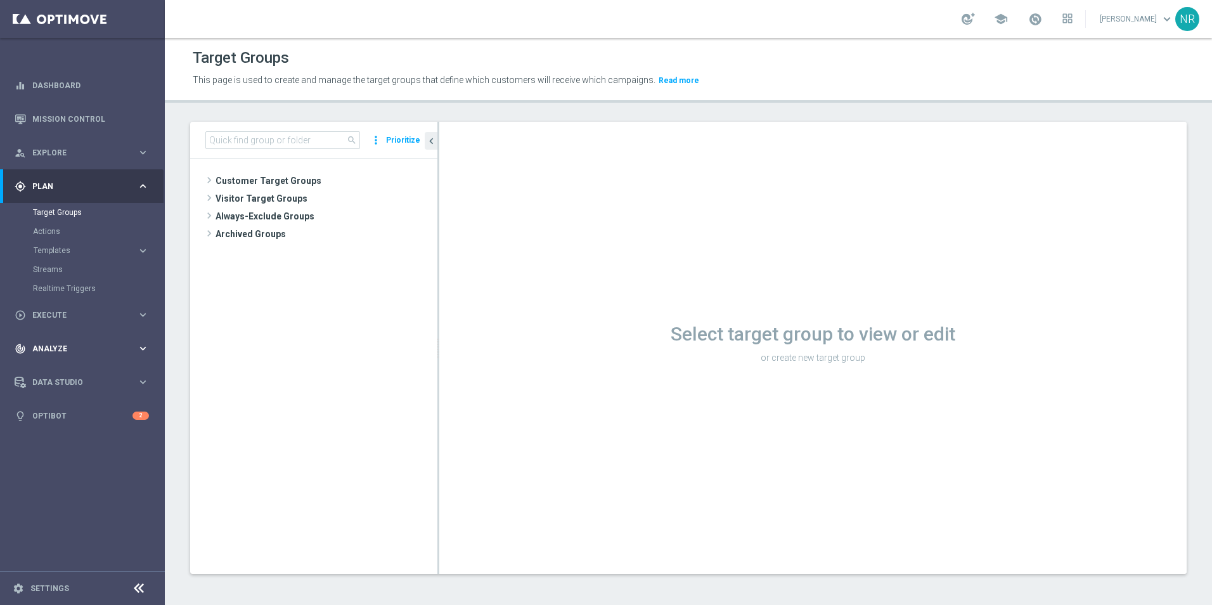
click at [71, 351] on span "Analyze" at bounding box center [84, 349] width 105 height 8
click at [70, 277] on link "Customer 360" at bounding box center [82, 279] width 99 height 10
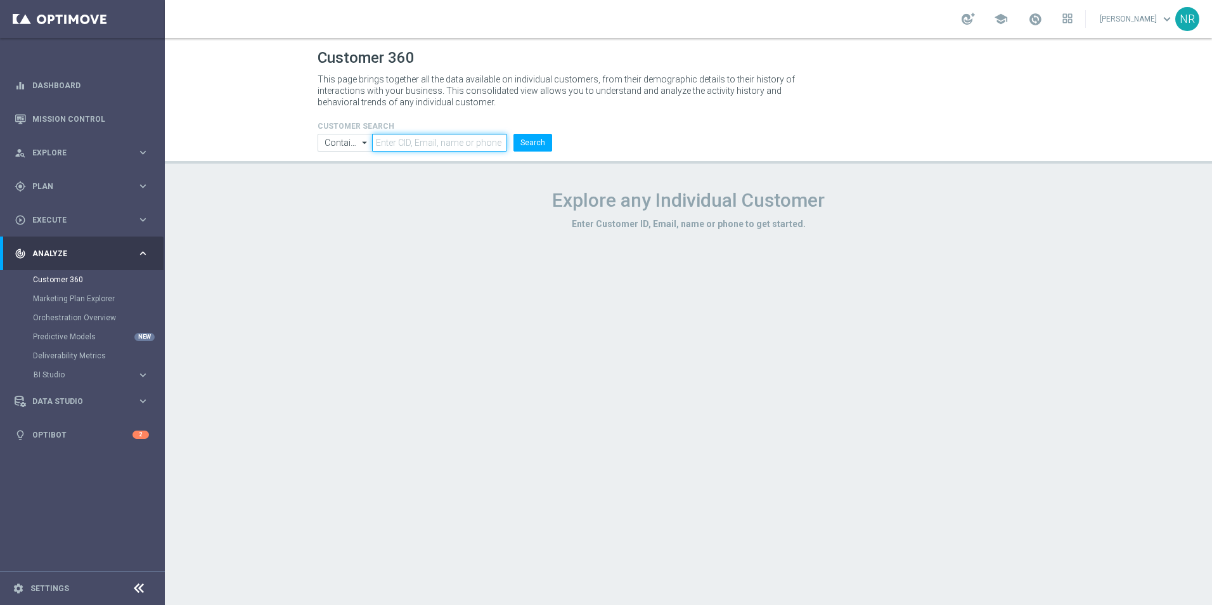
click at [427, 143] on input "text" at bounding box center [439, 143] width 135 height 18
paste input "[PERSON_NAME][EMAIL_ADDRESS][PERSON_NAME][DOMAIN_NAME]"
type input "[PERSON_NAME][EMAIL_ADDRESS][PERSON_NAME][DOMAIN_NAME]"
click at [536, 136] on button "Search" at bounding box center [532, 143] width 39 height 18
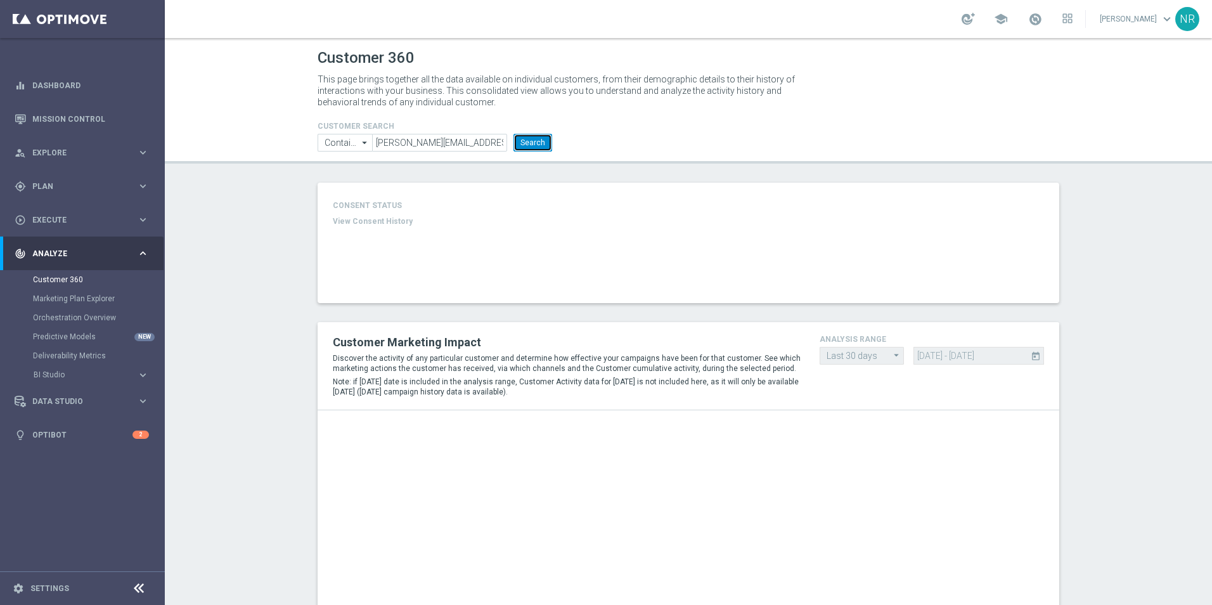
click at [534, 143] on button "Search" at bounding box center [532, 143] width 39 height 18
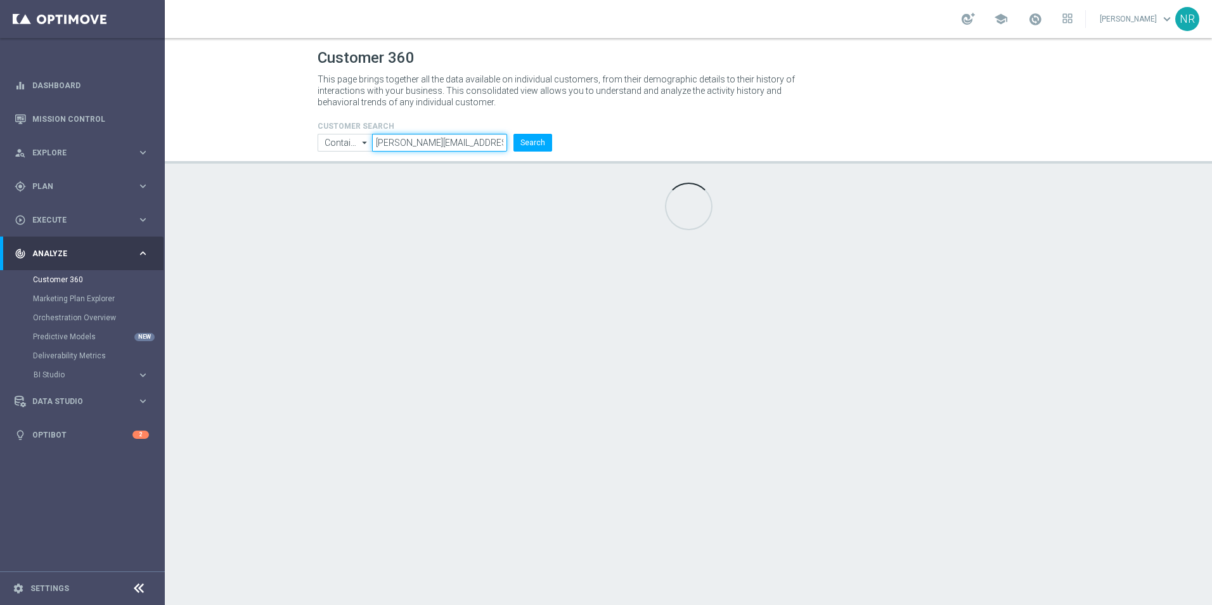
click at [482, 138] on input "[PERSON_NAME][EMAIL_ADDRESS][PERSON_NAME][DOMAIN_NAME]" at bounding box center [439, 143] width 135 height 18
click at [655, 134] on div "CUSTOMER SEARCH Contains Contains arrow_drop_down Drag here to set row groups D…" at bounding box center [688, 131] width 761 height 41
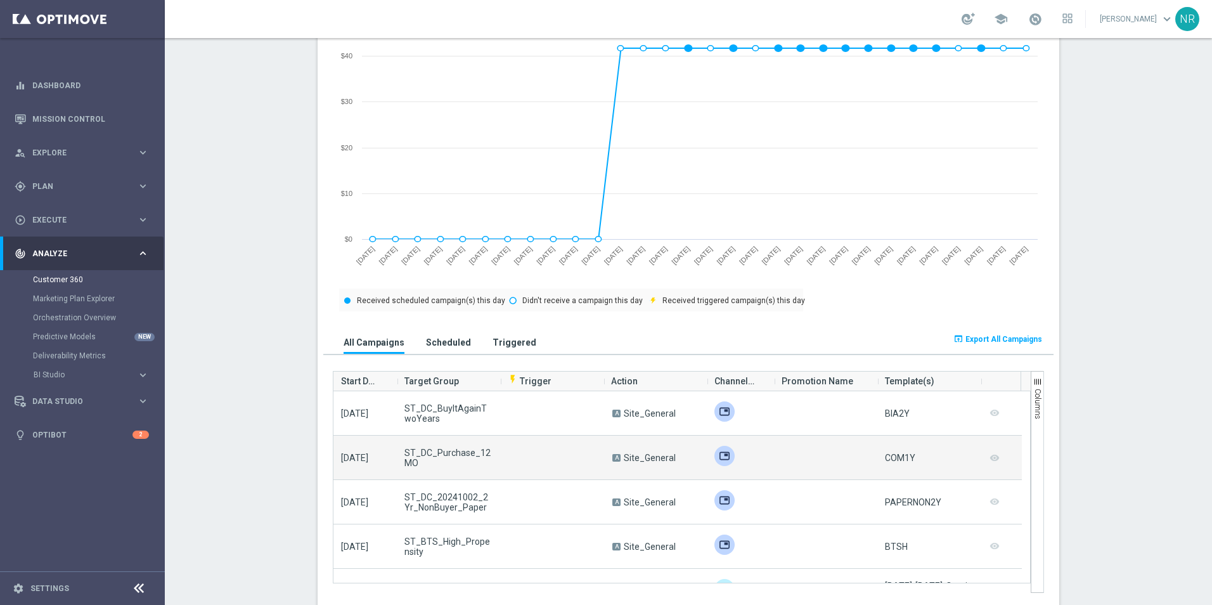
scroll to position [570, 0]
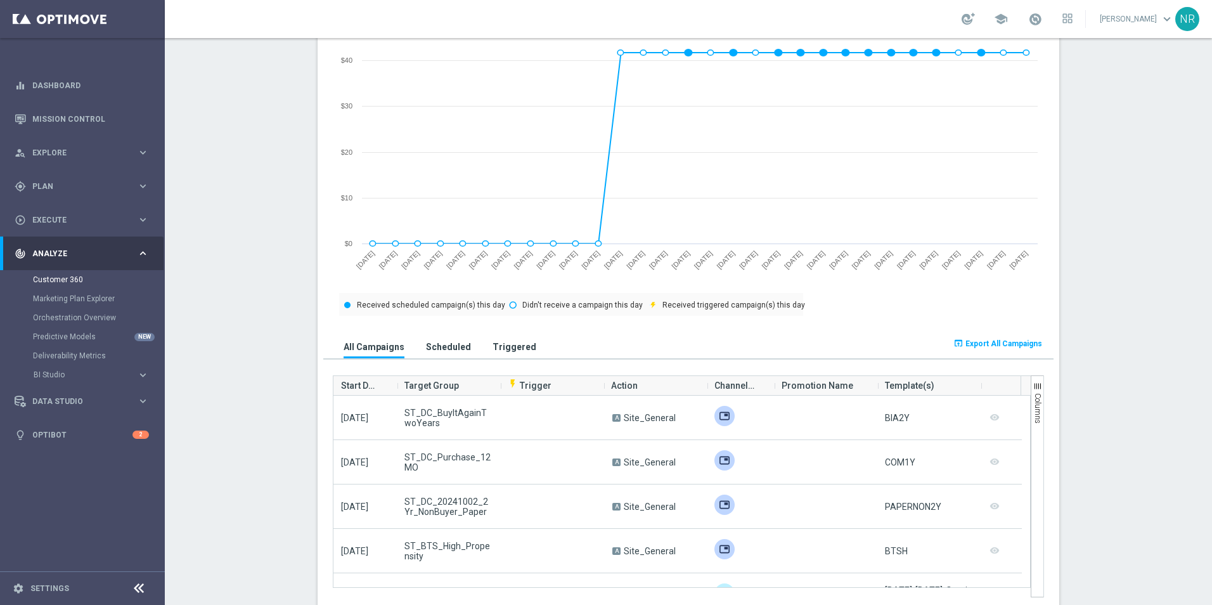
click at [506, 344] on h3 "Triggered" at bounding box center [514, 346] width 44 height 11
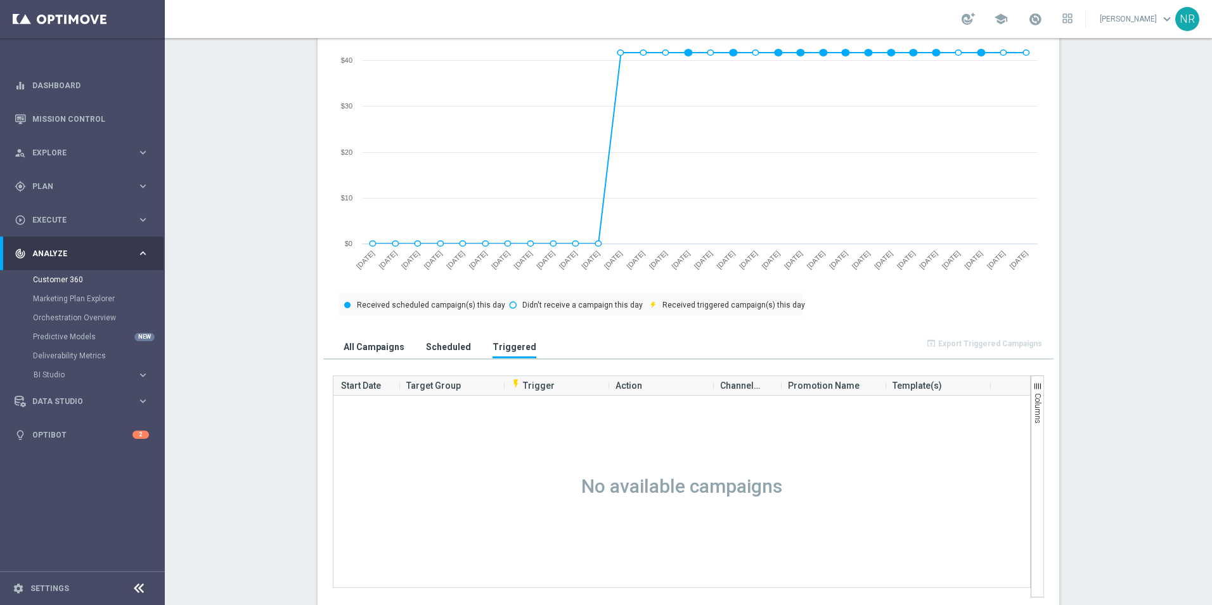
click at [370, 344] on h3 "All Campaigns" at bounding box center [374, 346] width 61 height 11
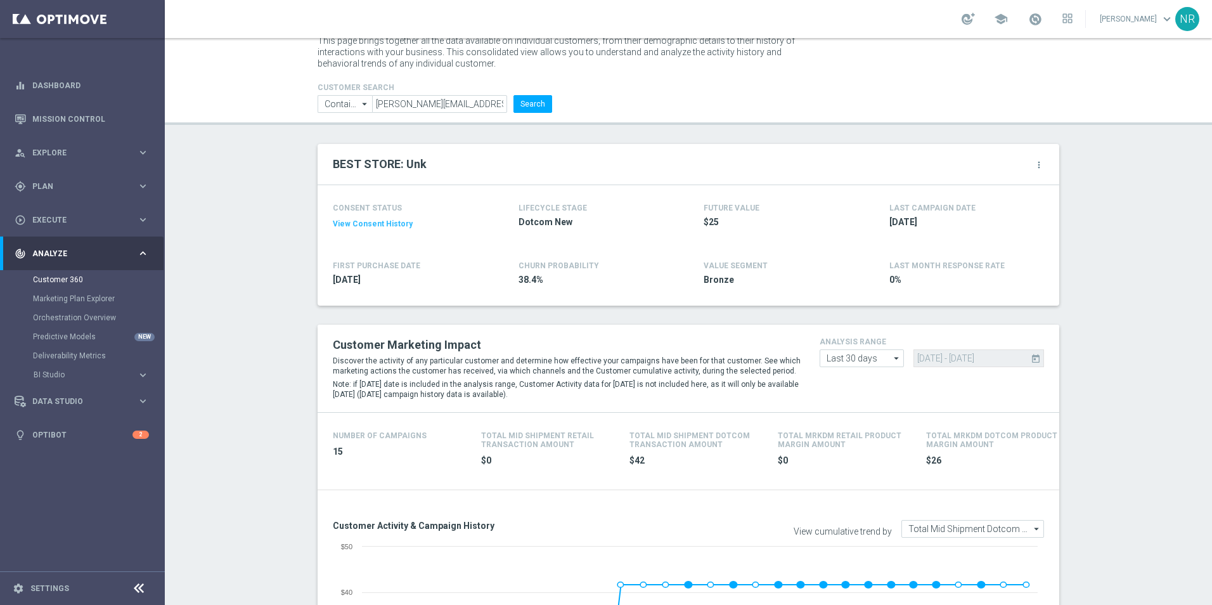
scroll to position [0, 0]
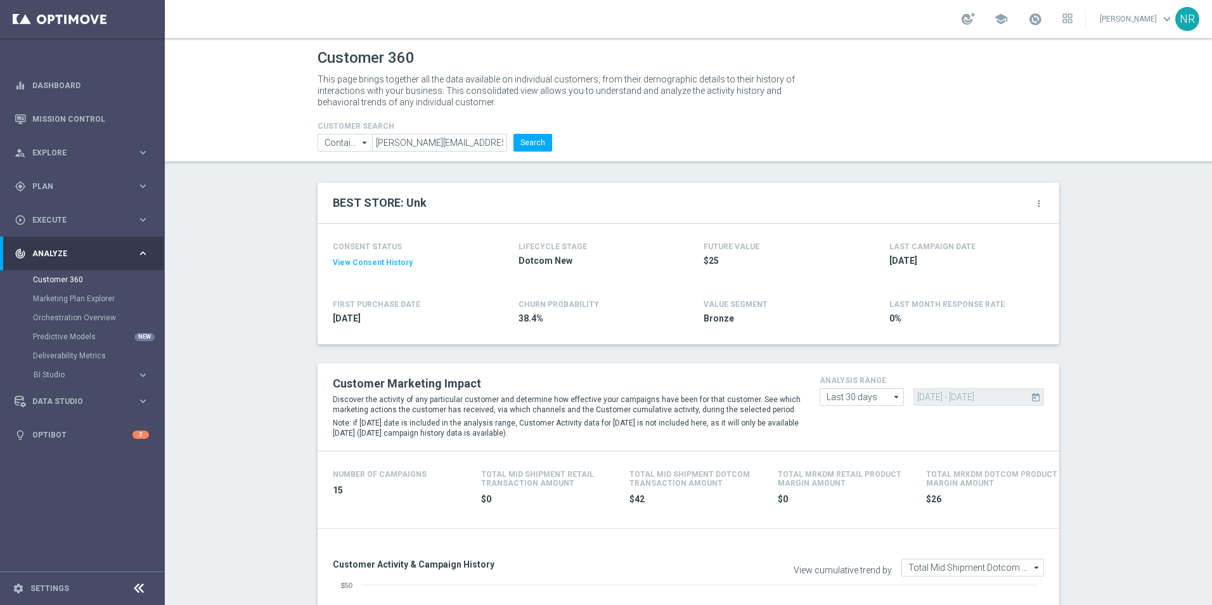
click at [1034, 203] on icon "more_vert" at bounding box center [1039, 203] width 10 height 10
click at [1002, 224] on li "Change Attribute" at bounding box center [986, 223] width 108 height 19
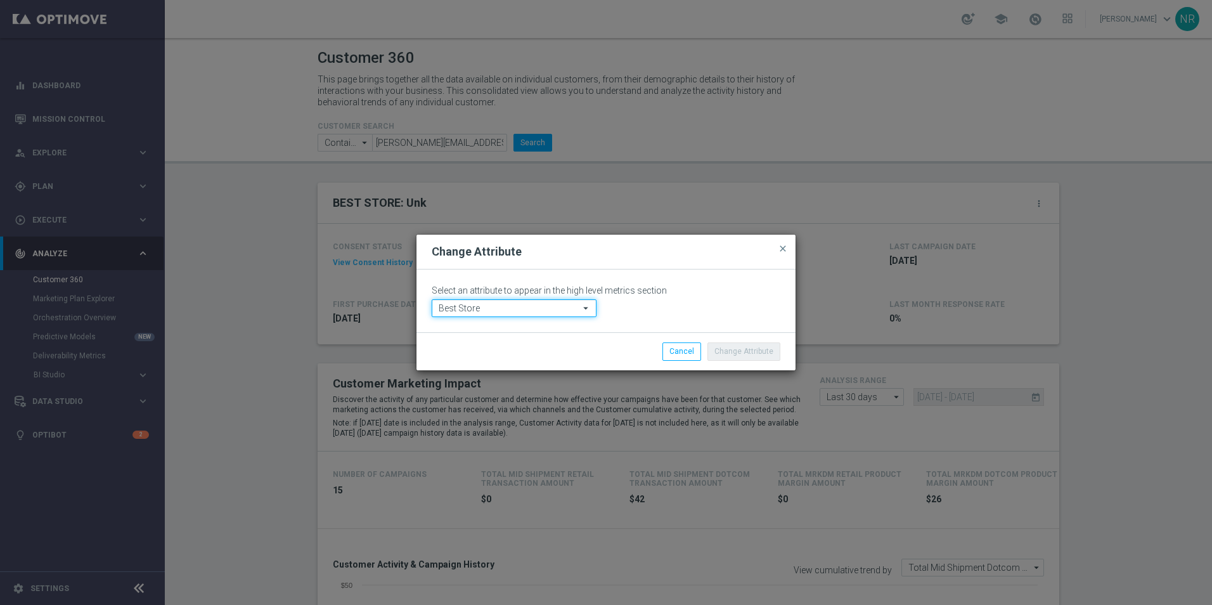
click at [544, 302] on input "Best Store" at bounding box center [514, 308] width 165 height 18
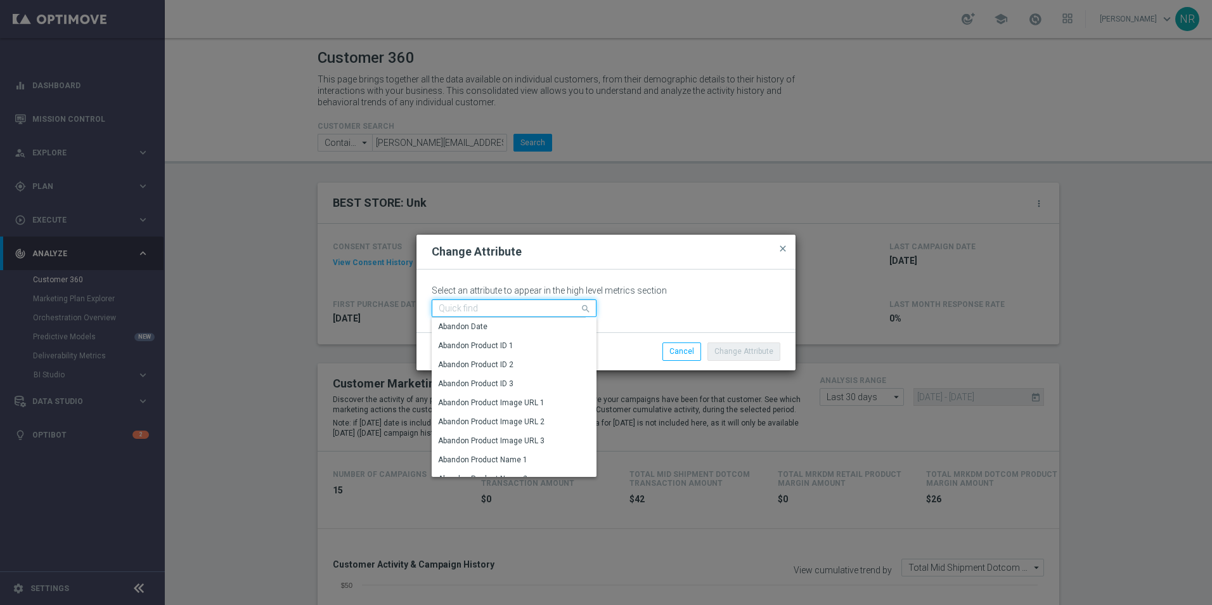
click at [486, 311] on input at bounding box center [514, 308] width 165 height 18
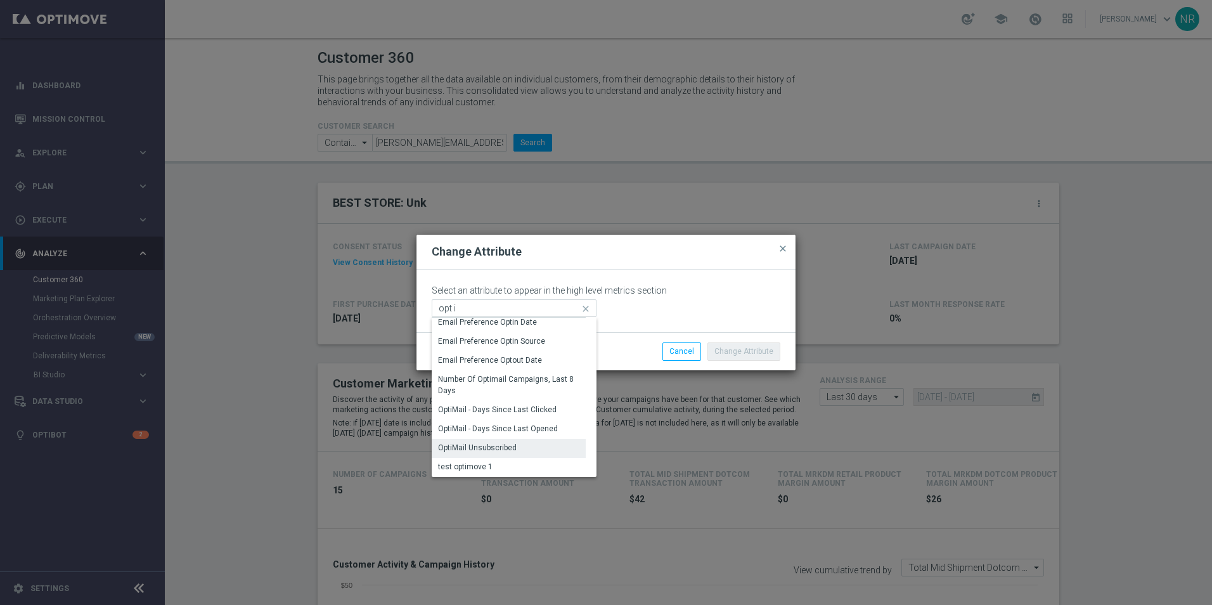
click at [513, 446] on div "OptiMail Unsubscribed" at bounding box center [477, 447] width 79 height 11
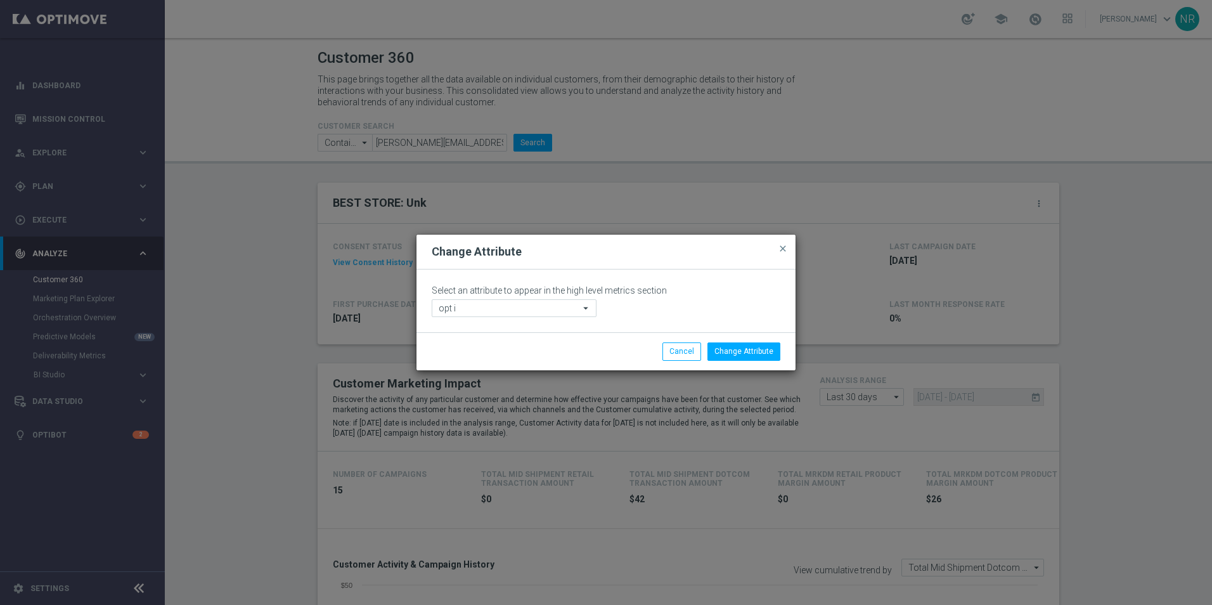
type input "OptiMail Unsubscribed"
click at [738, 349] on button "Change Attribute" at bounding box center [743, 351] width 73 height 18
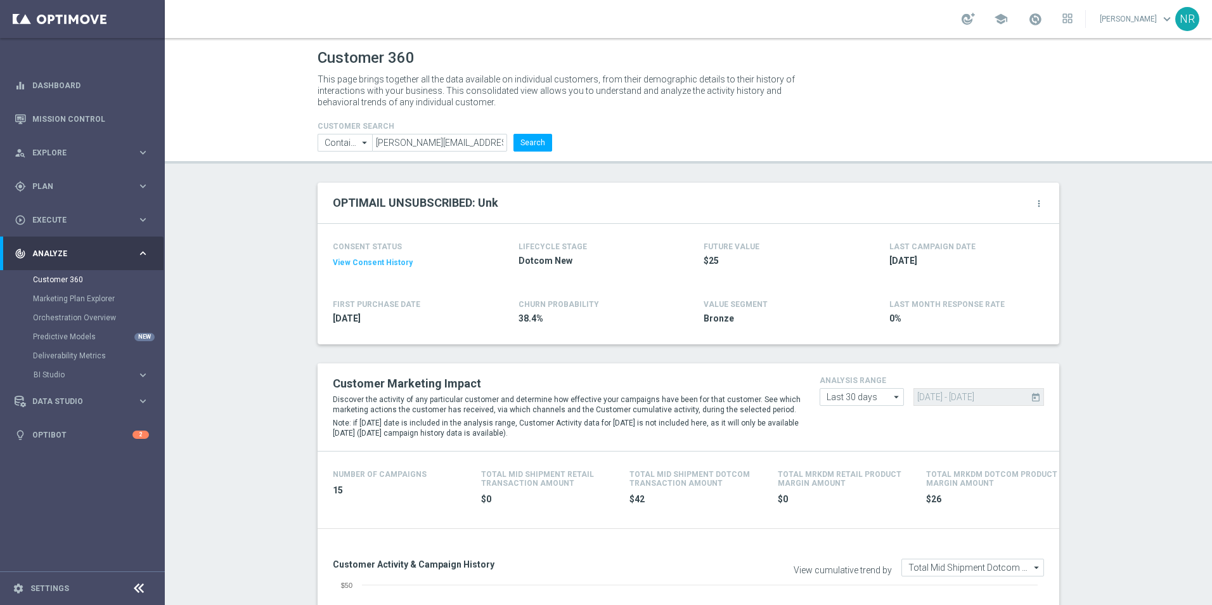
click at [1038, 205] on icon "more_vert" at bounding box center [1039, 203] width 10 height 10
click at [982, 223] on span "Change Attribute" at bounding box center [971, 224] width 59 height 9
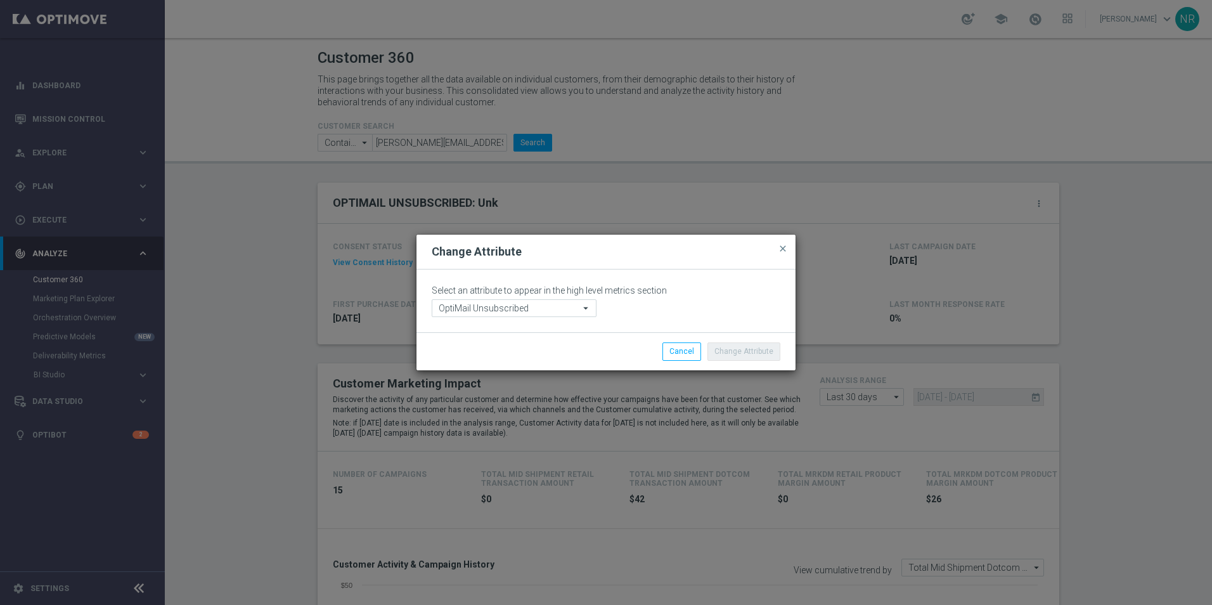
click at [594, 305] on div "arrow_drop_down" at bounding box center [588, 308] width 16 height 16
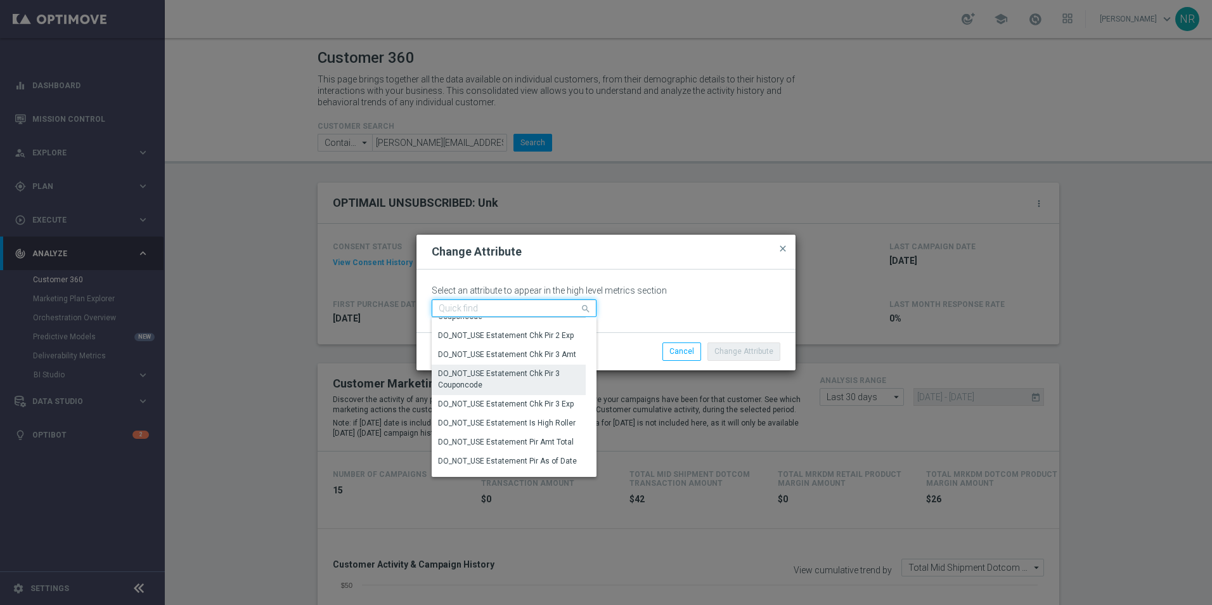
scroll to position [3550, 0]
click at [499, 313] on input at bounding box center [514, 308] width 165 height 18
type input "u"
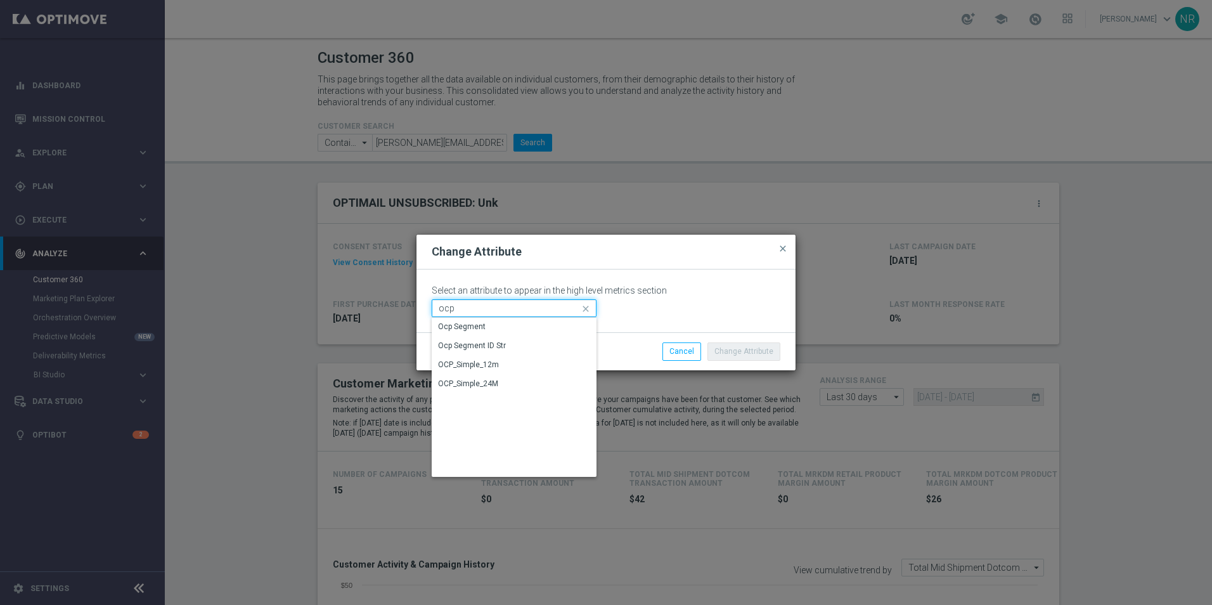
scroll to position [0, 0]
click at [489, 333] on div "Ocp Segment" at bounding box center [514, 327] width 165 height 19
type input "Ocp Segment"
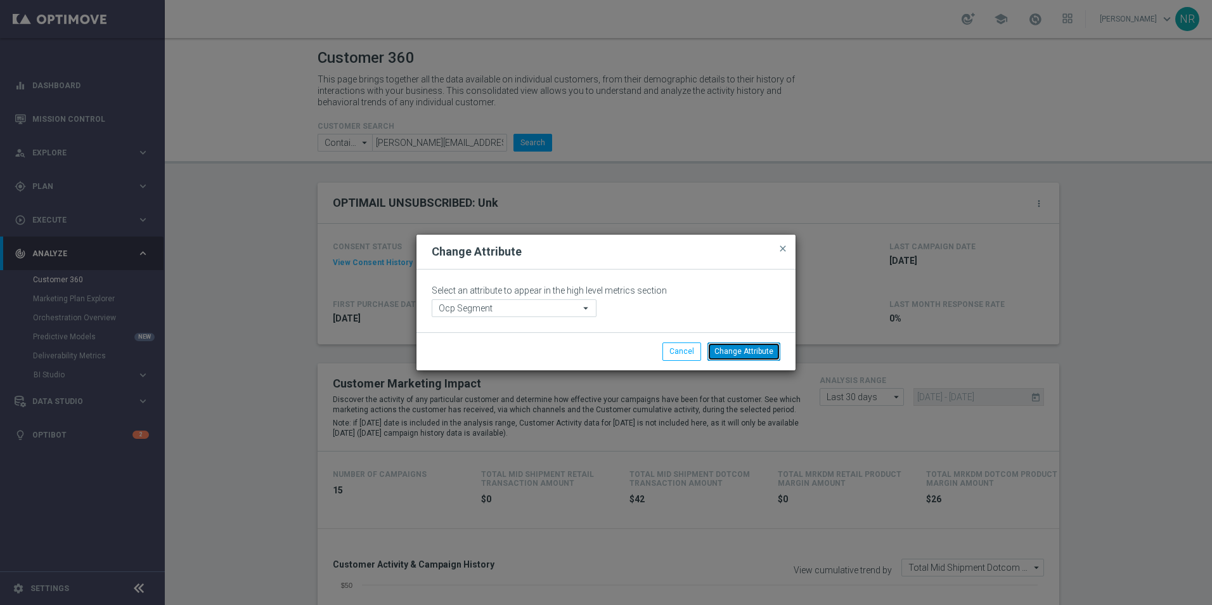
click at [767, 352] on button "Change Attribute" at bounding box center [743, 351] width 73 height 18
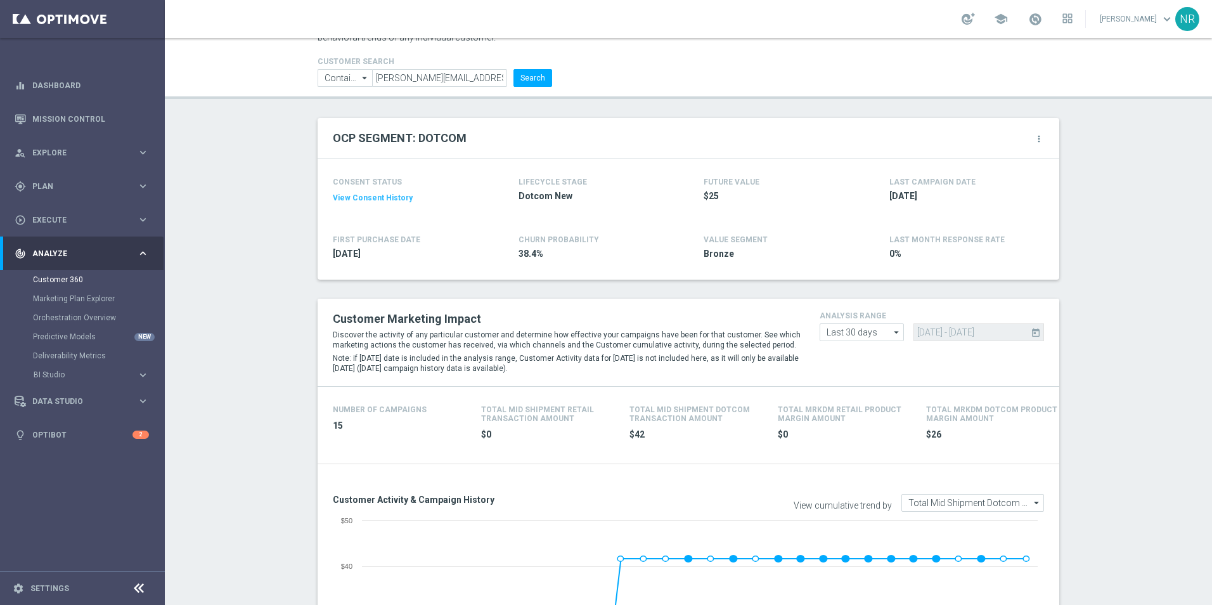
scroll to position [63, 0]
click at [363, 200] on button "View Consent History" at bounding box center [373, 199] width 80 height 11
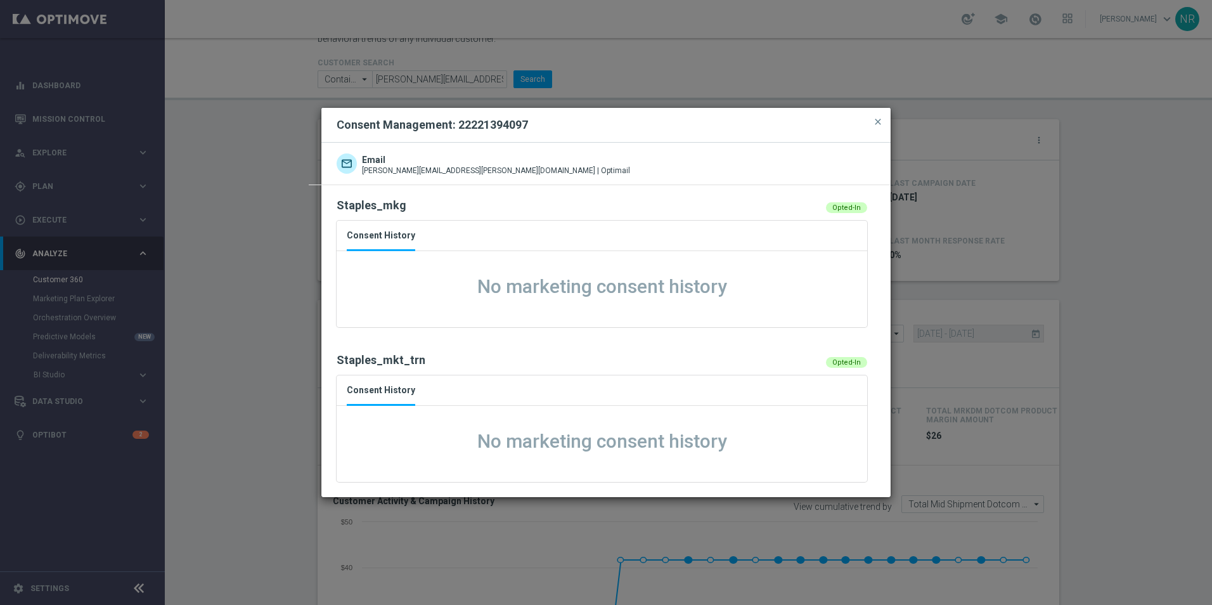
click at [847, 209] on div "Opted-In" at bounding box center [846, 207] width 41 height 11
click at [380, 229] on span "Consent History" at bounding box center [381, 235] width 68 height 13
click at [881, 120] on span "close" at bounding box center [878, 122] width 10 height 10
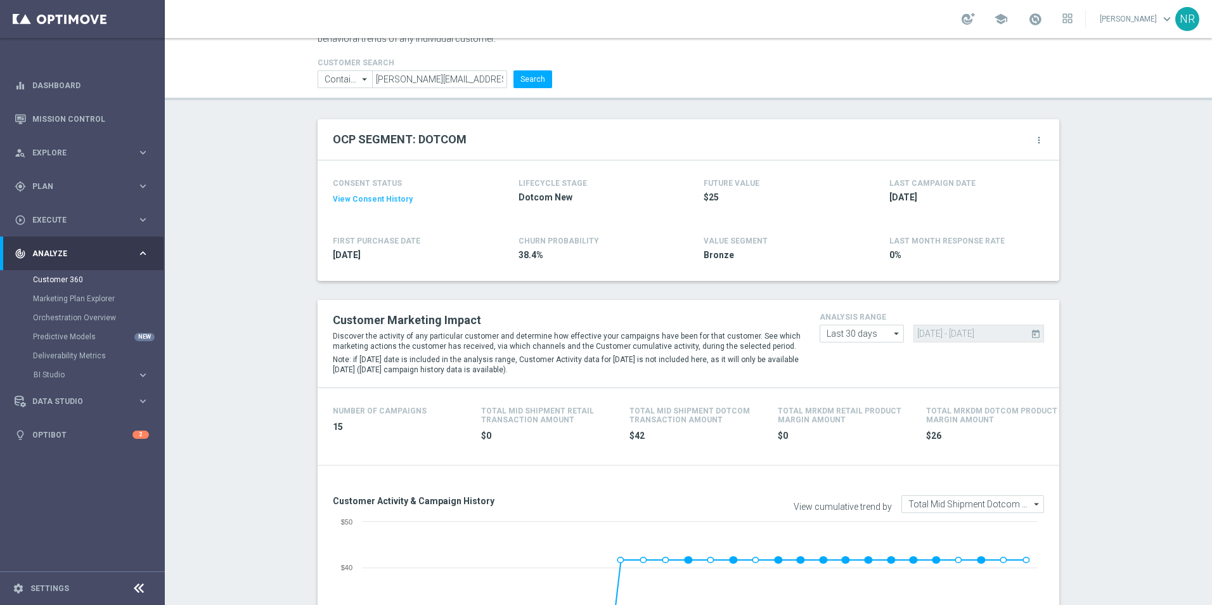
click at [1034, 136] on icon "more_vert" at bounding box center [1039, 140] width 10 height 10
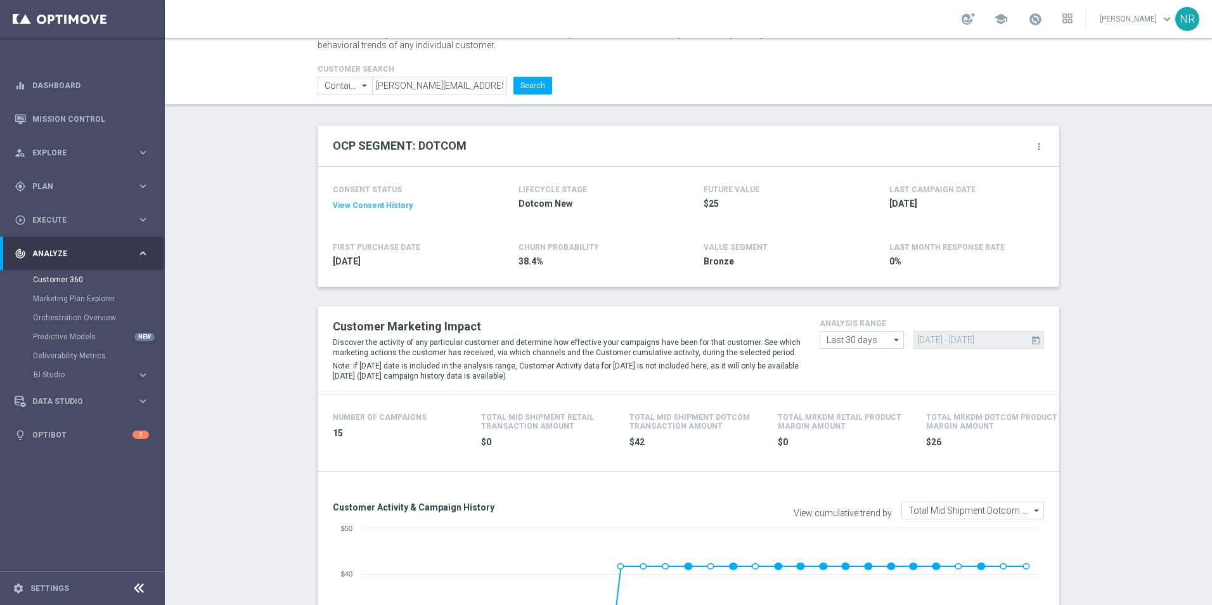
scroll to position [0, 0]
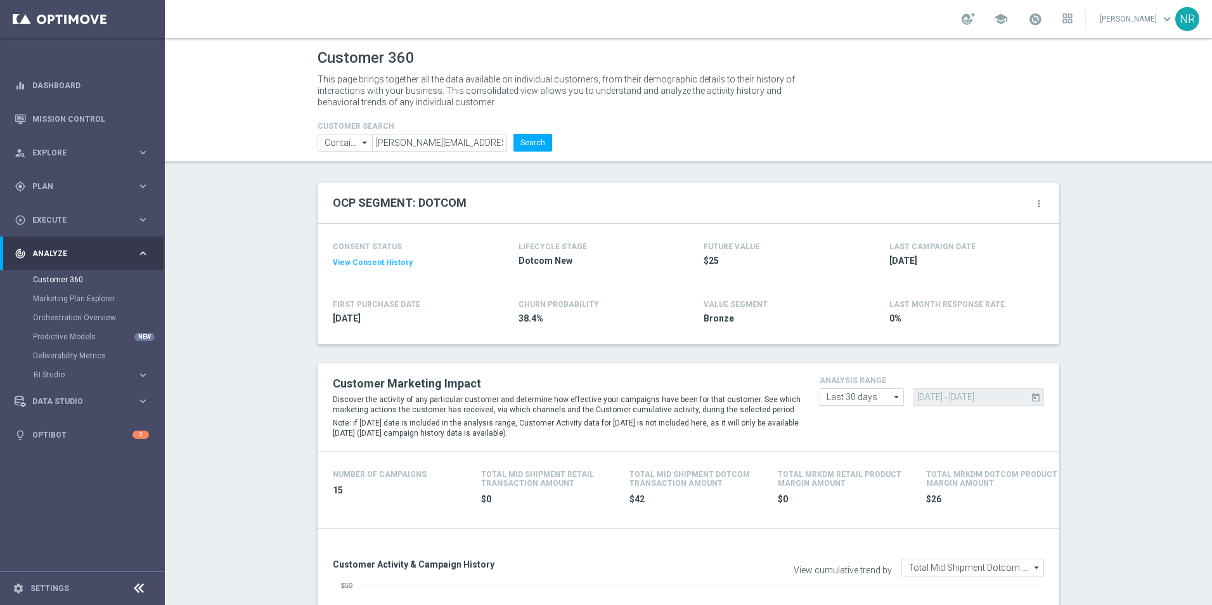
click at [364, 258] on button "View Consent History" at bounding box center [373, 262] width 80 height 11
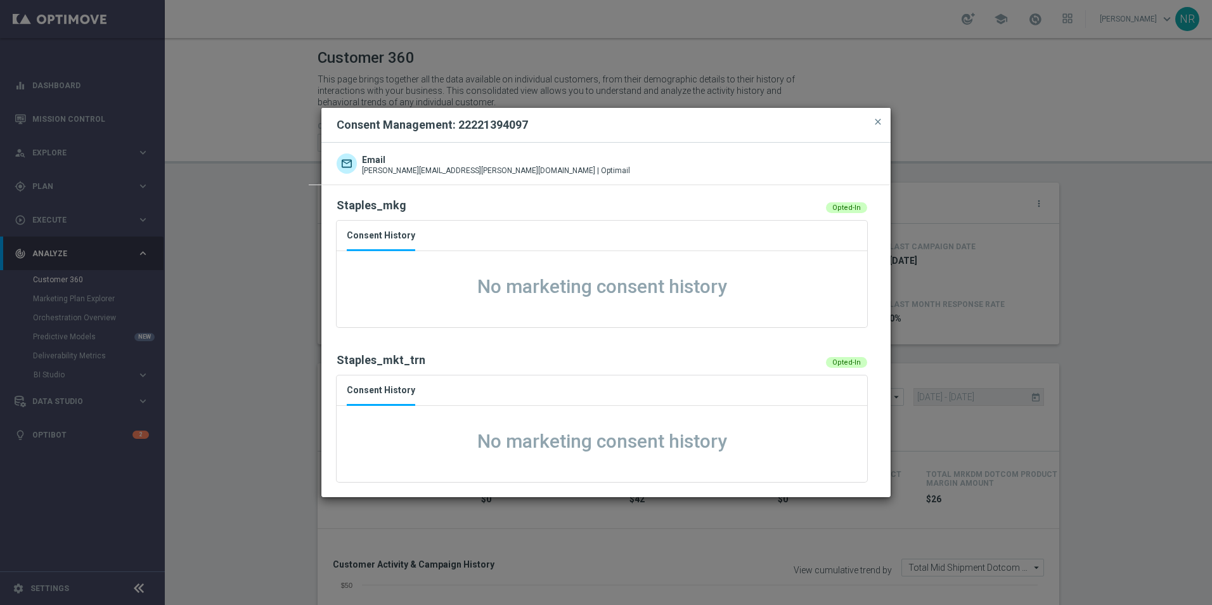
click at [368, 209] on div "Staples_mkg" at bounding box center [558, 205] width 442 height 15
click at [850, 209] on div "Opted-In" at bounding box center [846, 207] width 41 height 11
click at [876, 121] on span "close" at bounding box center [878, 122] width 10 height 10
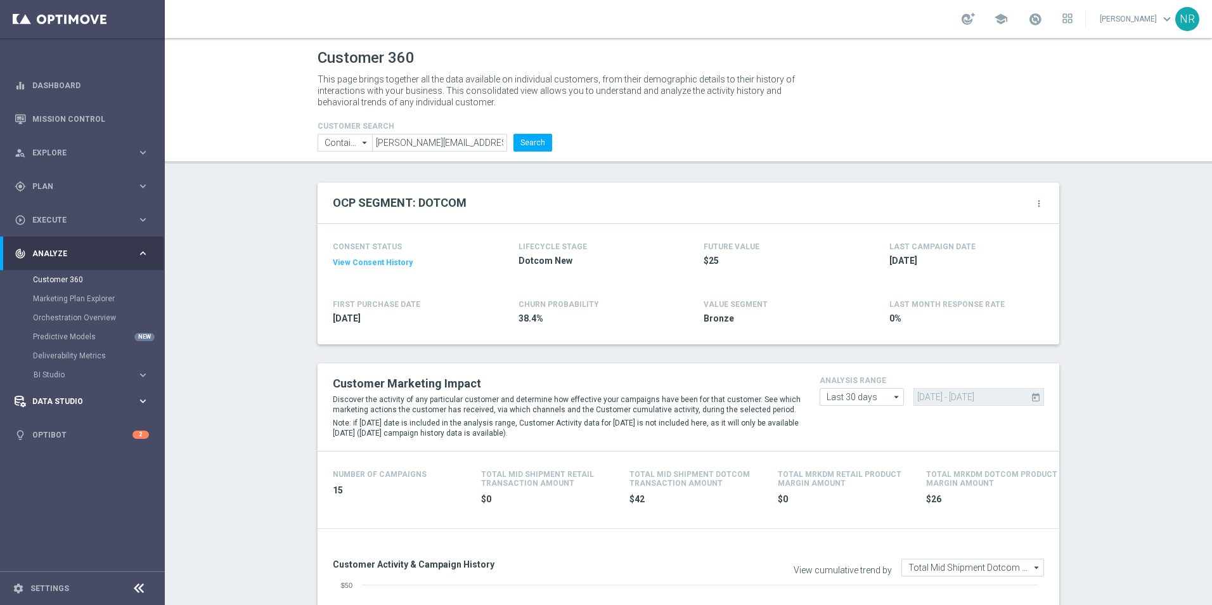
click at [77, 396] on div "Data Studio" at bounding box center [76, 401] width 122 height 11
click at [109, 224] on div "play_circle_outline Execute" at bounding box center [76, 219] width 122 height 11
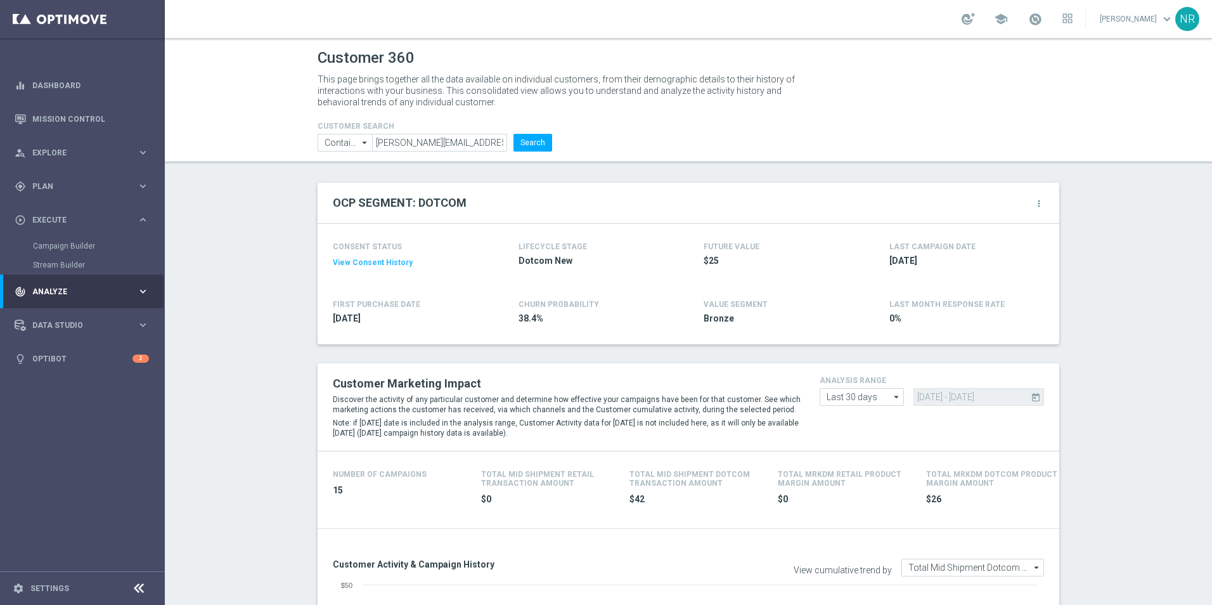
click at [120, 283] on div "track_changes Analyze keyboard_arrow_right" at bounding box center [82, 291] width 164 height 34
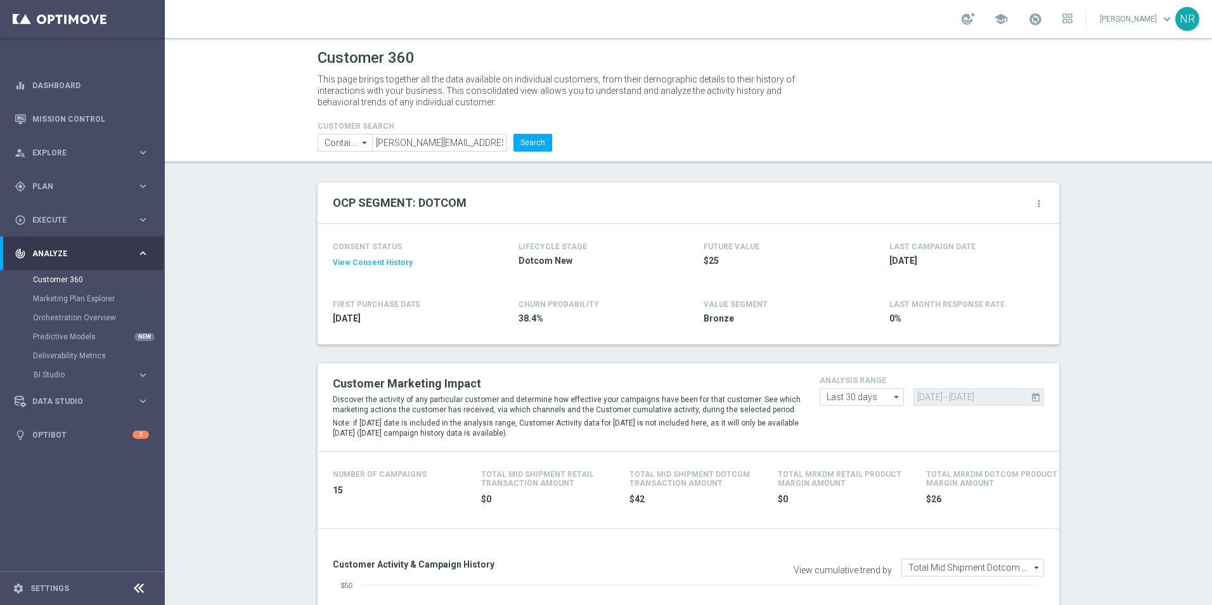
click at [474, 146] on input "[PERSON_NAME][EMAIL_ADDRESS][PERSON_NAME][DOMAIN_NAME]" at bounding box center [439, 143] width 135 height 18
click at [412, 146] on input "[PERSON_NAME][EMAIL_ADDRESS][PERSON_NAME][DOMAIN_NAME]" at bounding box center [439, 143] width 135 height 18
click at [872, 183] on div "OCP SEGMENT: DOTCOM more_vert" at bounding box center [689, 203] width 742 height 41
click at [1039, 210] on div "more_vert" at bounding box center [1039, 204] width 10 height 13
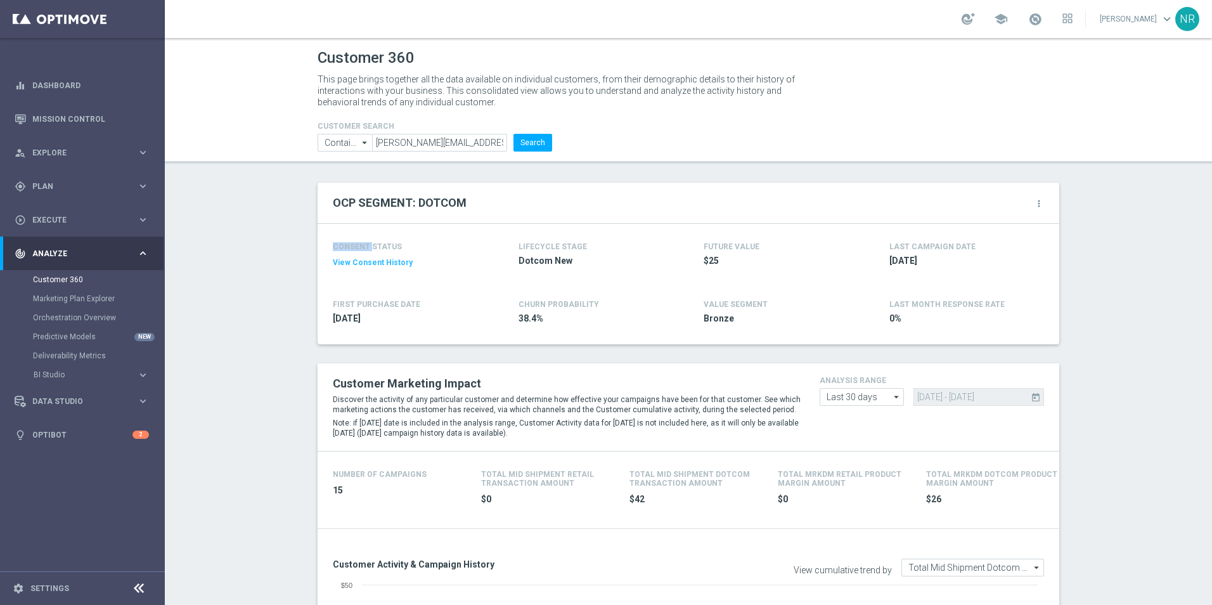
click at [1038, 209] on div "more_vert" at bounding box center [1039, 204] width 10 height 13
click at [1037, 207] on icon "more_vert" at bounding box center [1039, 203] width 10 height 10
click at [982, 221] on span "Change Attribute" at bounding box center [971, 224] width 59 height 9
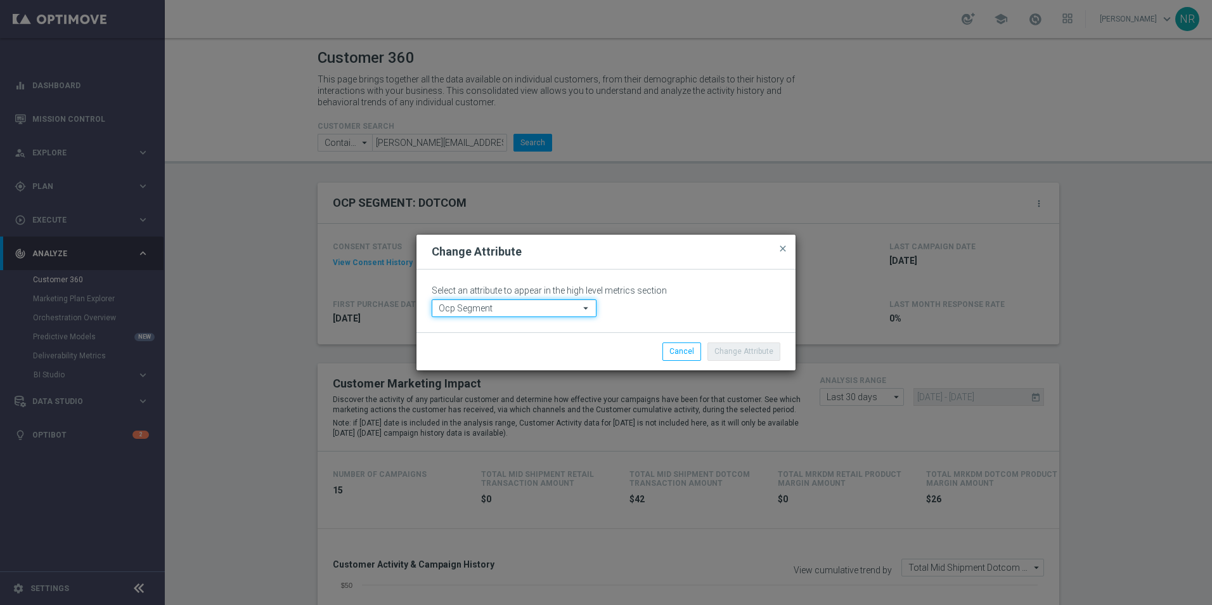
click at [511, 311] on input "Ocp Segment" at bounding box center [514, 308] width 165 height 18
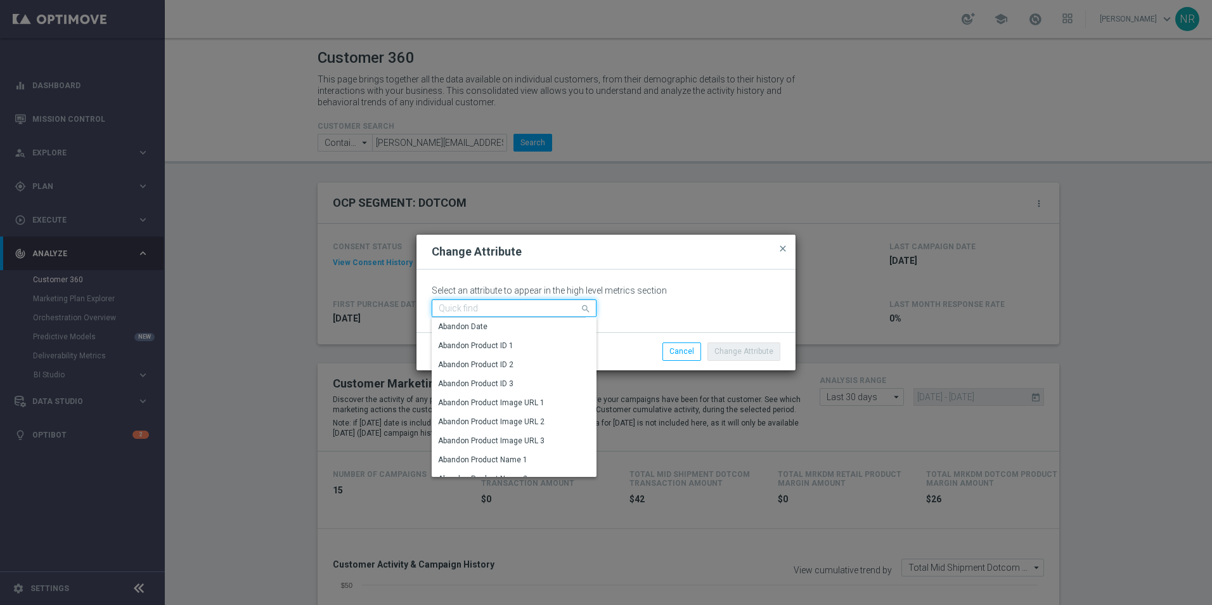
click at [498, 306] on input at bounding box center [514, 308] width 165 height 18
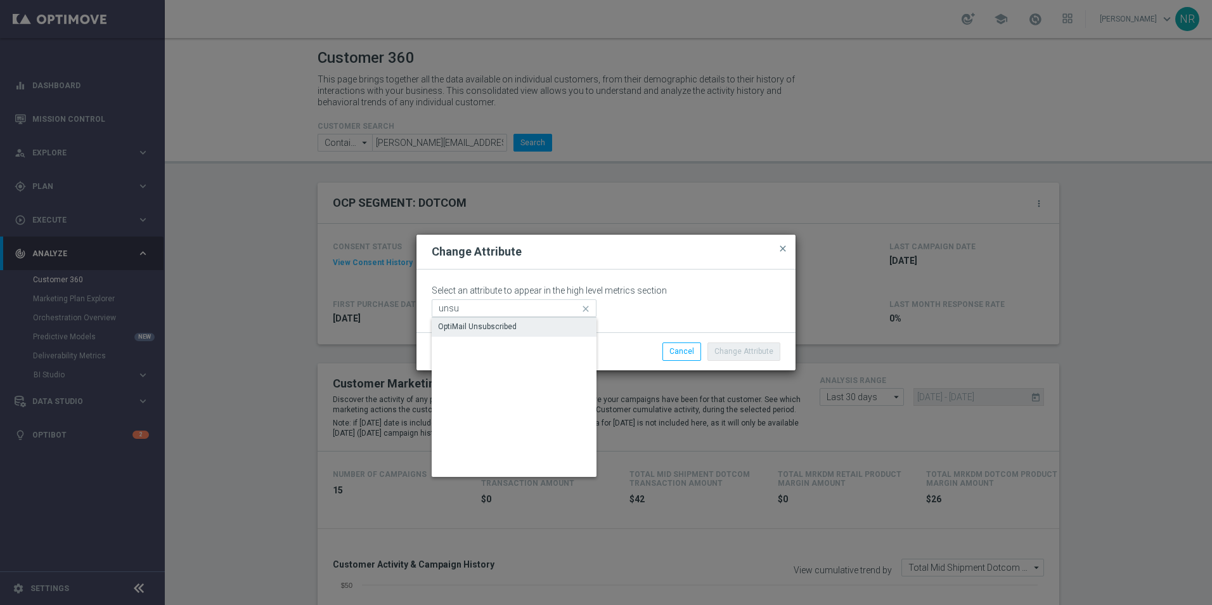
click at [503, 321] on div "OptiMail Unsubscribed" at bounding box center [514, 327] width 165 height 18
type input "OptiMail Unsubscribed"
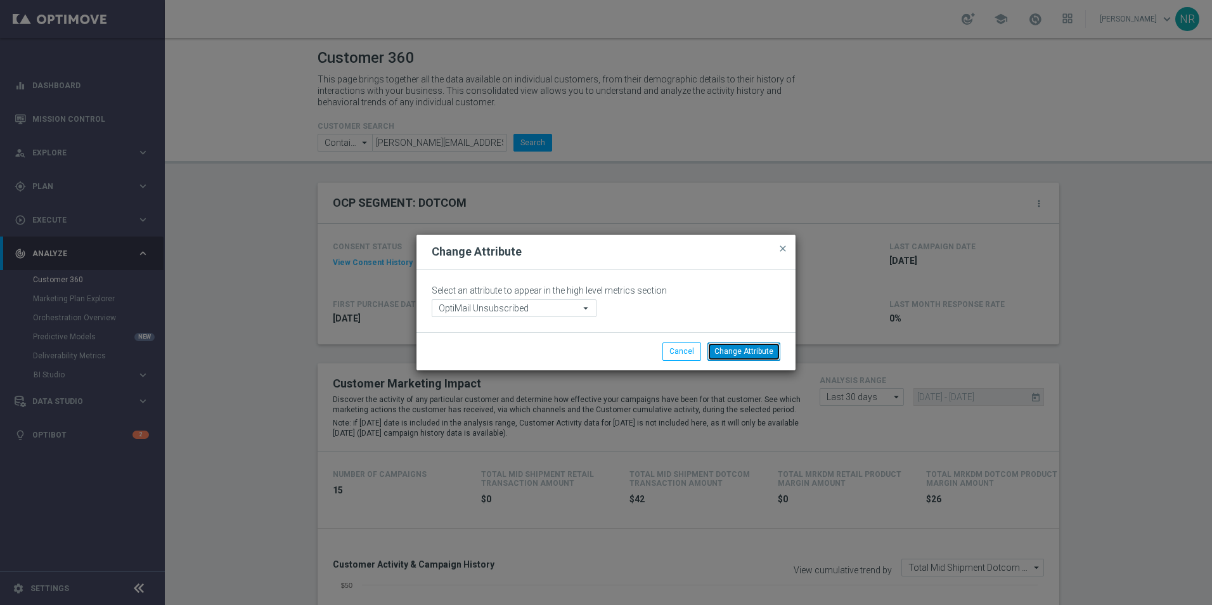
click at [727, 352] on button "Change Attribute" at bounding box center [743, 351] width 73 height 18
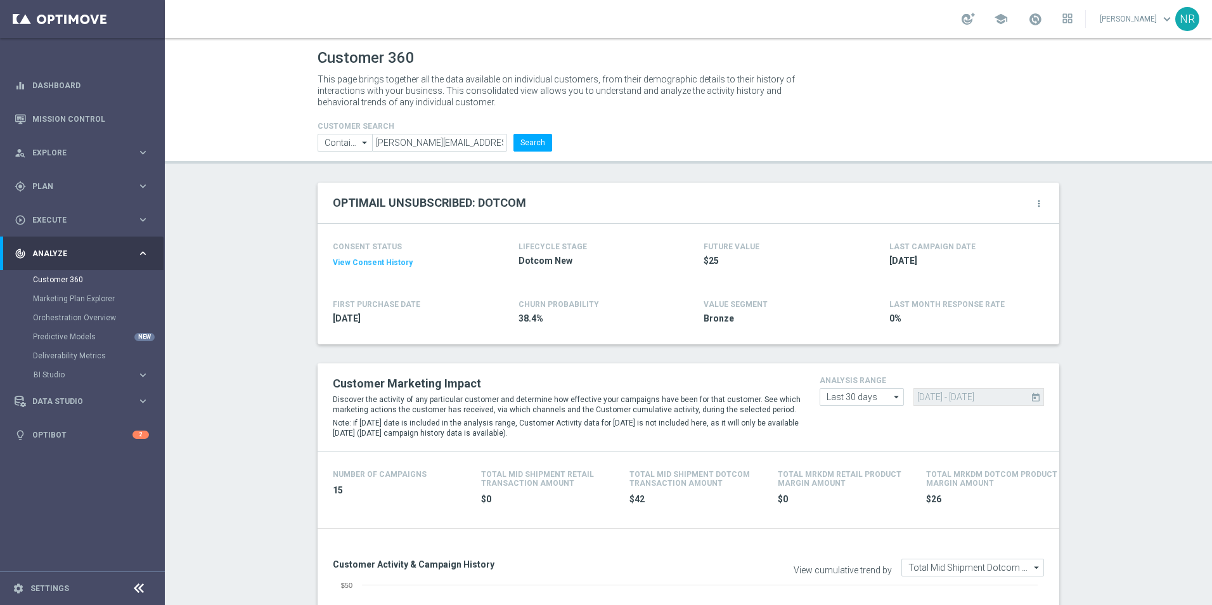
click at [373, 260] on button "View Consent History" at bounding box center [373, 262] width 80 height 11
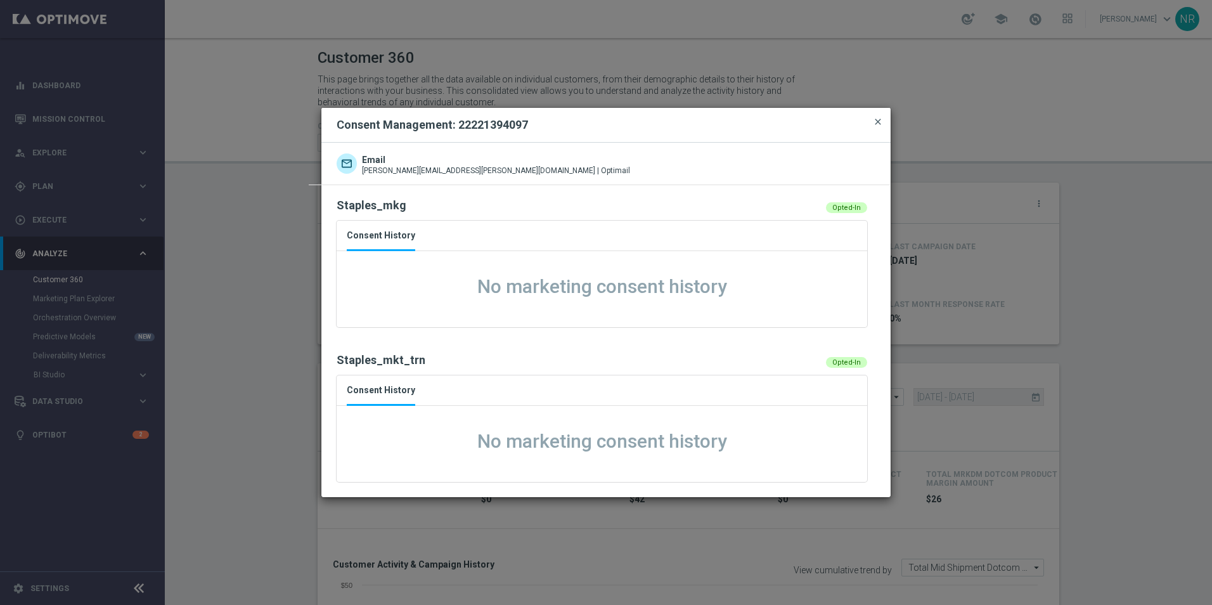
click at [875, 120] on span "close" at bounding box center [878, 122] width 10 height 10
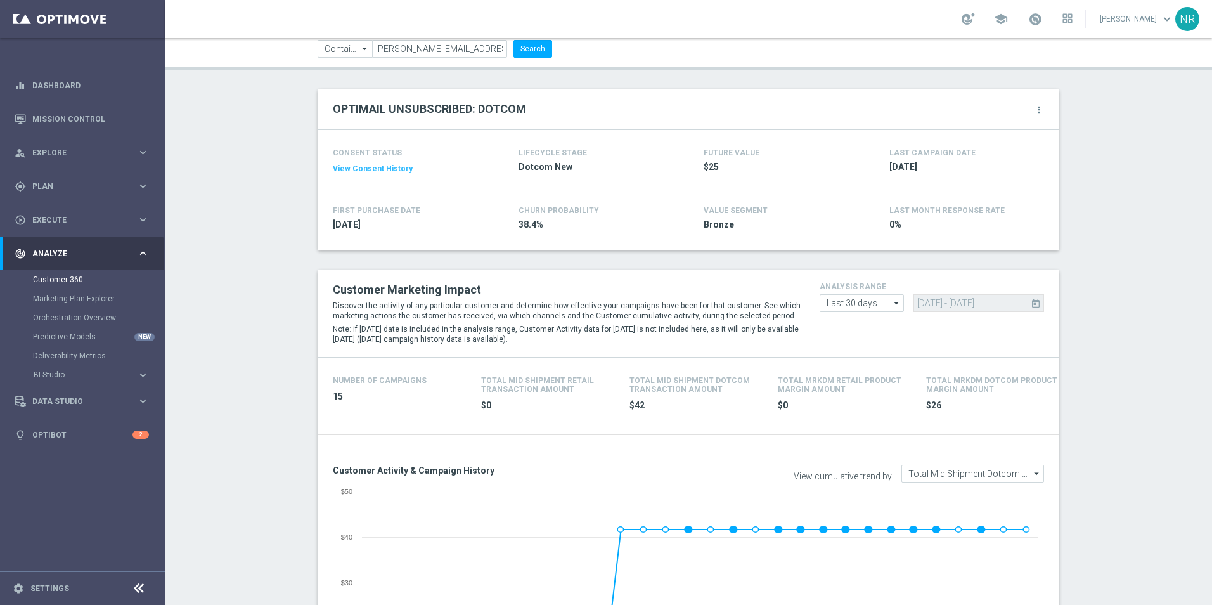
scroll to position [63, 0]
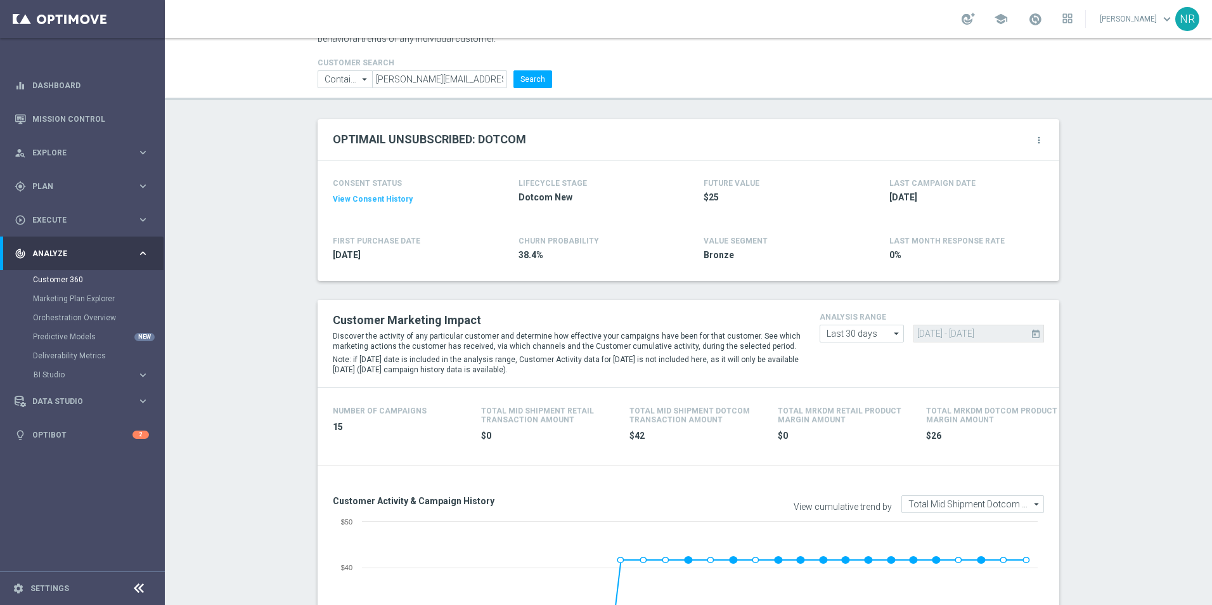
click at [384, 199] on button "View Consent History" at bounding box center [373, 199] width 80 height 11
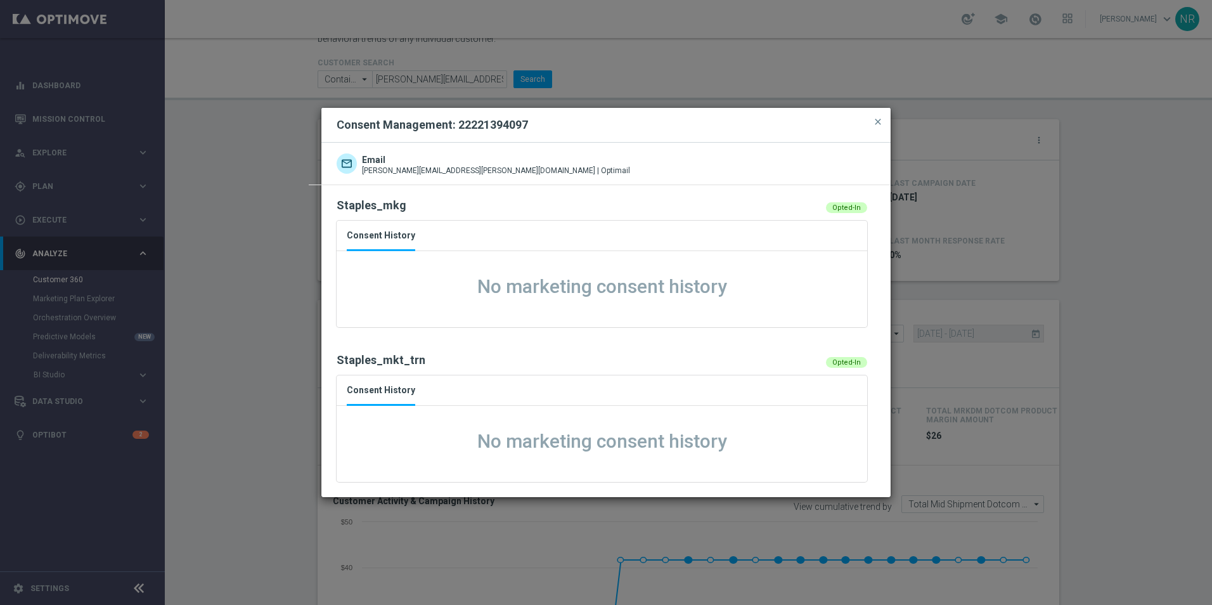
click at [719, 71] on modal-container "Consent Management: 22221394097 close Email kyle.yon@hboprod.com | Optimail Sta…" at bounding box center [606, 302] width 1212 height 605
click at [874, 126] on span "close" at bounding box center [878, 122] width 10 height 10
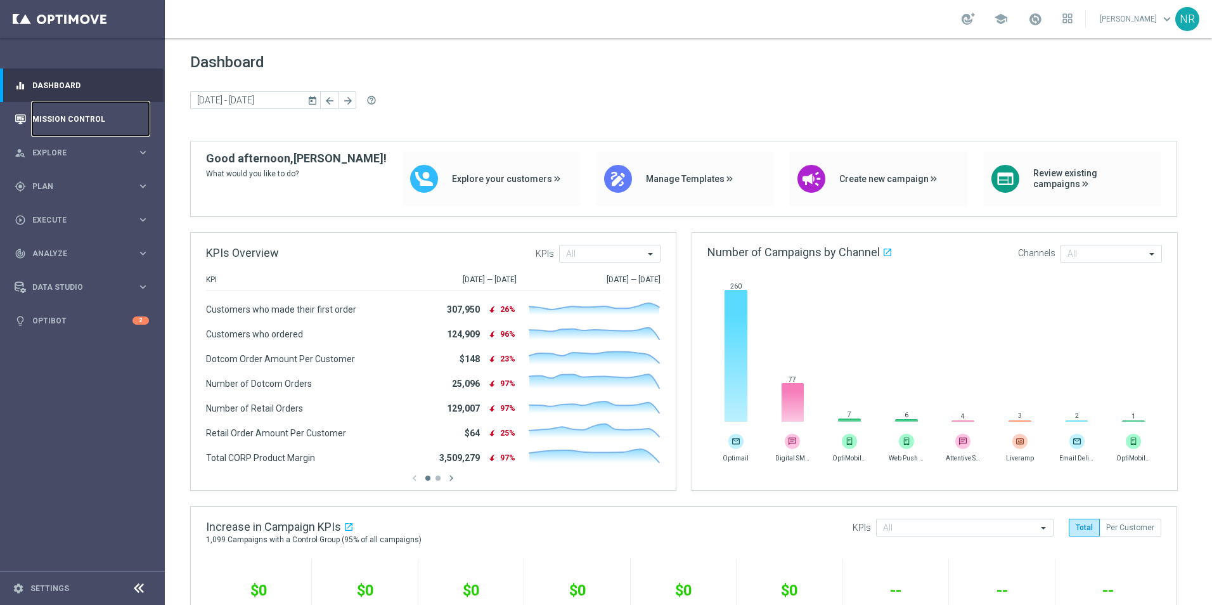
click at [51, 131] on link "Mission Control" at bounding box center [90, 119] width 117 height 34
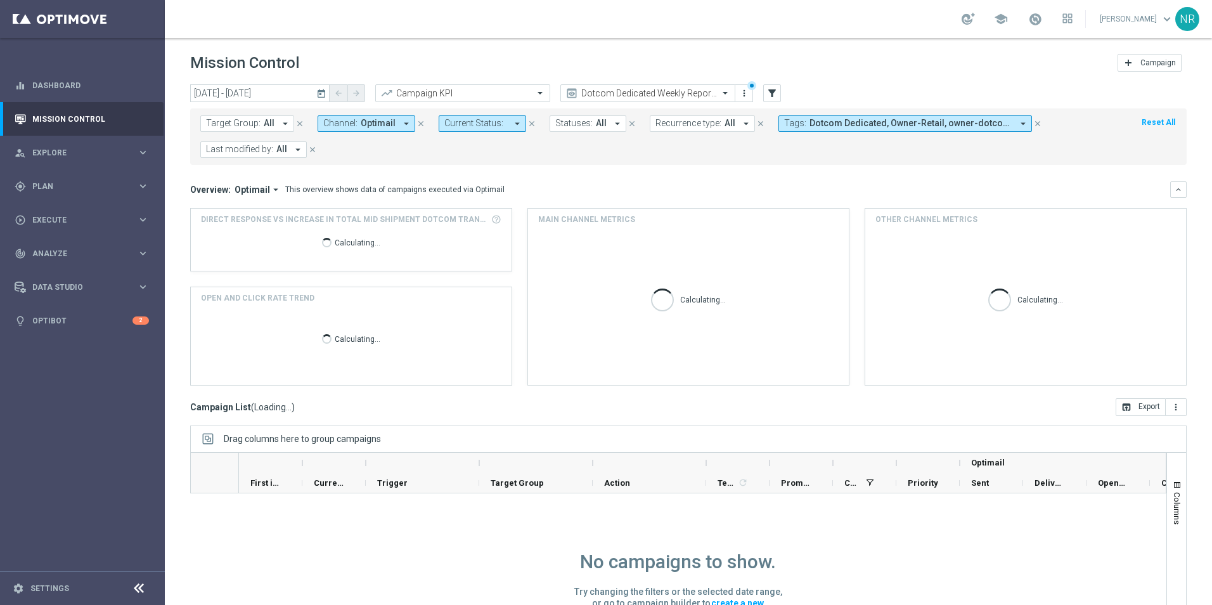
drag, startPoint x: 269, startPoint y: 120, endPoint x: 289, endPoint y: 130, distance: 21.8
click at [269, 120] on span "All" at bounding box center [269, 123] width 11 height 11
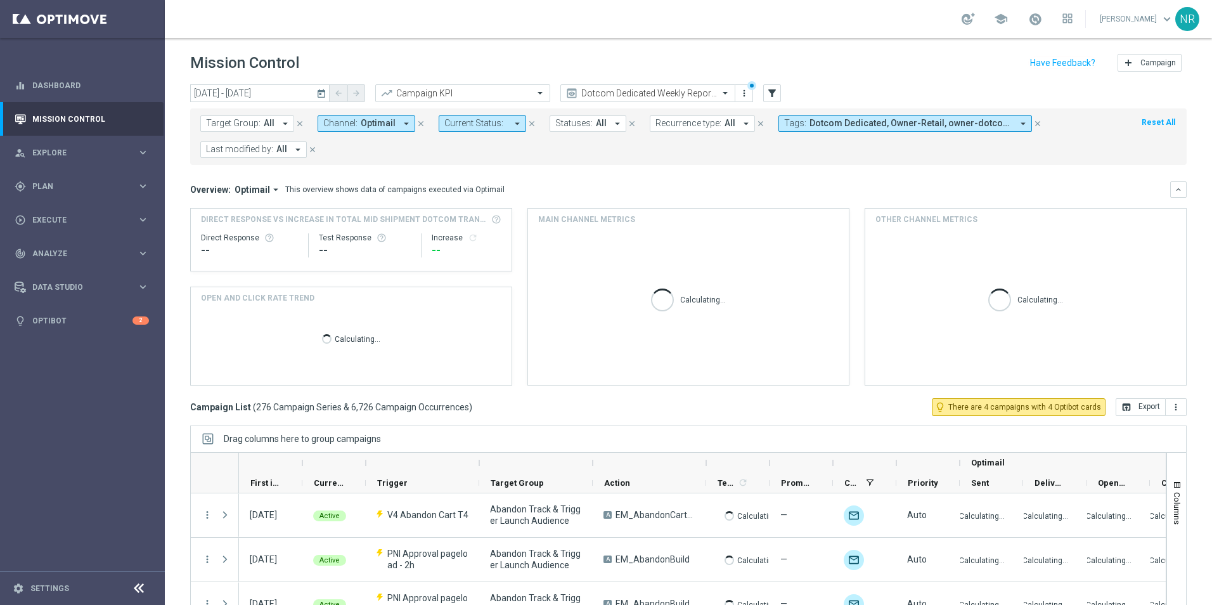
click at [261, 126] on button "Target Group: All arrow_drop_down" at bounding box center [247, 123] width 94 height 16
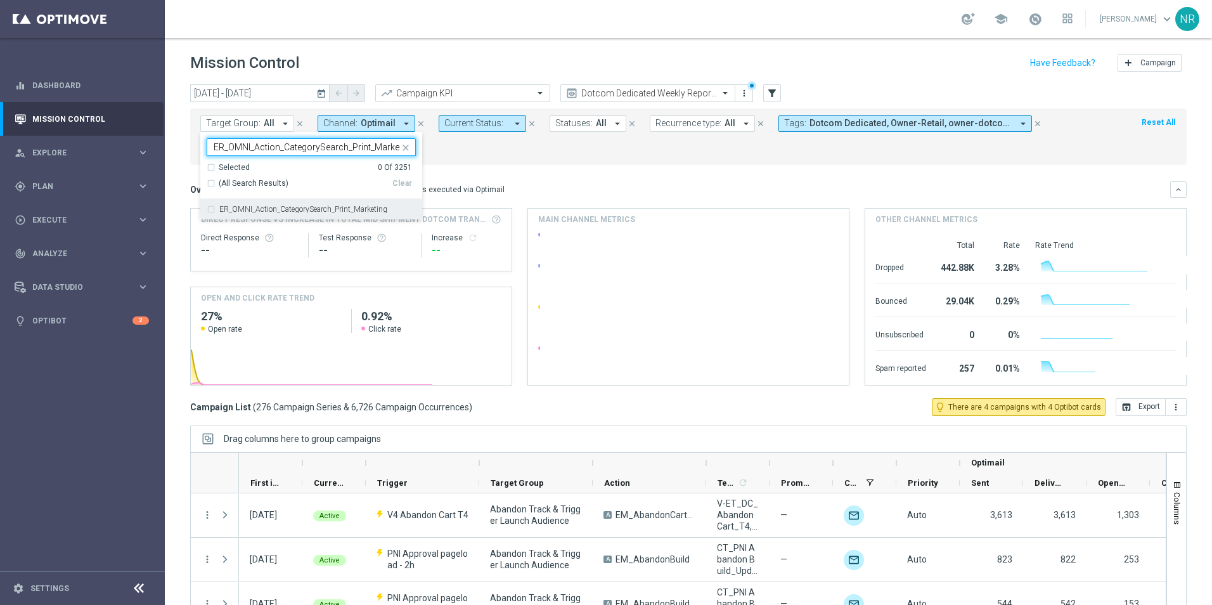
scroll to position [0, 10]
click at [309, 204] on div "ER_OMNI_Action_CategorySearch_Print_Marketing" at bounding box center [311, 209] width 209 height 20
type input "ER_OMNI_Action_CategorySearch_Print_Marketing"
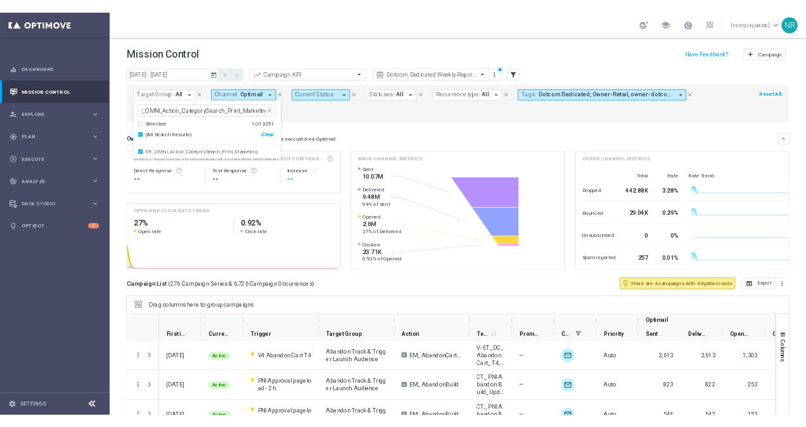
scroll to position [0, 0]
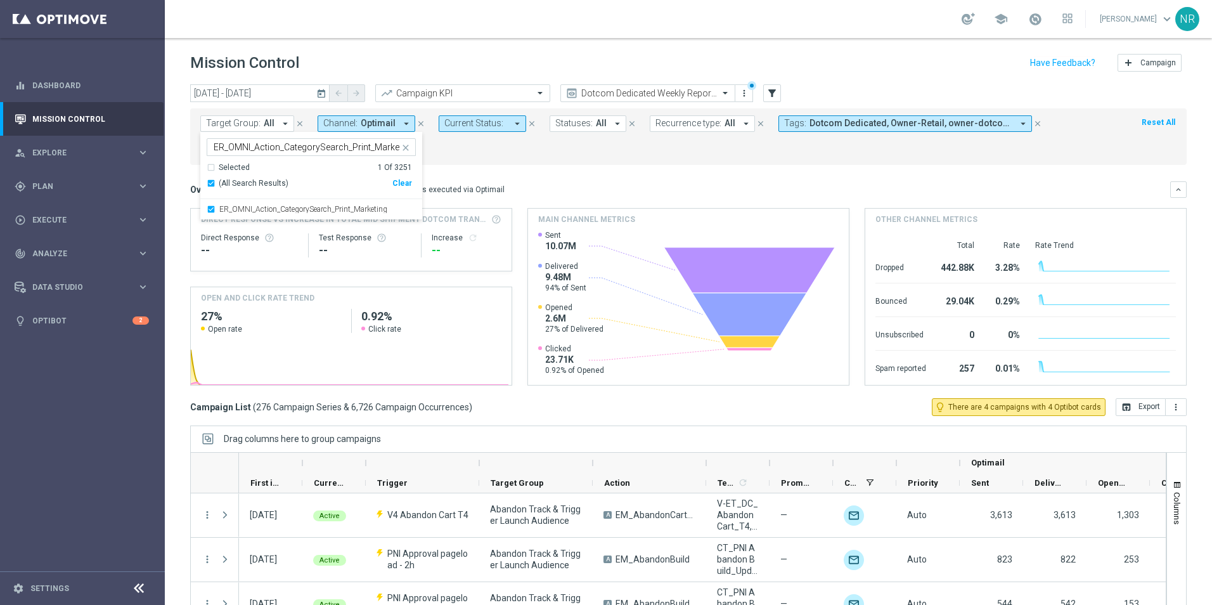
click at [605, 173] on mini-dashboard "Overview: Optimail arrow_drop_down This overview shows data of campaigns execut…" at bounding box center [688, 281] width 996 height 233
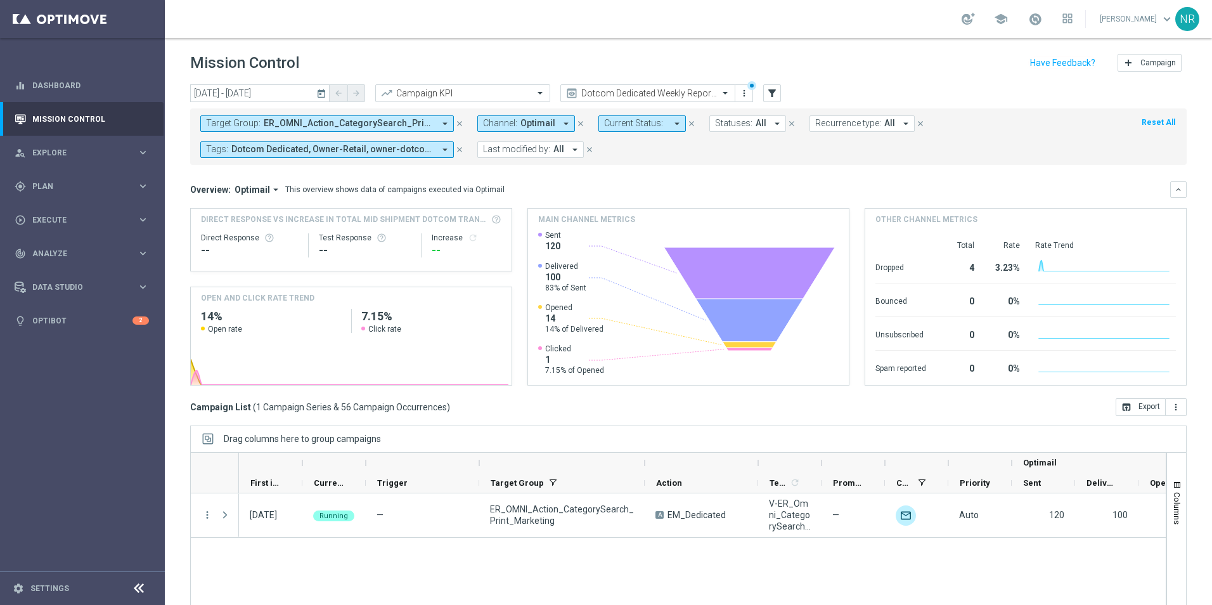
drag, startPoint x: 591, startPoint y: 462, endPoint x: 643, endPoint y: 467, distance: 52.2
click at [643, 467] on div at bounding box center [644, 463] width 5 height 20
drag, startPoint x: 819, startPoint y: 463, endPoint x: 853, endPoint y: 458, distance: 34.7
click at [853, 458] on div at bounding box center [855, 463] width 5 height 20
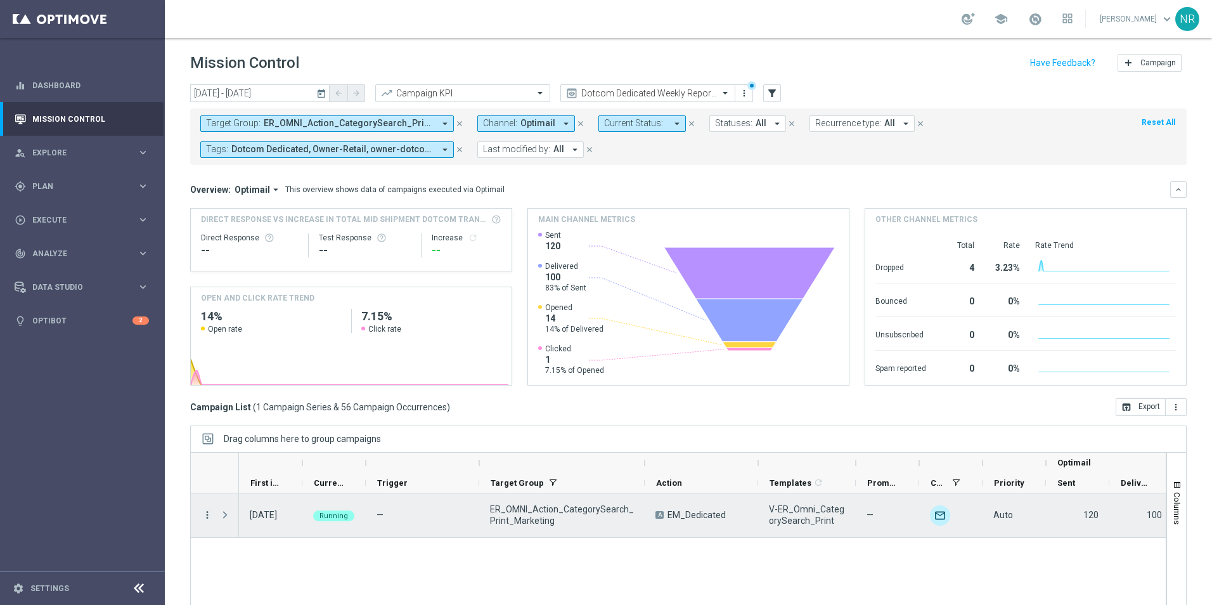
click at [210, 515] on icon "more_vert" at bounding box center [207, 514] width 11 height 11
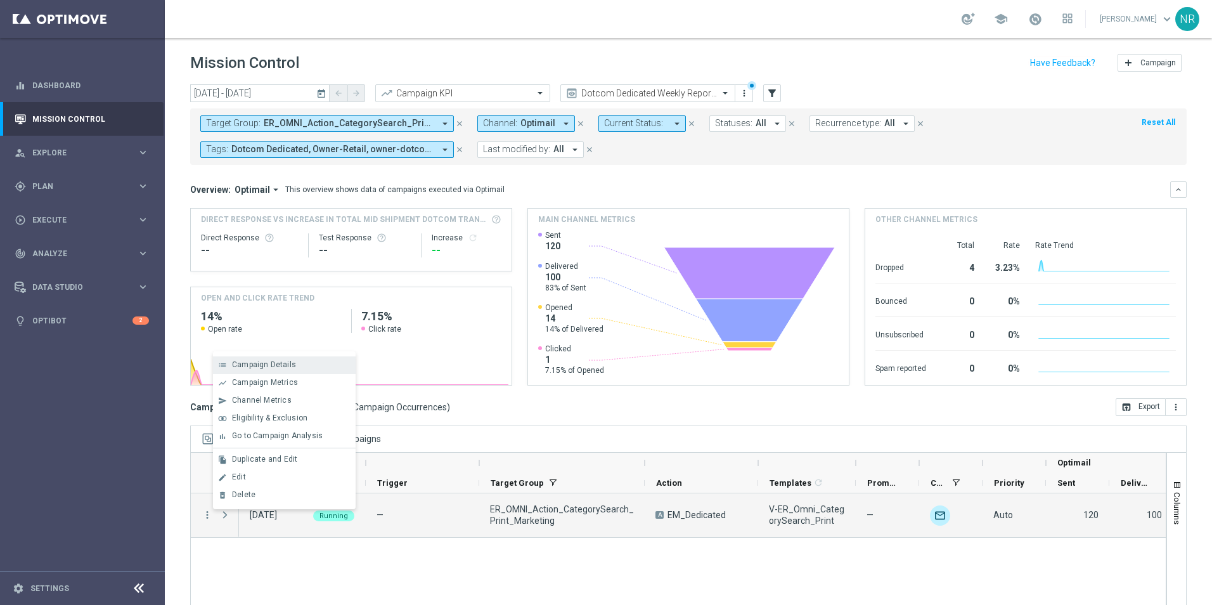
click at [296, 372] on div "list Campaign Details" at bounding box center [284, 365] width 143 height 18
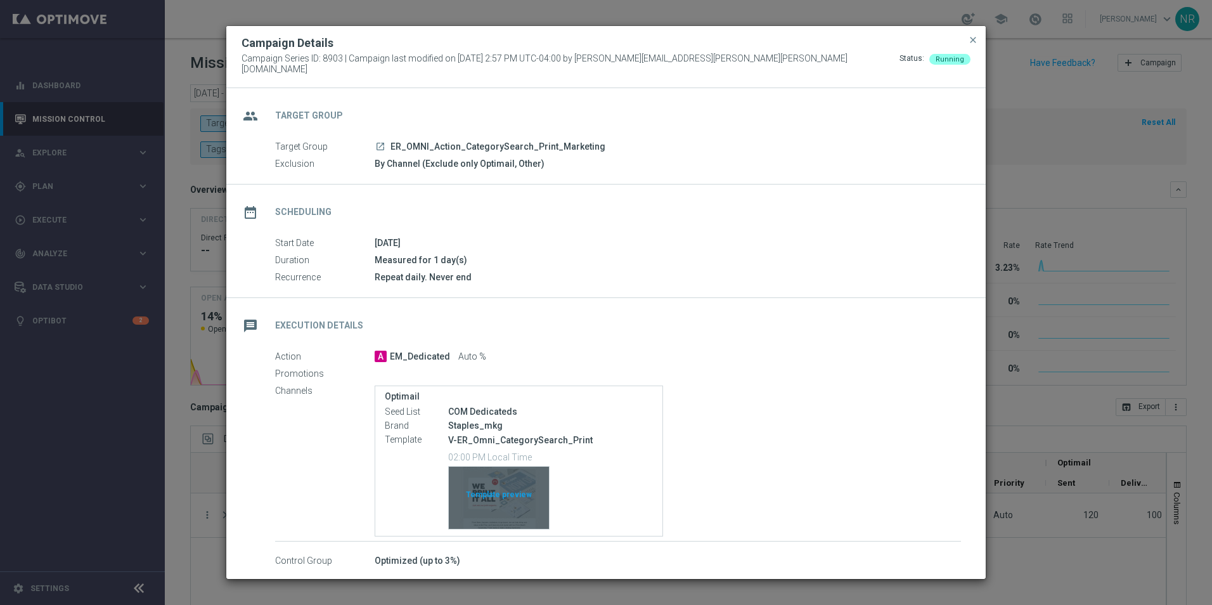
click at [524, 502] on div "Template preview" at bounding box center [499, 498] width 100 height 62
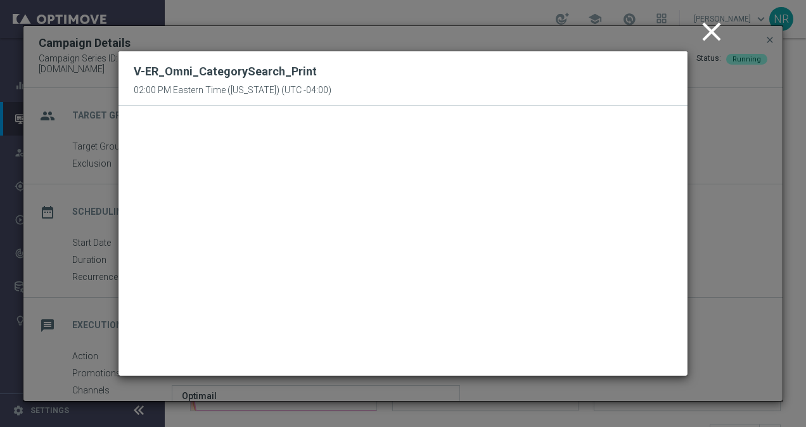
click at [704, 34] on icon "close" at bounding box center [712, 32] width 32 height 32
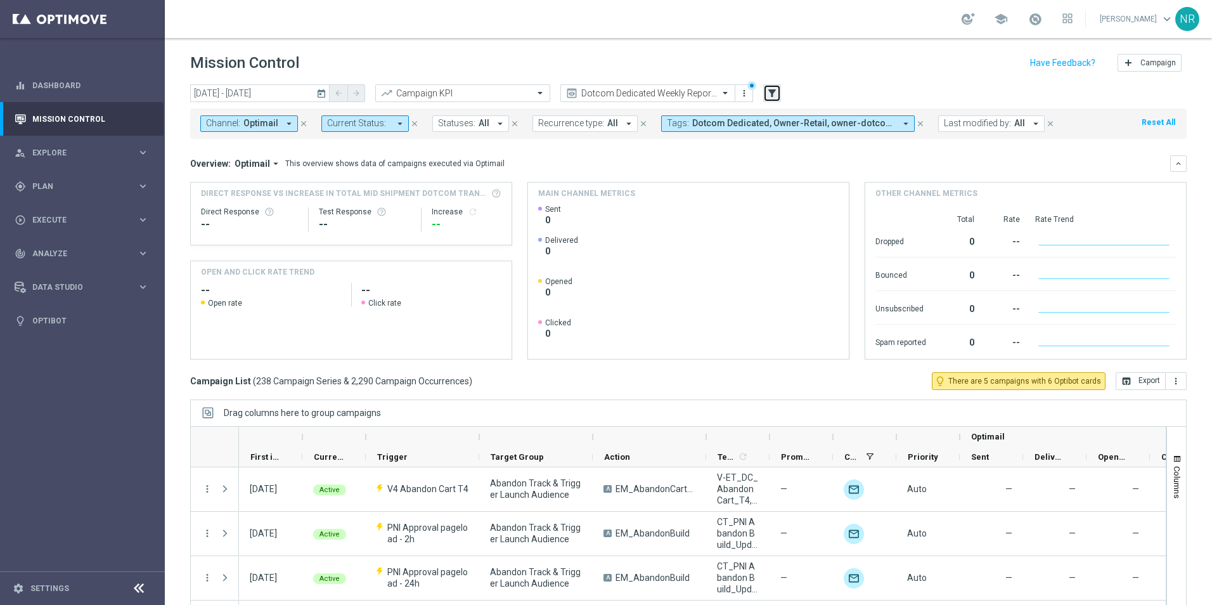
click at [780, 87] on button "filter_alt" at bounding box center [772, 93] width 18 height 18
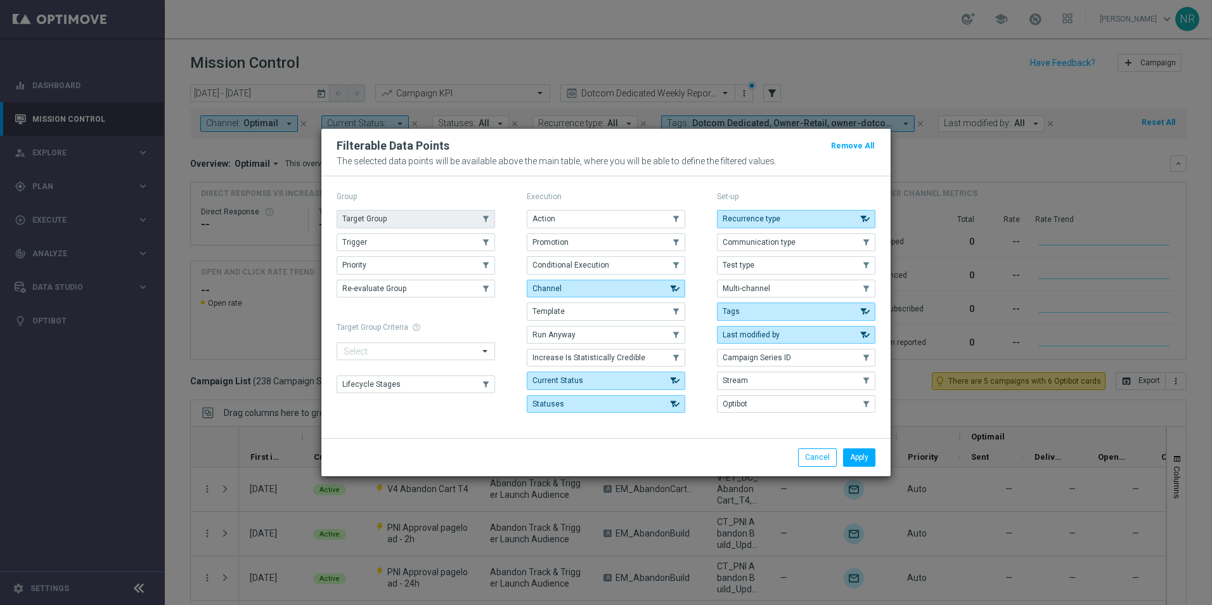
click at [451, 221] on button "Target Group" at bounding box center [416, 219] width 158 height 18
click at [870, 458] on button "Apply" at bounding box center [859, 457] width 32 height 18
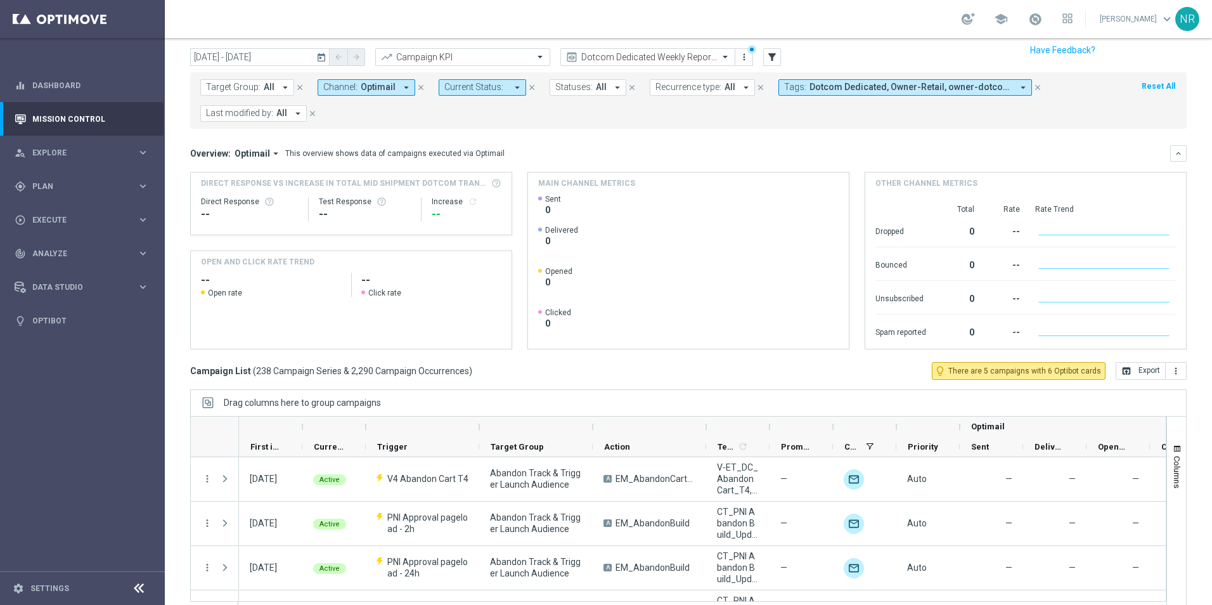
scroll to position [55, 0]
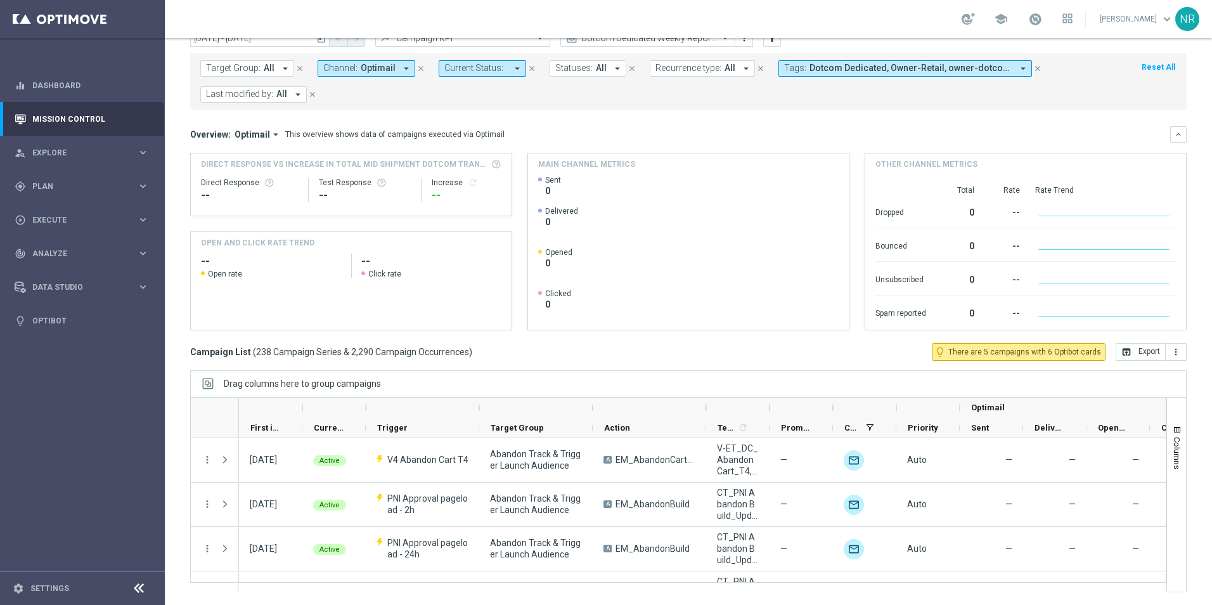
click at [254, 68] on span "Target Group:" at bounding box center [233, 68] width 55 height 11
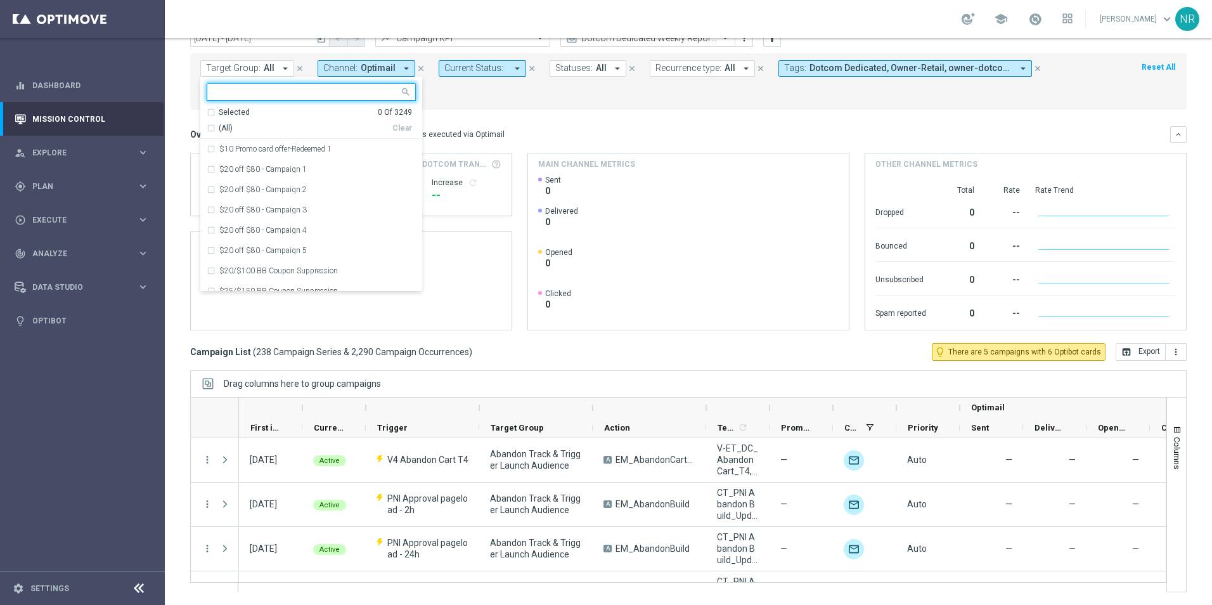
click at [337, 98] on div at bounding box center [306, 93] width 188 height 13
type input "p"
type input "a"
click at [41, 188] on span "Plan" at bounding box center [84, 187] width 105 height 8
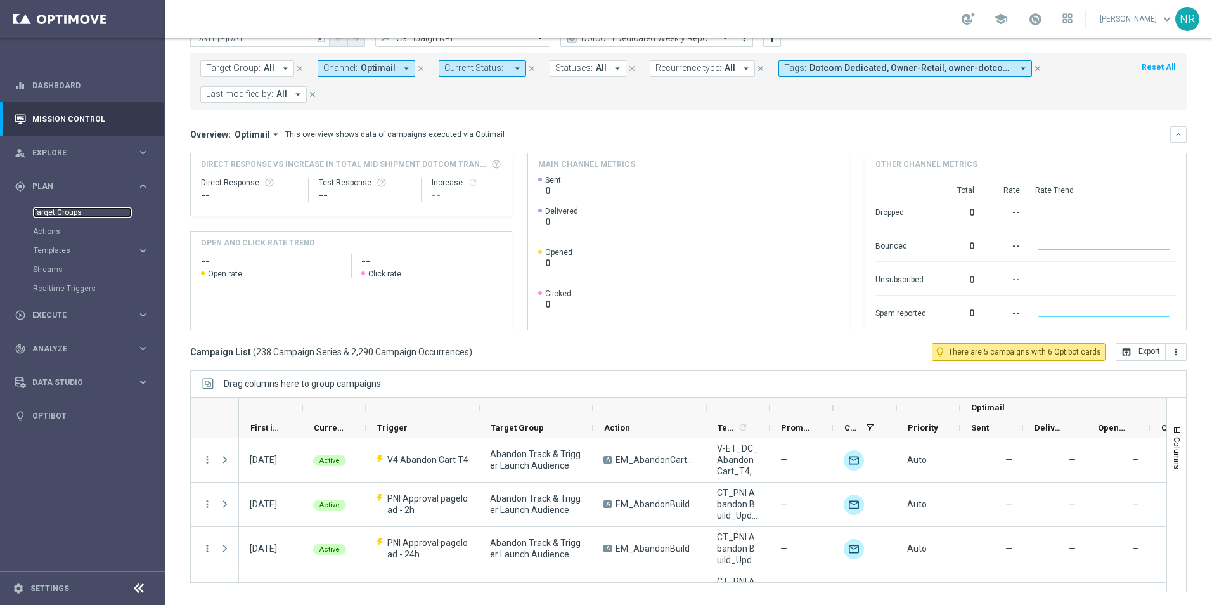
click at [46, 209] on link "Target Groups" at bounding box center [82, 212] width 99 height 10
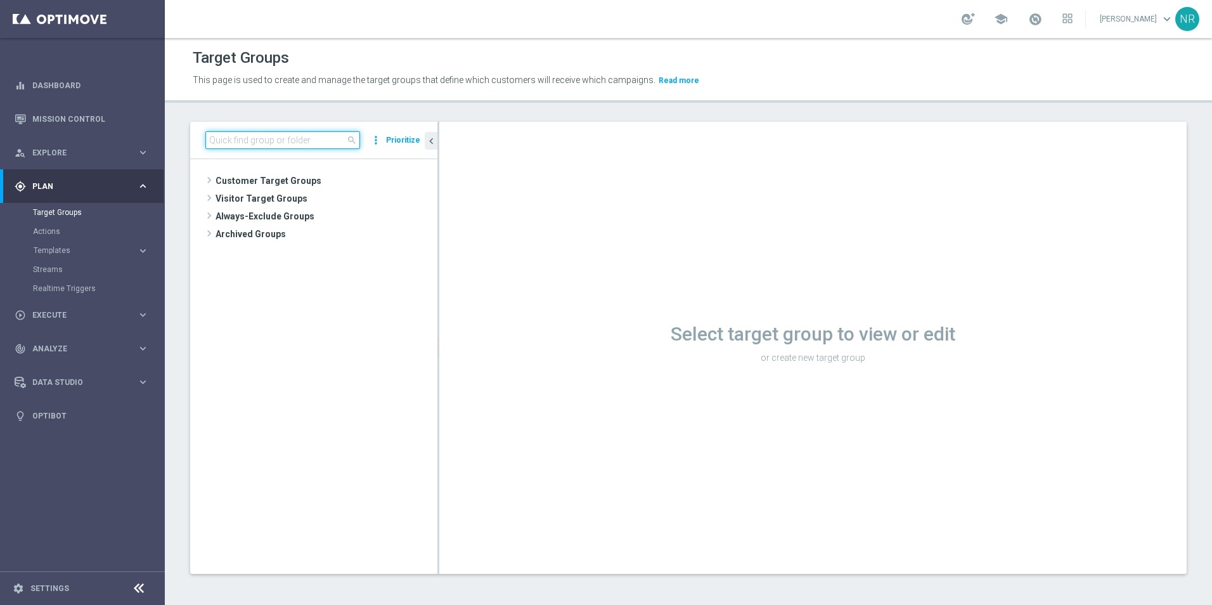
click at [269, 145] on input at bounding box center [282, 140] width 155 height 18
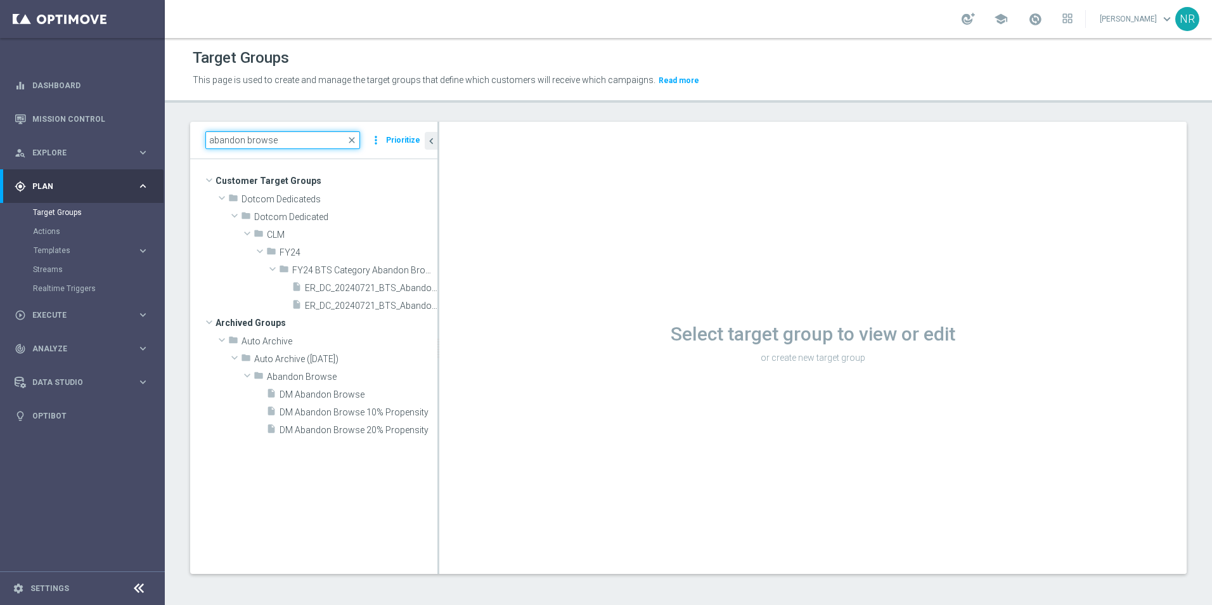
drag, startPoint x: 274, startPoint y: 137, endPoint x: 198, endPoint y: 140, distance: 76.1
click at [198, 140] on div "abandon browse close more_vert Prioritize" at bounding box center [313, 140] width 247 height 37
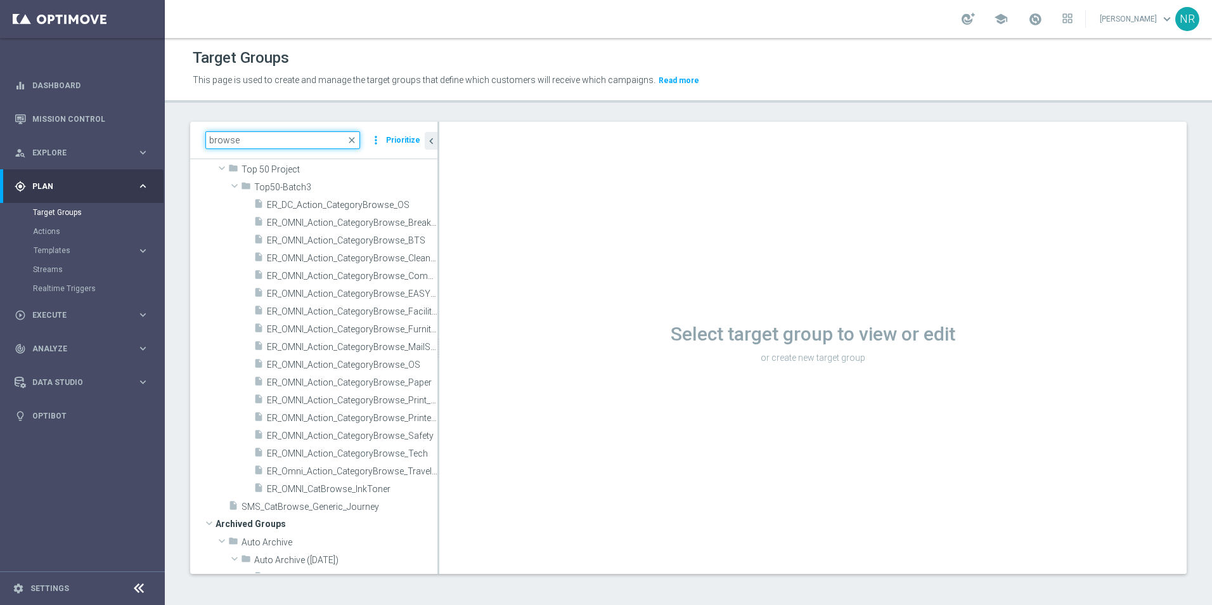
scroll to position [634, 0]
click at [439, 128] on div "Select target group to view or edit or create new target group" at bounding box center [812, 348] width 747 height 452
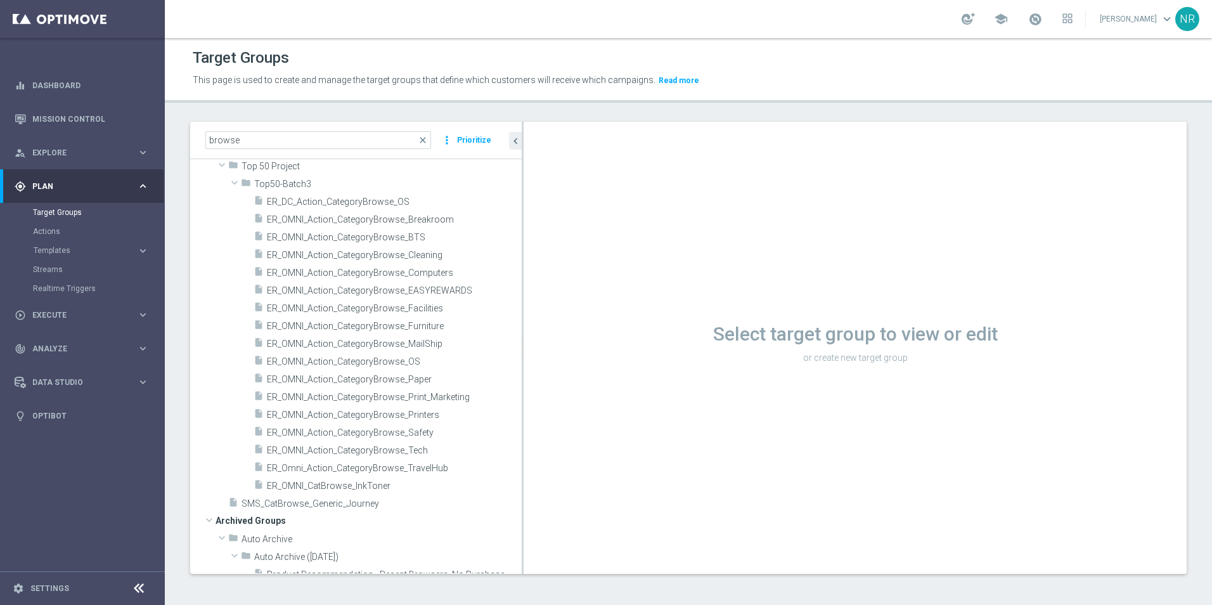
drag, startPoint x: 438, startPoint y: 132, endPoint x: 524, endPoint y: 138, distance: 86.4
click at [524, 138] on div at bounding box center [523, 348] width 2 height 452
click at [453, 400] on span "ER_OMNI_Action_CategoryBrowse_Print_Marketing" at bounding box center [380, 397] width 226 height 11
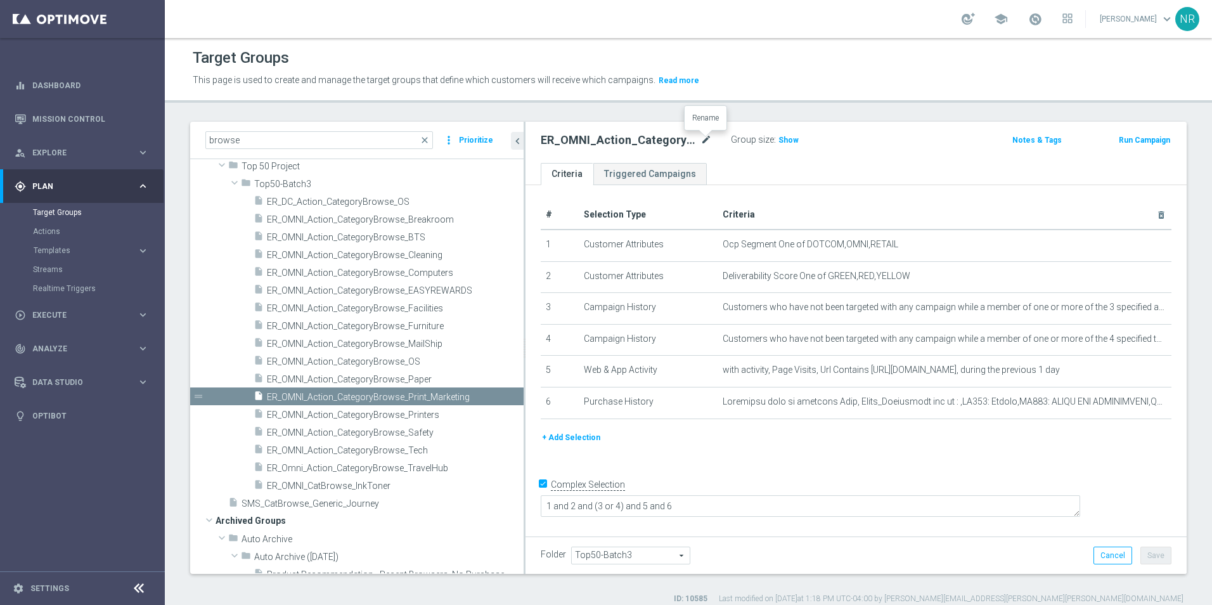
click at [707, 138] on icon "mode_edit" at bounding box center [705, 139] width 11 height 15
drag, startPoint x: 364, startPoint y: 143, endPoint x: 203, endPoint y: 142, distance: 161.6
click at [203, 142] on div "browse close more_vert Prioritize" at bounding box center [356, 140] width 333 height 37
type input "a"
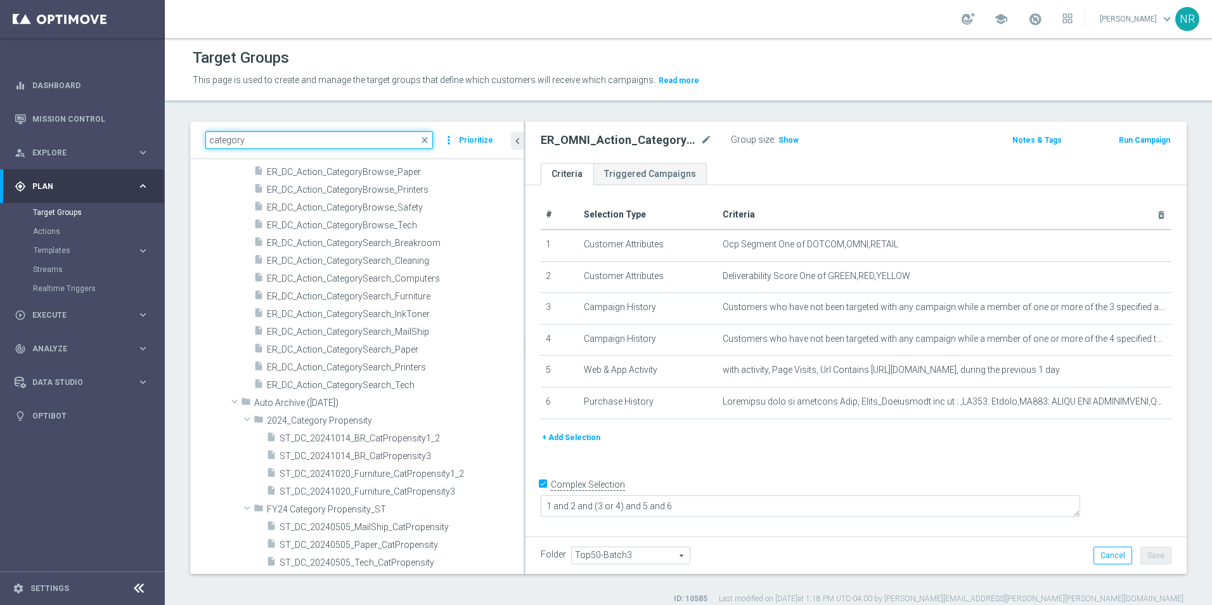
scroll to position [2523, 0]
click at [292, 150] on div "category close more_vert Prioritize" at bounding box center [356, 140] width 333 height 37
click at [297, 142] on input "category" at bounding box center [319, 140] width 228 height 18
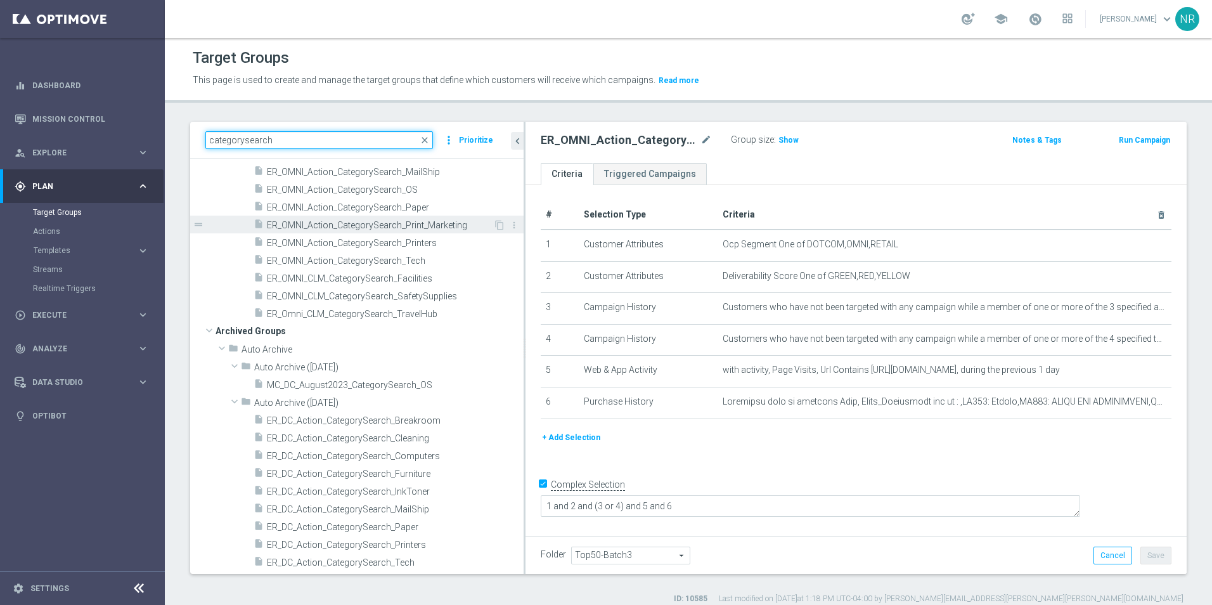
type input "categorysearch"
click at [430, 223] on span "ER_OMNI_Action_CategorySearch_Print_Marketing" at bounding box center [380, 225] width 226 height 11
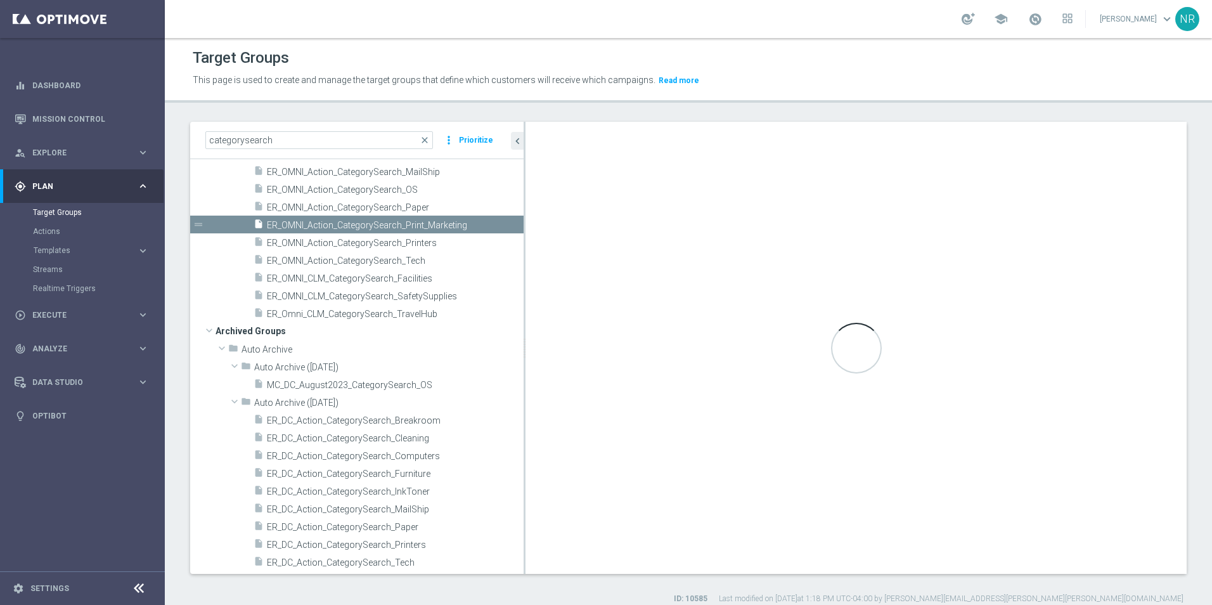
type textarea "1 and 2 and (3 or 4) and 5 and 6 and 7 and 8"
type input "Top50-Batch4"
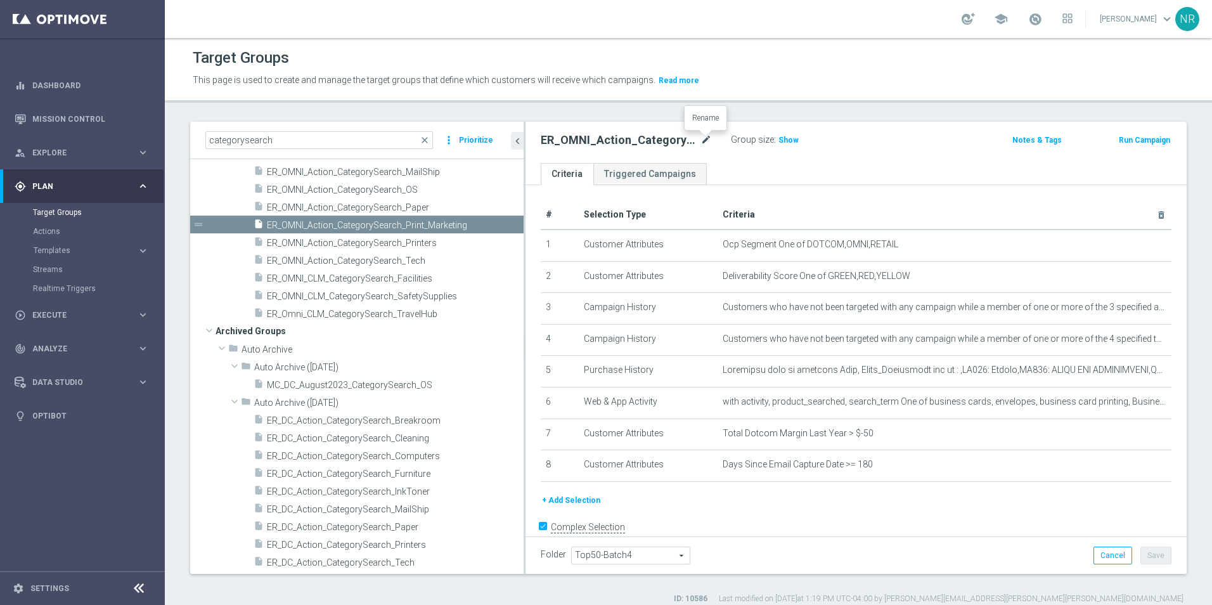
click at [705, 142] on icon "mode_edit" at bounding box center [705, 139] width 11 height 15
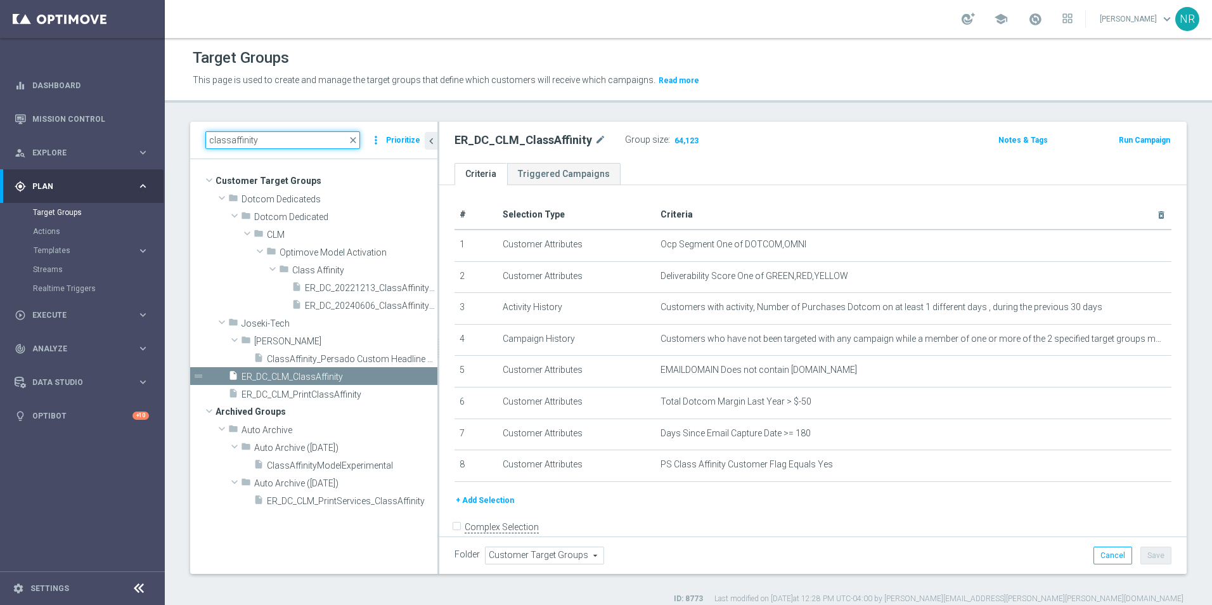
drag, startPoint x: 316, startPoint y: 138, endPoint x: 195, endPoint y: 129, distance: 122.0
click at [195, 129] on div "classaffinity close more_vert Prioritize" at bounding box center [313, 140] width 247 height 37
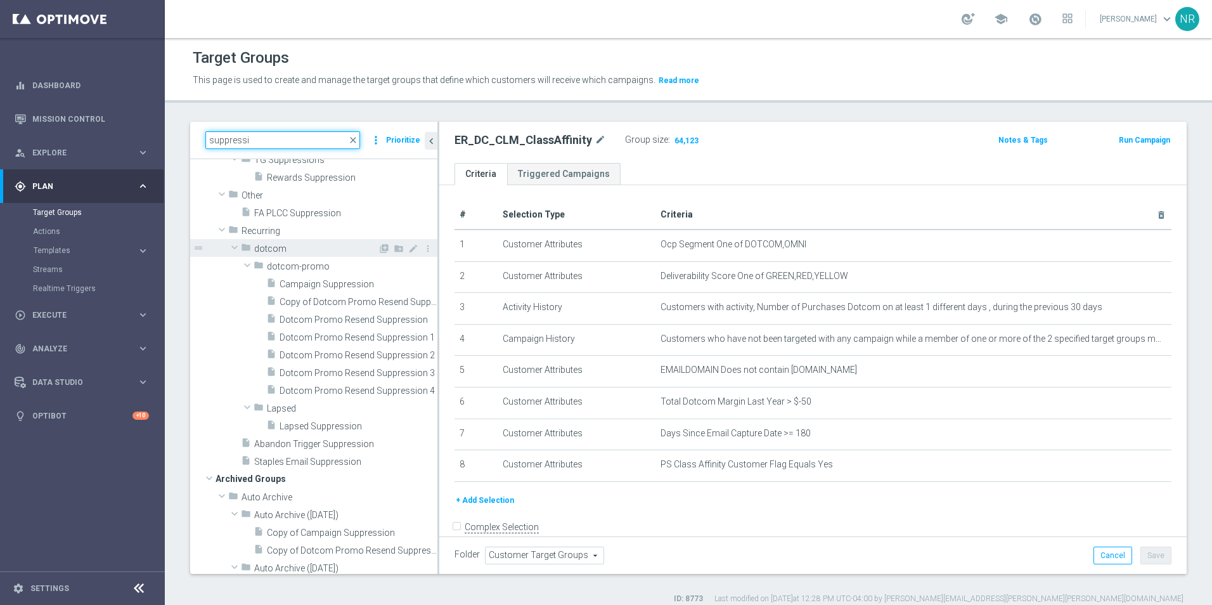
scroll to position [697, 0]
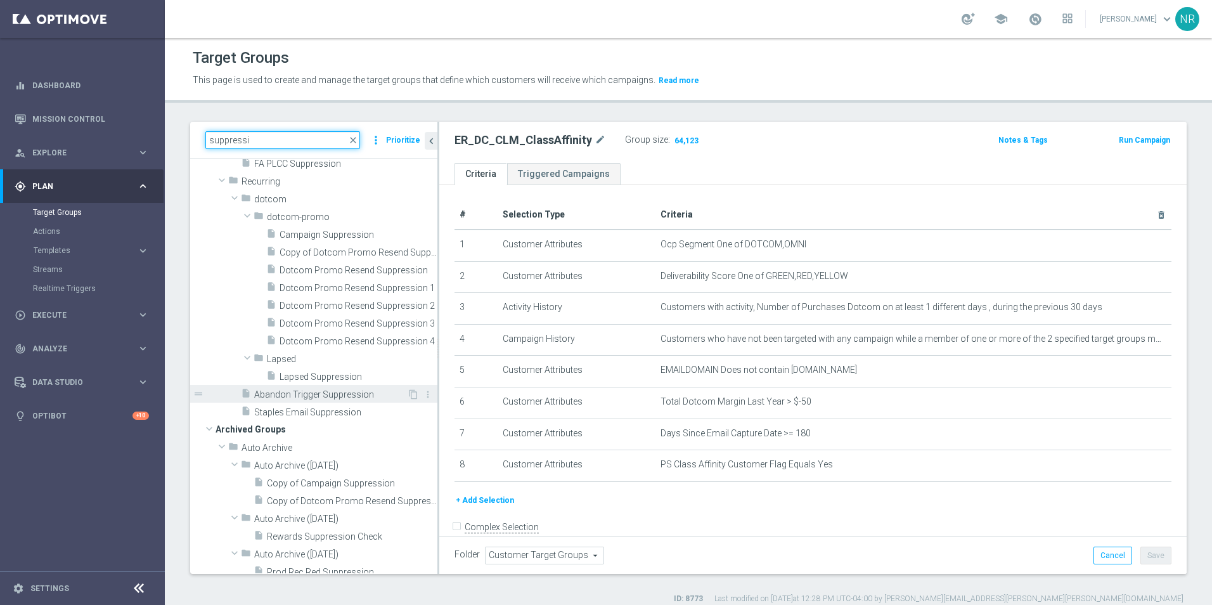
type input "suppressi"
click at [330, 391] on span "Abandon Trigger Suppression" at bounding box center [330, 394] width 153 height 11
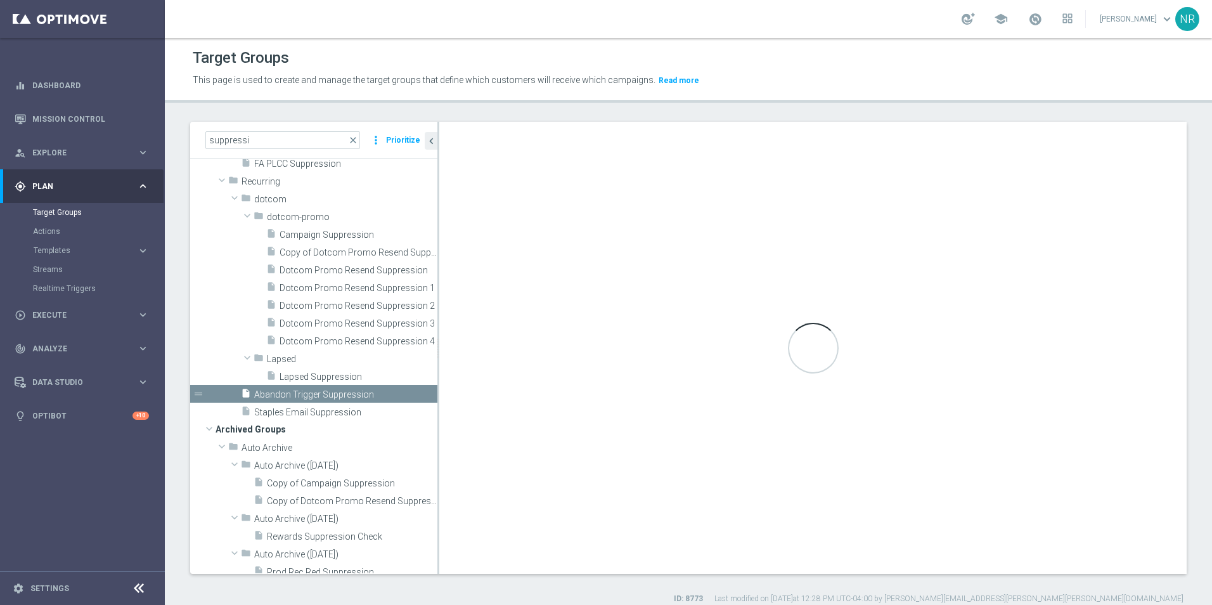
type input "Recurring"
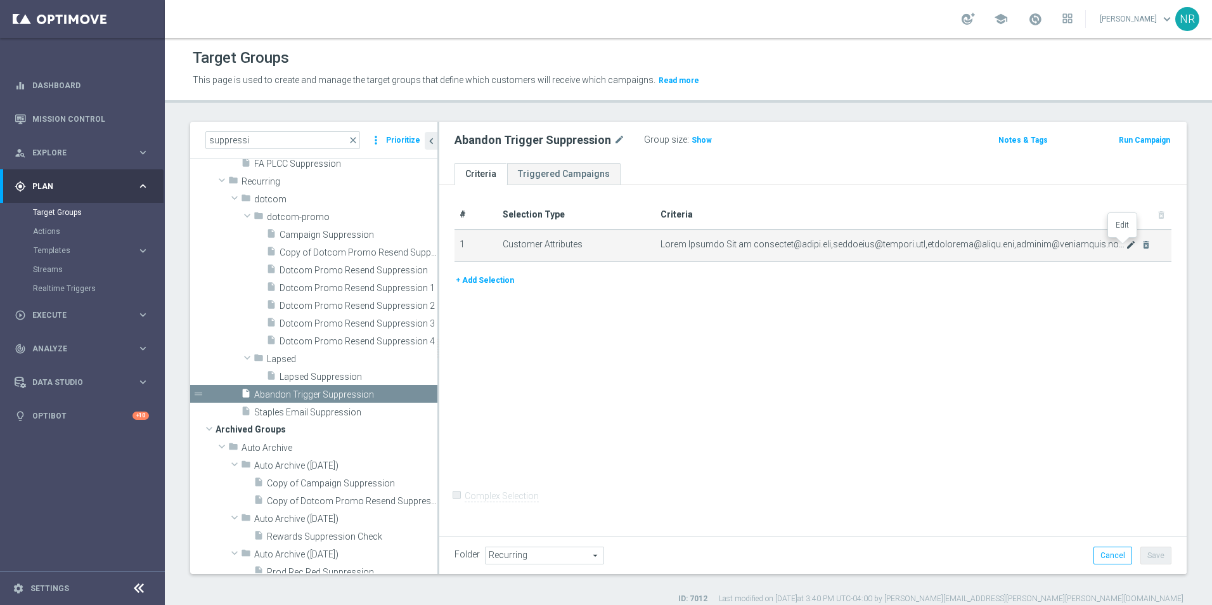
click at [1126, 249] on icon "mode_edit" at bounding box center [1131, 245] width 10 height 10
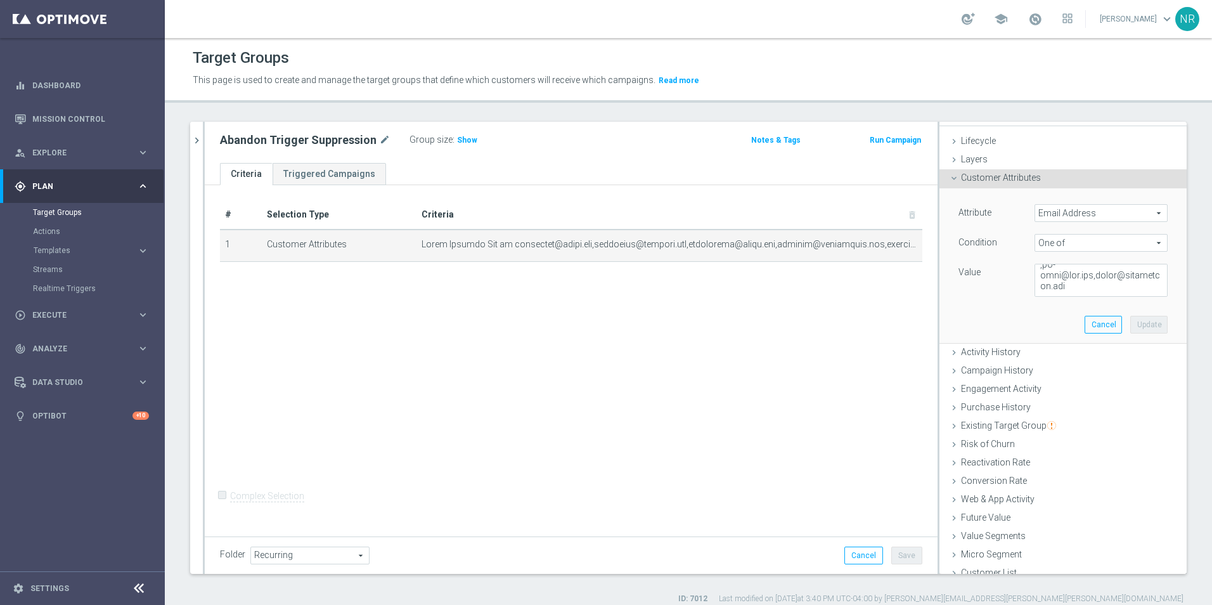
scroll to position [29, 0]
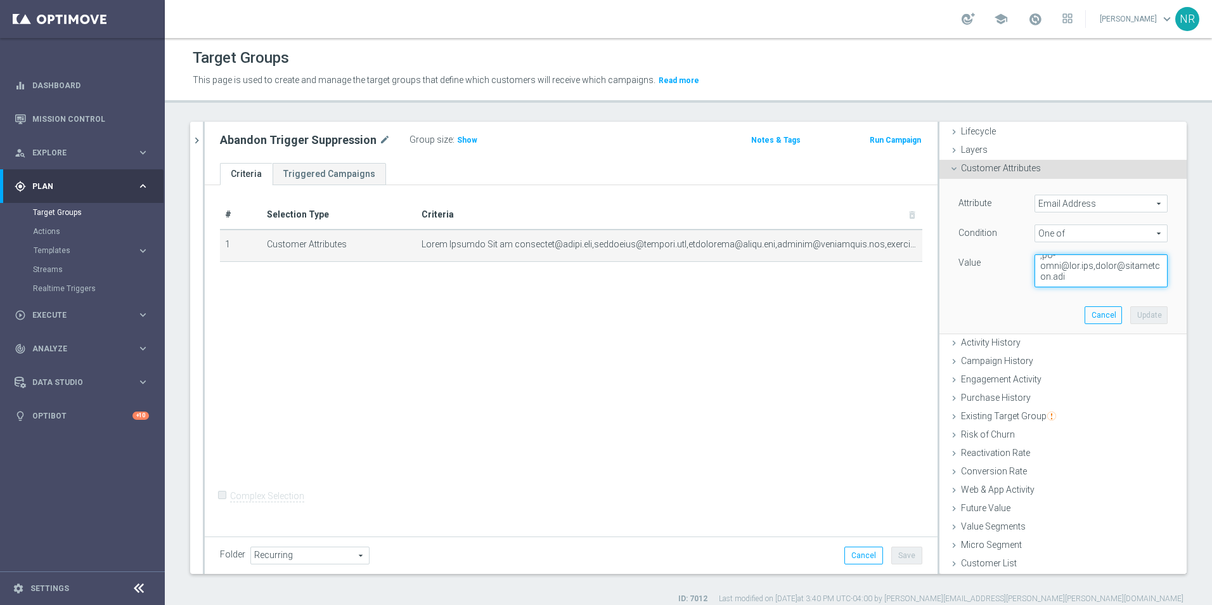
click at [1072, 278] on textarea at bounding box center [1100, 270] width 133 height 33
paste textarea "[PERSON_NAME][EMAIL_ADDRESS][PERSON_NAME][DOMAIN_NAME]"
type textarea "perfectws@yahoo.com,dlgnature@outlook.com,pnbpierson@gmail.com,lwiener@mindspri…"
click at [1130, 310] on button "Update" at bounding box center [1148, 315] width 37 height 18
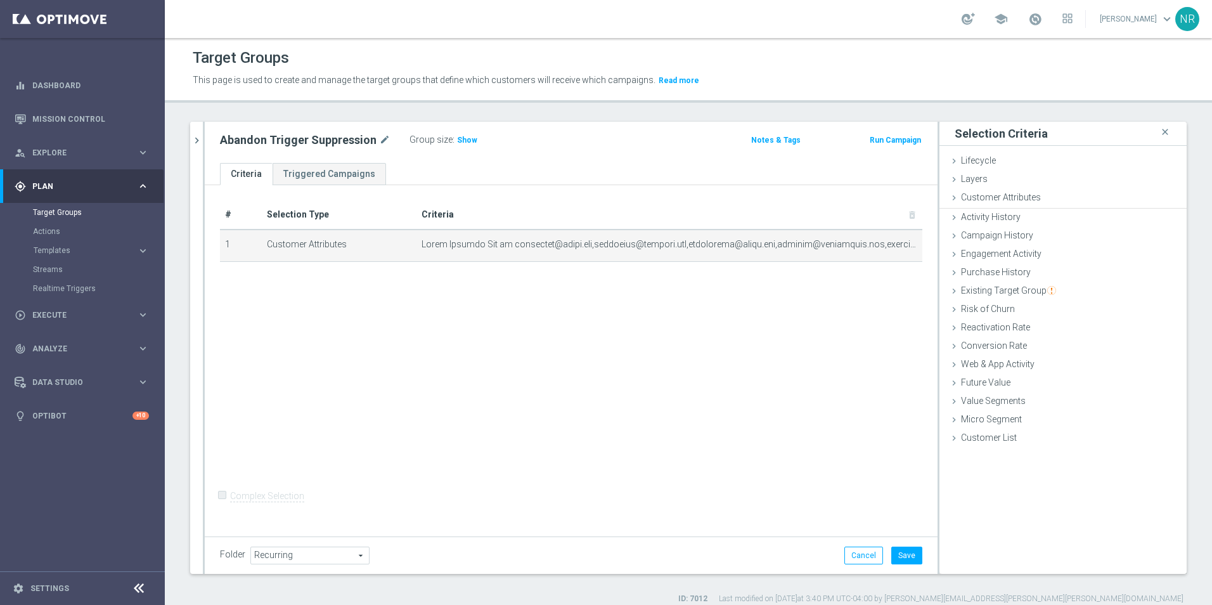
scroll to position [1277, 0]
click at [896, 548] on button "Save" at bounding box center [906, 555] width 31 height 18
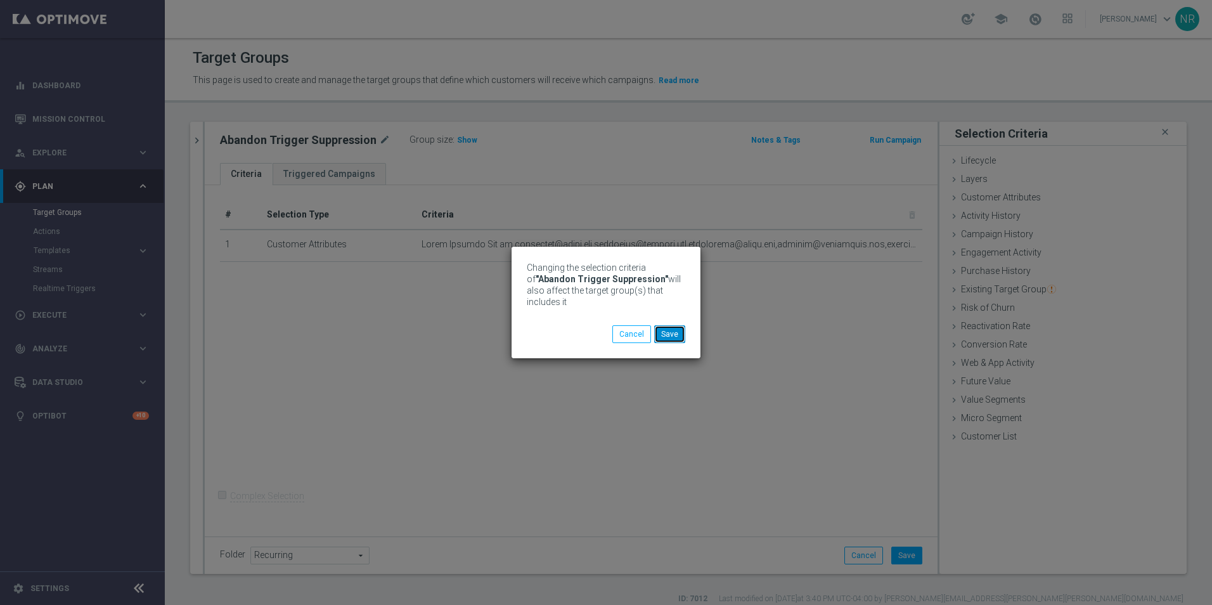
click at [674, 342] on button "Save" at bounding box center [669, 334] width 31 height 18
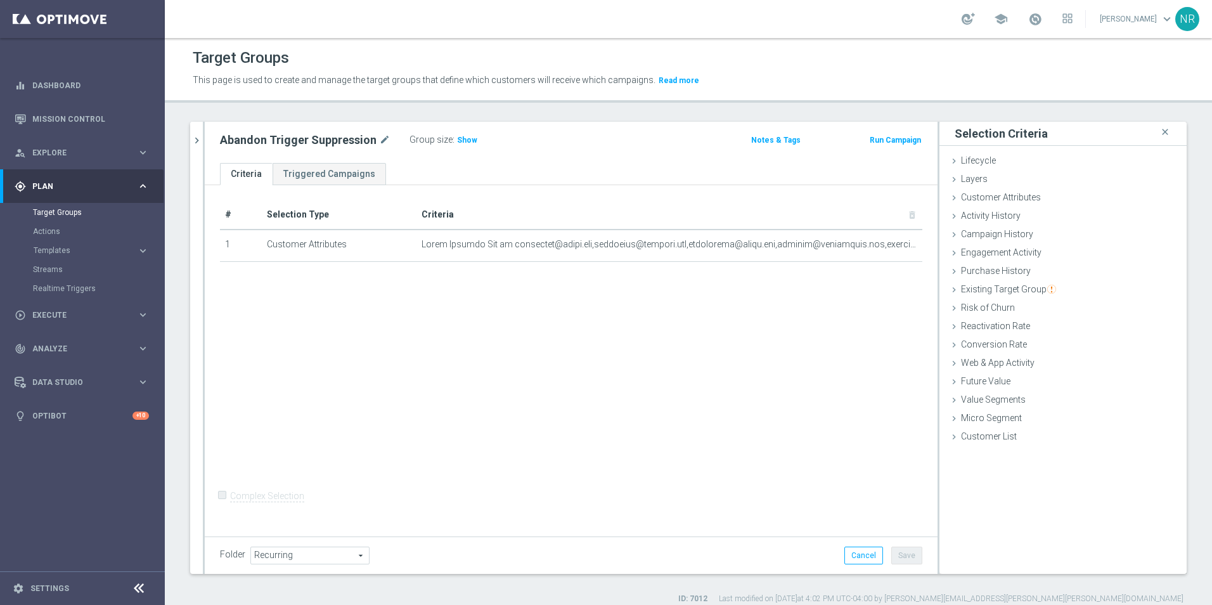
click at [1181, 14] on div "NR" at bounding box center [1187, 19] width 24 height 24
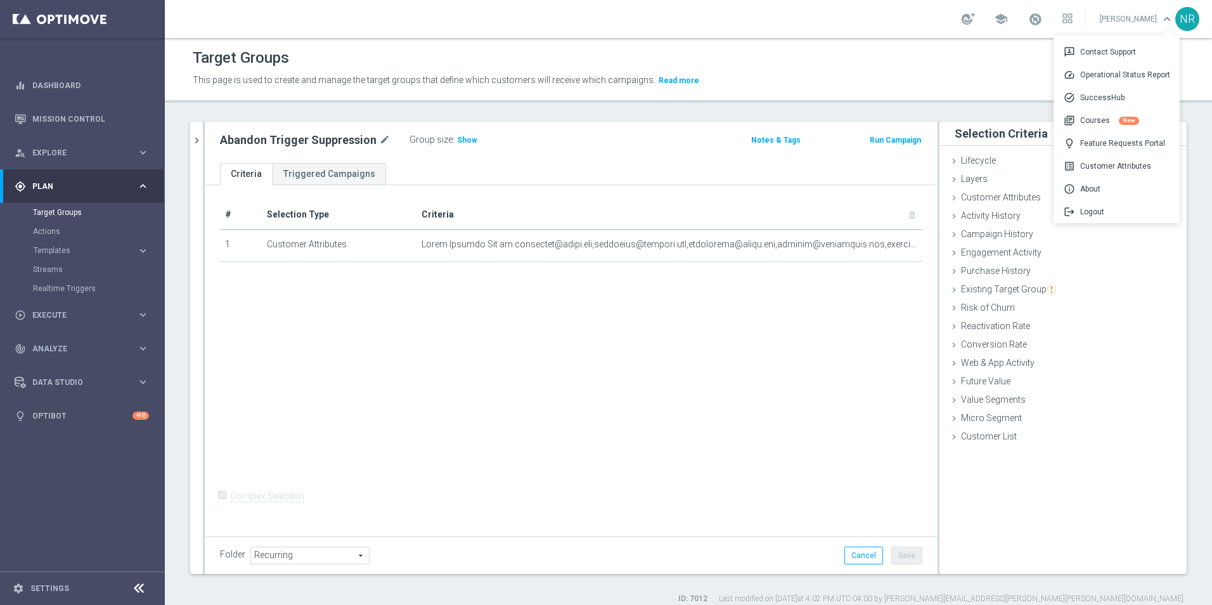
click at [1135, 22] on link "Nick Russo keyboard_arrow_down 3p Contact Support speed Operational Status Repo…" at bounding box center [1136, 19] width 77 height 19
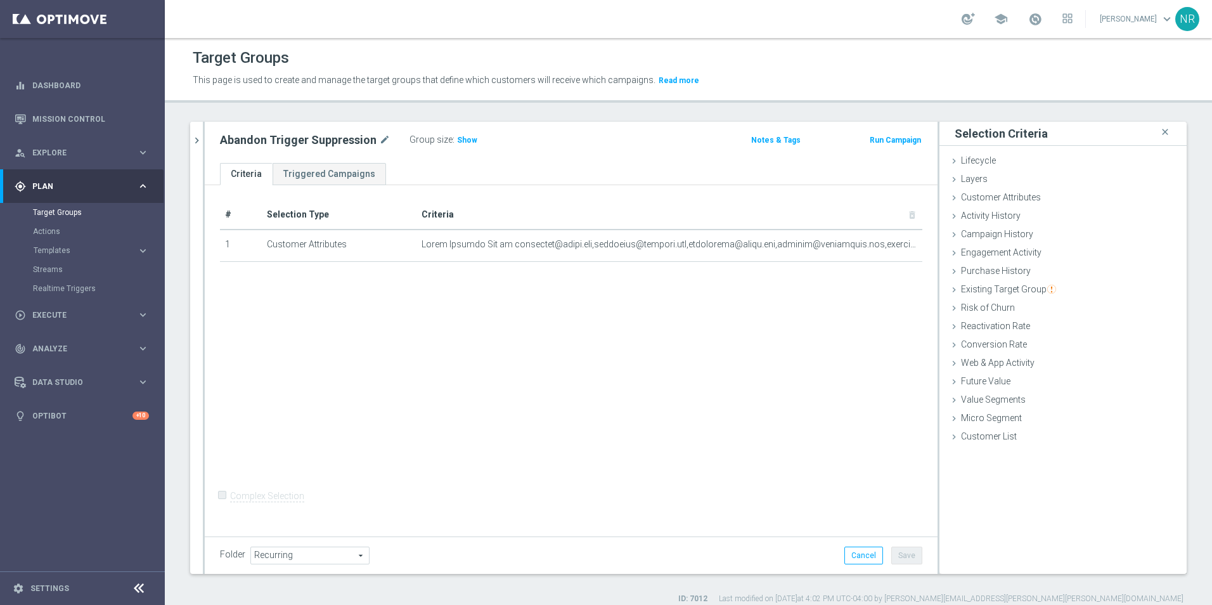
click at [1135, 17] on link "Nick Russo keyboard_arrow_down" at bounding box center [1136, 19] width 77 height 19
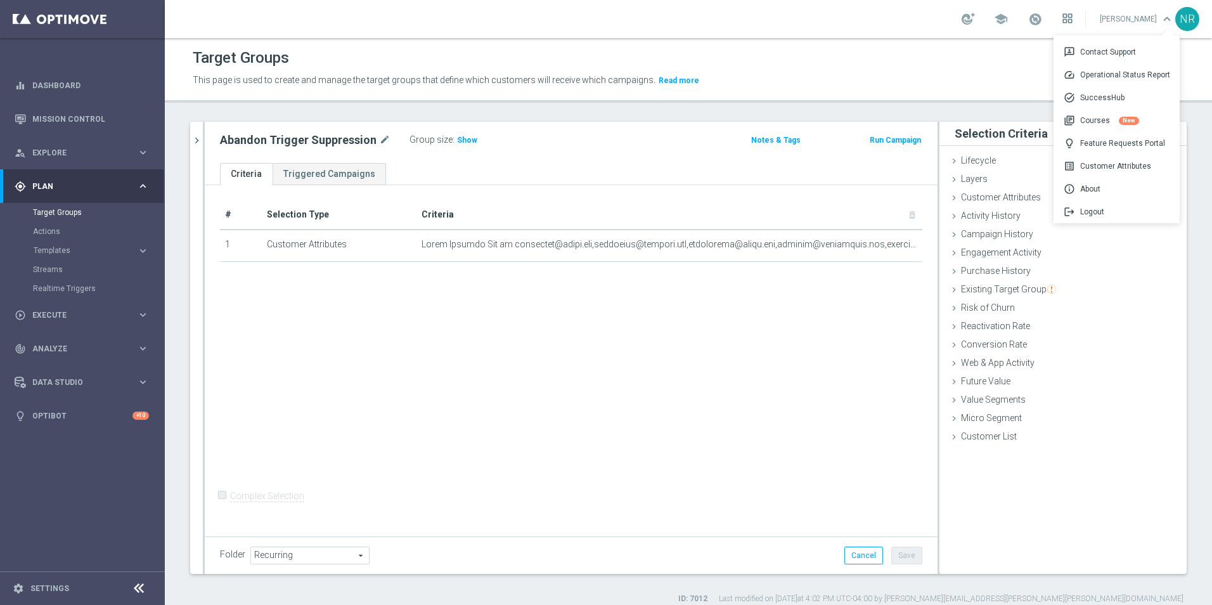
click at [1072, 20] on icon at bounding box center [1067, 18] width 10 height 10
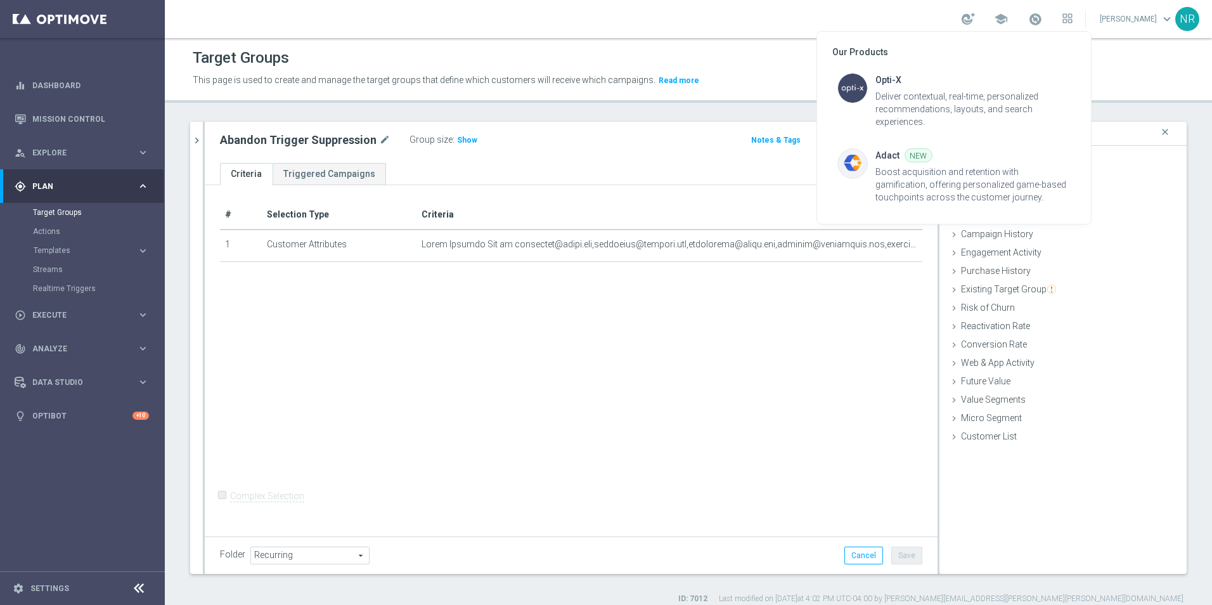
click at [1054, 17] on div at bounding box center [606, 302] width 1212 height 605
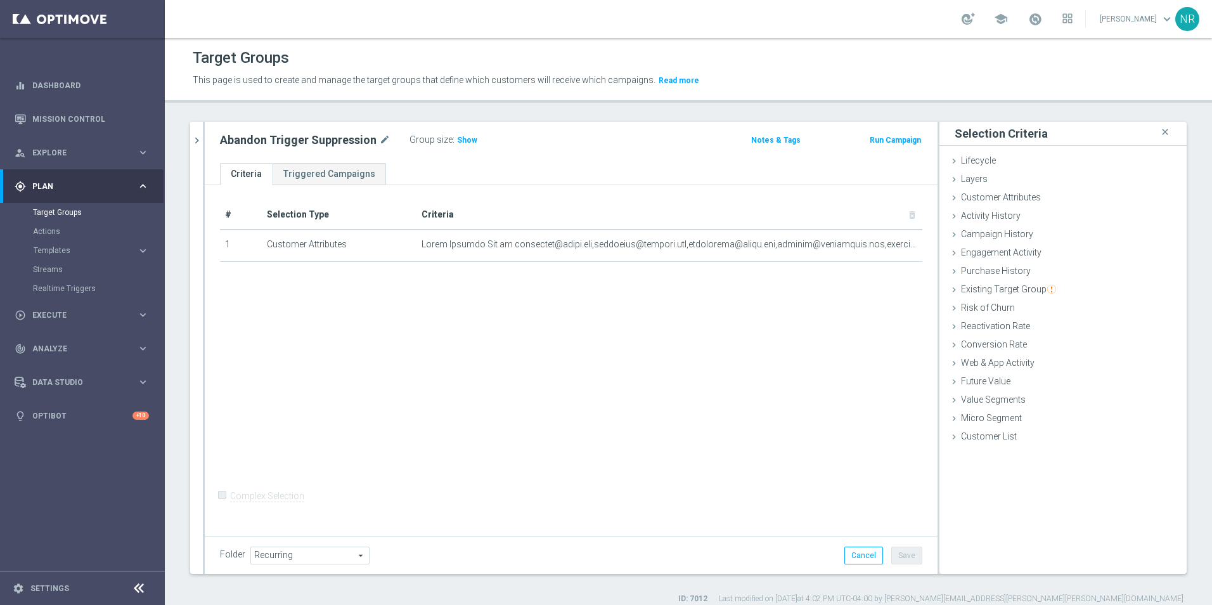
click at [1132, 24] on link "Nick Russo keyboard_arrow_down" at bounding box center [1136, 19] width 77 height 19
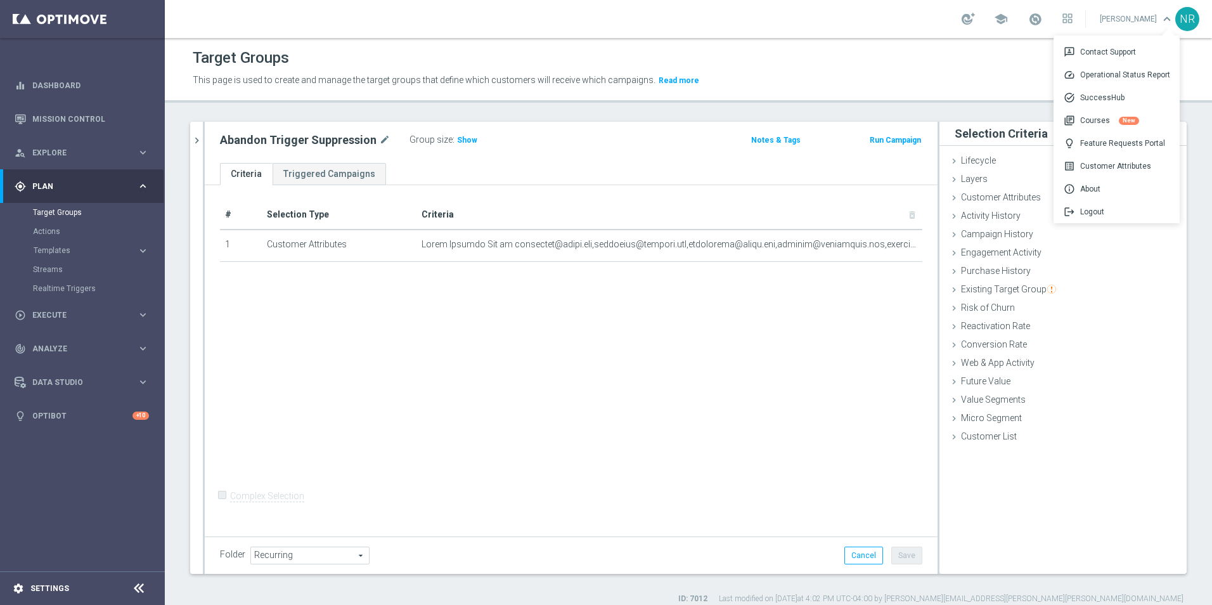
click at [27, 589] on div "settings Settings" at bounding box center [63, 588] width 127 height 11
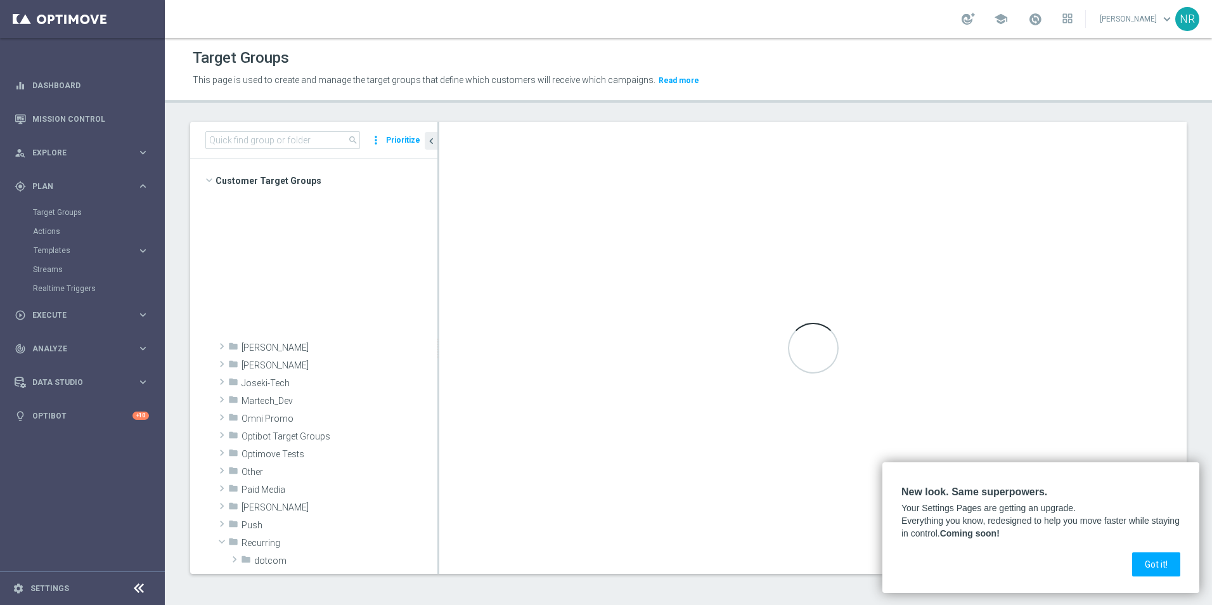
scroll to position [428, 0]
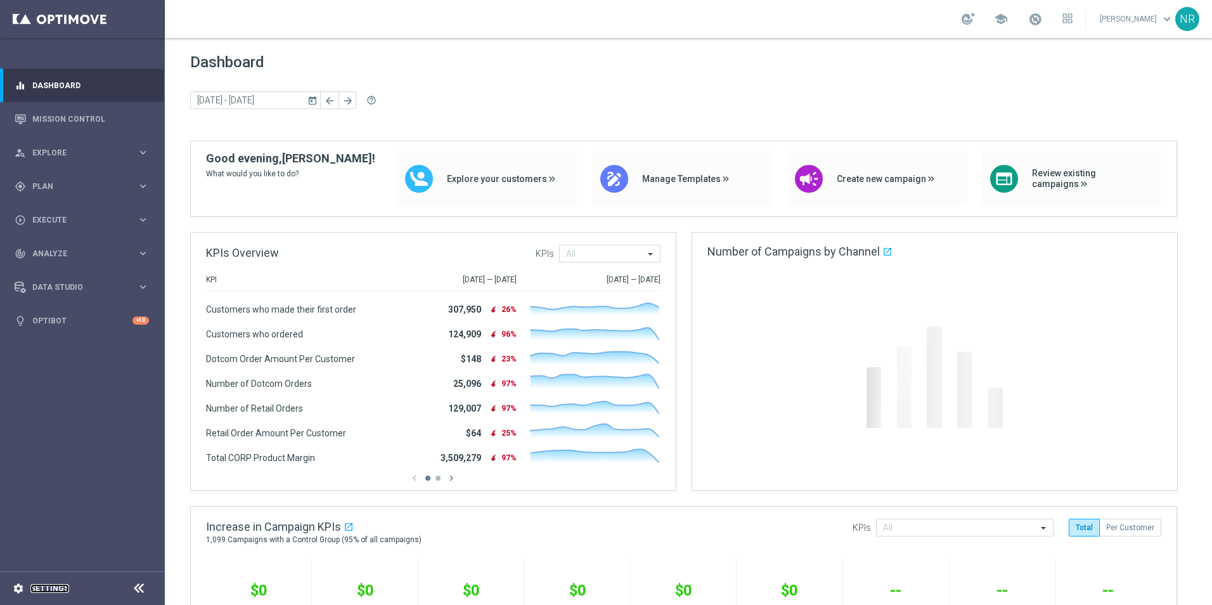
click at [35, 586] on link "Settings" at bounding box center [49, 588] width 39 height 8
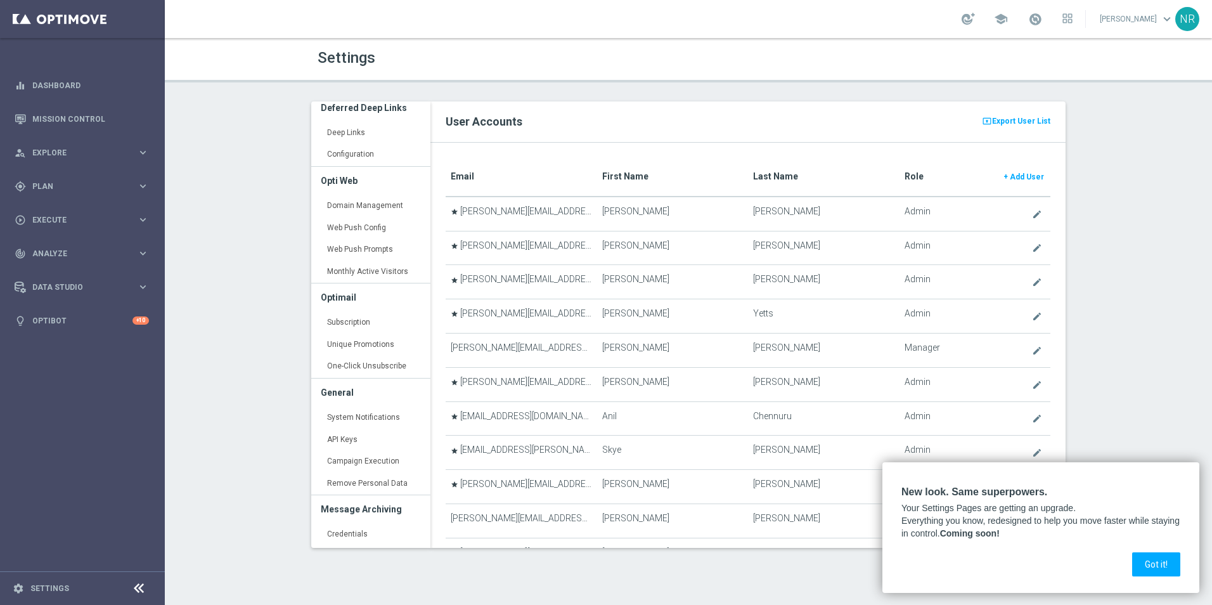
scroll to position [317, 0]
click at [365, 319] on link "Subscription keyboard_arrow_right" at bounding box center [370, 320] width 119 height 23
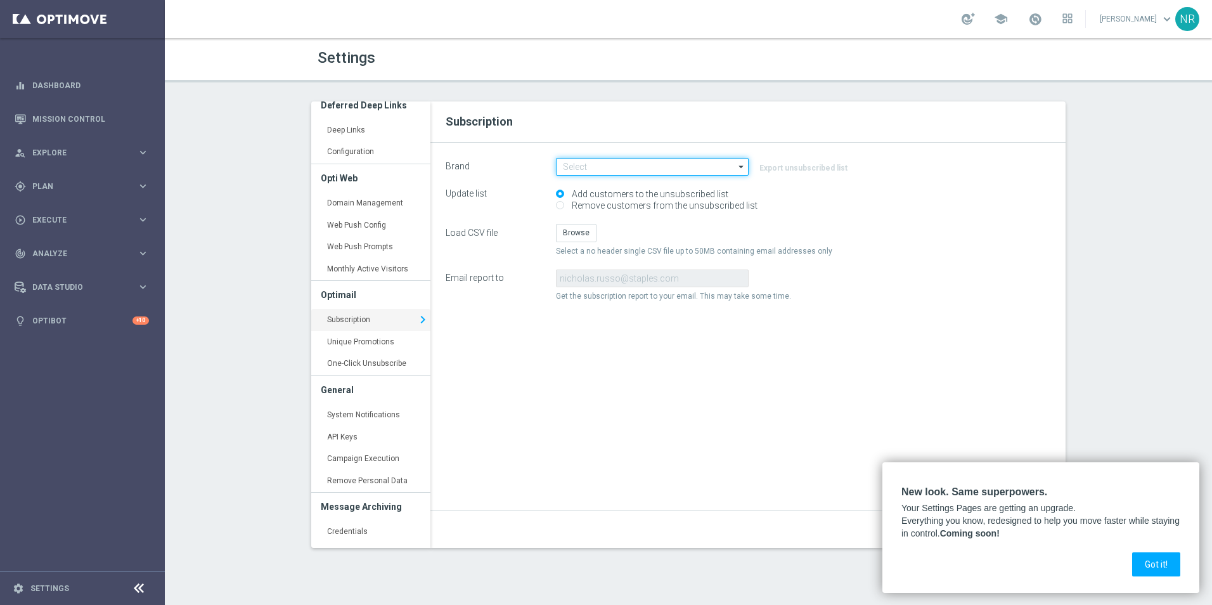
click at [624, 169] on input at bounding box center [652, 167] width 193 height 18
click at [604, 184] on div "Staples_mkg" at bounding box center [585, 185] width 44 height 11
type input "Staples_mkg"
click at [1183, 283] on div "Settings Manage Users User Accounts keyboard_arrow_right Role Permissions keybo…" at bounding box center [688, 321] width 1047 height 567
click at [581, 233] on button "Browse" at bounding box center [576, 233] width 41 height 18
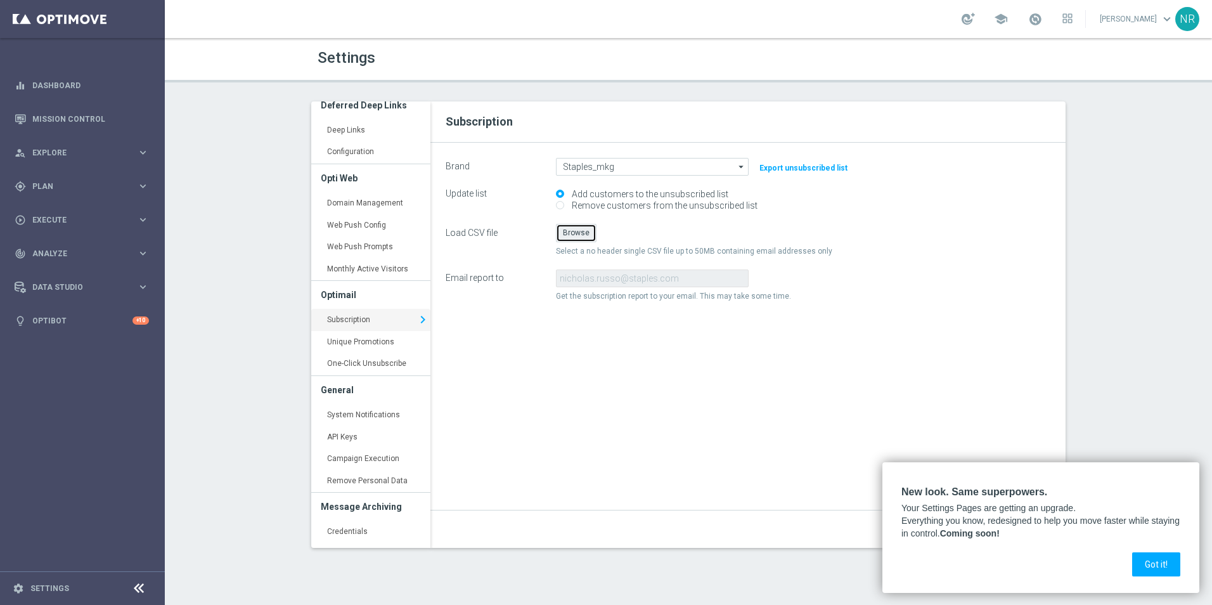
click at [570, 233] on button "Browse" at bounding box center [576, 233] width 41 height 18
click at [1165, 559] on button "Got it!" at bounding box center [1156, 564] width 48 height 24
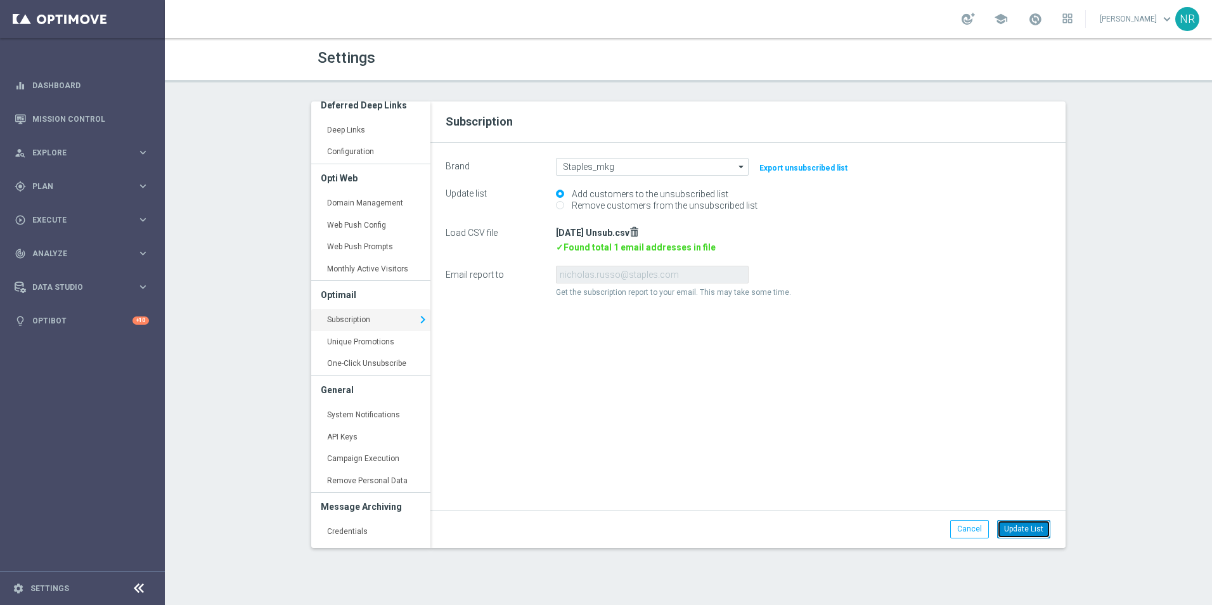
click at [1027, 525] on button "Update List" at bounding box center [1023, 529] width 53 height 18
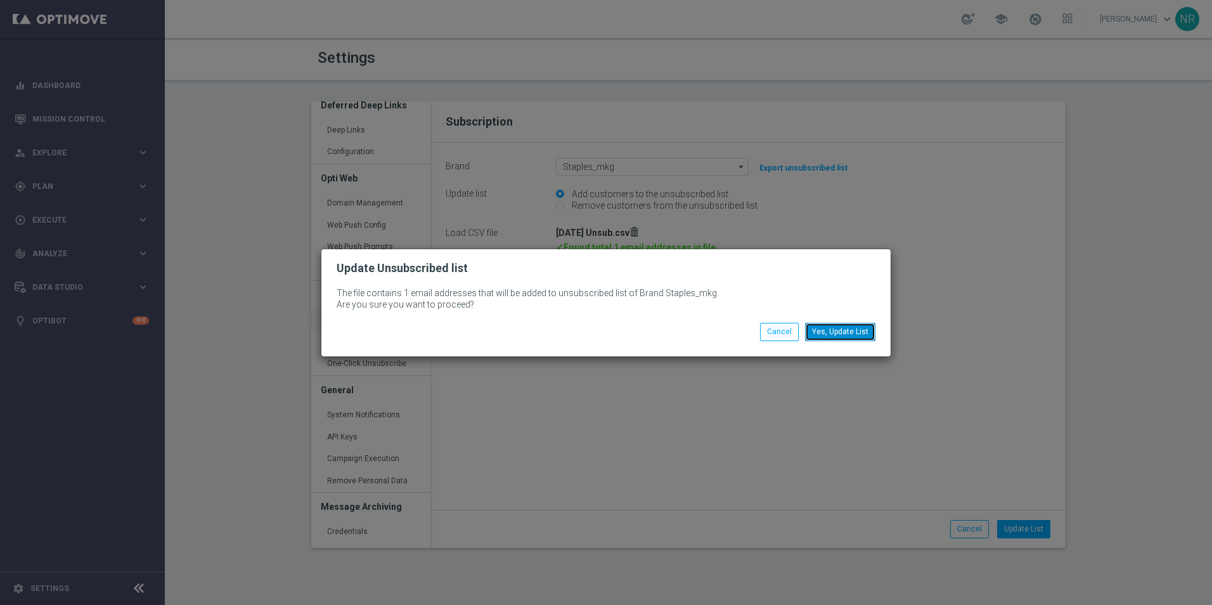
click at [855, 337] on button "Yes, Update List" at bounding box center [840, 332] width 70 height 18
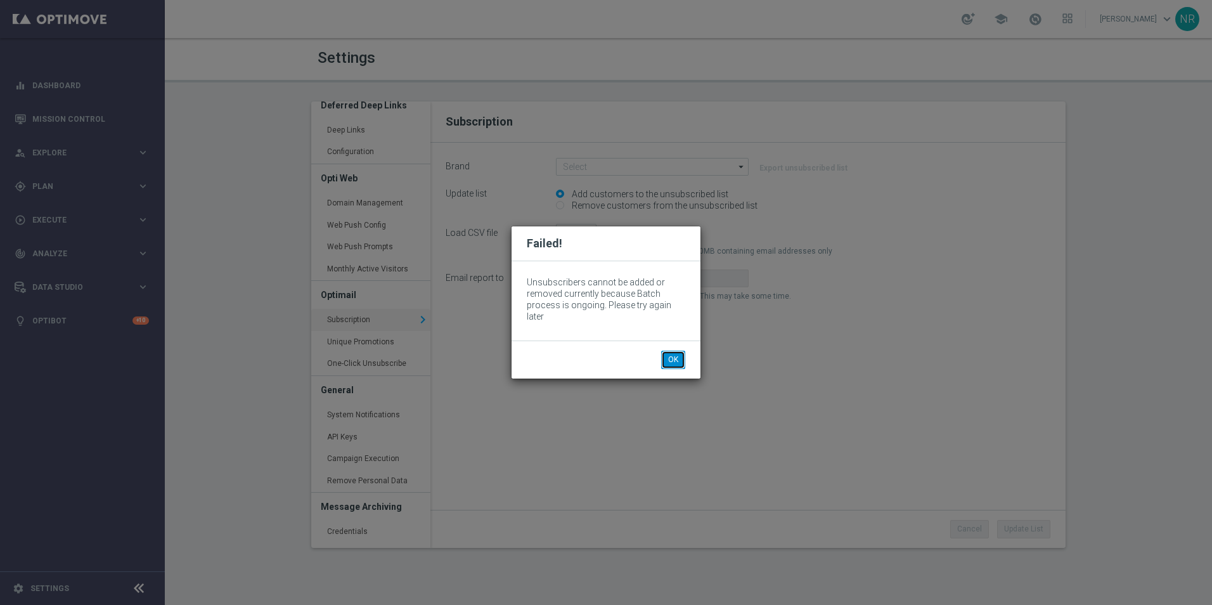
click at [674, 360] on button "OK" at bounding box center [673, 360] width 24 height 18
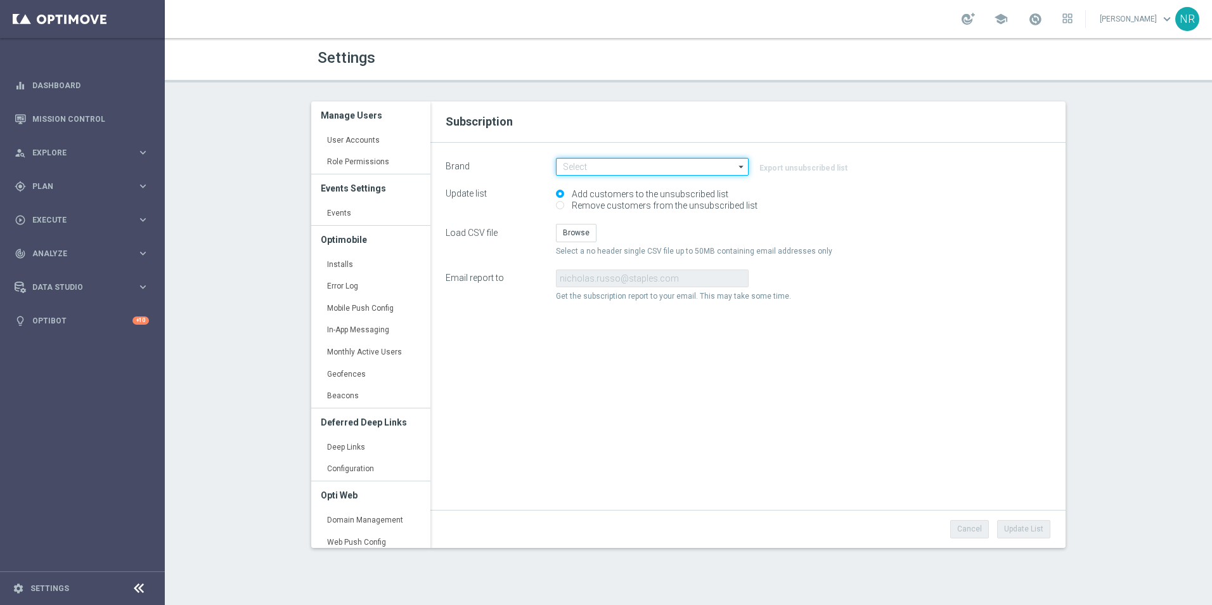
click at [598, 171] on input at bounding box center [652, 167] width 193 height 18
click at [596, 185] on div "Staples_mkg" at bounding box center [584, 184] width 44 height 11
type input "Staples_mkg"
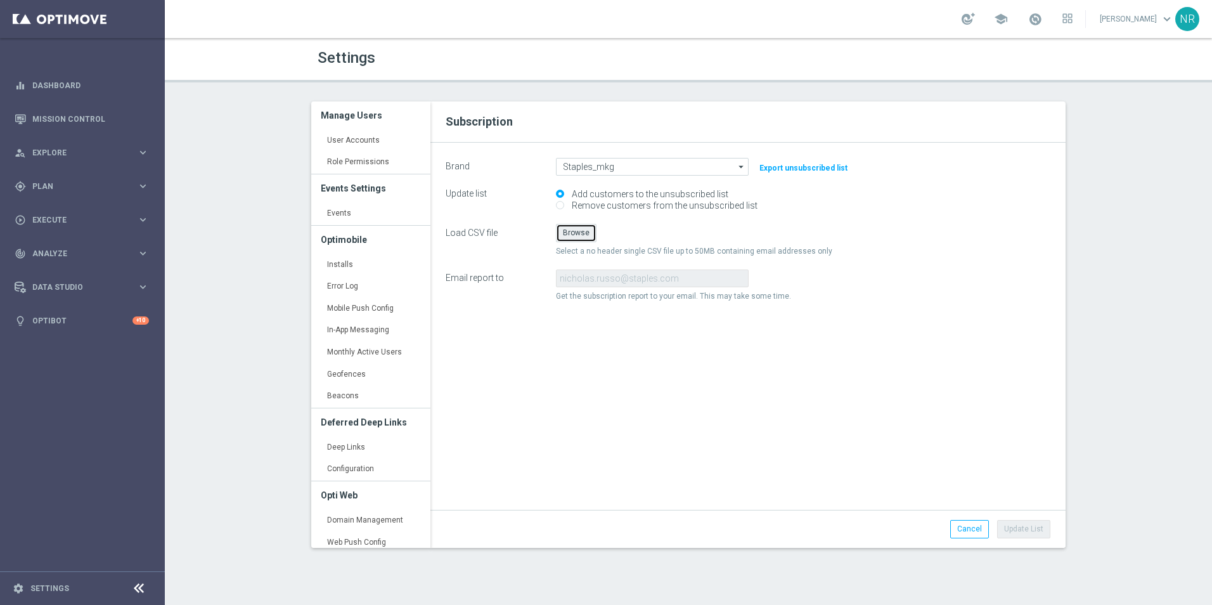
click at [581, 228] on button "Browse" at bounding box center [576, 233] width 41 height 18
click at [1035, 531] on button "Update List" at bounding box center [1023, 529] width 53 height 18
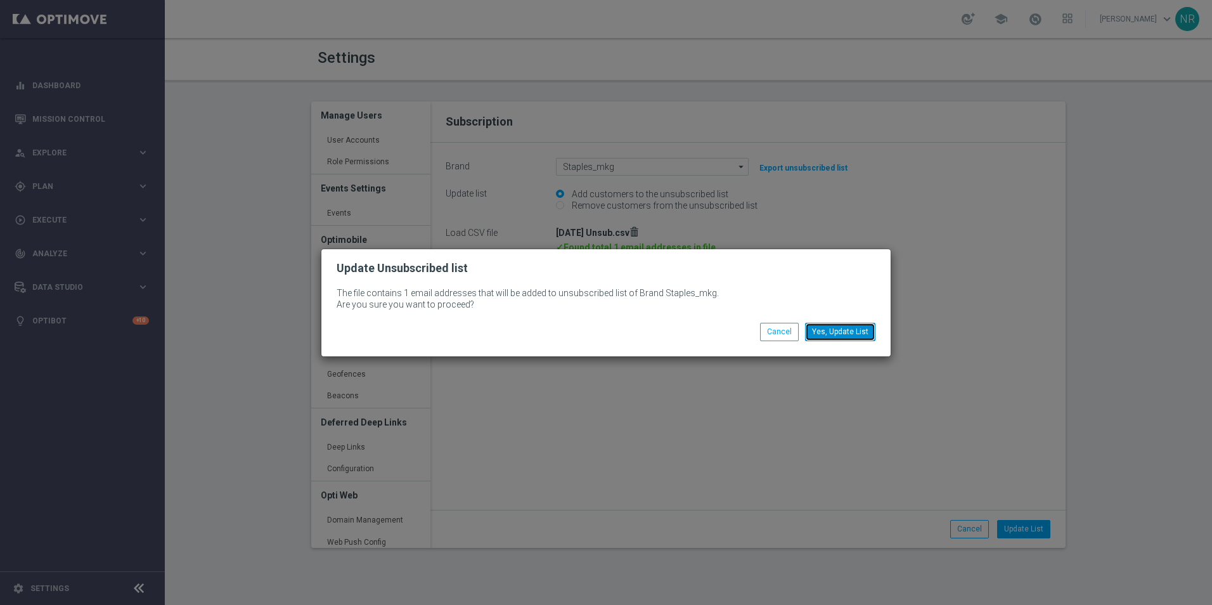
click at [857, 333] on button "Yes, Update List" at bounding box center [840, 332] width 70 height 18
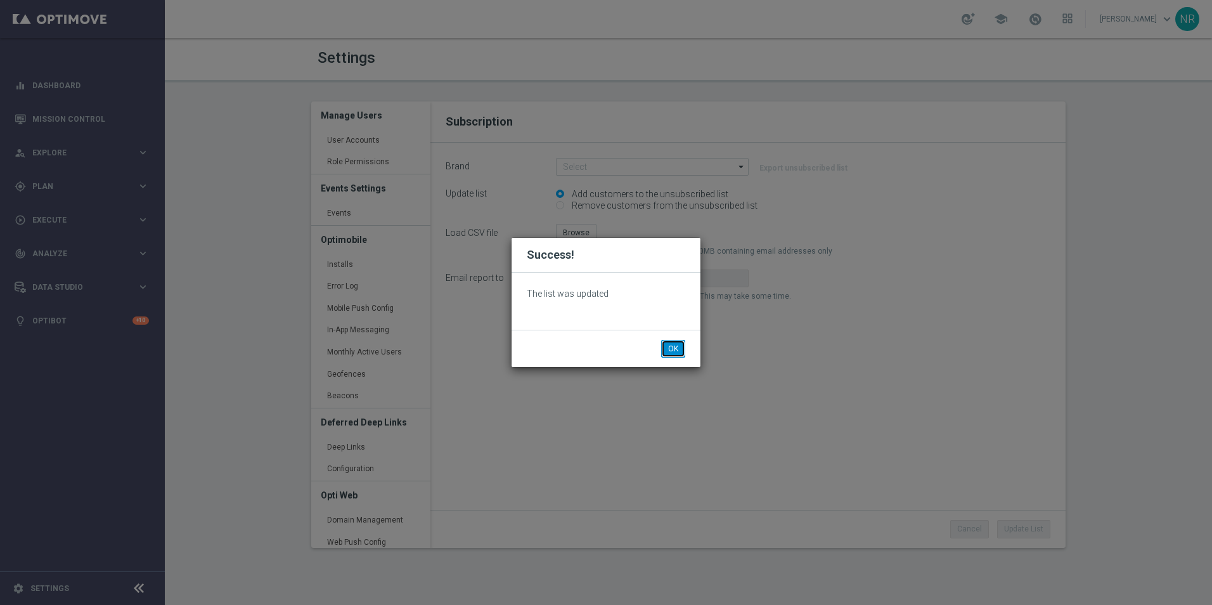
click at [664, 348] on button "OK" at bounding box center [673, 349] width 24 height 18
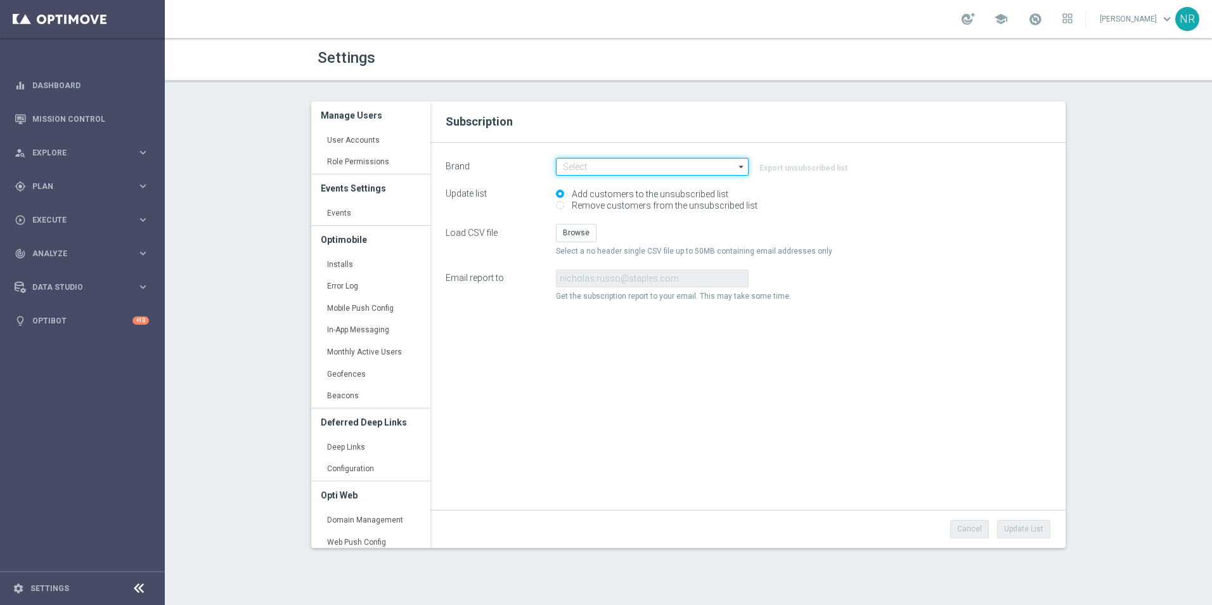
click at [621, 165] on input at bounding box center [652, 167] width 193 height 18
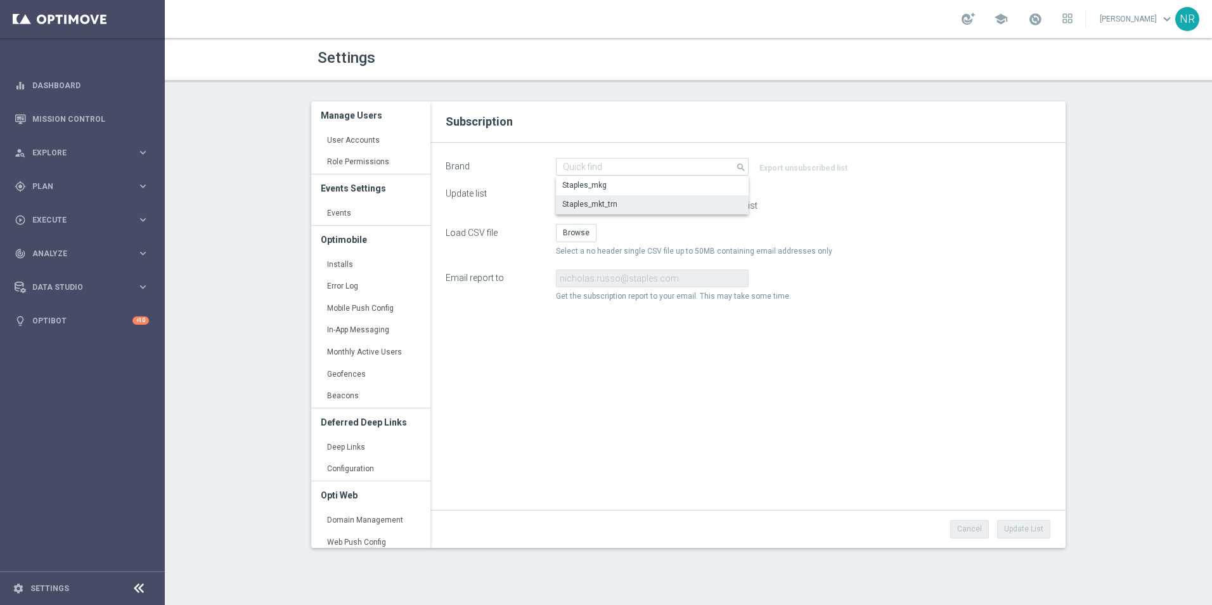
click at [617, 202] on div "Staples_mkt_trn" at bounding box center [652, 204] width 193 height 18
type input "Staples_mkt_trn"
click at [571, 232] on button "Browse" at bounding box center [576, 233] width 41 height 18
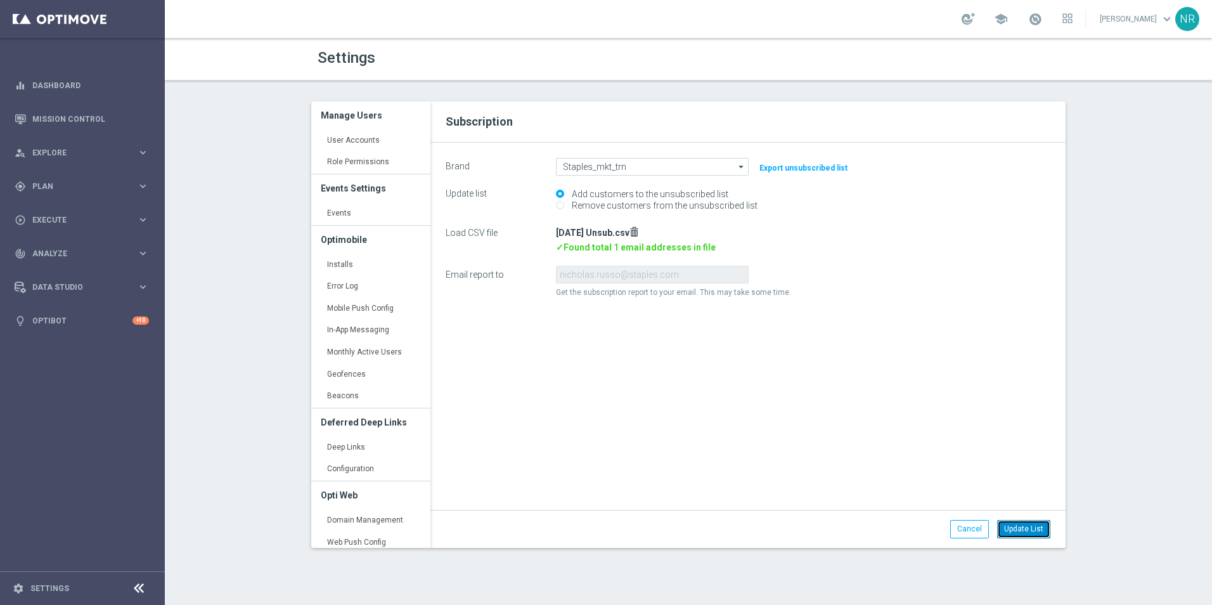
click at [1026, 526] on button "Update List" at bounding box center [1023, 529] width 53 height 18
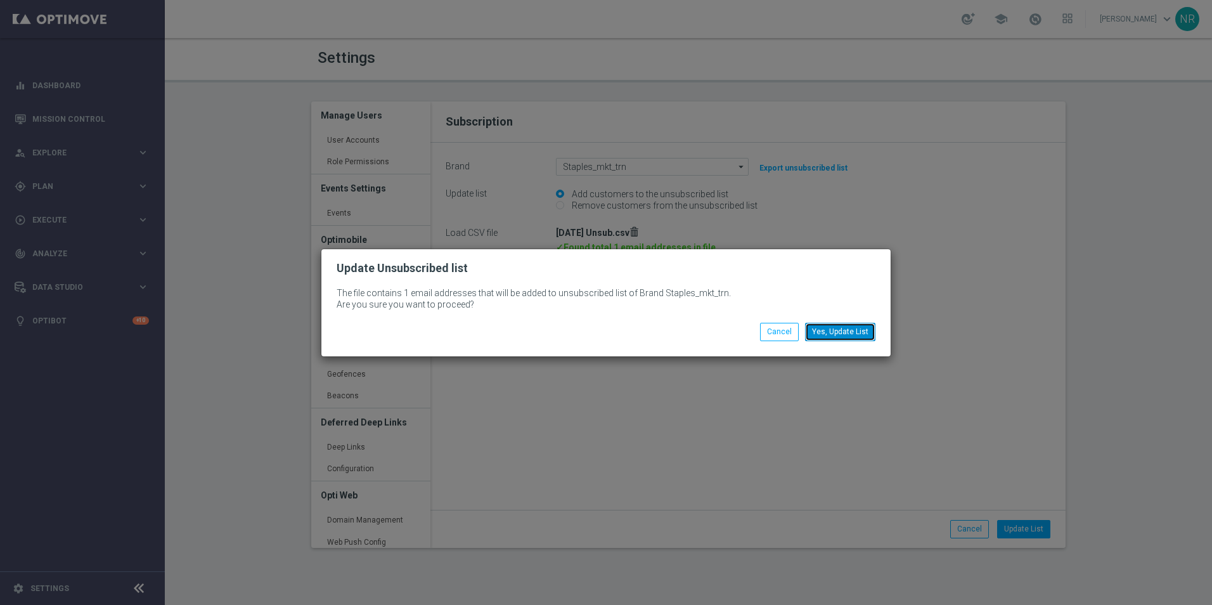
click at [839, 331] on button "Yes, Update List" at bounding box center [840, 332] width 70 height 18
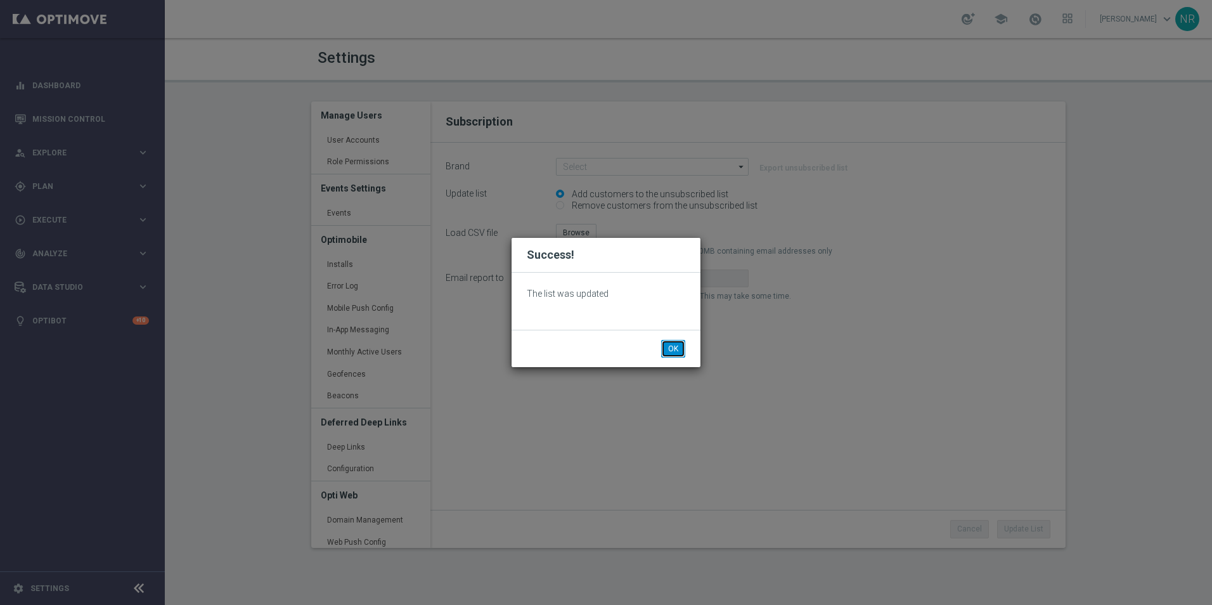
click at [678, 349] on button "OK" at bounding box center [673, 349] width 24 height 18
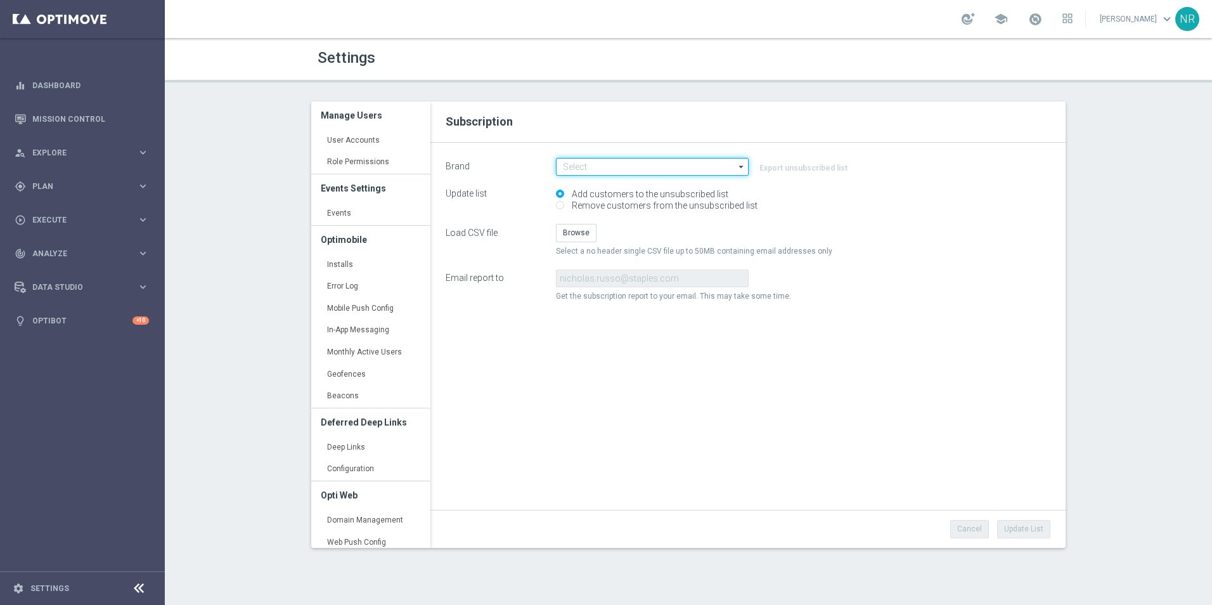
click at [732, 167] on input at bounding box center [652, 167] width 193 height 18
click at [674, 181] on div "Staples_mkg" at bounding box center [652, 185] width 193 height 18
type input "Staples_mkg"
click at [795, 165] on button "Export unsubscribed list" at bounding box center [803, 168] width 91 height 14
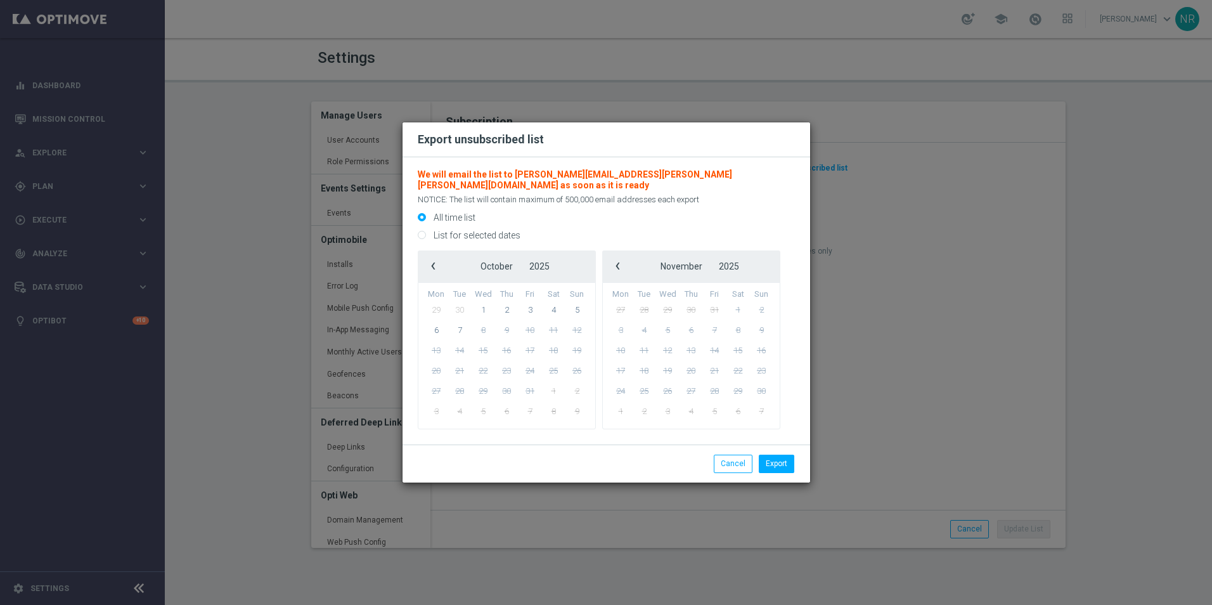
click at [420, 232] on input "List for selected dates" at bounding box center [422, 236] width 8 height 8
radio input "true"
click at [439, 326] on span "6" at bounding box center [436, 330] width 20 height 20
click at [460, 326] on span "7" at bounding box center [459, 330] width 20 height 20
click at [782, 458] on button "Export" at bounding box center [776, 463] width 35 height 18
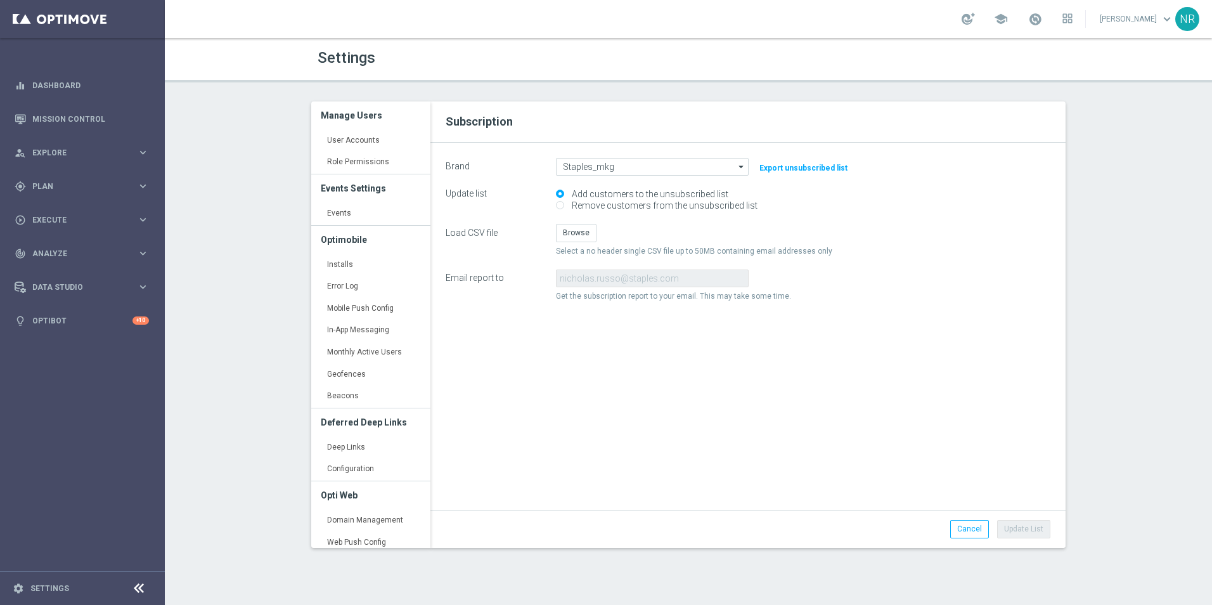
click at [1156, 209] on div "Settings Manage Users User Accounts keyboard_arrow_right Role Permissions keybo…" at bounding box center [688, 321] width 1047 height 567
click at [116, 188] on span "Plan" at bounding box center [84, 187] width 105 height 8
click at [79, 208] on link "Target Groups" at bounding box center [82, 212] width 99 height 10
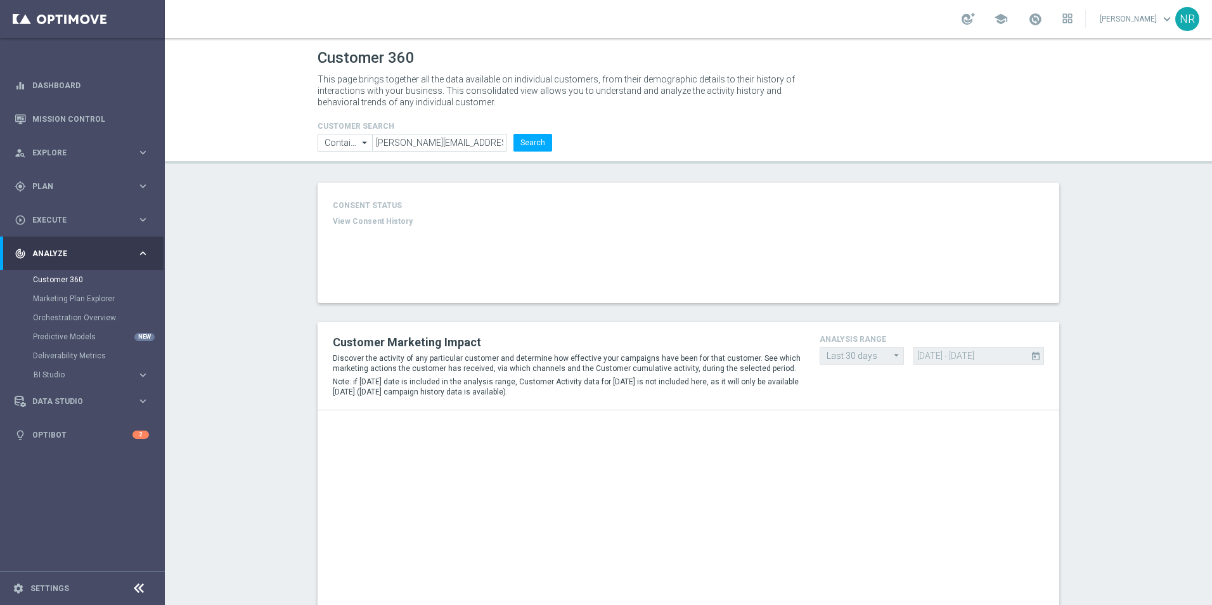
type input "Last 30 days"
click at [515, 143] on button "Search" at bounding box center [532, 143] width 39 height 18
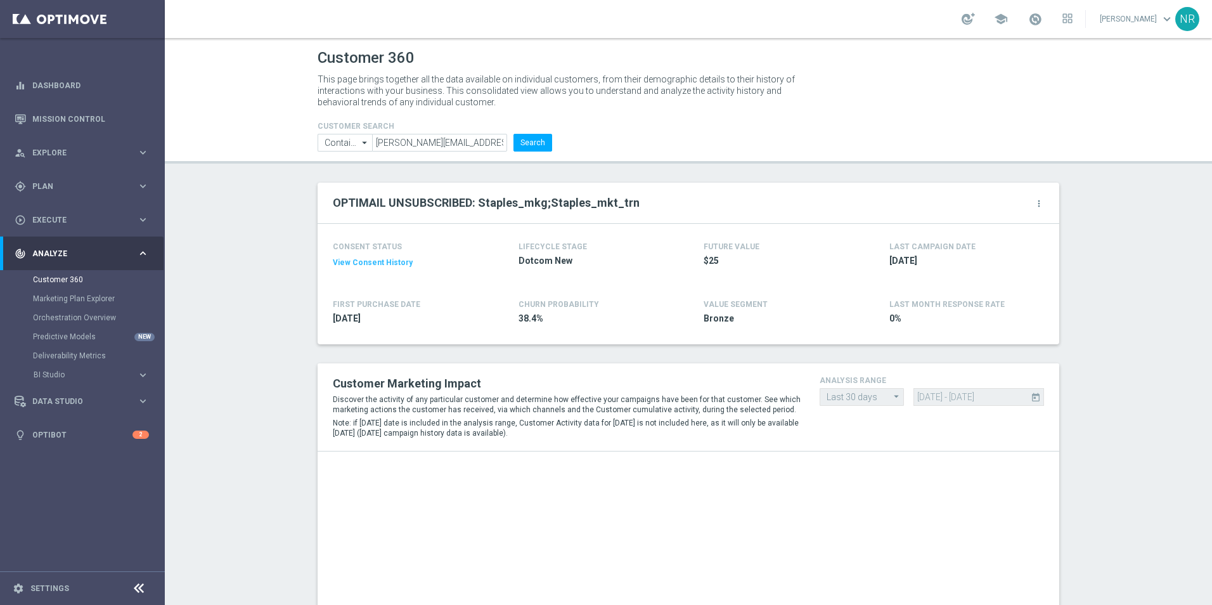
click at [382, 261] on button "View Consent History" at bounding box center [373, 262] width 80 height 11
